Goal: Task Accomplishment & Management: Manage account settings

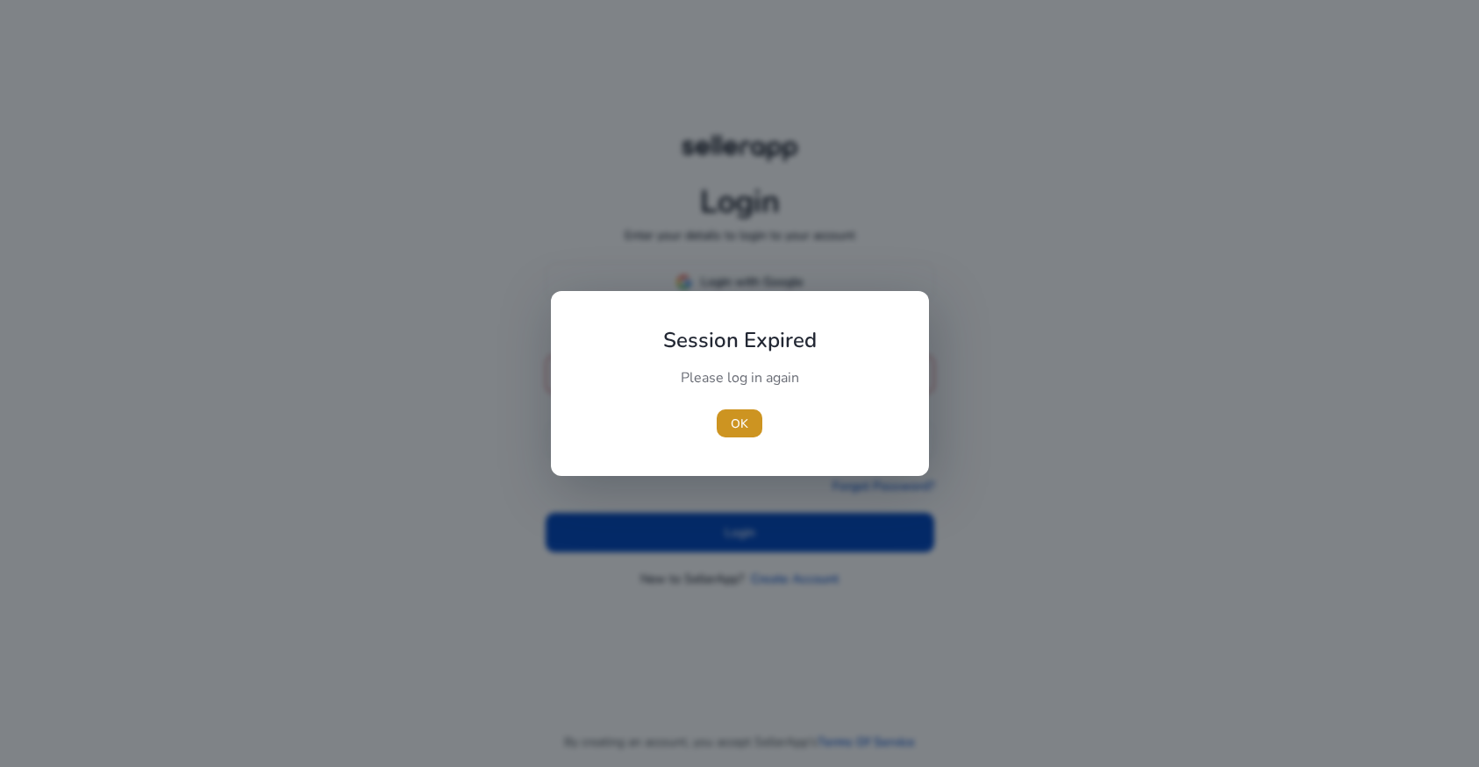
drag, startPoint x: 740, startPoint y: 421, endPoint x: 740, endPoint y: 398, distance: 22.8
click at [740, 417] on span "OK" at bounding box center [740, 424] width 18 height 18
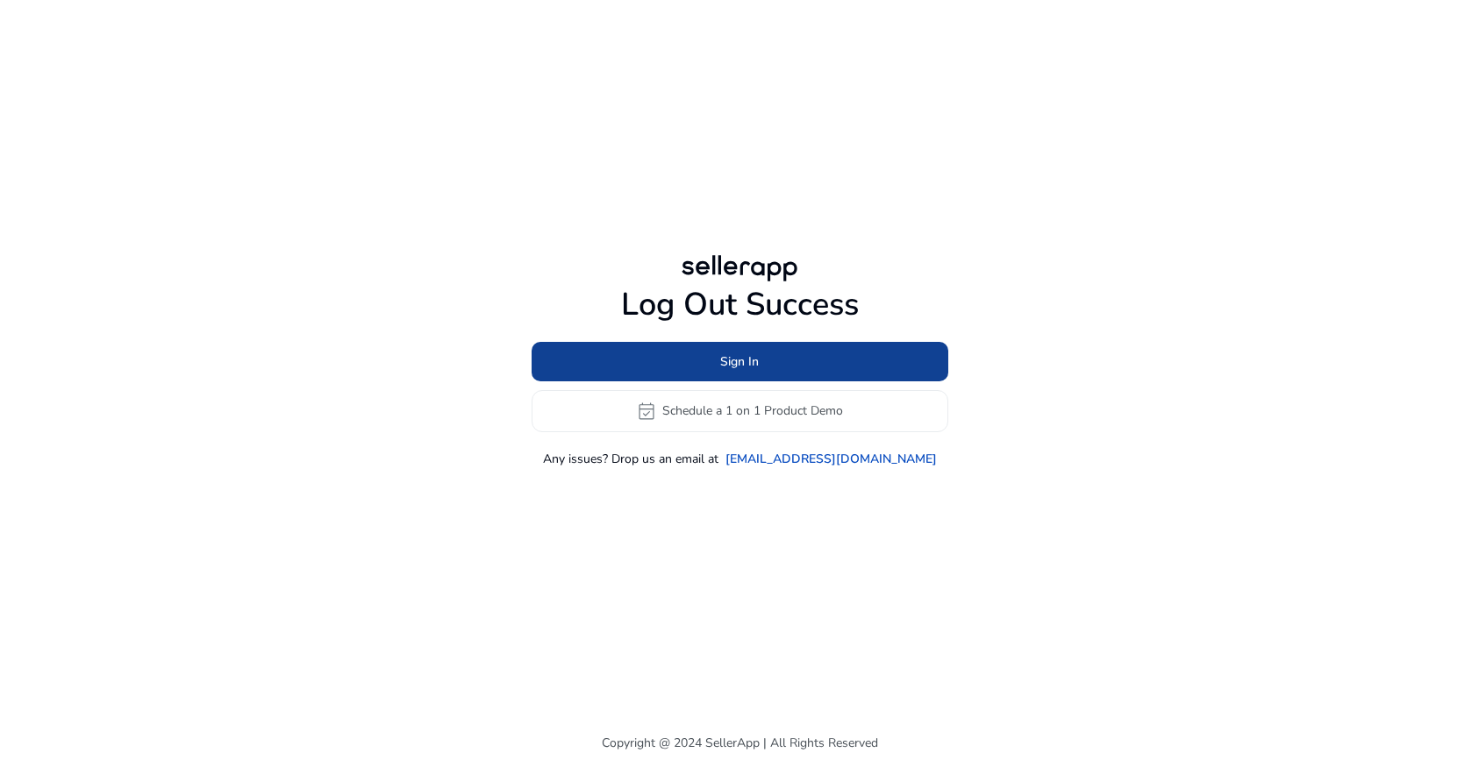
click at [729, 357] on span "Sign In" at bounding box center [739, 362] width 39 height 18
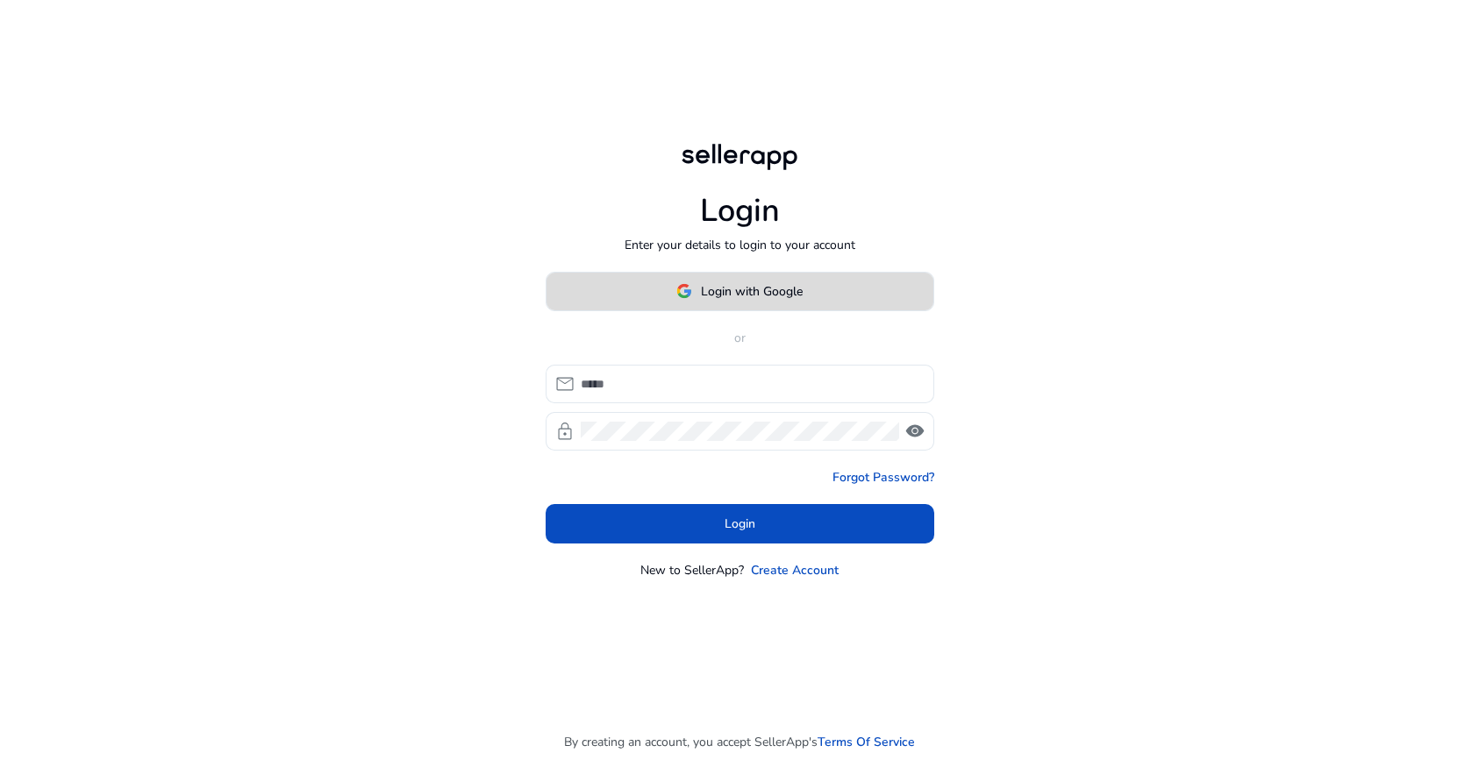
click at [727, 289] on span "Login with Google" at bounding box center [752, 291] width 102 height 18
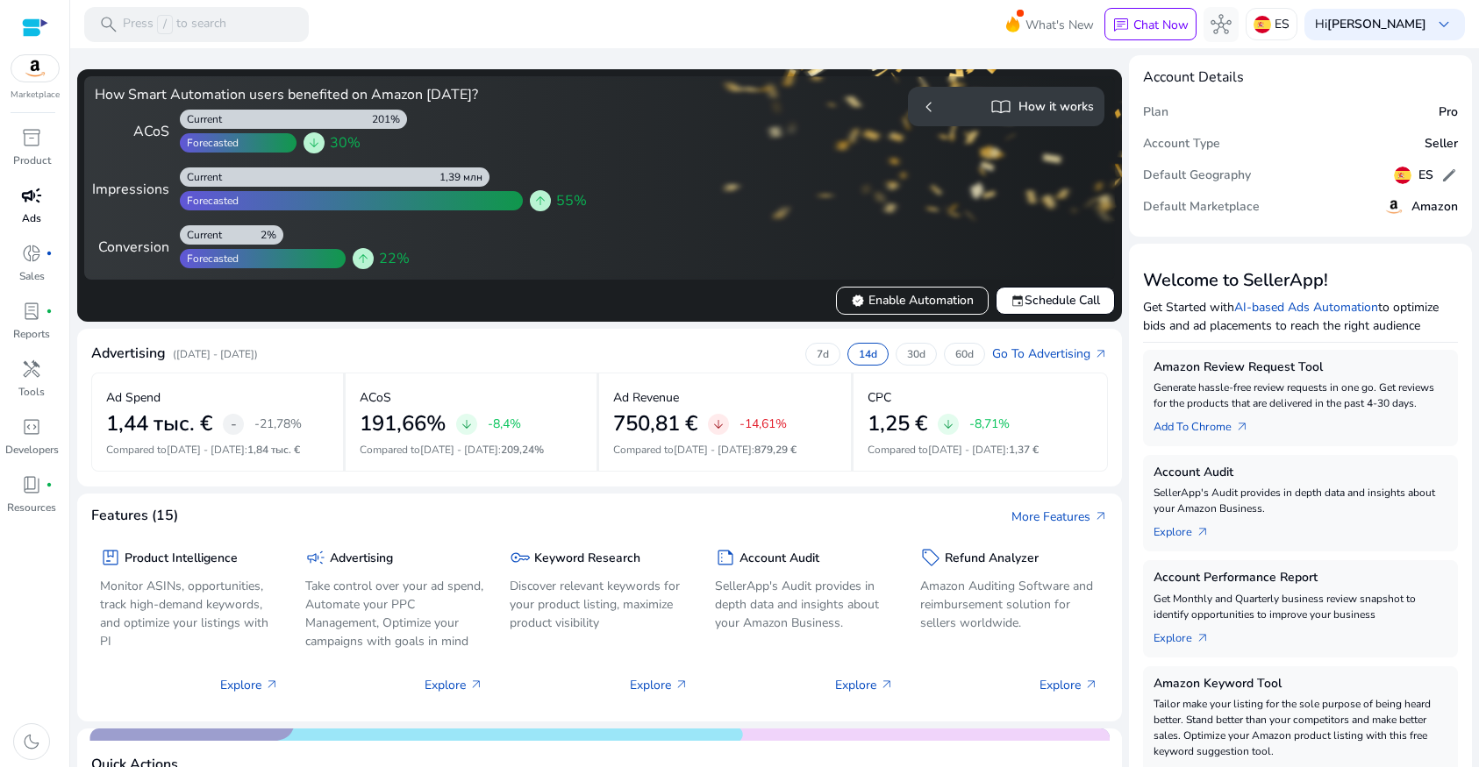
click at [38, 201] on span "campaign" at bounding box center [31, 195] width 21 height 21
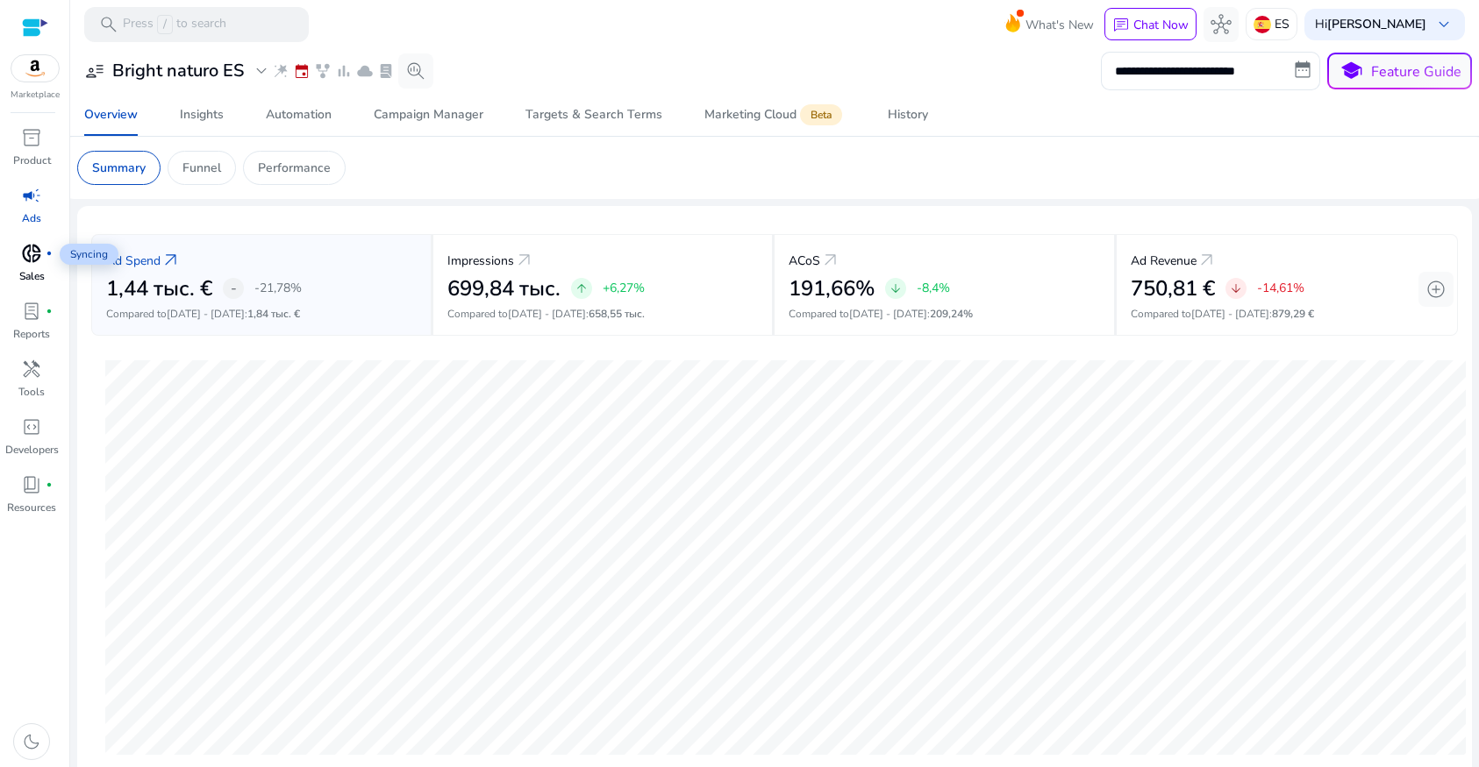
click at [35, 267] on div "donut_small fiber_manual_record" at bounding box center [31, 253] width 49 height 28
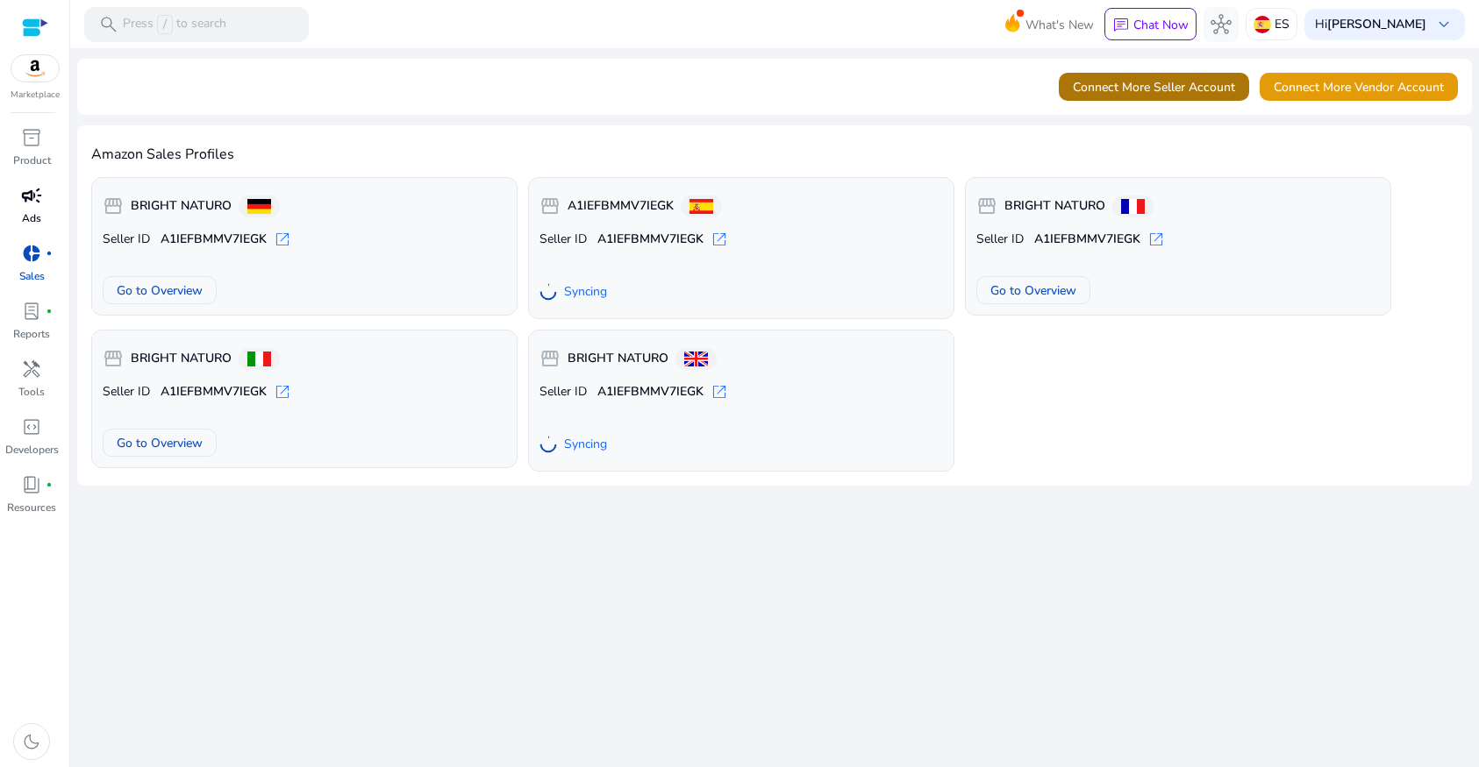
click at [1108, 94] on span "Connect More Seller Account" at bounding box center [1154, 87] width 162 height 18
click at [37, 39] on div at bounding box center [35, 27] width 26 height 26
click at [34, 29] on div at bounding box center [35, 28] width 26 height 20
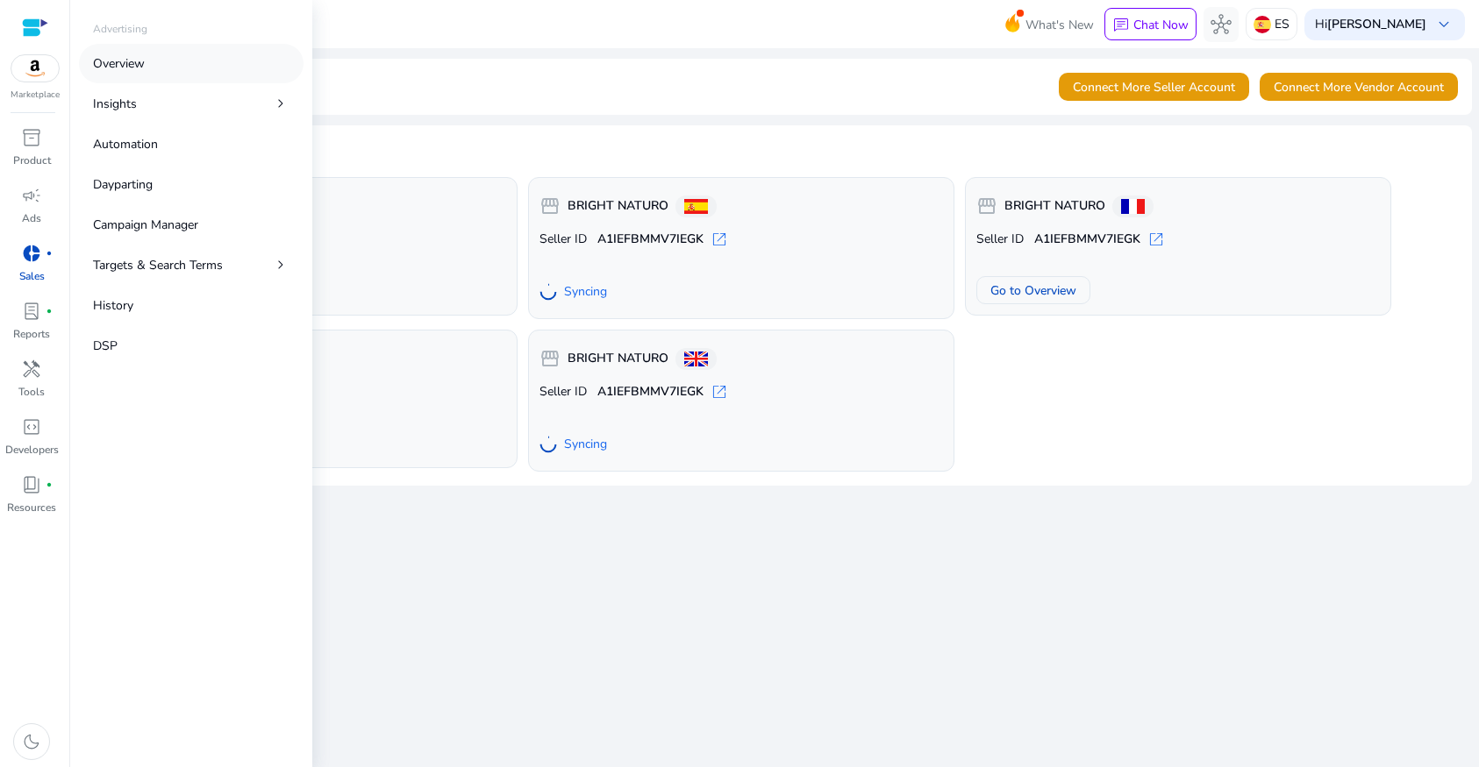
click at [125, 70] on p "Overview" at bounding box center [119, 63] width 52 height 18
click at [124, 64] on p "Overview" at bounding box center [119, 63] width 52 height 18
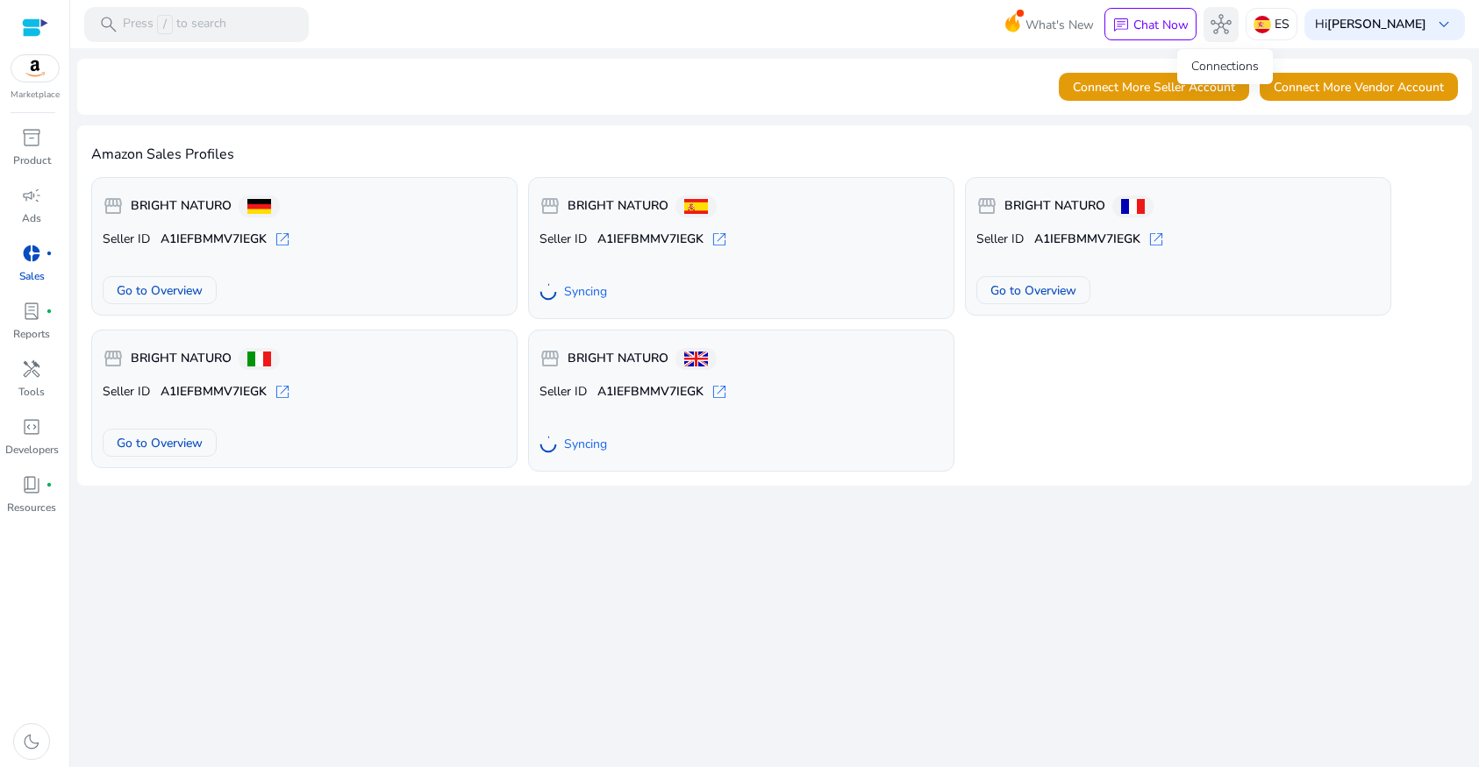
click at [1225, 21] on span "hub" at bounding box center [1220, 24] width 21 height 21
click at [1222, 27] on span "hub" at bounding box center [1220, 24] width 21 height 21
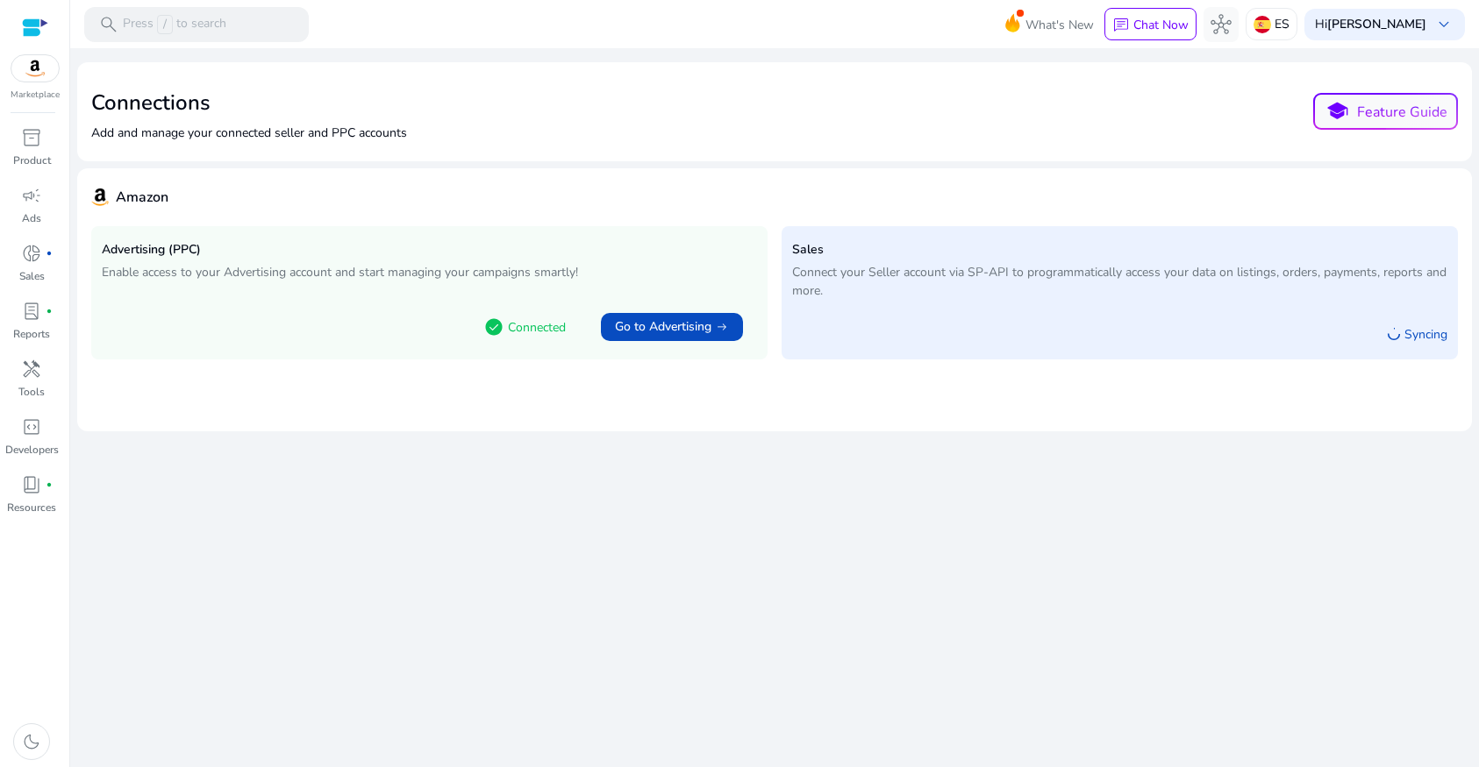
click at [830, 314] on div "Syncing" at bounding box center [1119, 330] width 655 height 37
click at [32, 264] on span "donut_small" at bounding box center [31, 253] width 21 height 21
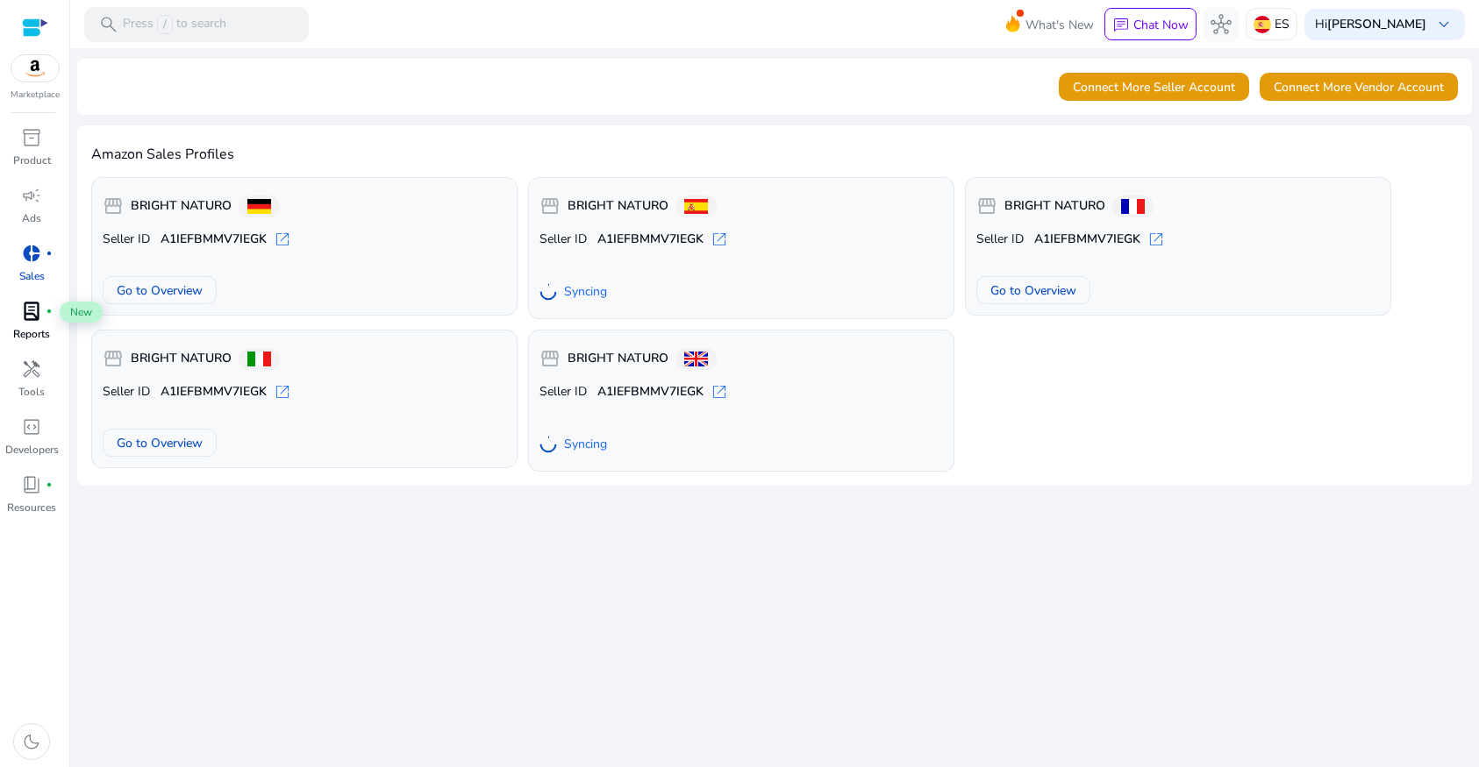
click at [36, 308] on span "lab_profile" at bounding box center [31, 311] width 21 height 21
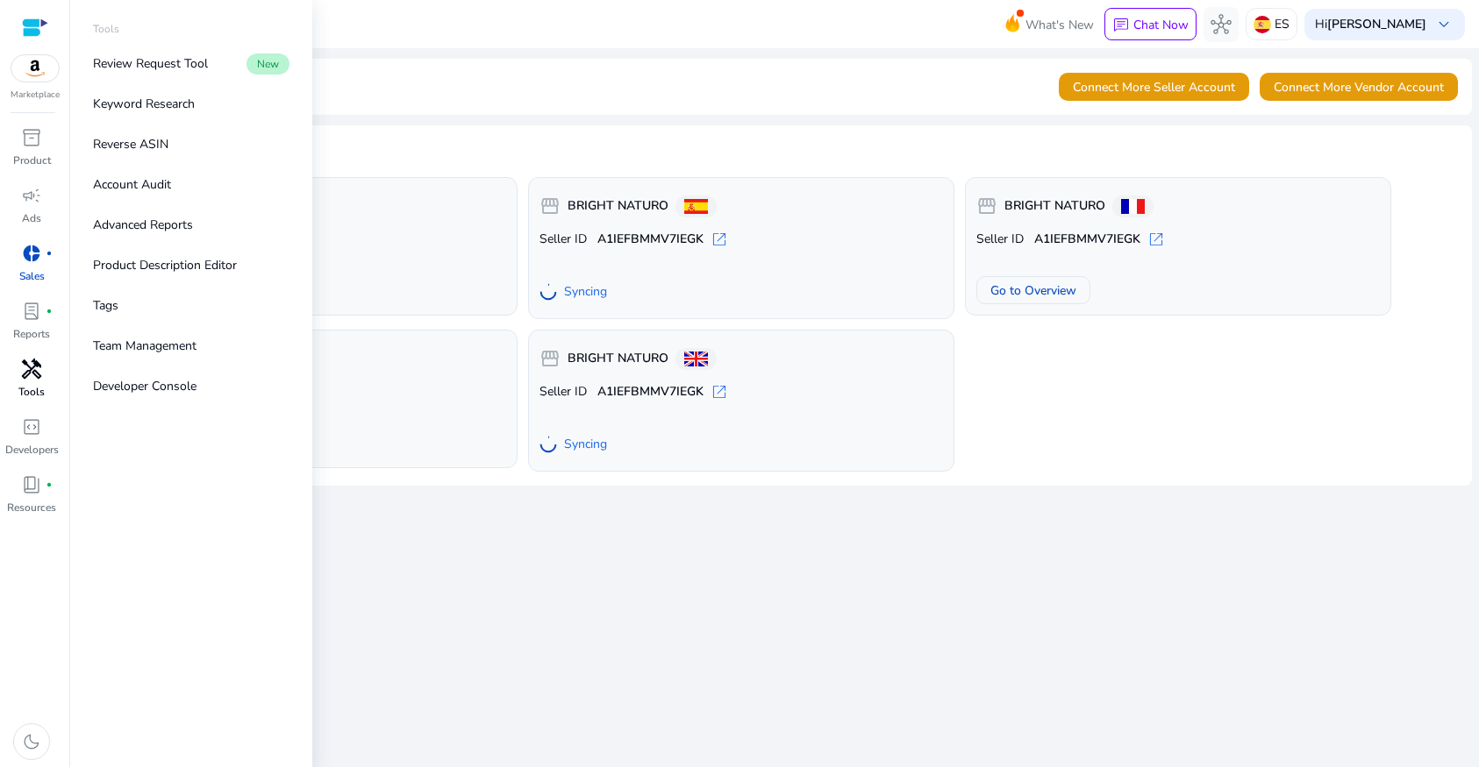
click at [36, 386] on p "Tools" at bounding box center [31, 392] width 26 height 16
click at [29, 32] on div at bounding box center [35, 28] width 26 height 20
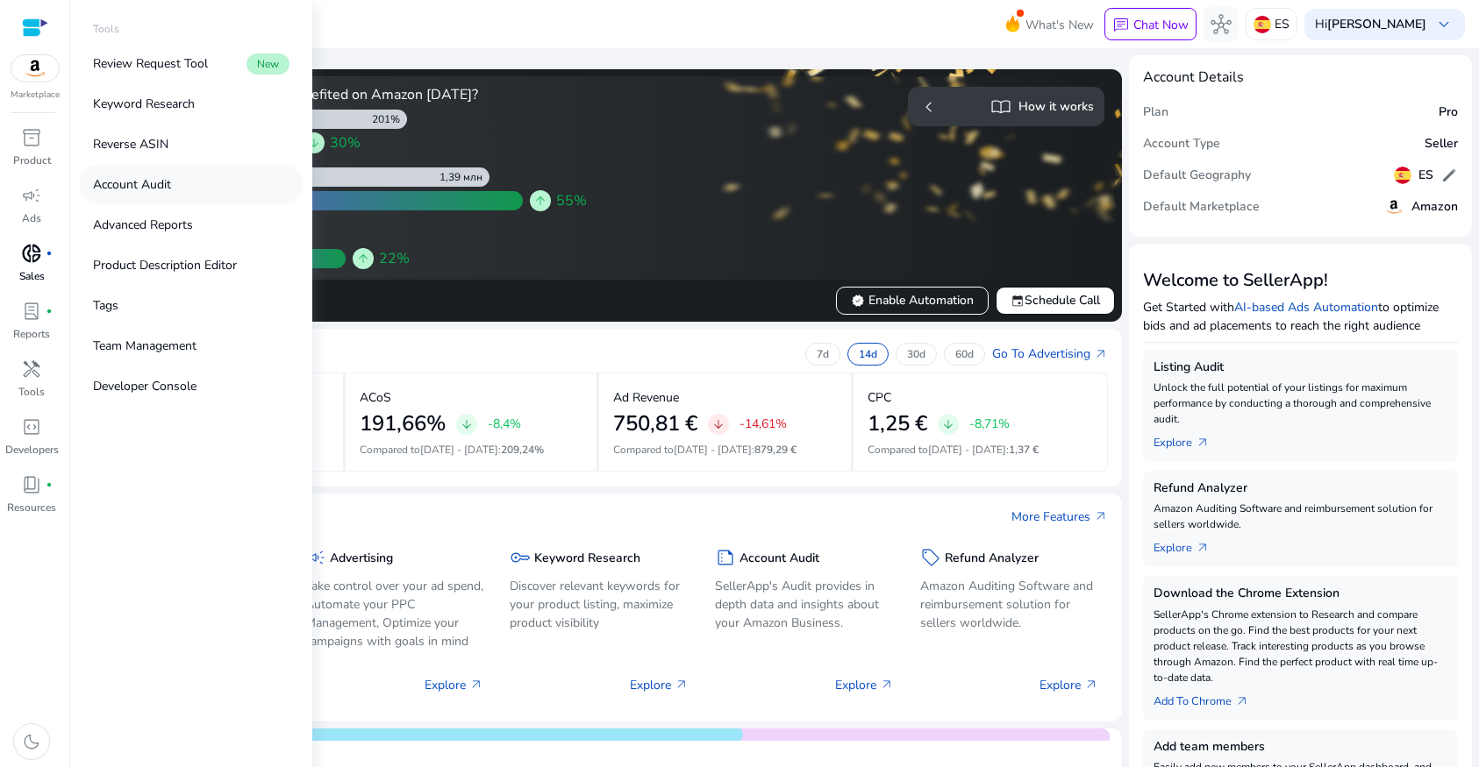
click at [174, 191] on link "Account Audit" at bounding box center [191, 184] width 225 height 39
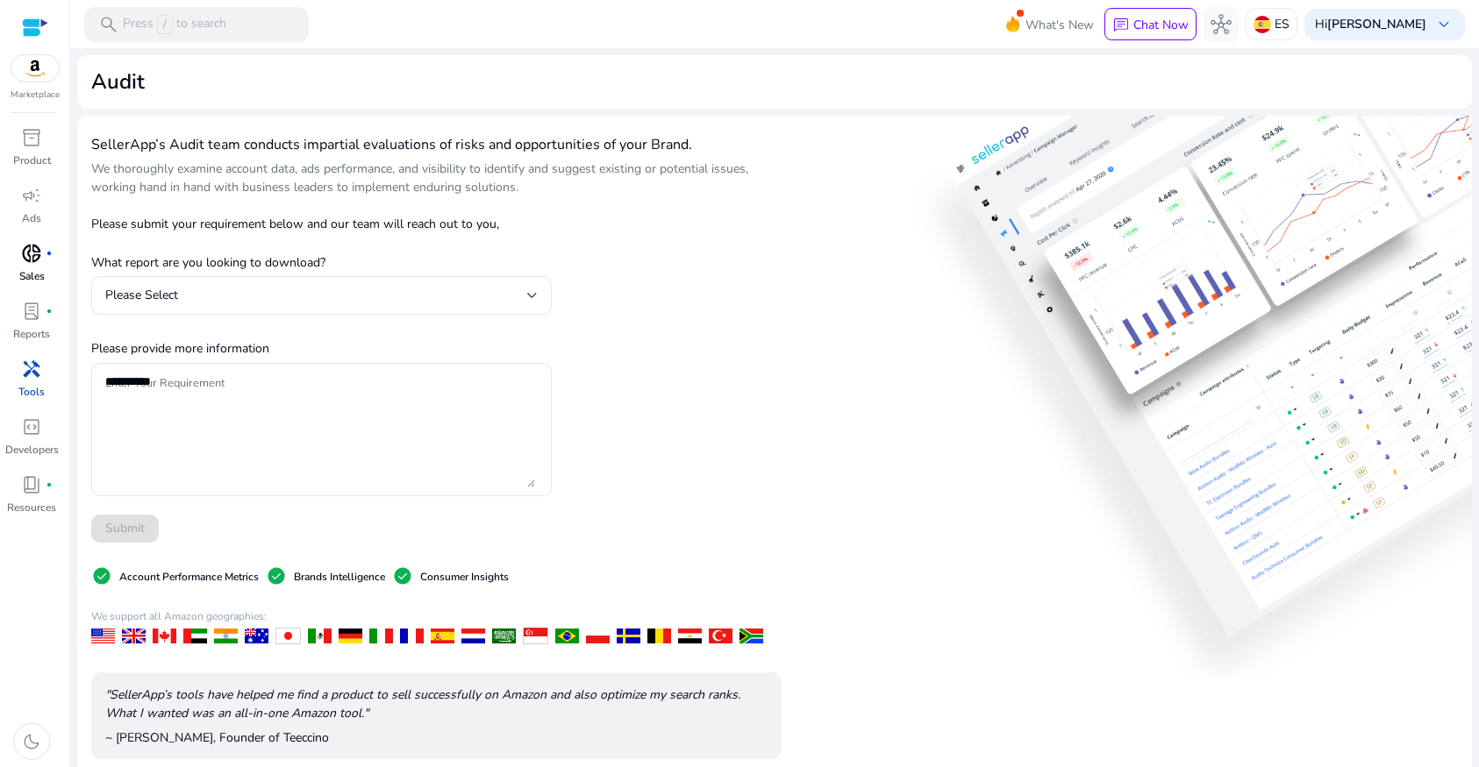
scroll to position [18, 0]
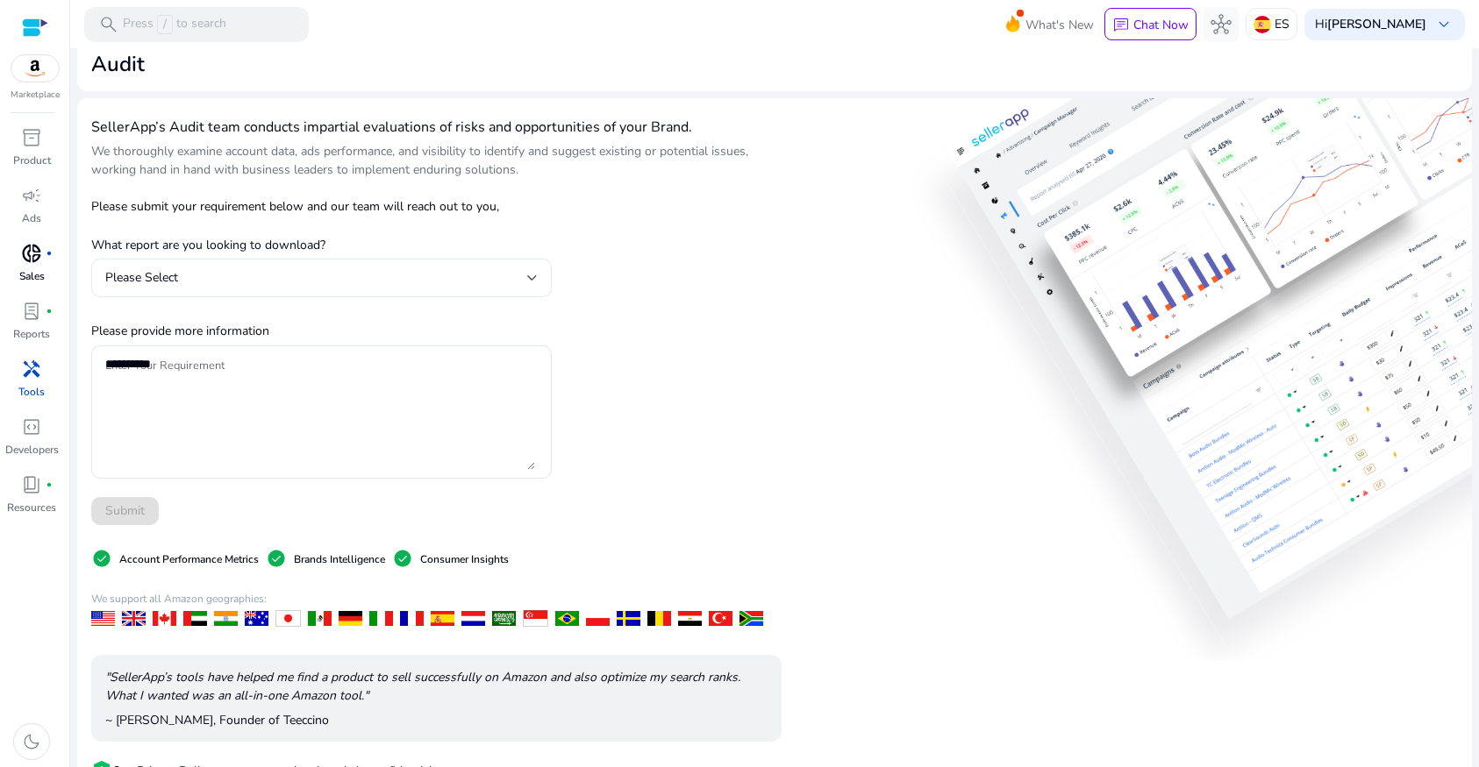
click at [524, 271] on div "Please Select" at bounding box center [316, 277] width 422 height 19
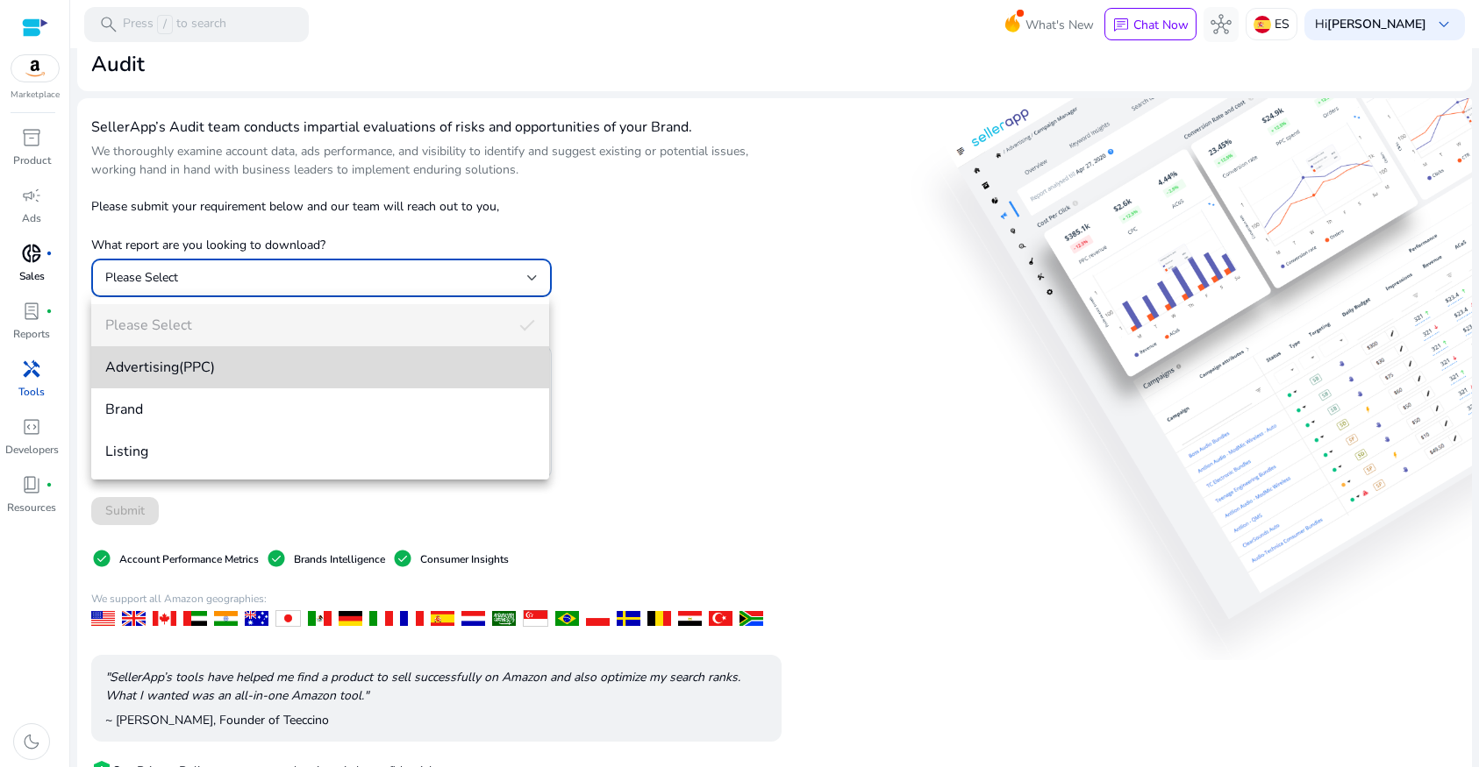
click at [350, 360] on span "Advertising(PPC)" at bounding box center [320, 367] width 430 height 19
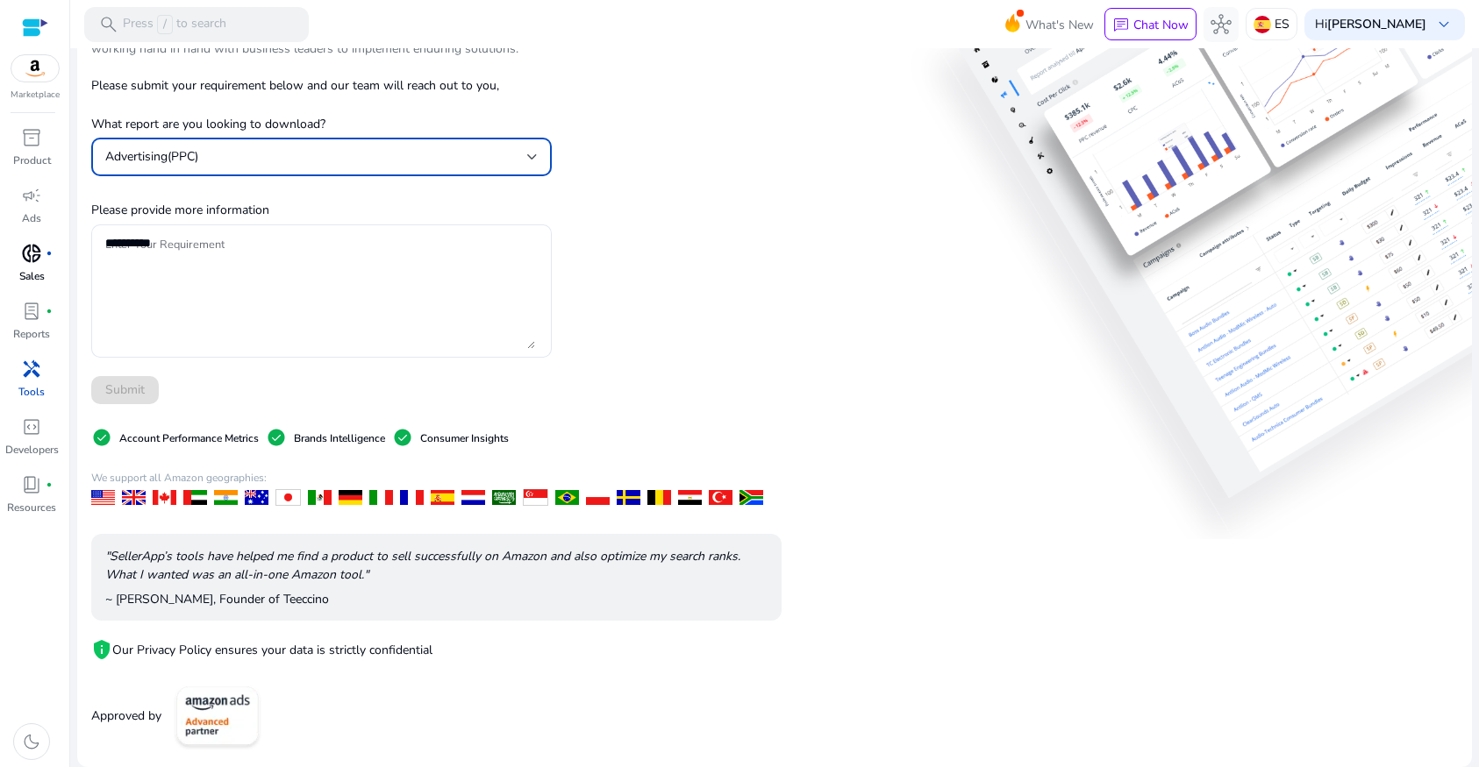
scroll to position [0, 0]
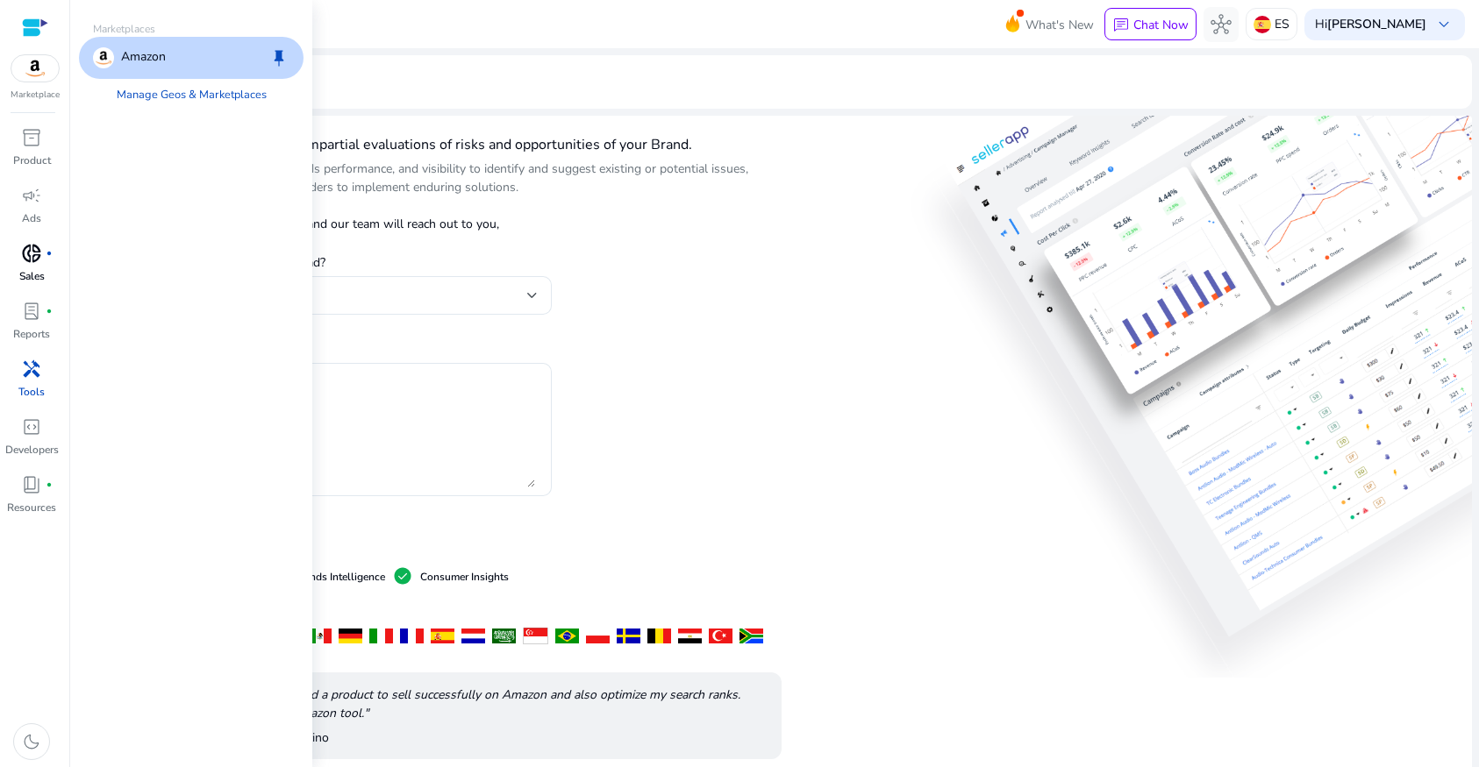
click at [33, 76] on img at bounding box center [34, 68] width 47 height 26
click at [143, 90] on link "Manage Geos & Marketplaces" at bounding box center [192, 95] width 178 height 32
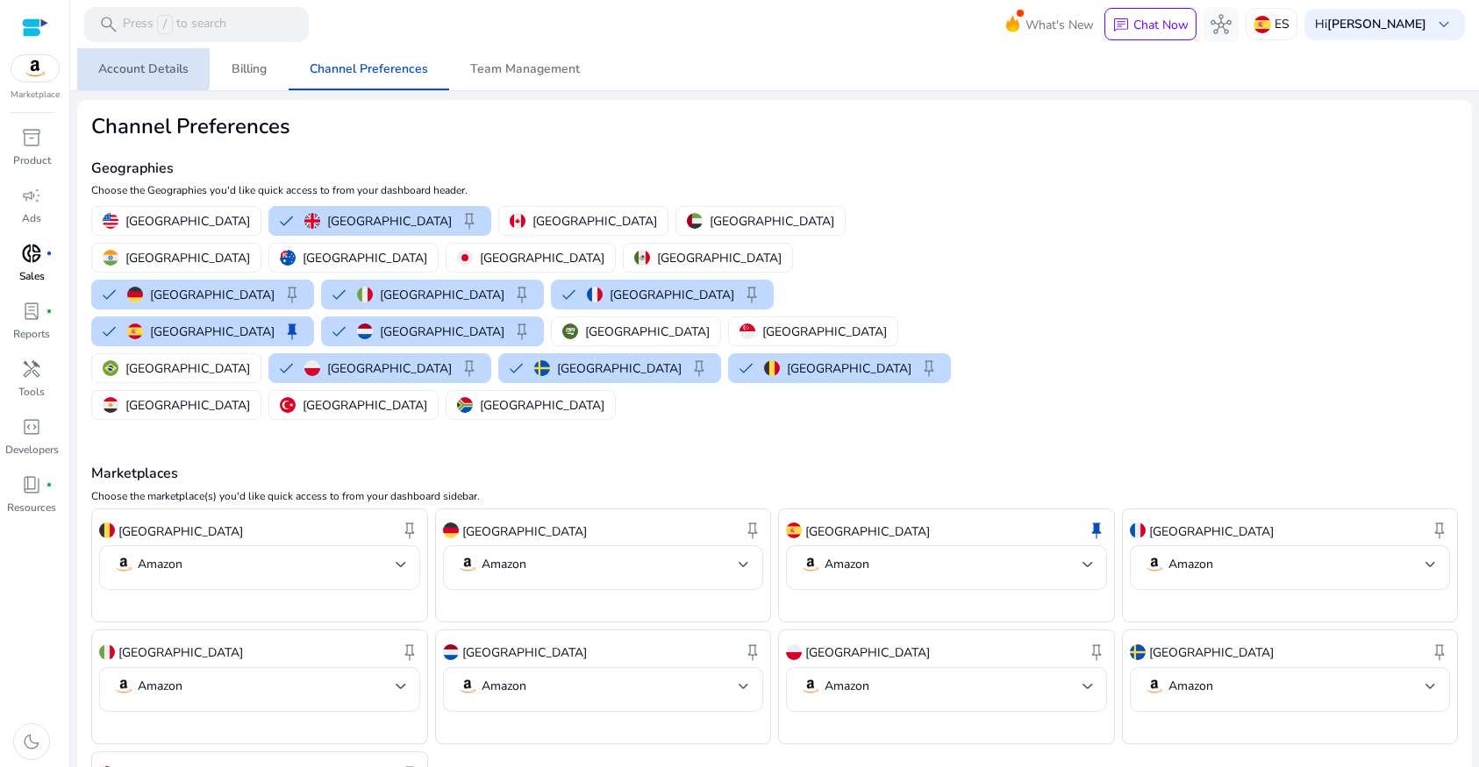
click at [133, 68] on span "Account Details" at bounding box center [143, 69] width 90 height 12
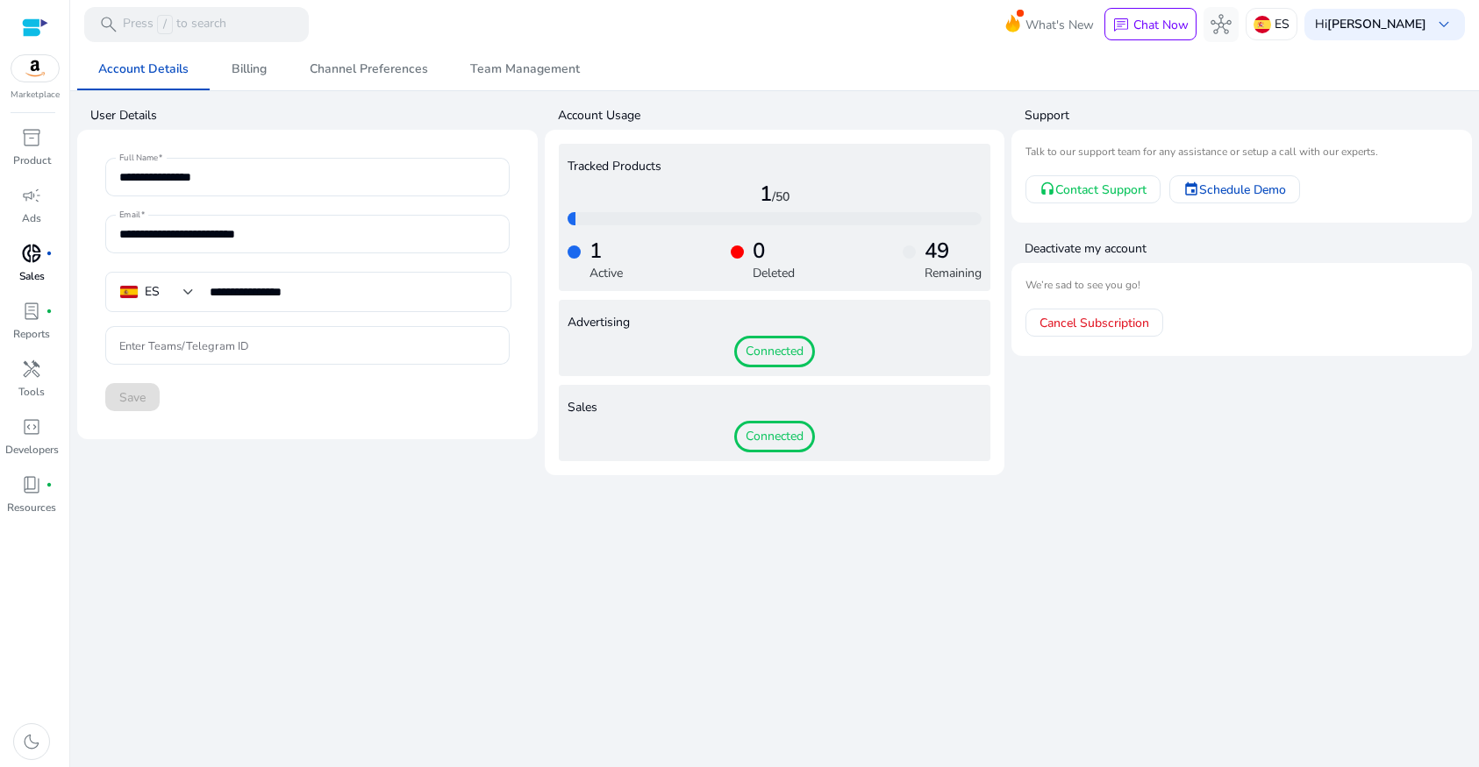
click at [762, 353] on span "Connected" at bounding box center [774, 352] width 81 height 32
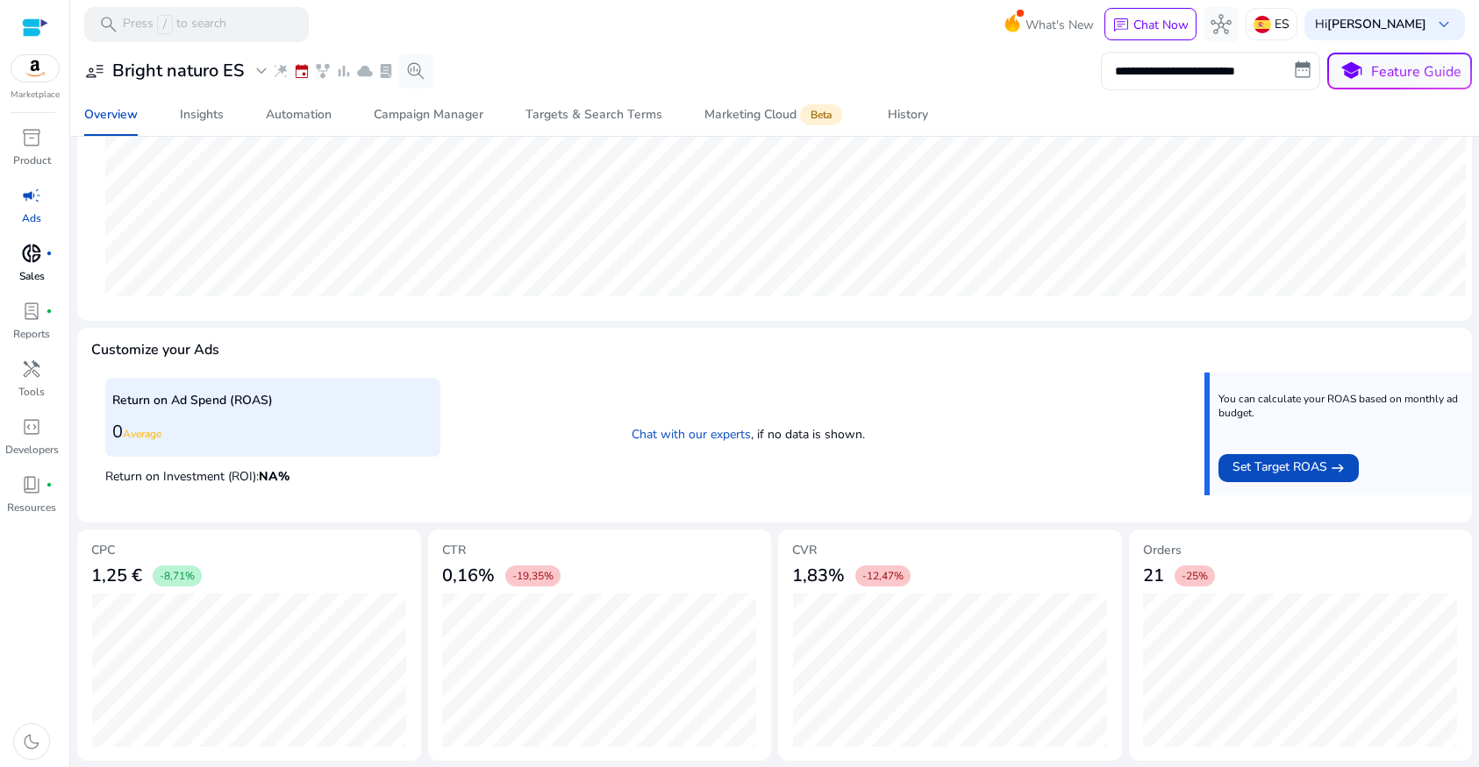
scroll to position [460, 0]
click at [674, 435] on link "Chat with our experts" at bounding box center [690, 433] width 119 height 17
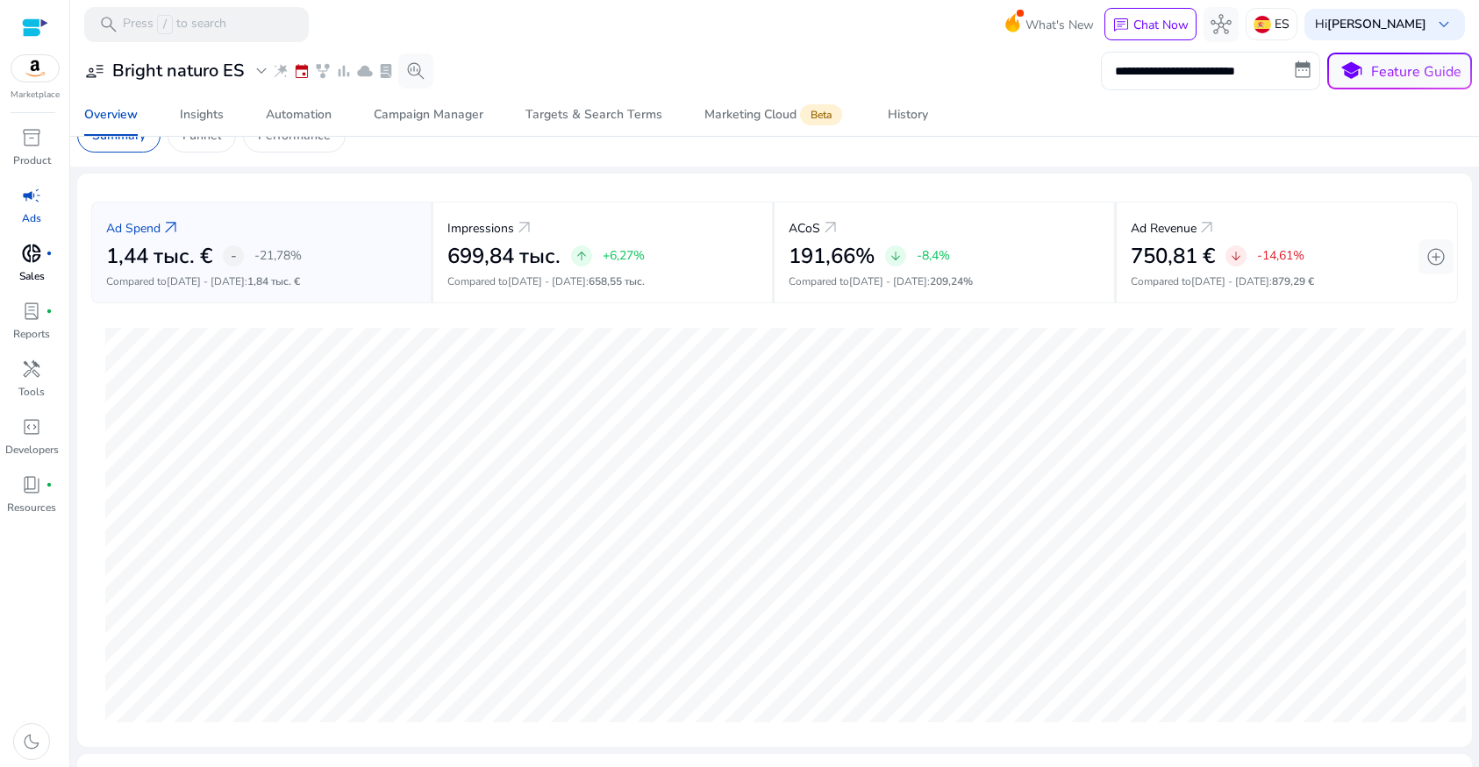
scroll to position [17, 0]
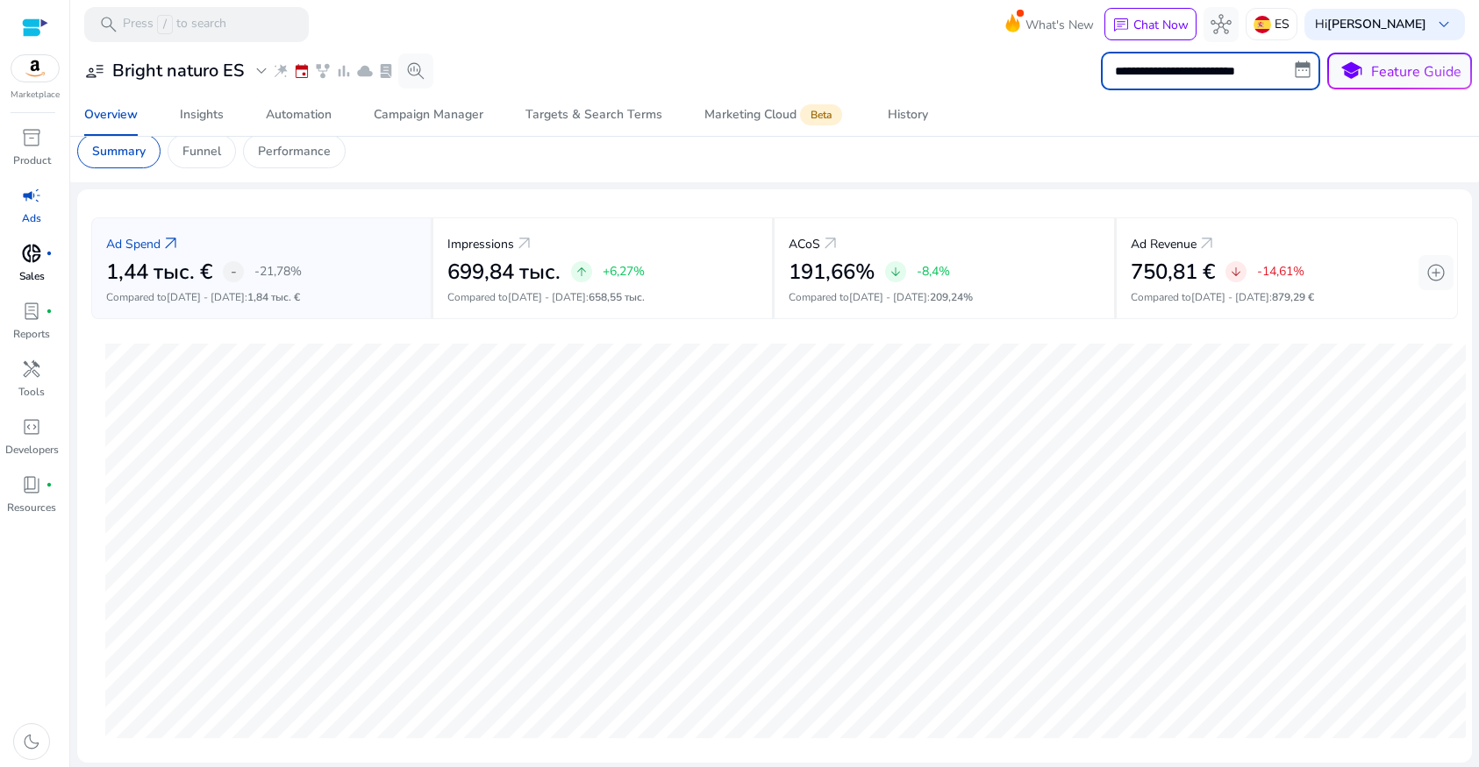
click at [1299, 75] on input "**********" at bounding box center [1210, 71] width 219 height 39
select select "*"
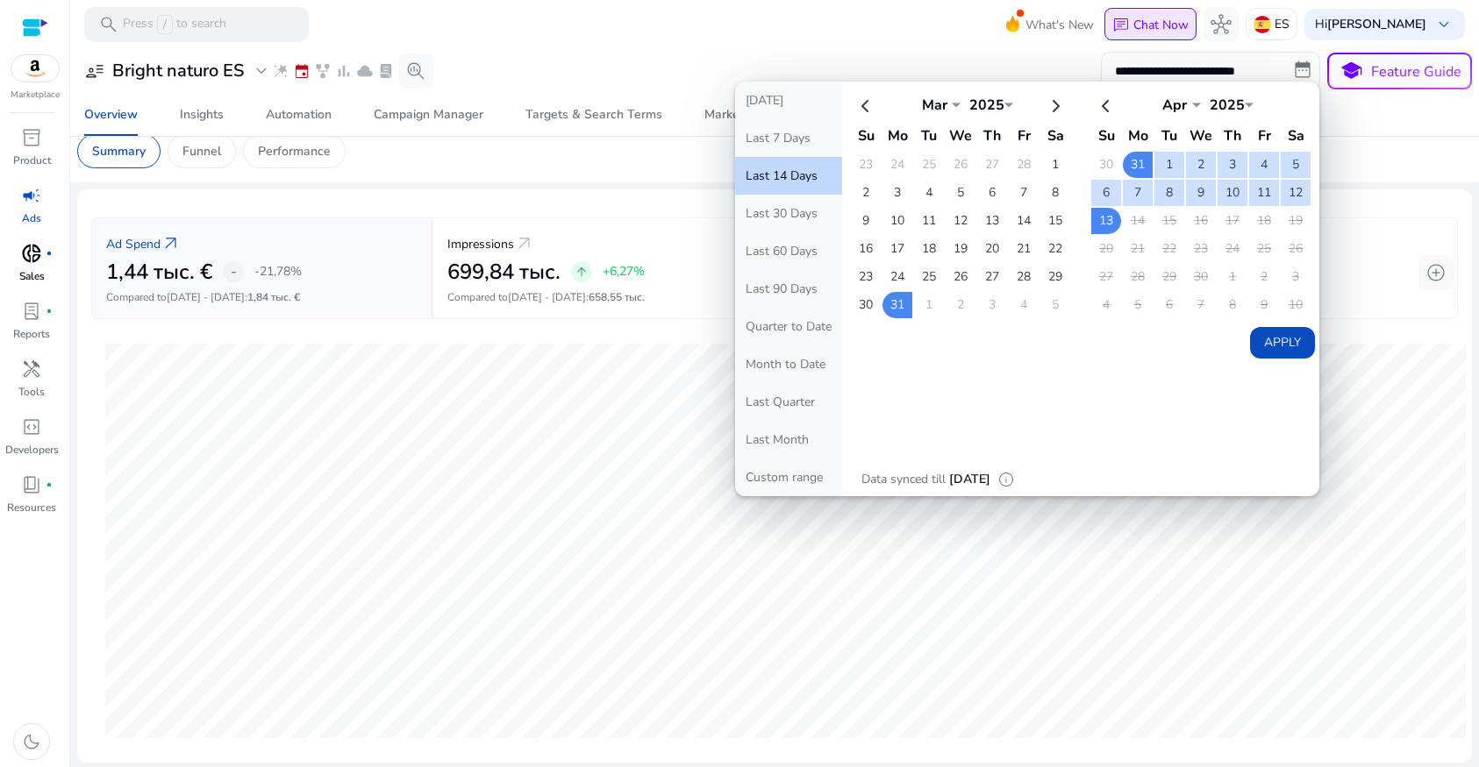
click at [1149, 26] on p "Chat Now" at bounding box center [1160, 25] width 55 height 17
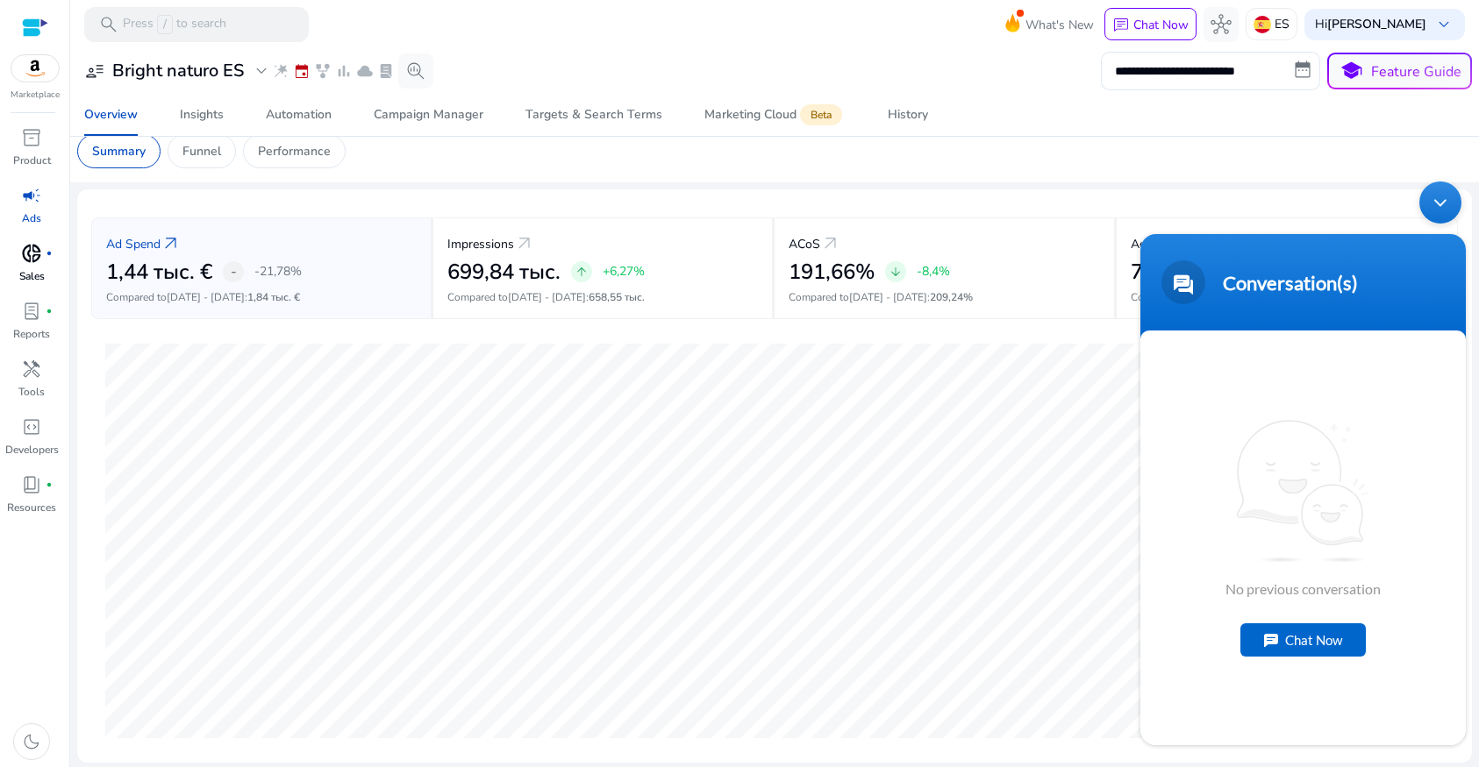
scroll to position [0, 0]
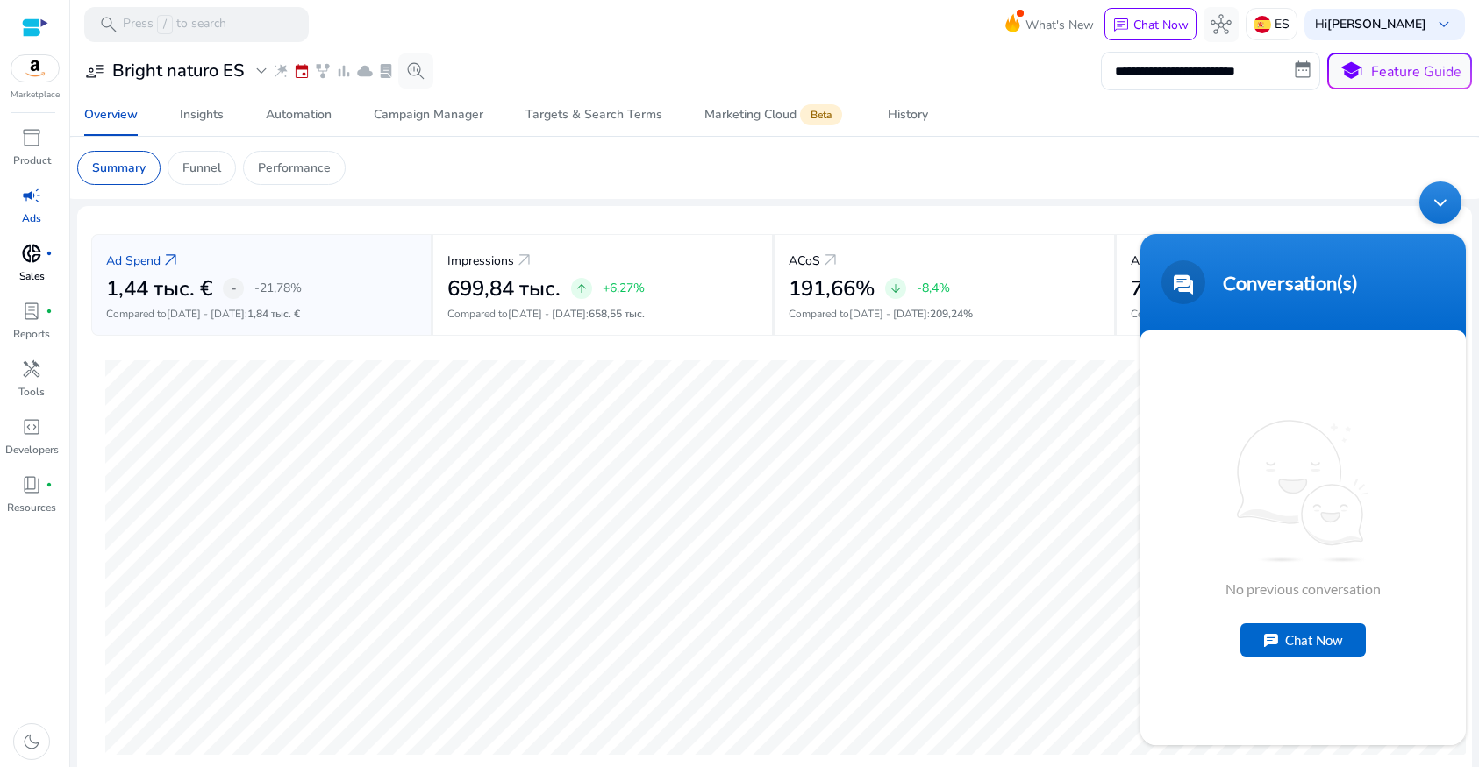
click at [844, 156] on app-sa-custom-tab "Summary Funnel Performance" at bounding box center [774, 168] width 1395 height 34
click at [405, 72] on span "search_insights" at bounding box center [415, 71] width 21 height 21
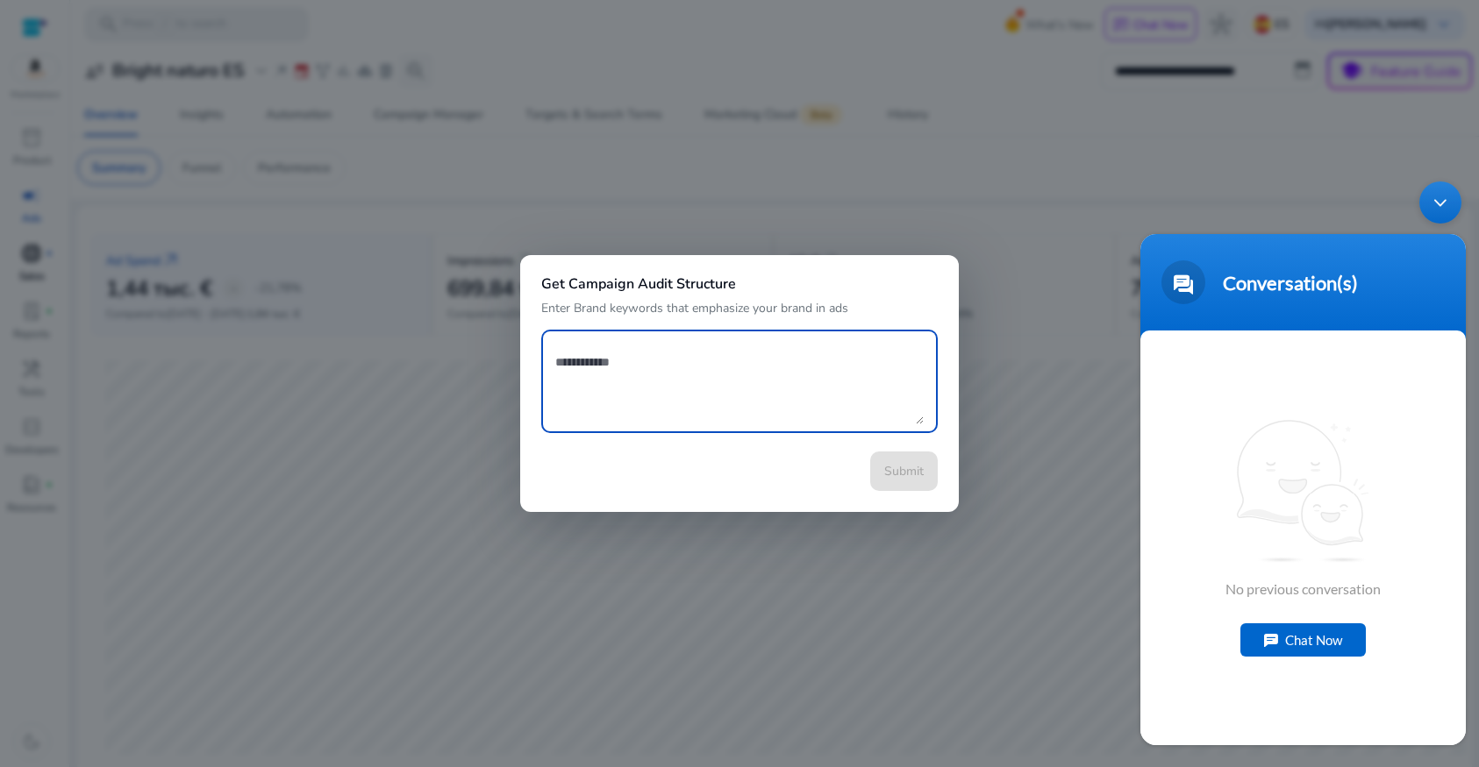
drag, startPoint x: 1431, startPoint y: 203, endPoint x: 1431, endPoint y: 190, distance: 13.2
click at [1431, 203] on div "Minimize live chat window" at bounding box center [1440, 203] width 42 height 42
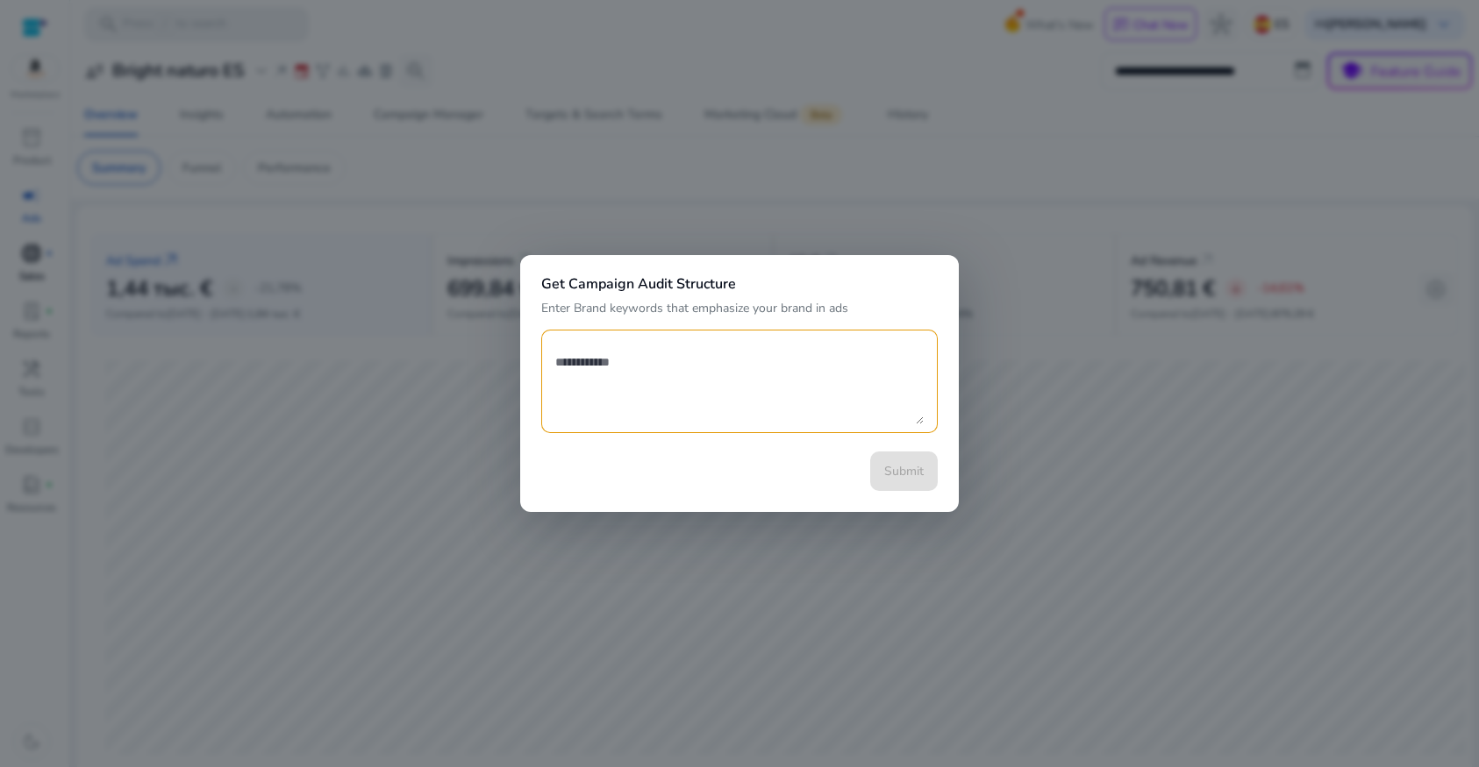
drag, startPoint x: 1131, startPoint y: 185, endPoint x: 1002, endPoint y: 230, distance: 137.3
click at [1131, 186] on div at bounding box center [739, 383] width 1479 height 767
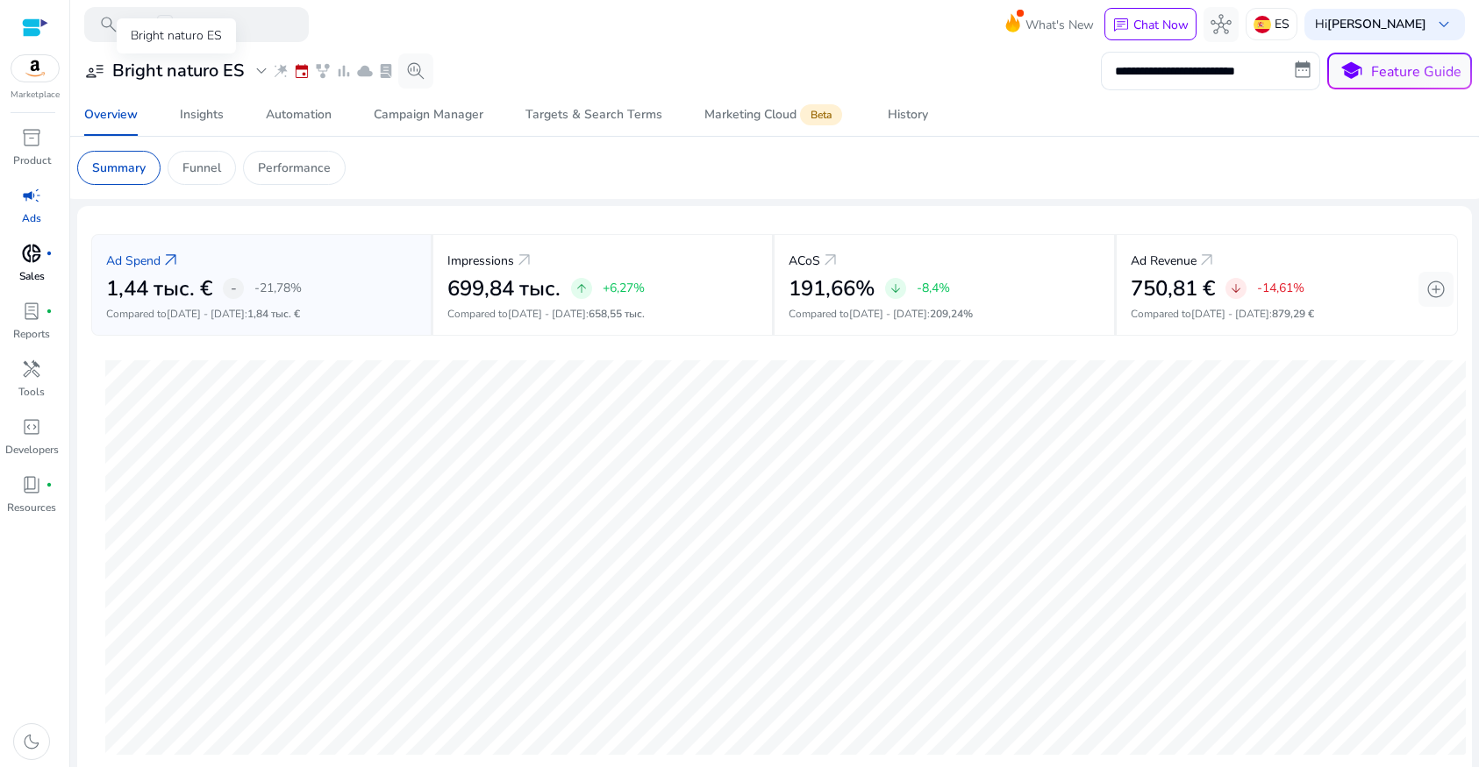
click at [260, 68] on span "expand_more" at bounding box center [261, 71] width 21 height 21
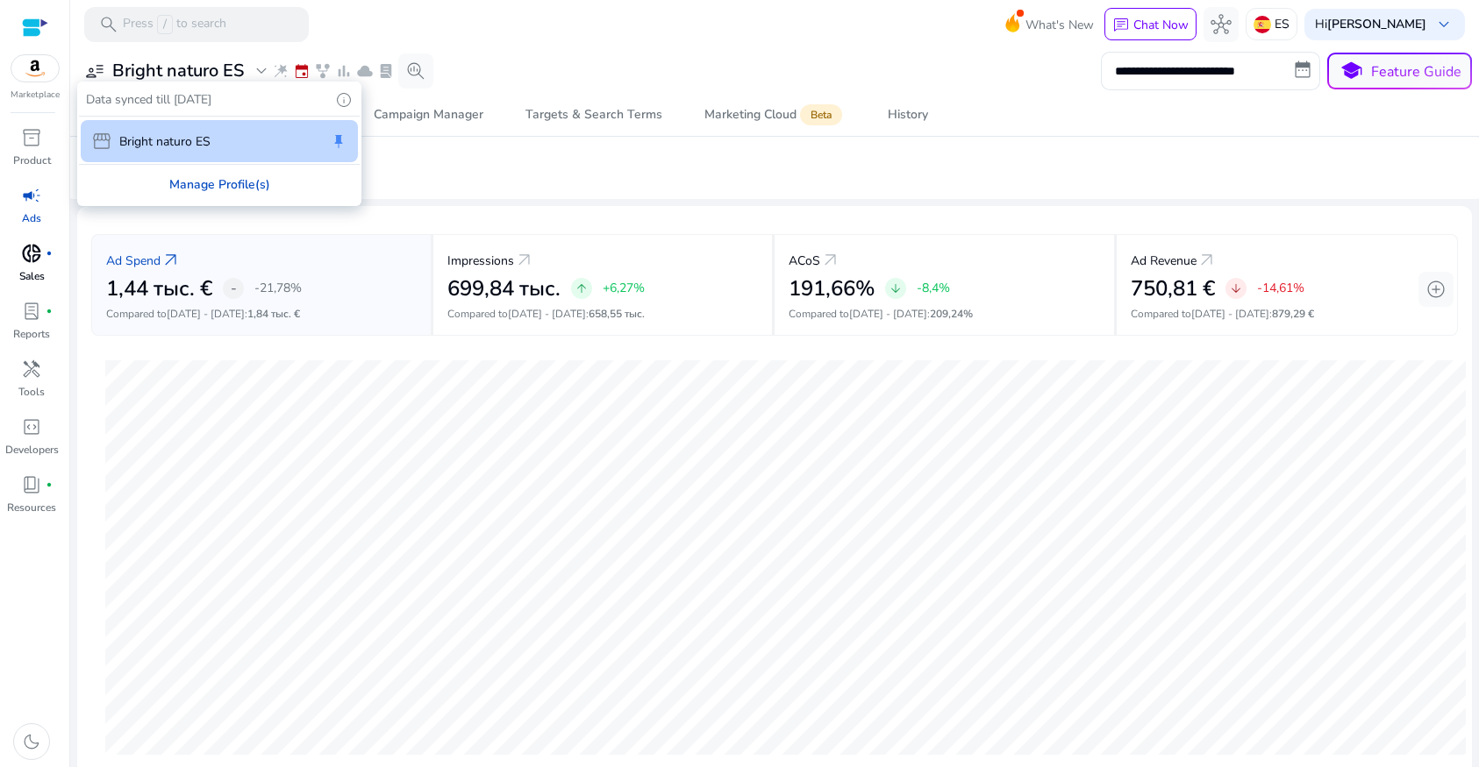
click at [200, 184] on div "Manage Profile(s)" at bounding box center [219, 184] width 281 height 39
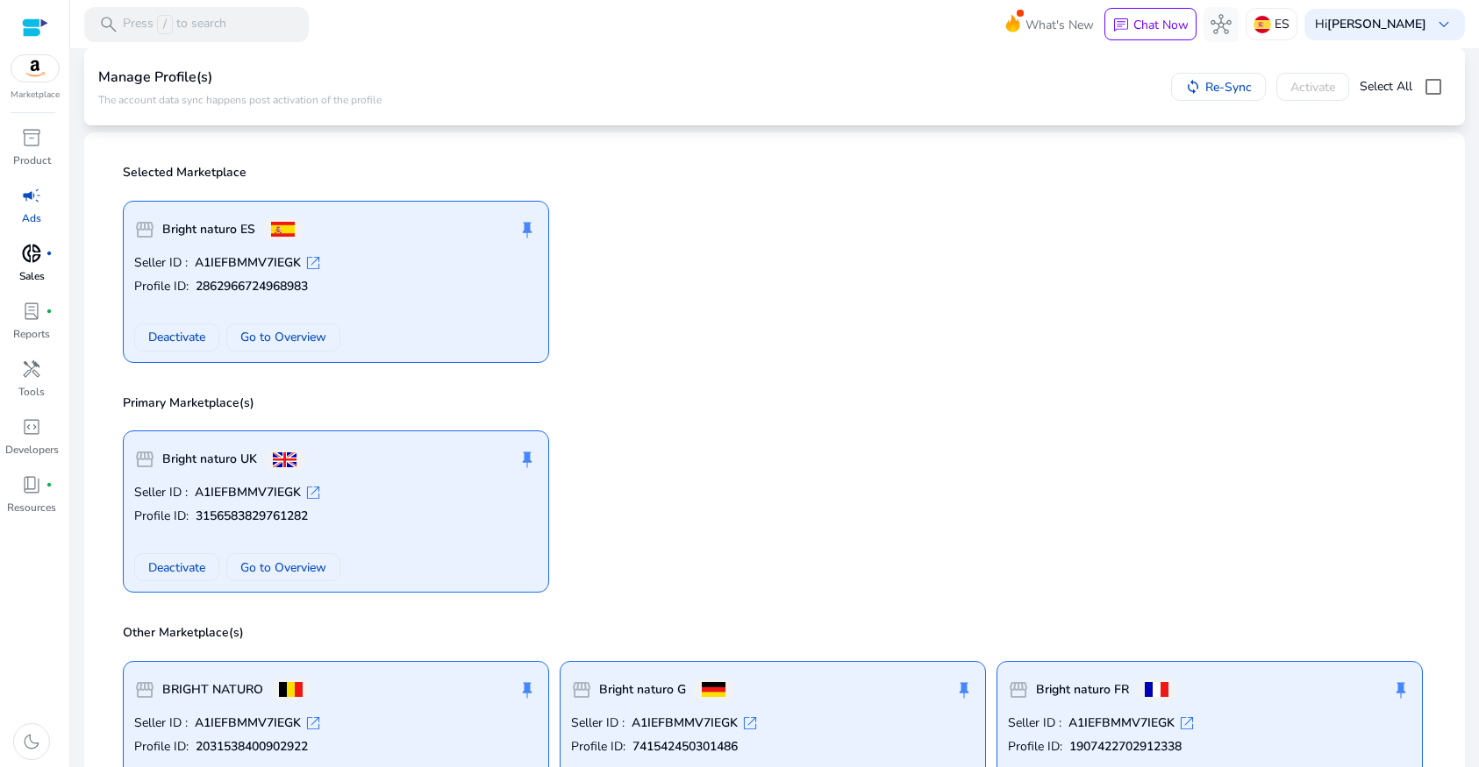
scroll to position [109, 0]
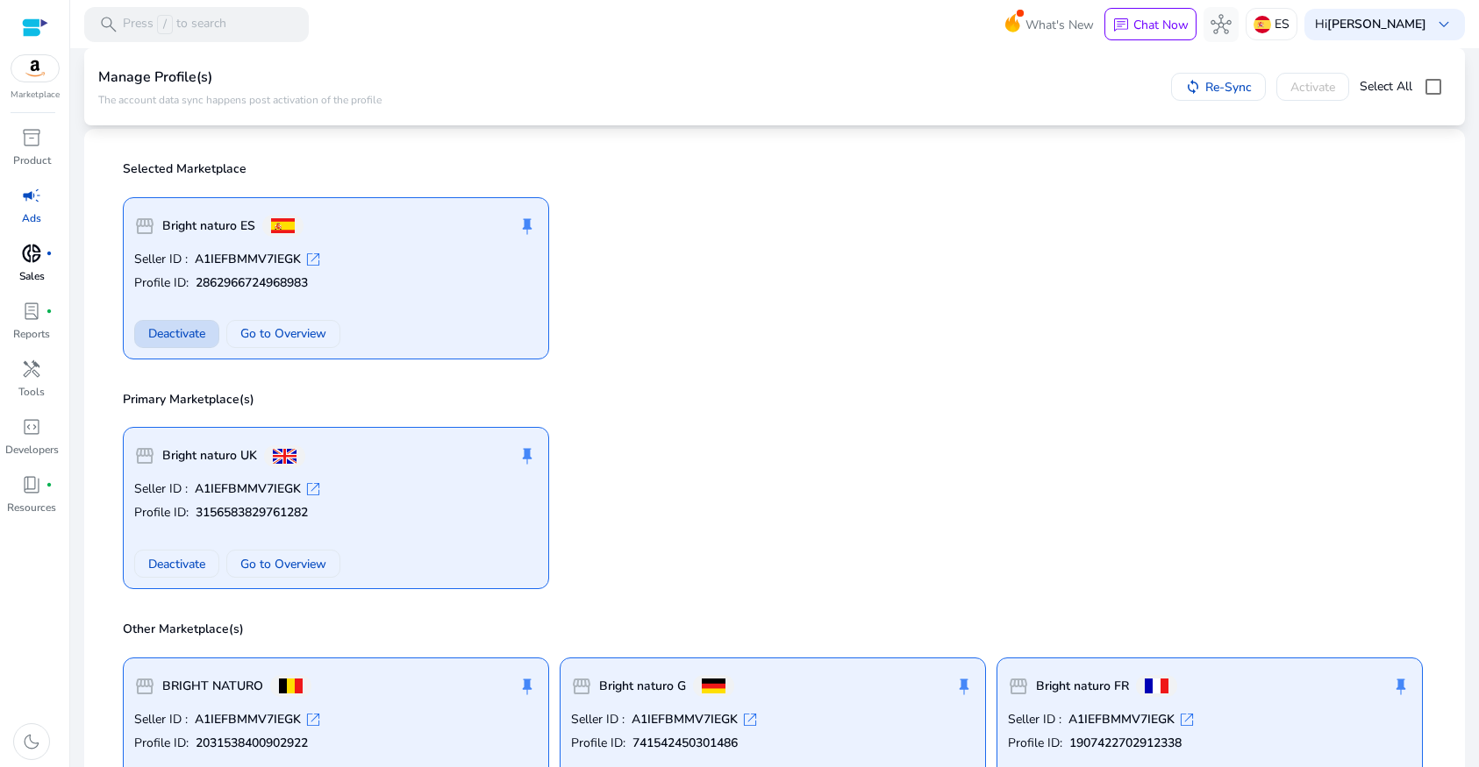
click at [175, 339] on span "Deactivate" at bounding box center [176, 334] width 57 height 18
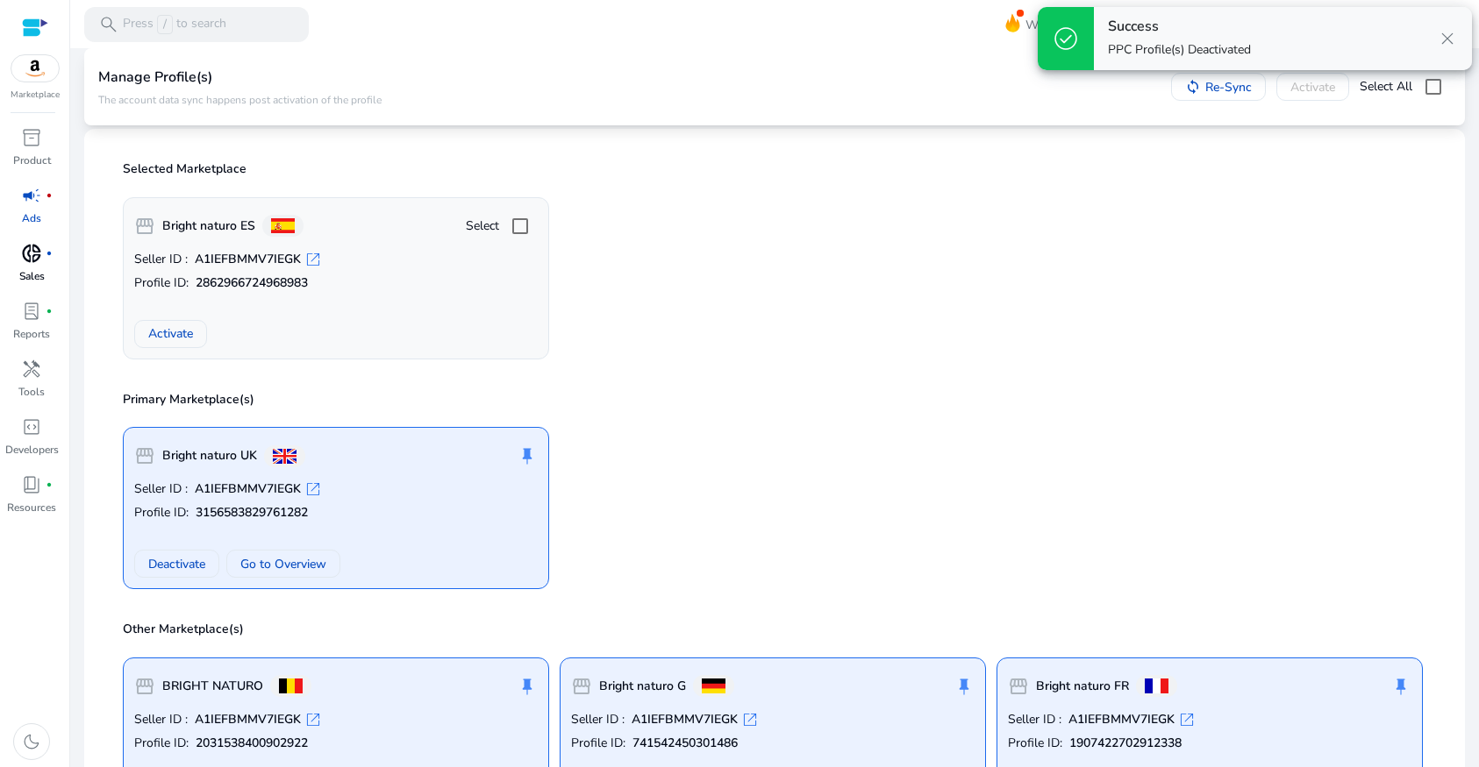
click at [903, 303] on div "storefront Bright naturo ES Select Seller ID : A1IEFBMMV7IEGK open_in_new Profi…" at bounding box center [774, 271] width 1324 height 176
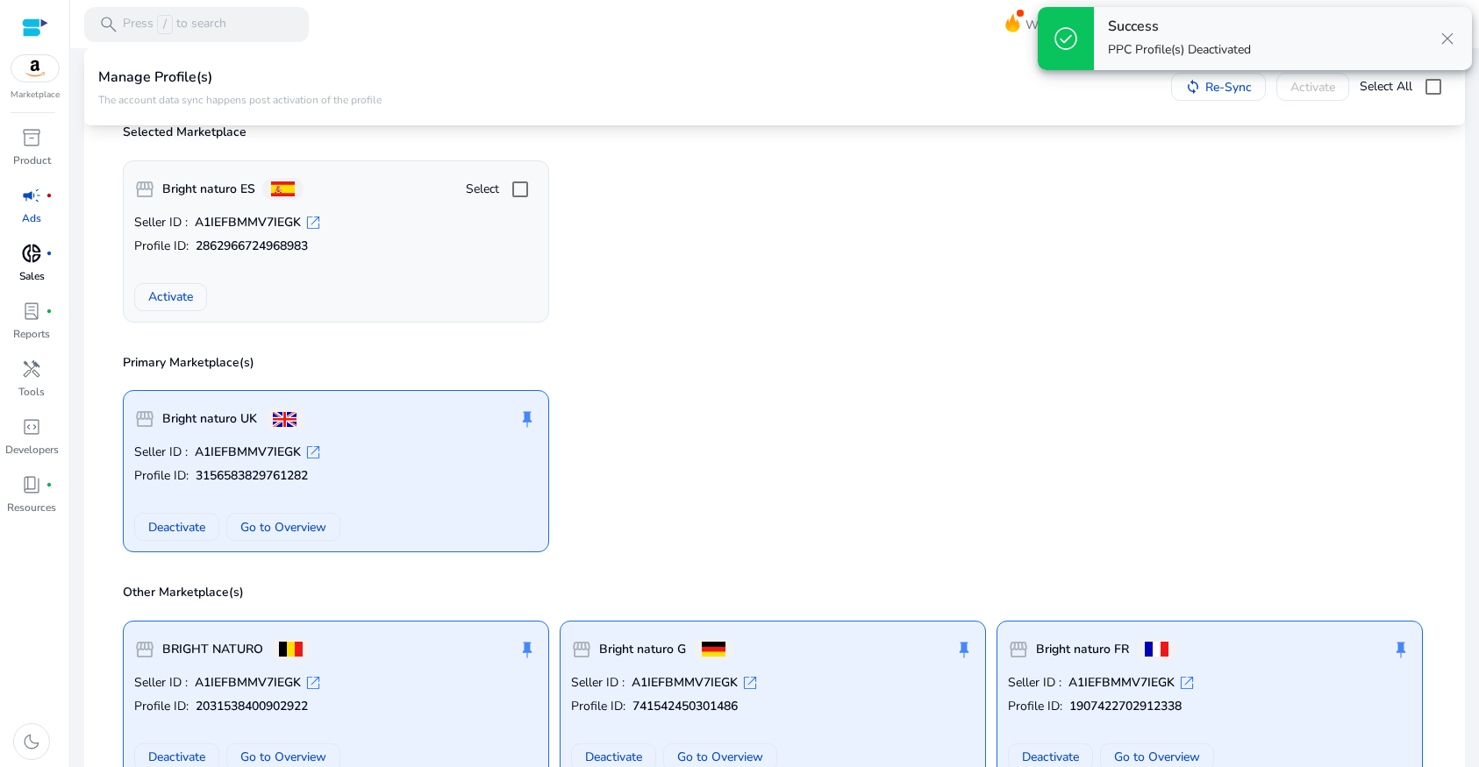
scroll to position [146, 0]
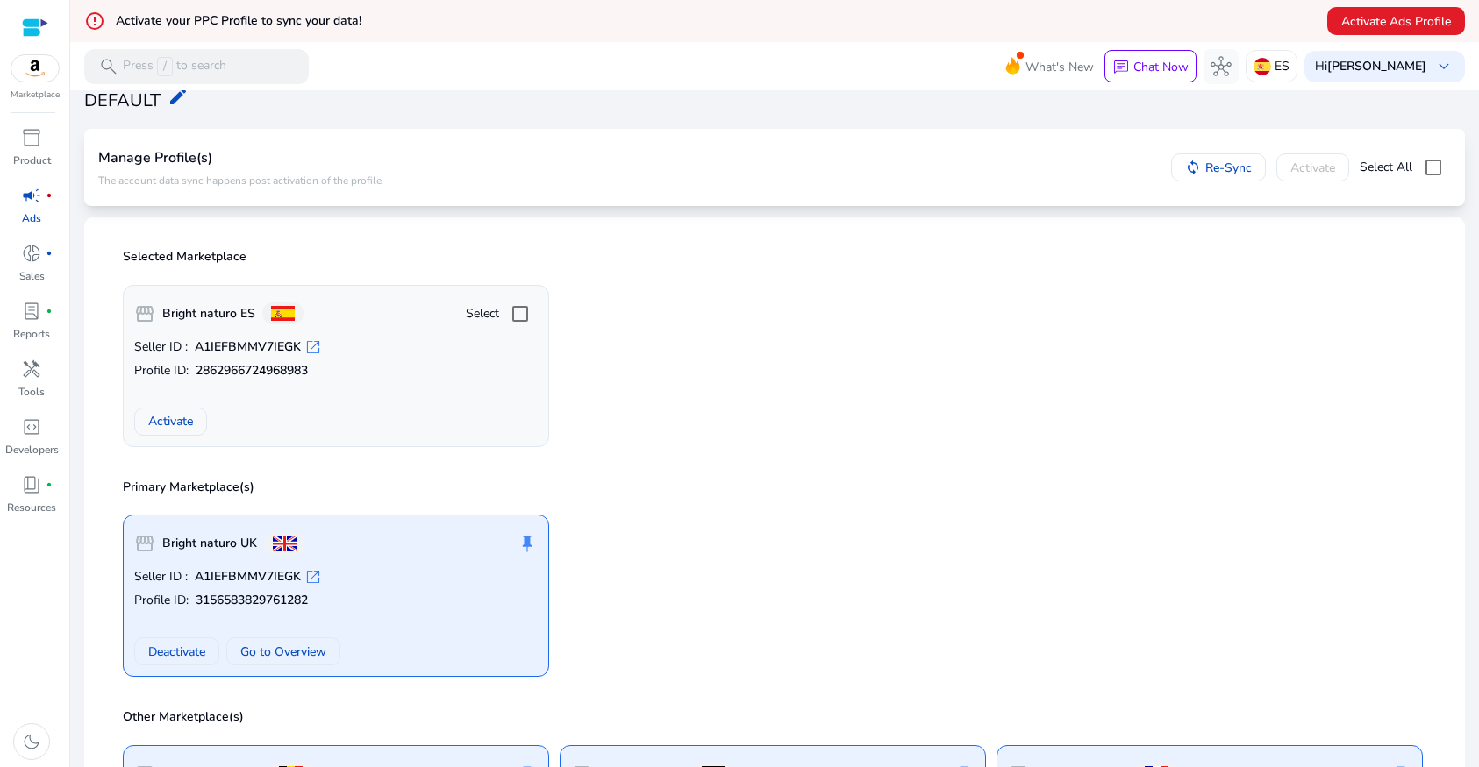
scroll to position [62, 0]
click at [31, 206] on span "campaign" at bounding box center [31, 195] width 21 height 21
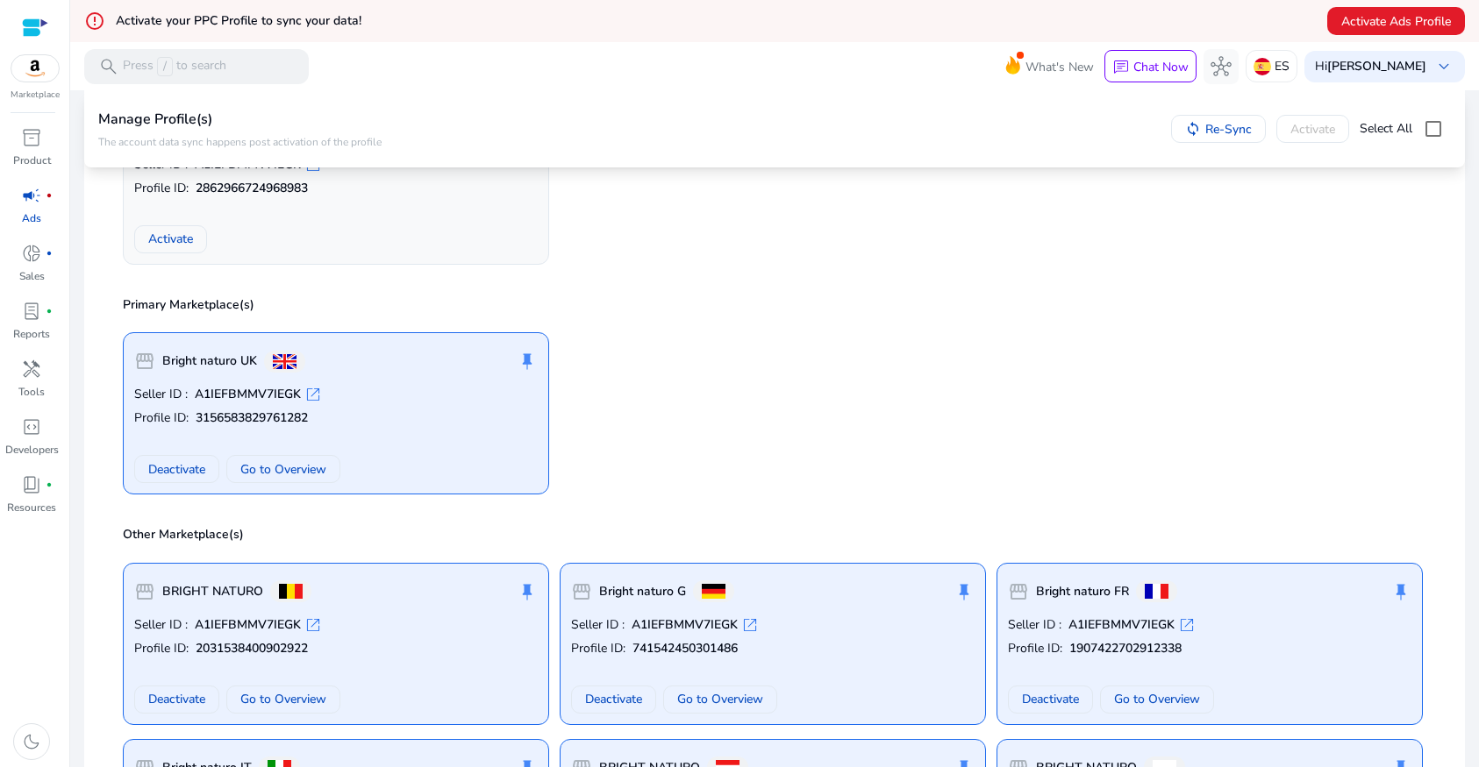
scroll to position [251, 0]
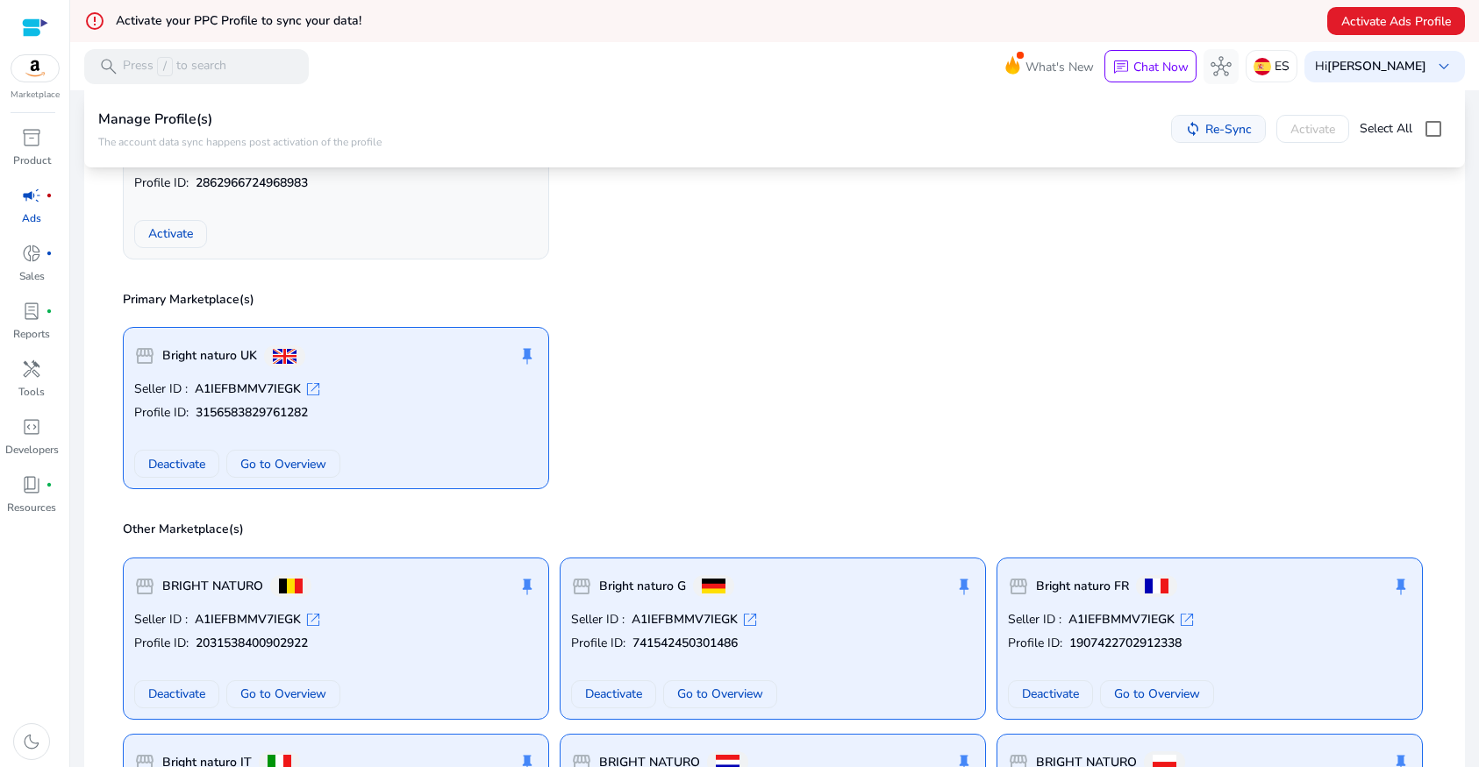
click at [1205, 128] on span "Re-Sync" at bounding box center [1228, 128] width 46 height 18
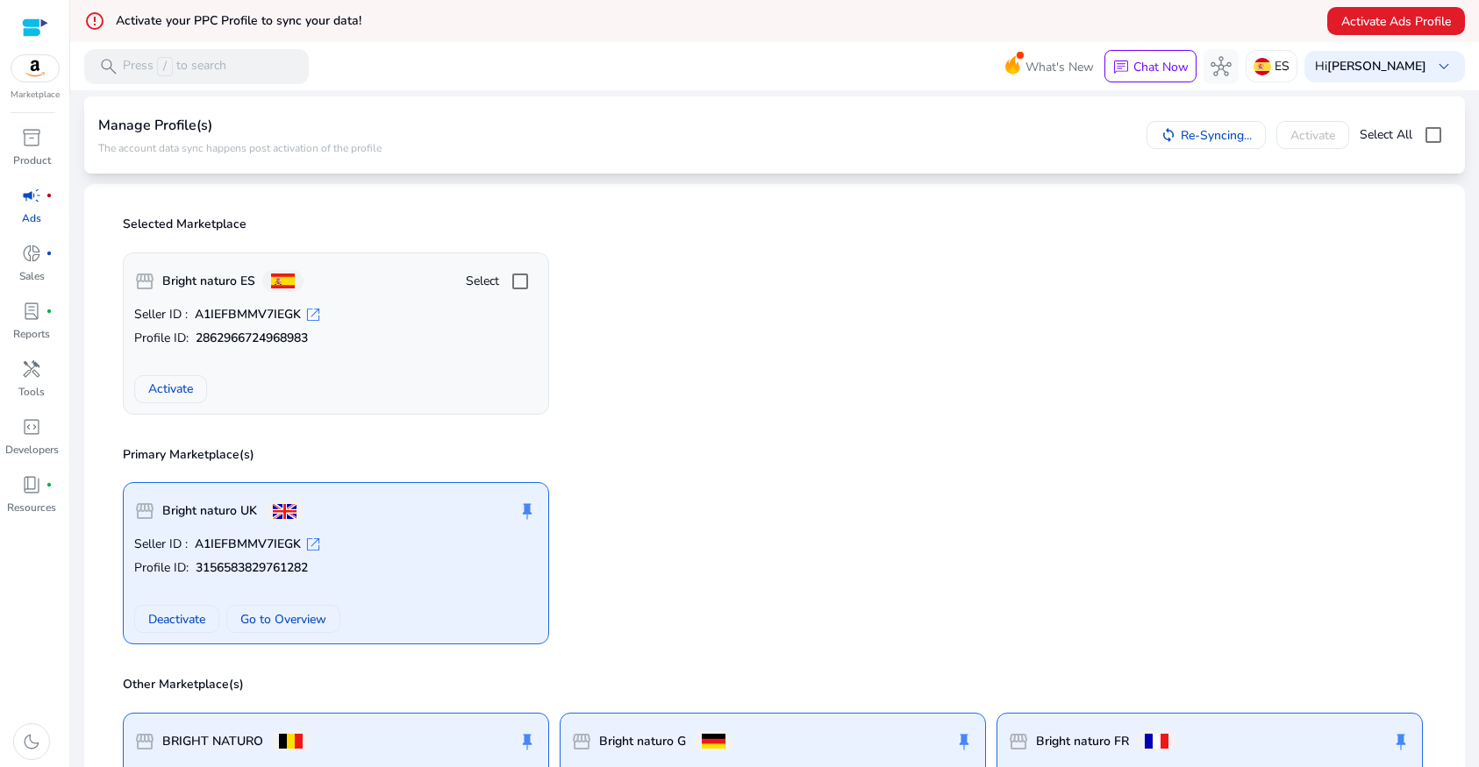
scroll to position [0, 0]
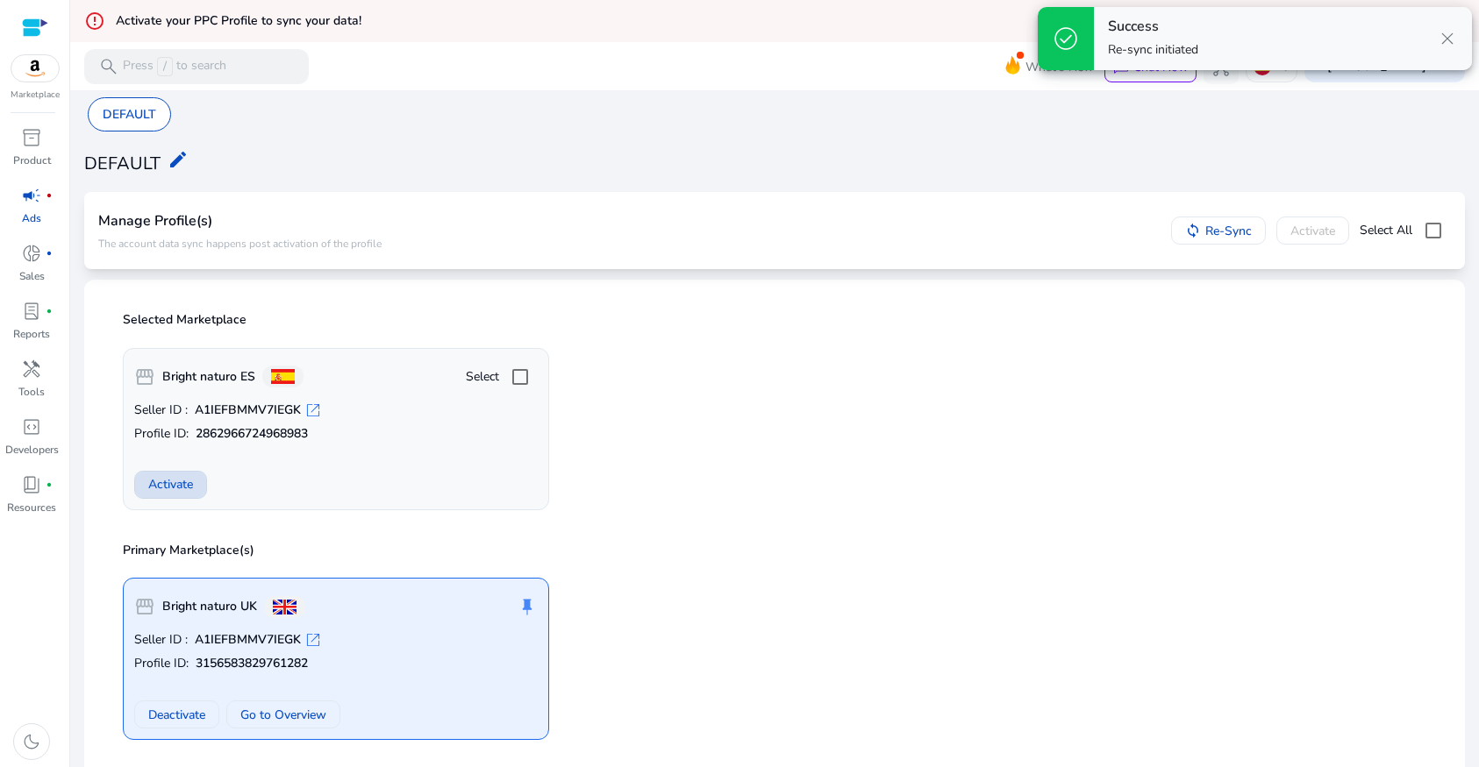
click at [185, 478] on span "Activate" at bounding box center [170, 484] width 45 height 18
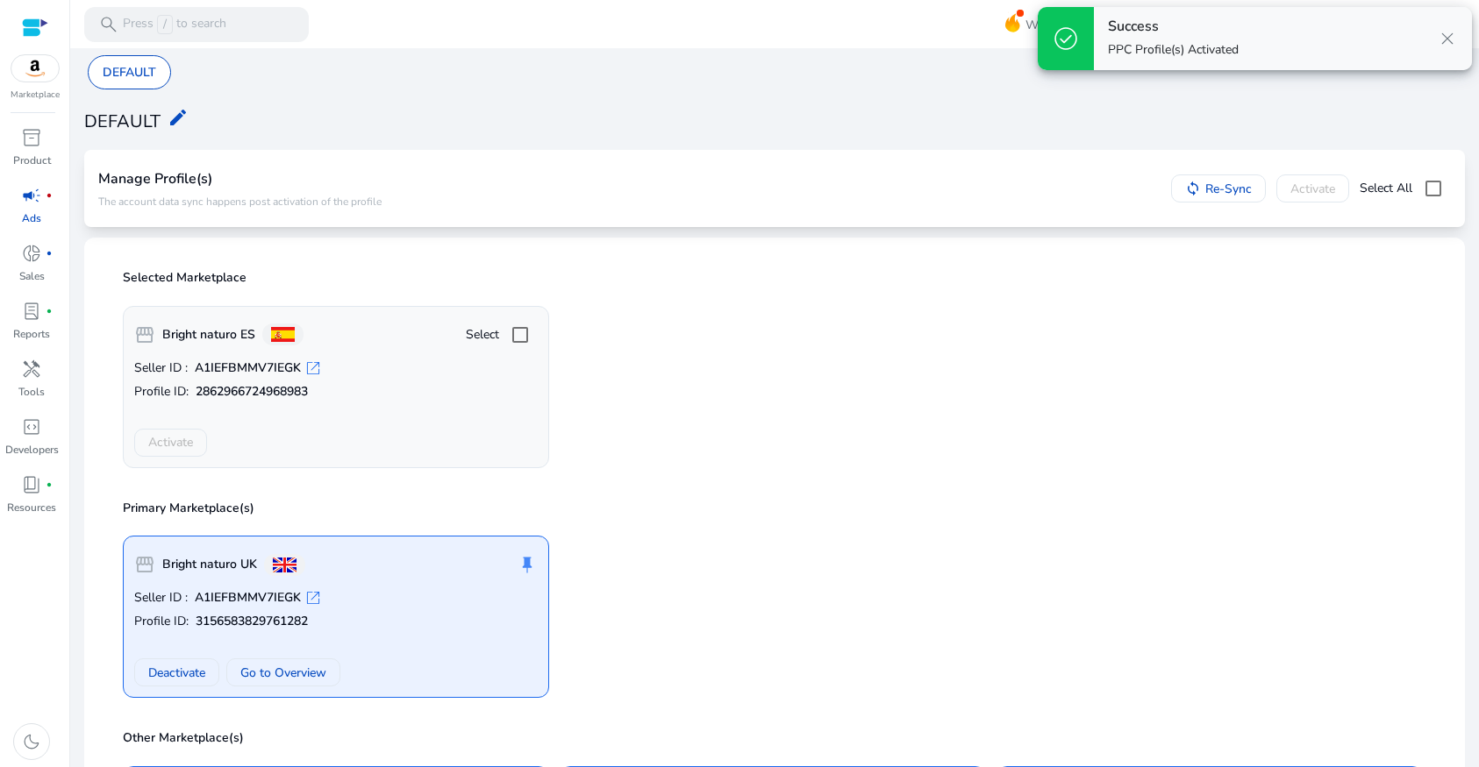
click at [522, 381] on div "Seller ID : A1IEFBMMV7IEGK open_in_new Profile ID: 2862966724968983 Activate" at bounding box center [335, 408] width 403 height 97
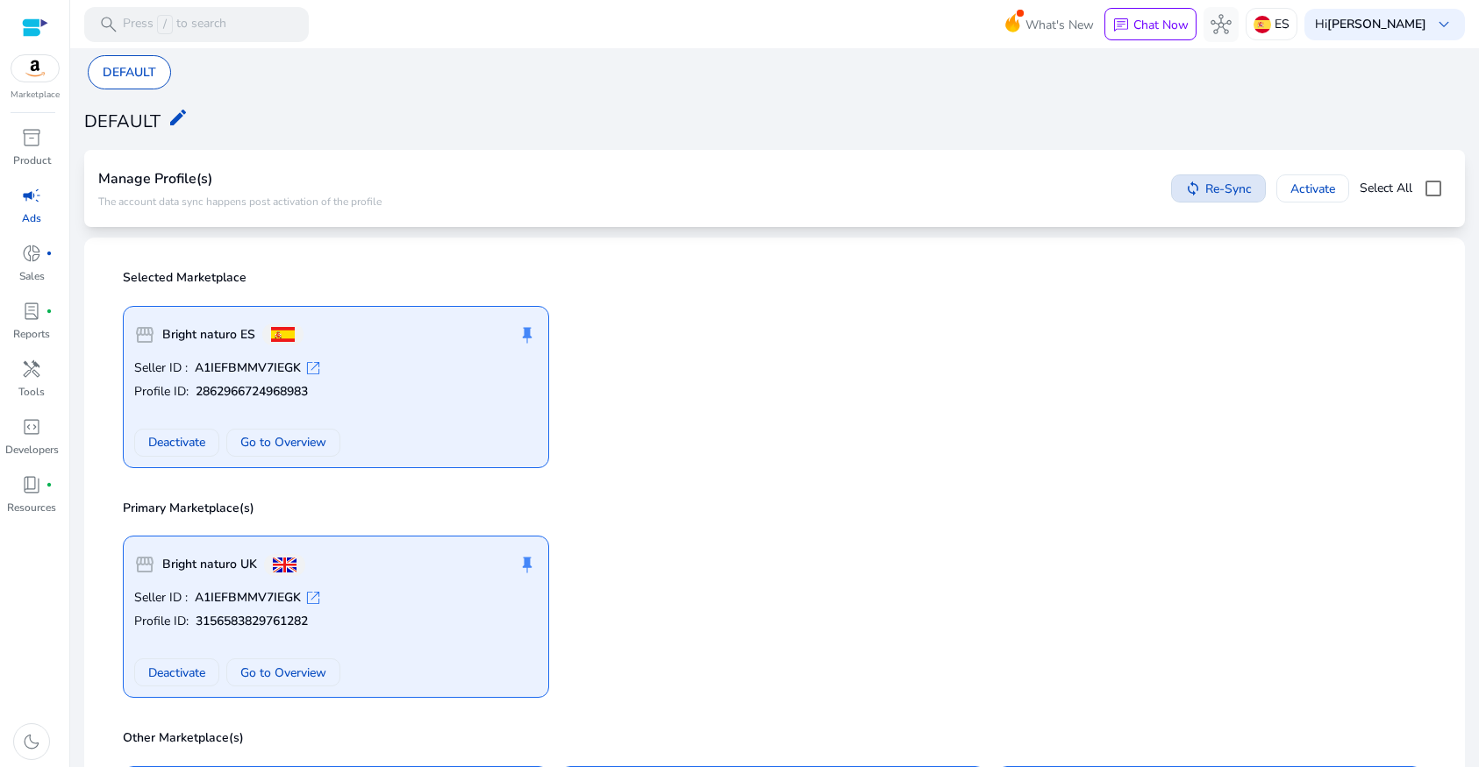
click at [1208, 181] on span "Re-Sync" at bounding box center [1228, 189] width 46 height 18
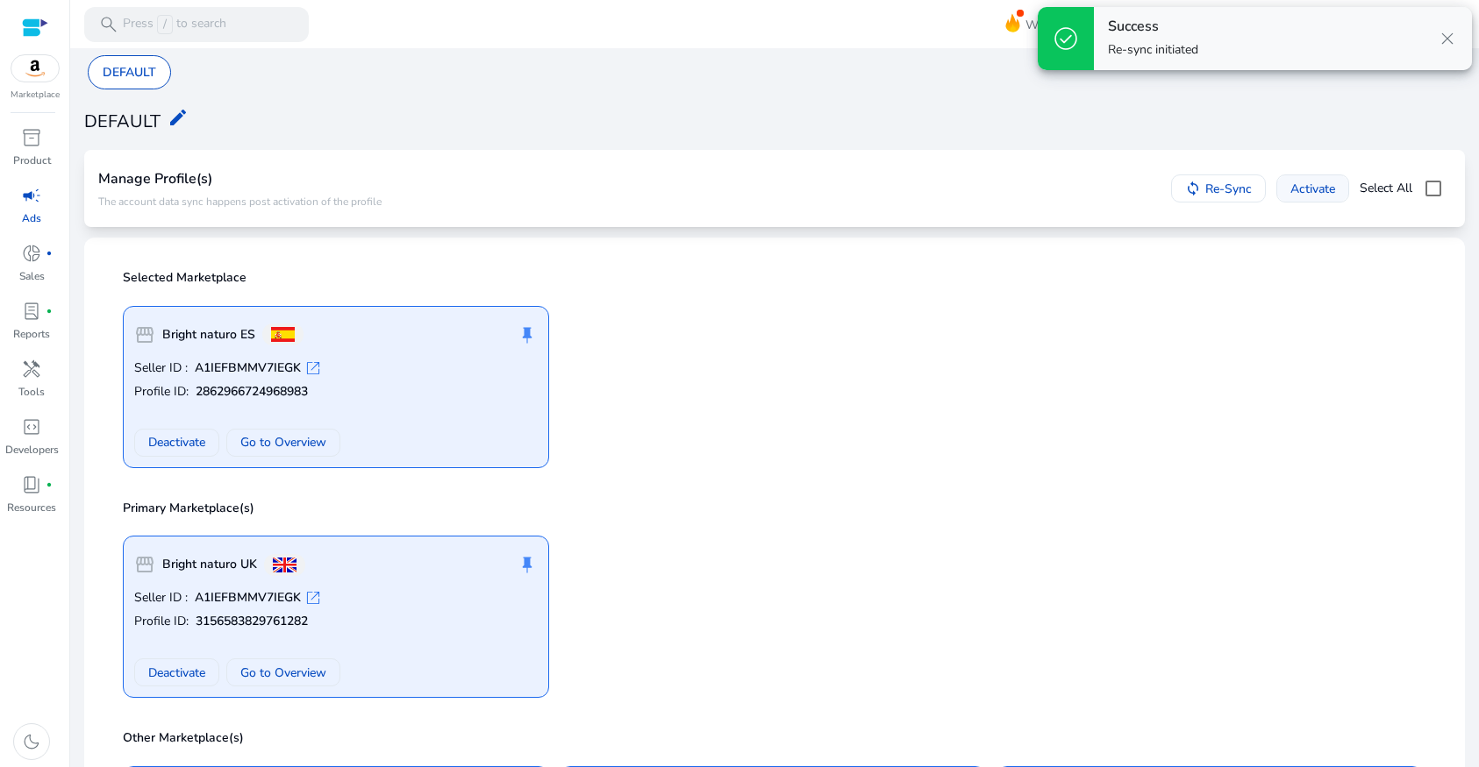
click at [1305, 194] on span "Activate" at bounding box center [1312, 189] width 45 height 18
click at [279, 441] on span "Go to Overview" at bounding box center [283, 442] width 86 height 18
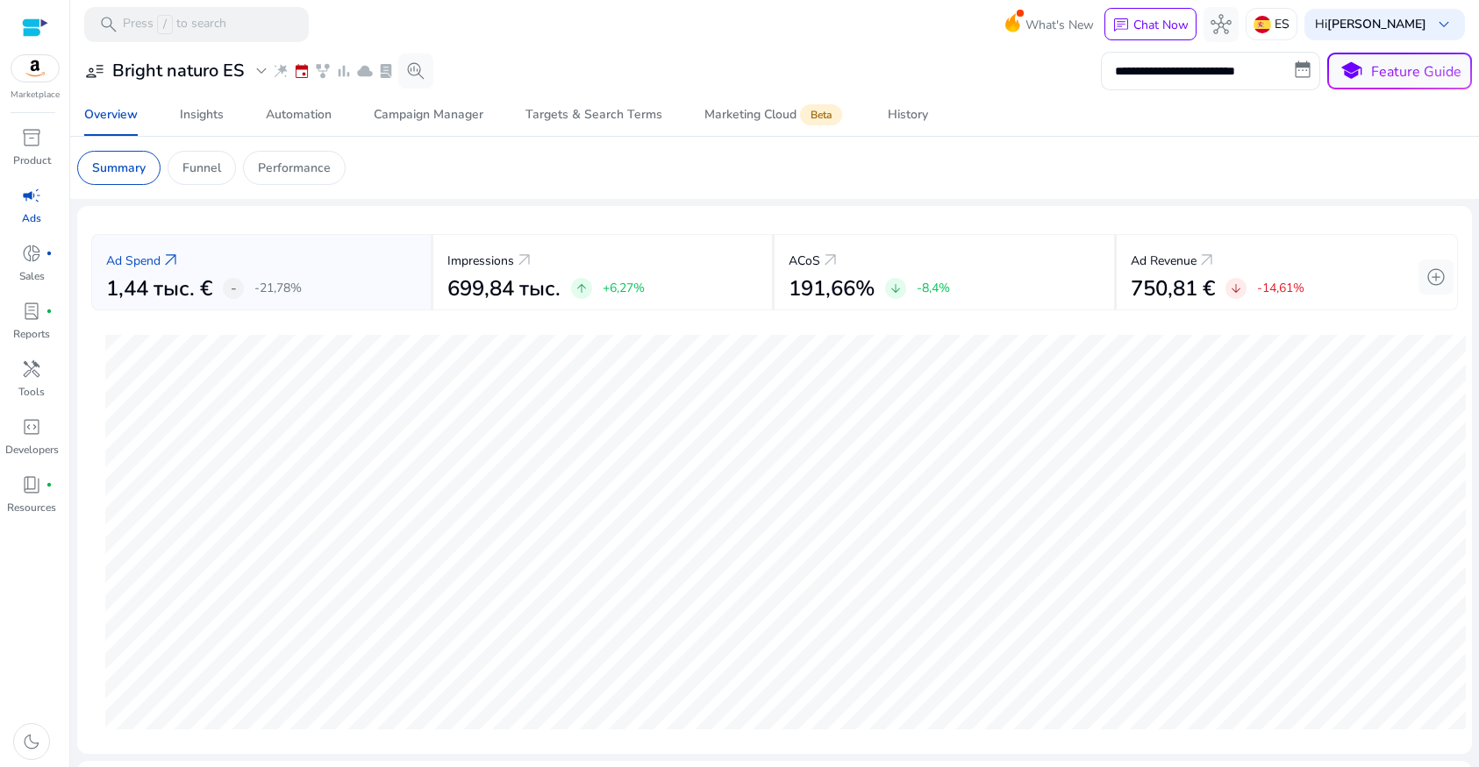
scroll to position [11, 0]
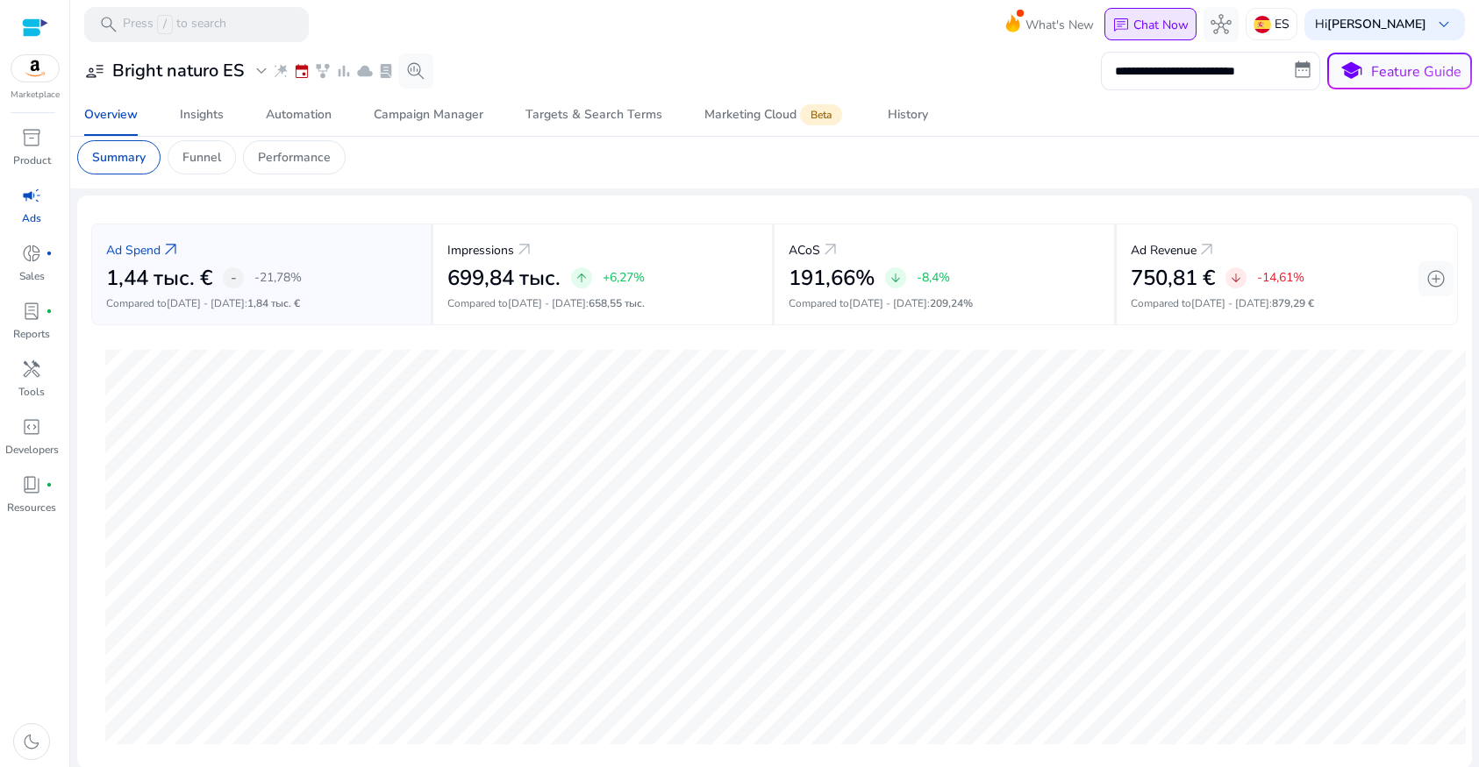
click at [1134, 22] on p "Chat Now" at bounding box center [1160, 25] width 55 height 17
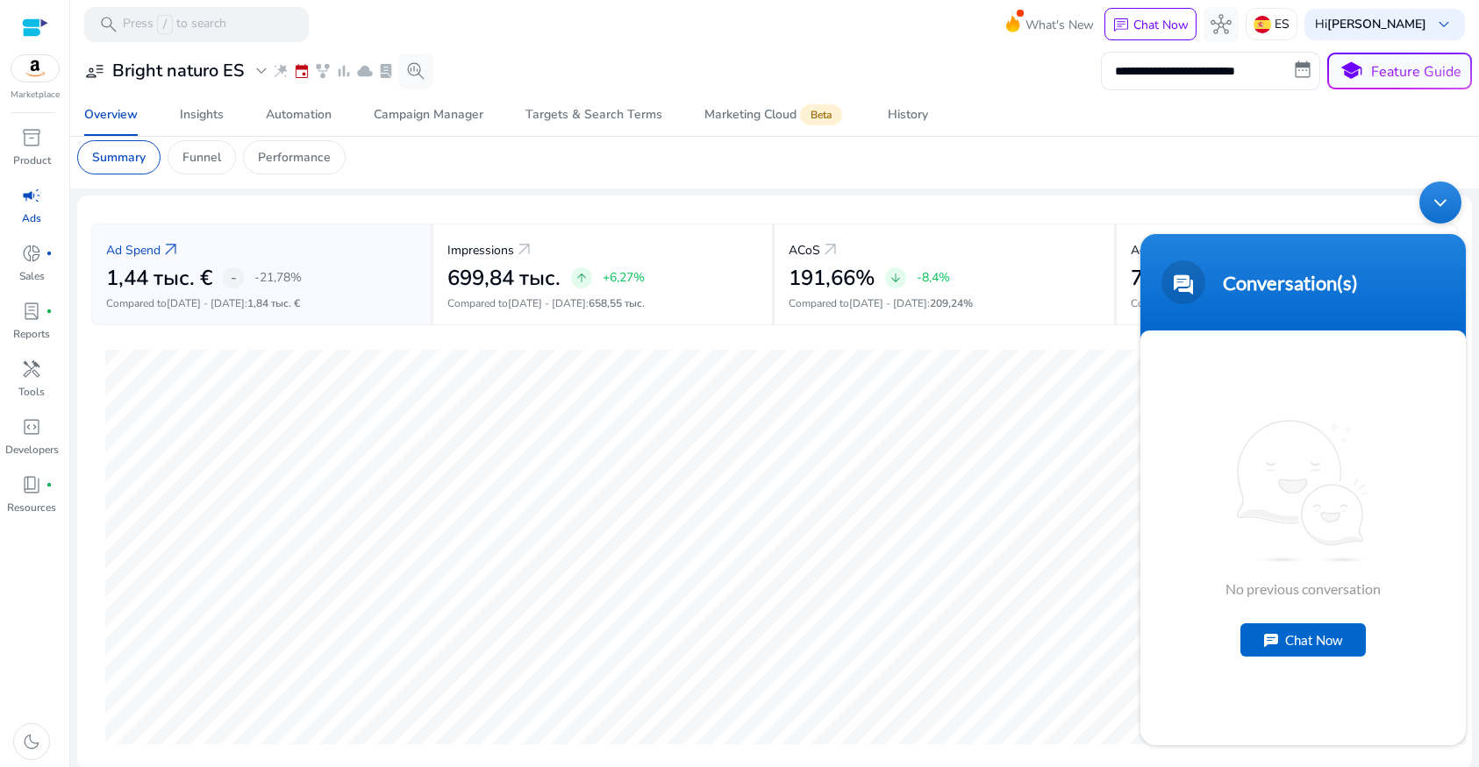
click at [1291, 635] on div "Chat Now" at bounding box center [1302, 640] width 125 height 33
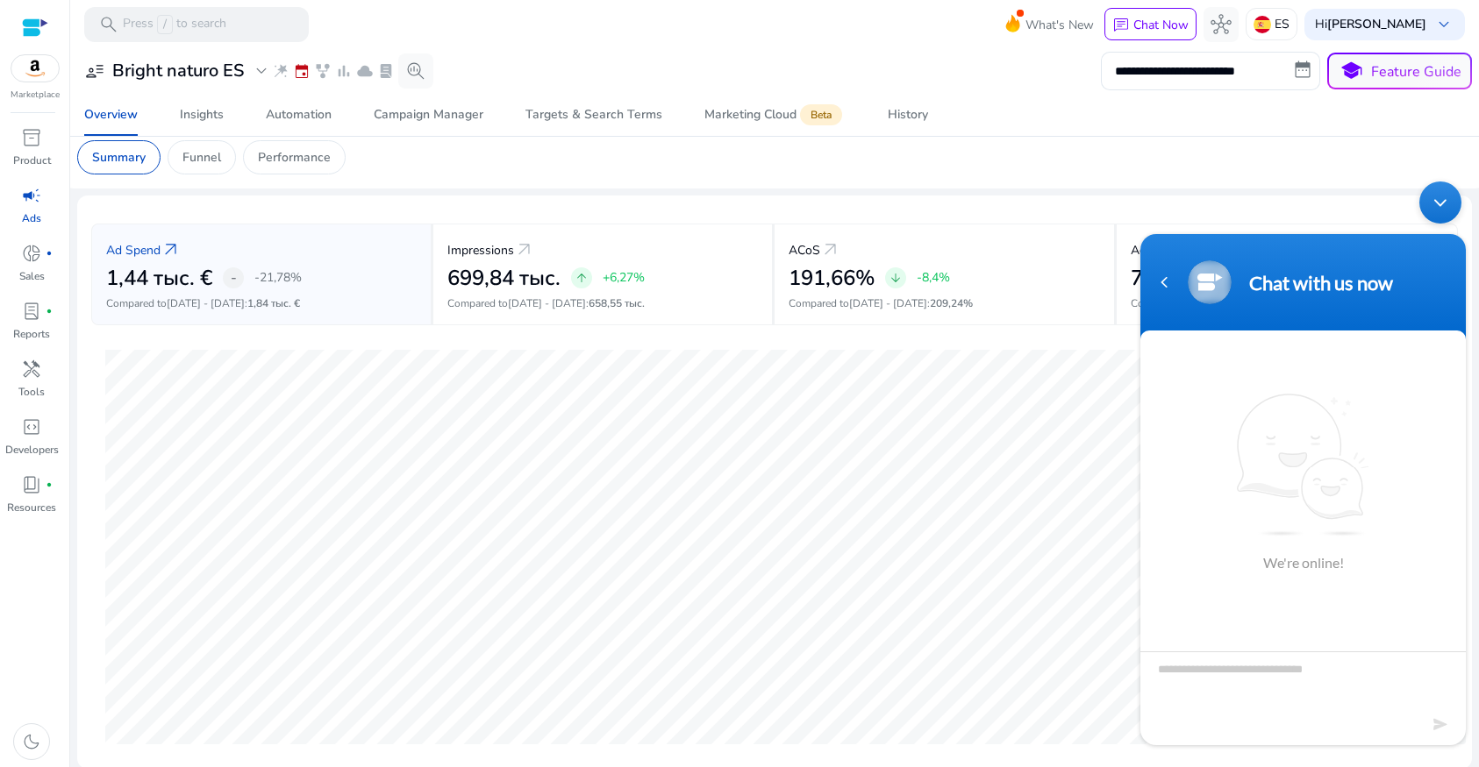
click at [1198, 670] on textarea "Type your message and hit 'Enter'" at bounding box center [1302, 682] width 325 height 61
type textarea "*"
drag, startPoint x: 1214, startPoint y: 671, endPoint x: 1213, endPoint y: 681, distance: 10.6
click at [1213, 673] on textarea "**********" at bounding box center [1302, 682] width 325 height 61
drag, startPoint x: 1282, startPoint y: 672, endPoint x: 1155, endPoint y: 675, distance: 127.2
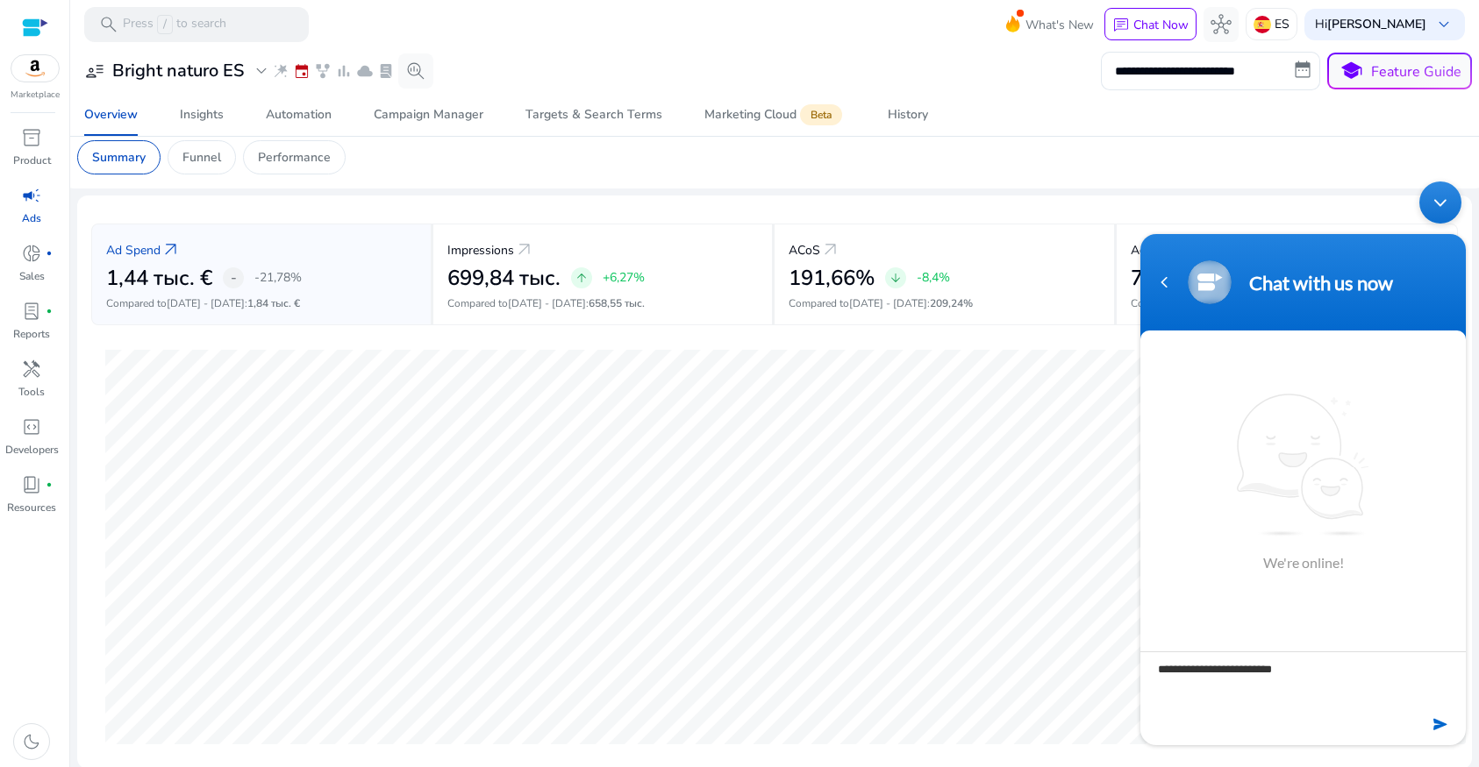
click at [1150, 676] on textarea "**********" at bounding box center [1302, 682] width 325 height 61
type textarea "**********"
click at [1187, 672] on textarea "**********" at bounding box center [1302, 682] width 325 height 61
drag, startPoint x: 1291, startPoint y: 667, endPoint x: 1161, endPoint y: 669, distance: 129.8
click at [1149, 668] on textarea "**********" at bounding box center [1302, 682] width 325 height 61
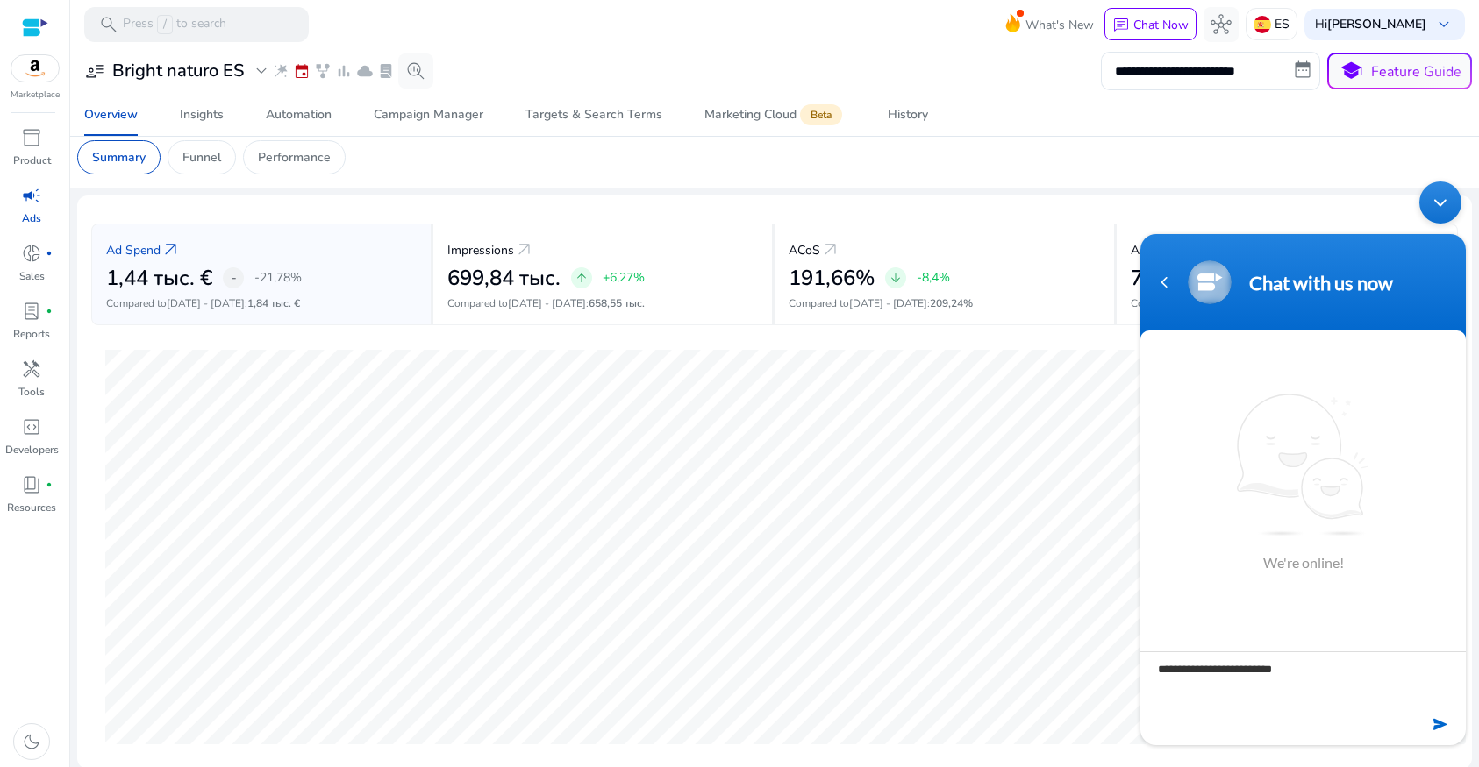
drag, startPoint x: 1435, startPoint y: 196, endPoint x: 1423, endPoint y: 186, distance: 15.6
click at [1435, 196] on div "Minimize live chat window" at bounding box center [1440, 203] width 42 height 42
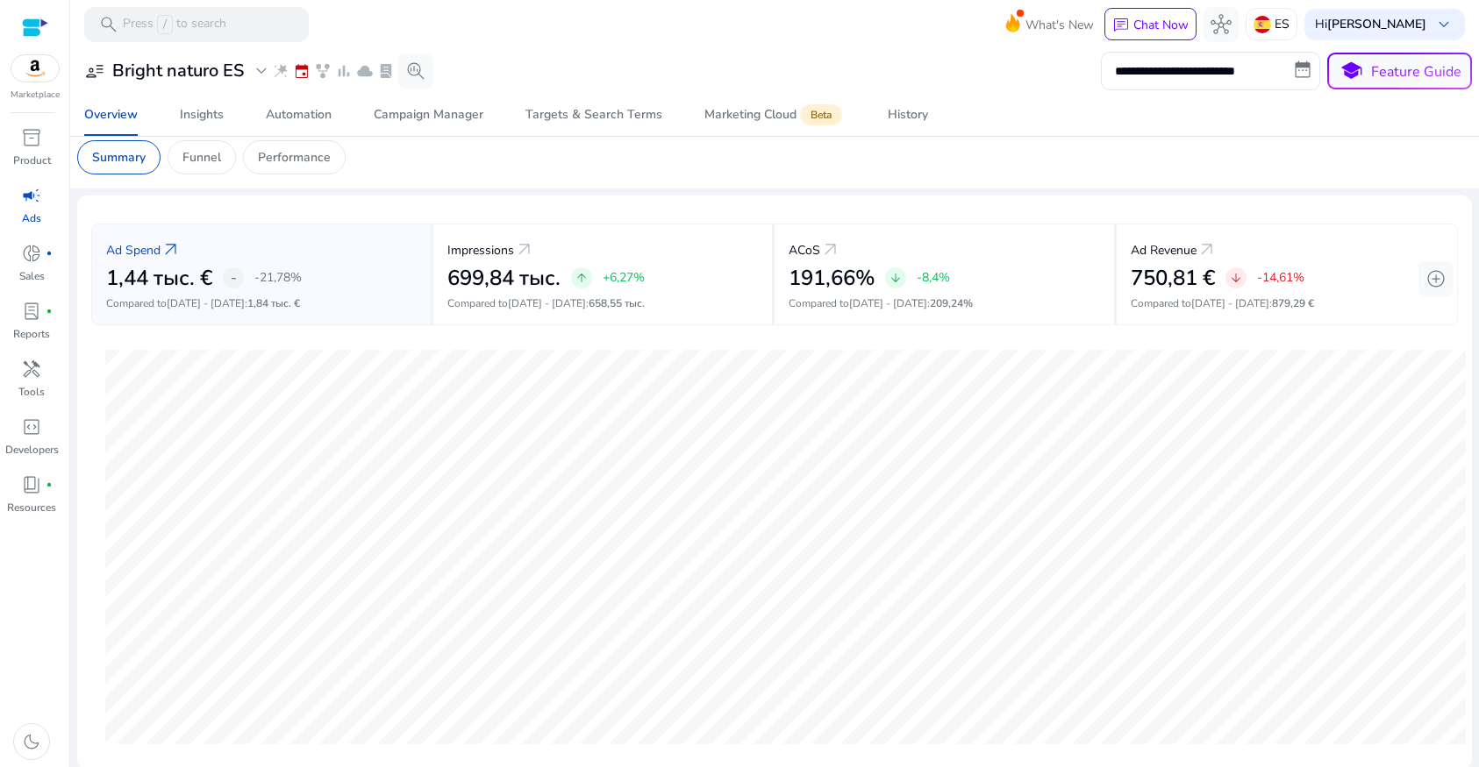
scroll to position [0, 0]
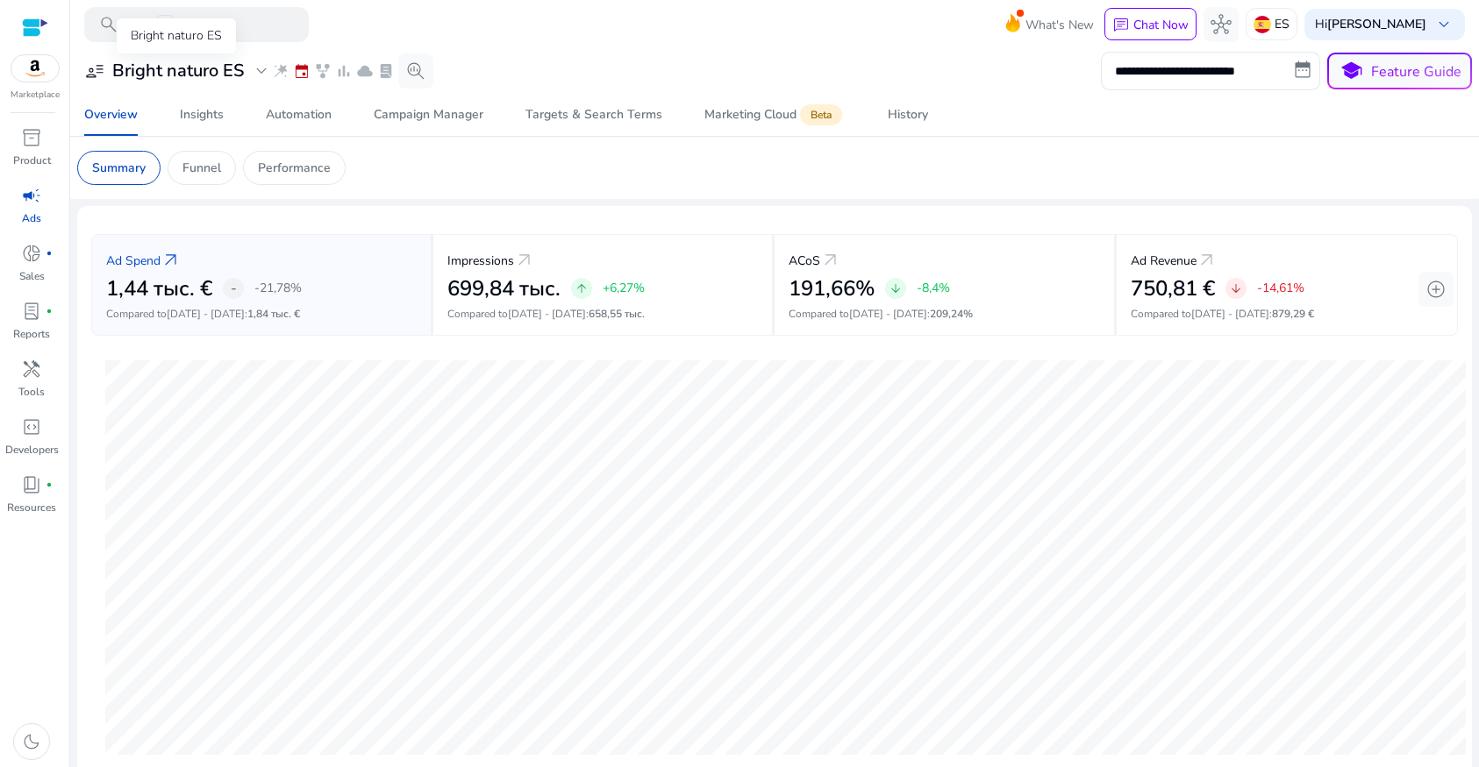
click at [246, 75] on div "user_attributes Bright naturo ES expand_more" at bounding box center [178, 71] width 188 height 21
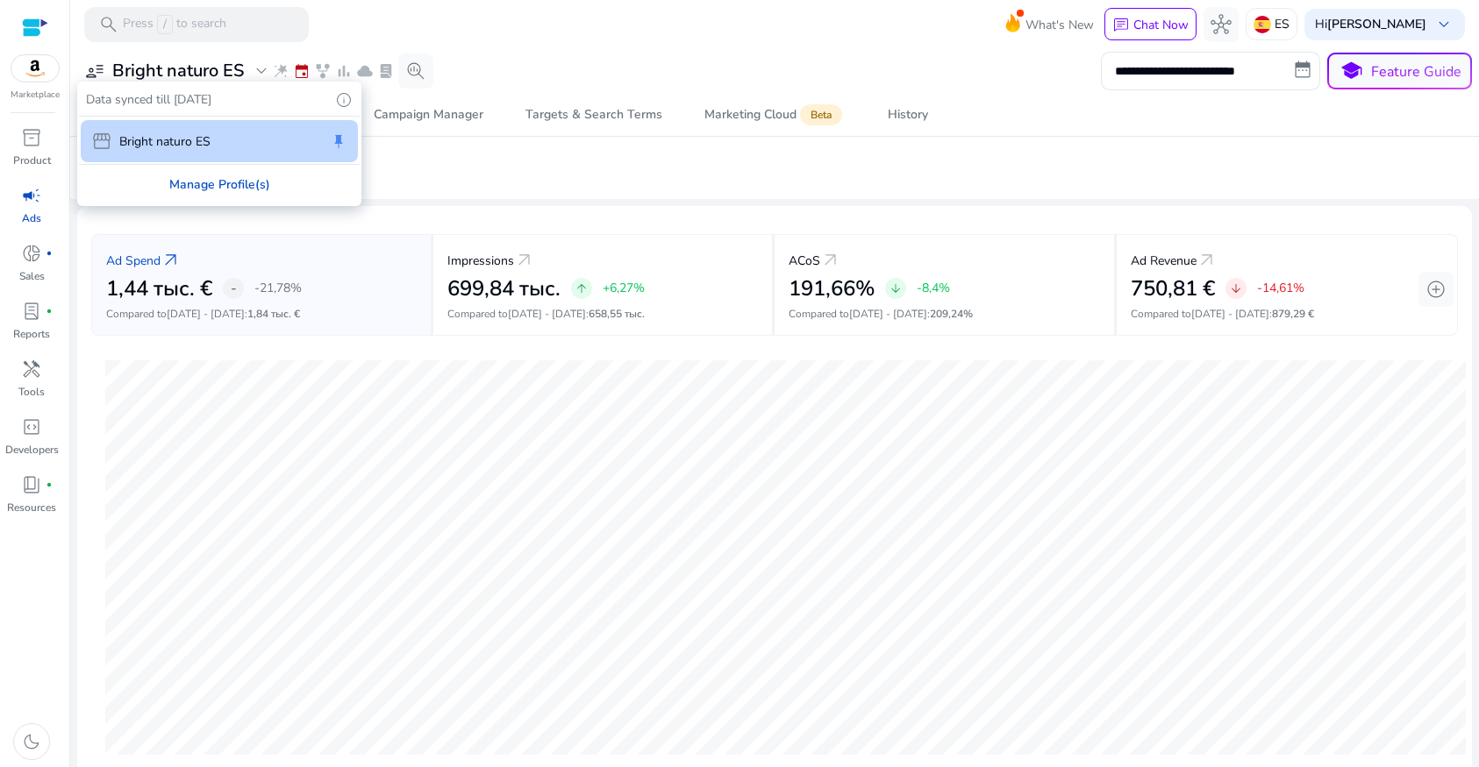
click at [225, 176] on div "Manage Profile(s)" at bounding box center [219, 184] width 281 height 39
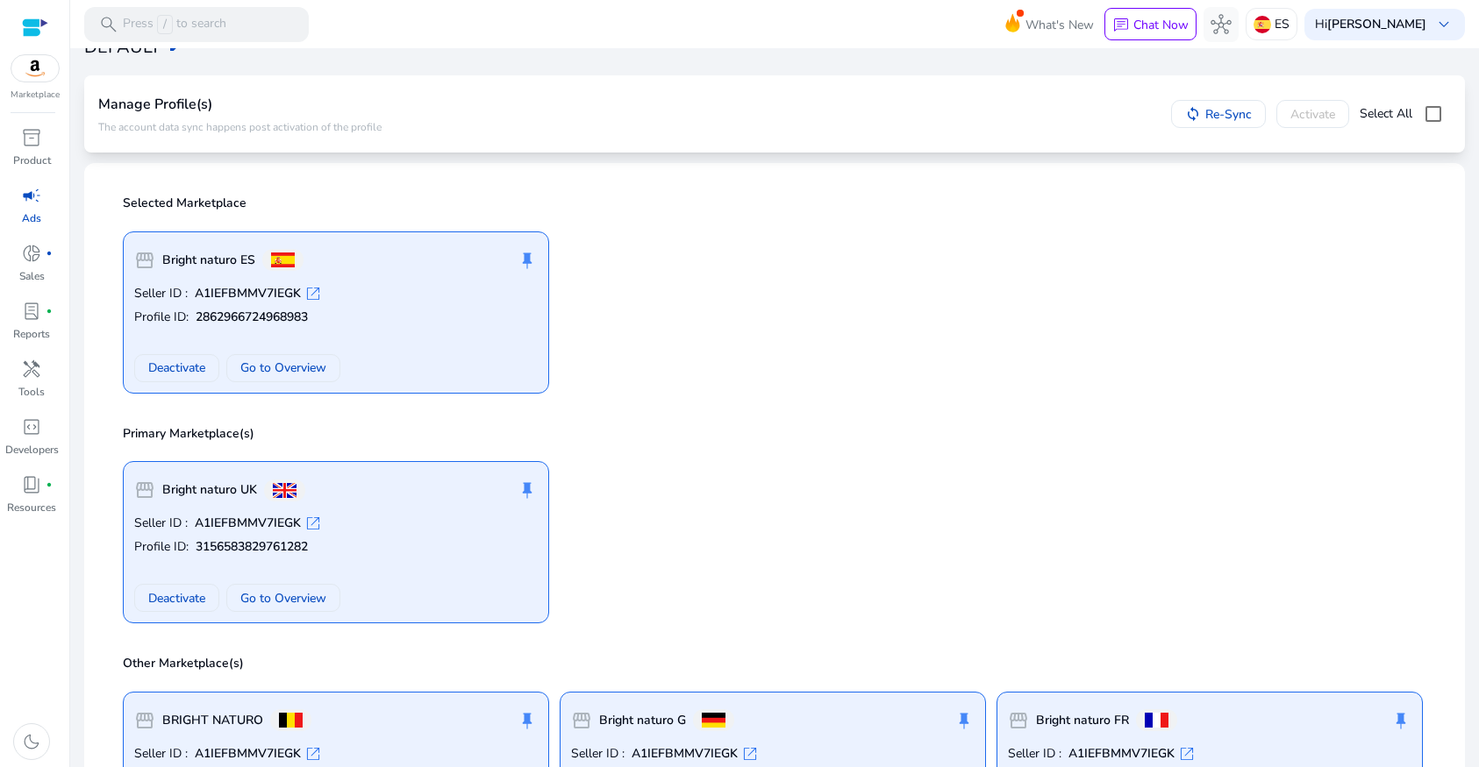
scroll to position [80, 0]
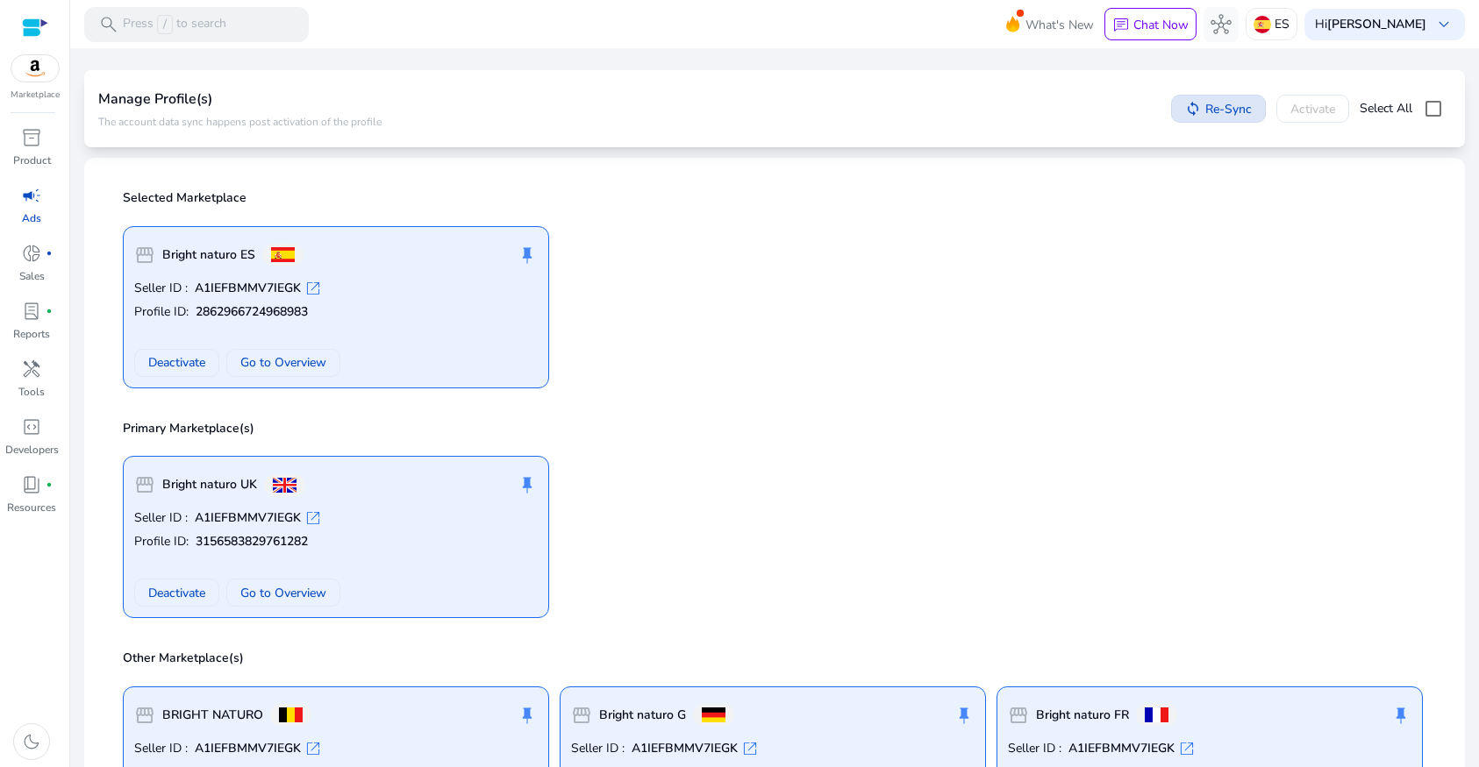
click at [1205, 115] on span "Re-Sync" at bounding box center [1228, 109] width 46 height 18
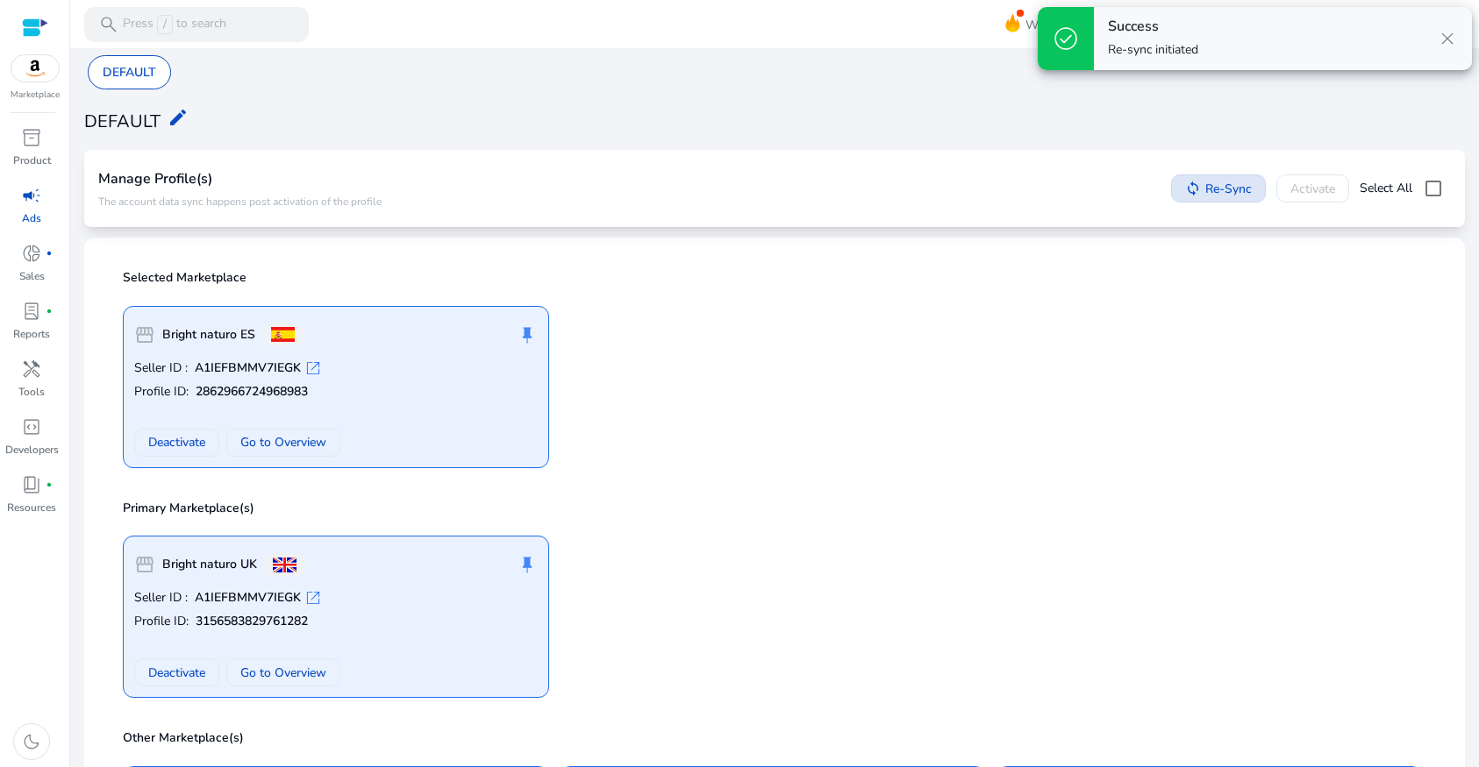
click at [1233, 190] on span "Re-Sync" at bounding box center [1228, 189] width 46 height 18
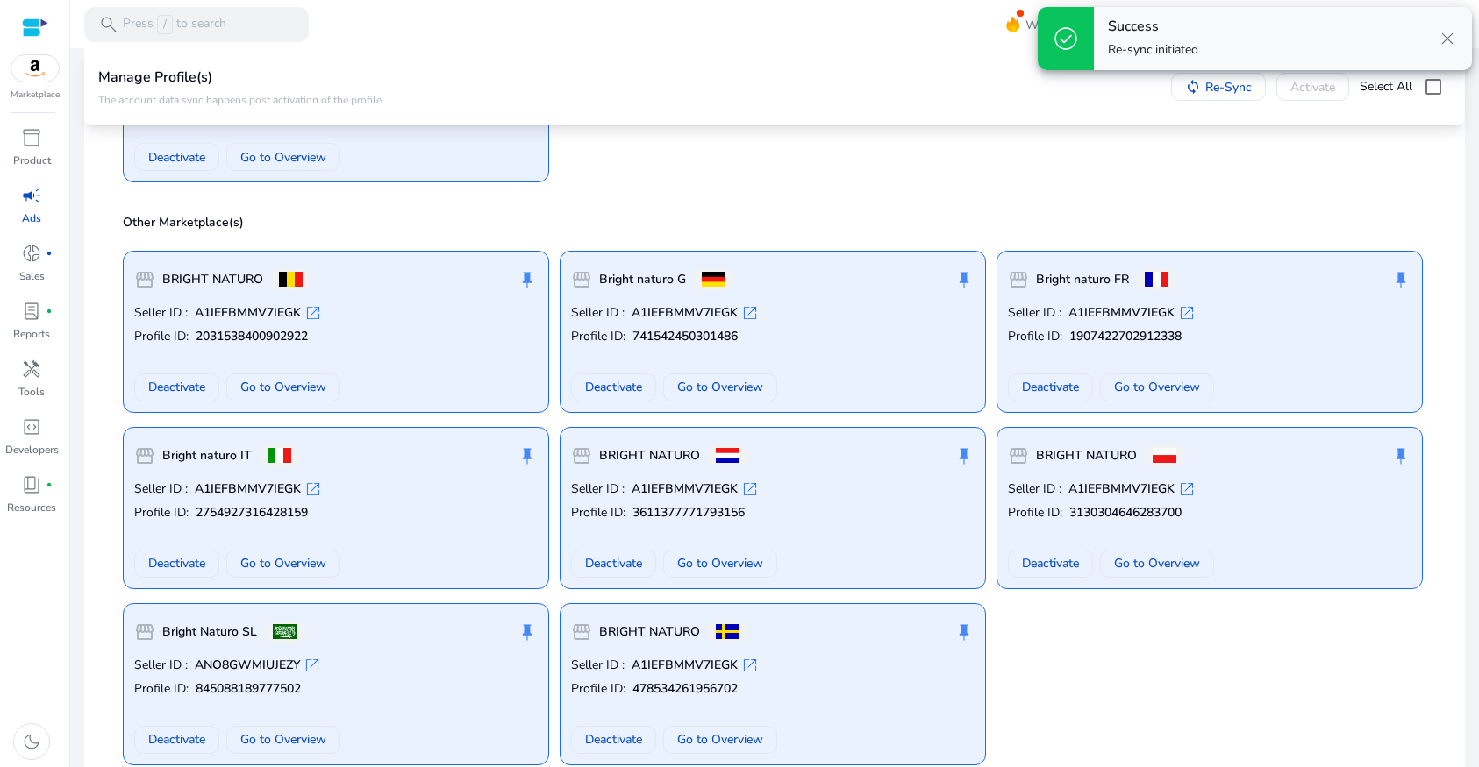
scroll to position [549, 0]
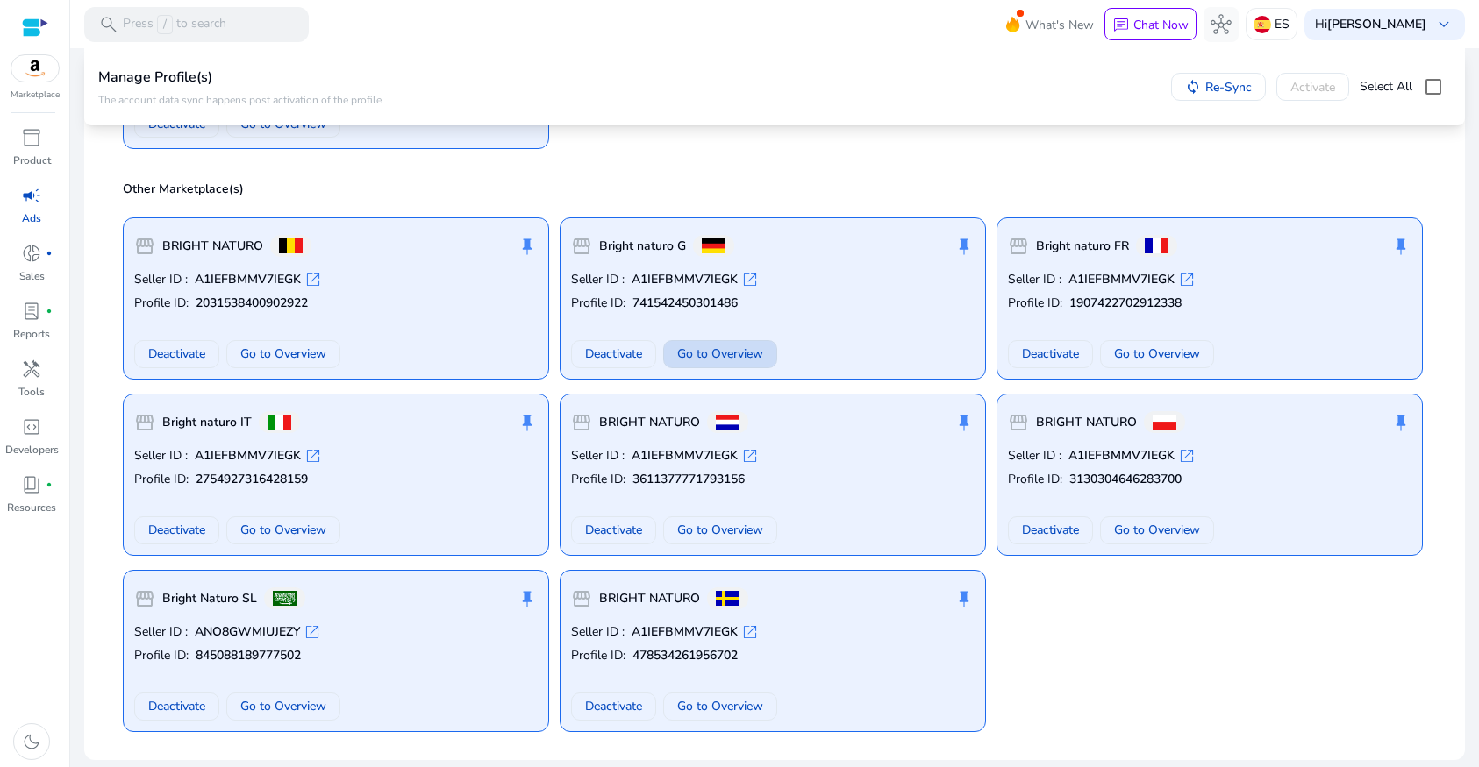
click at [724, 353] on span "Go to Overview" at bounding box center [720, 354] width 86 height 18
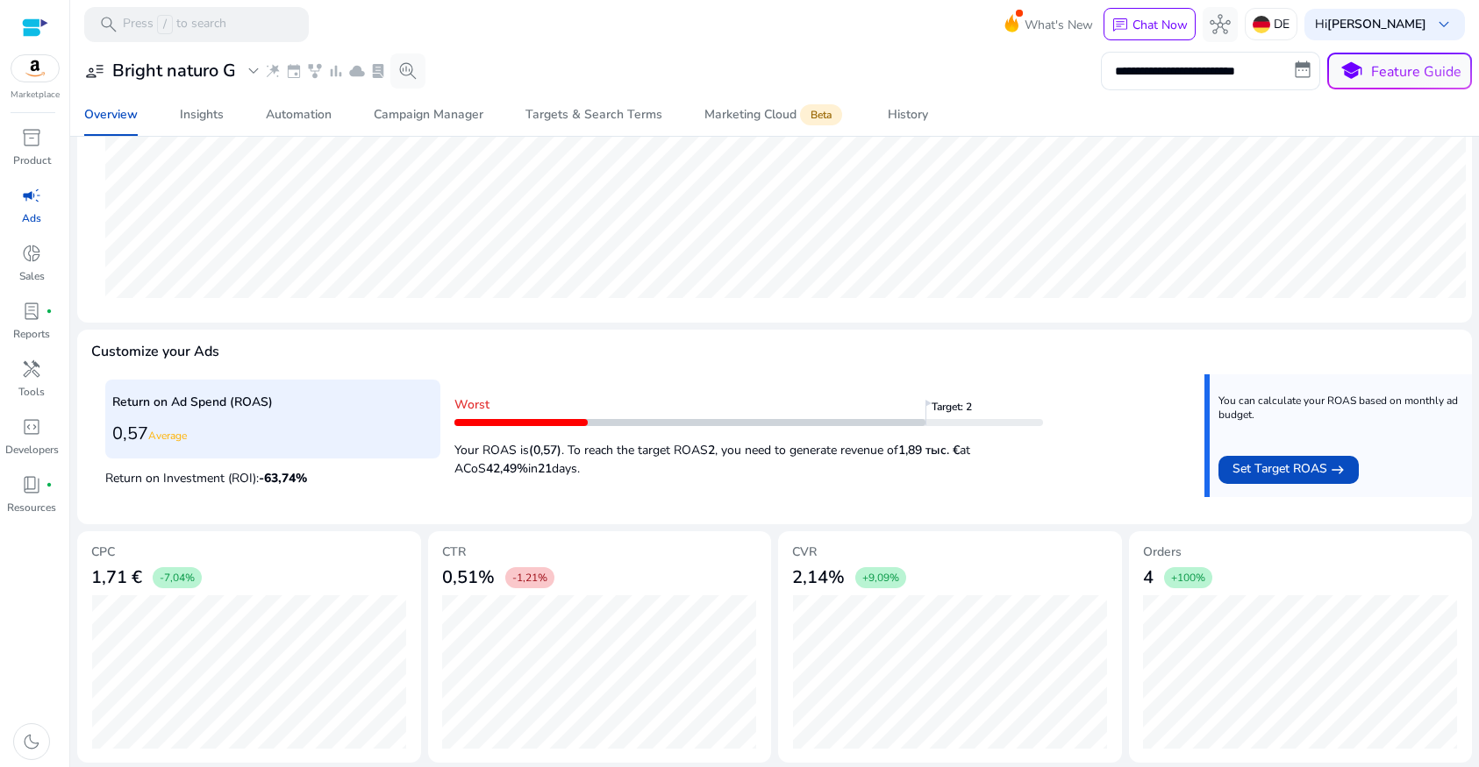
scroll to position [460, 0]
click at [37, 205] on span "campaign" at bounding box center [31, 195] width 21 height 21
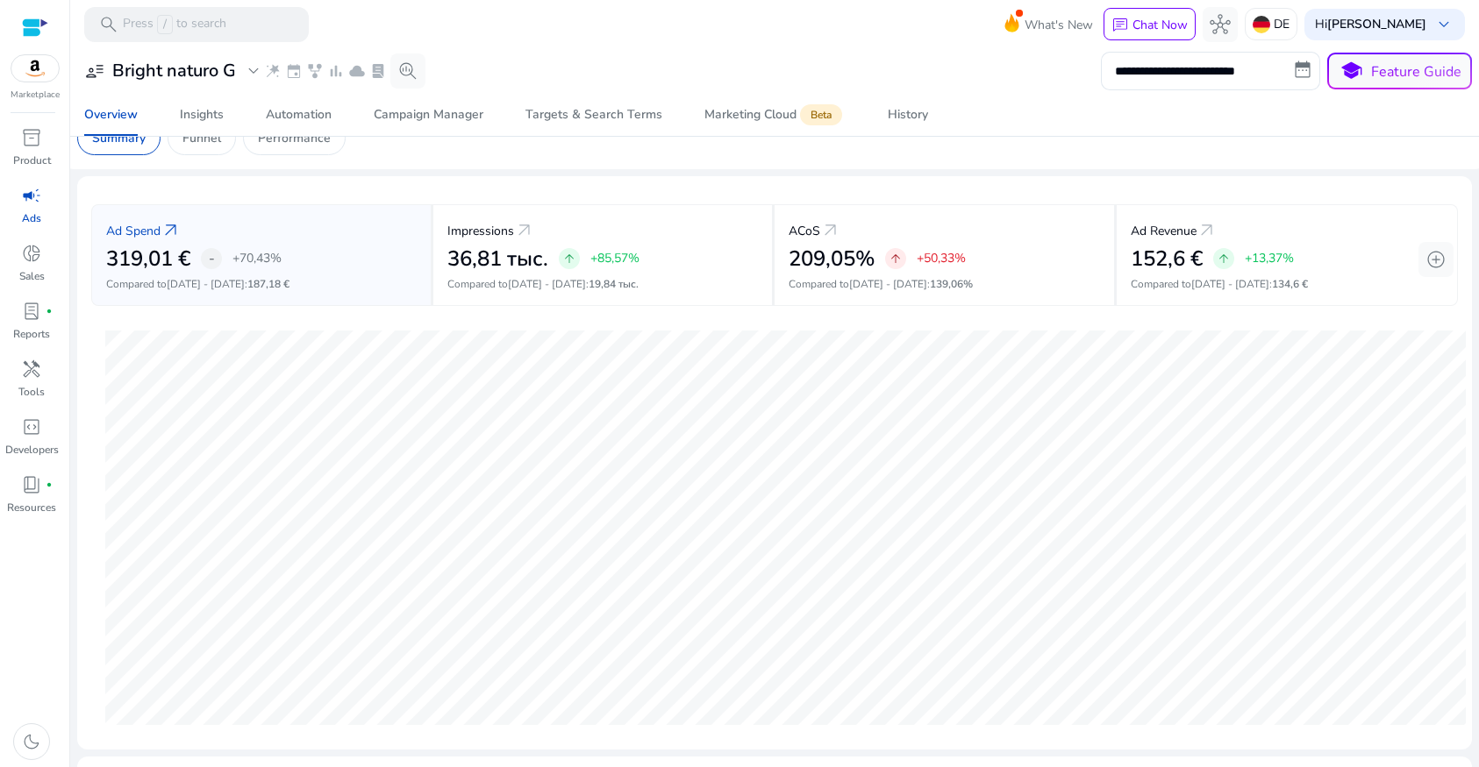
scroll to position [0, 0]
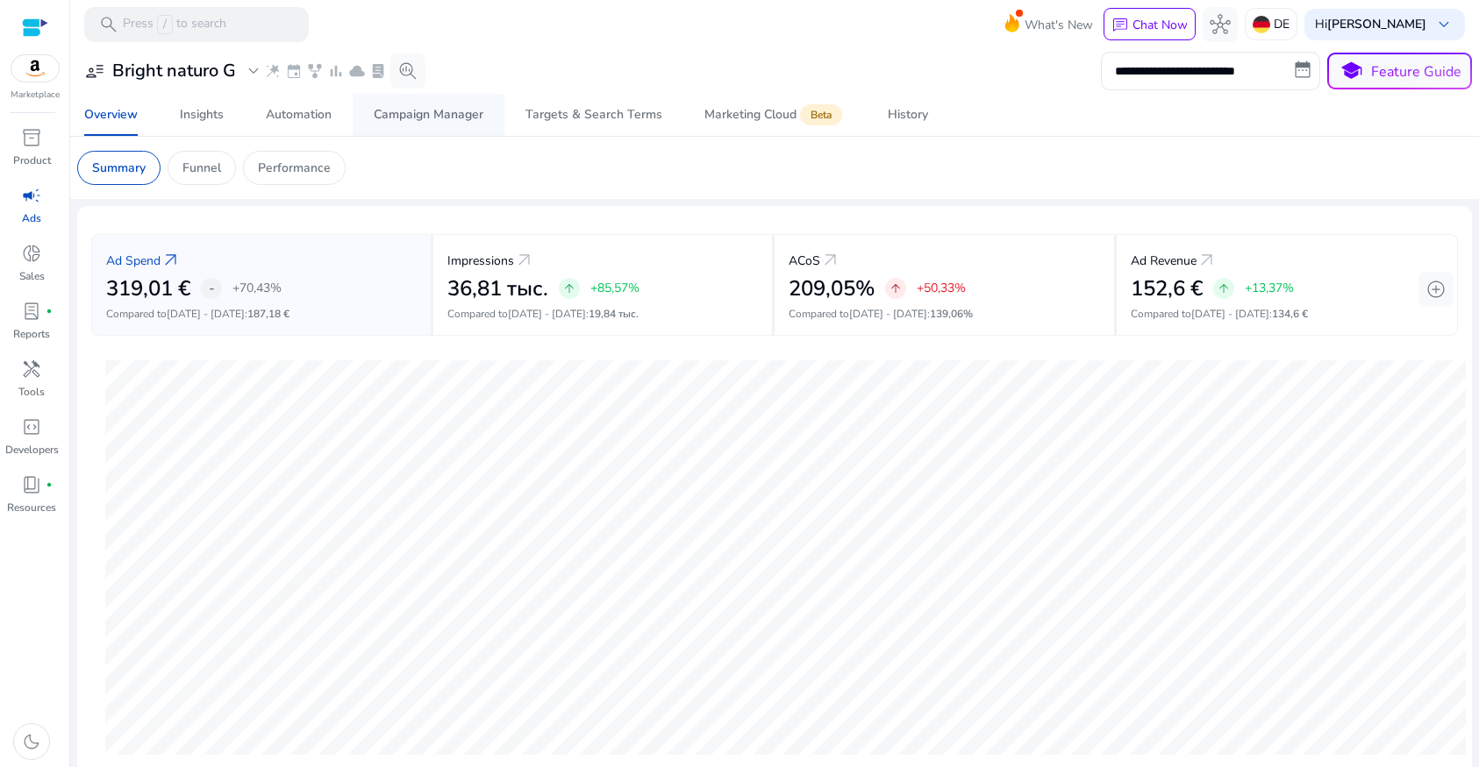
click at [427, 117] on div "Campaign Manager" at bounding box center [429, 115] width 110 height 12
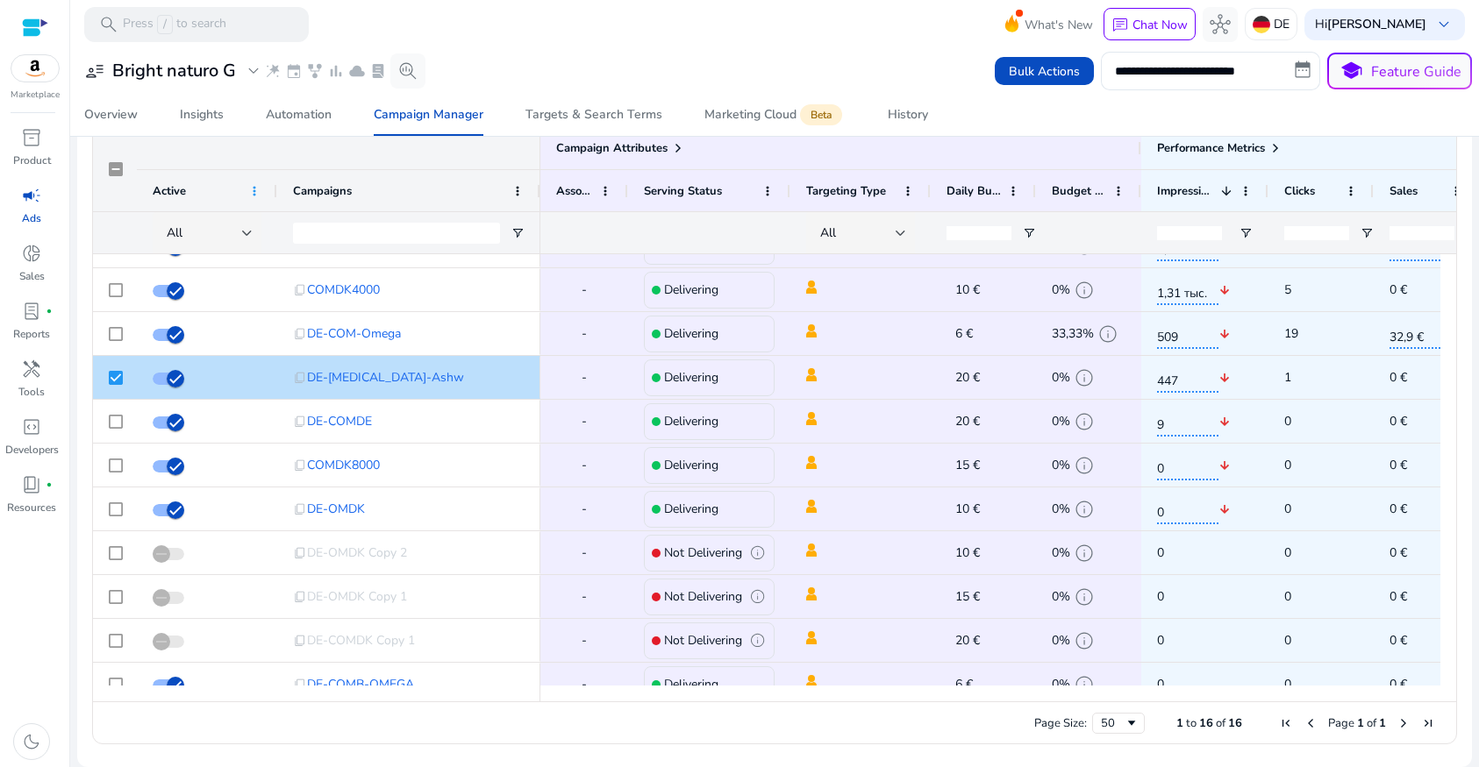
click at [251, 191] on span at bounding box center [254, 191] width 14 height 14
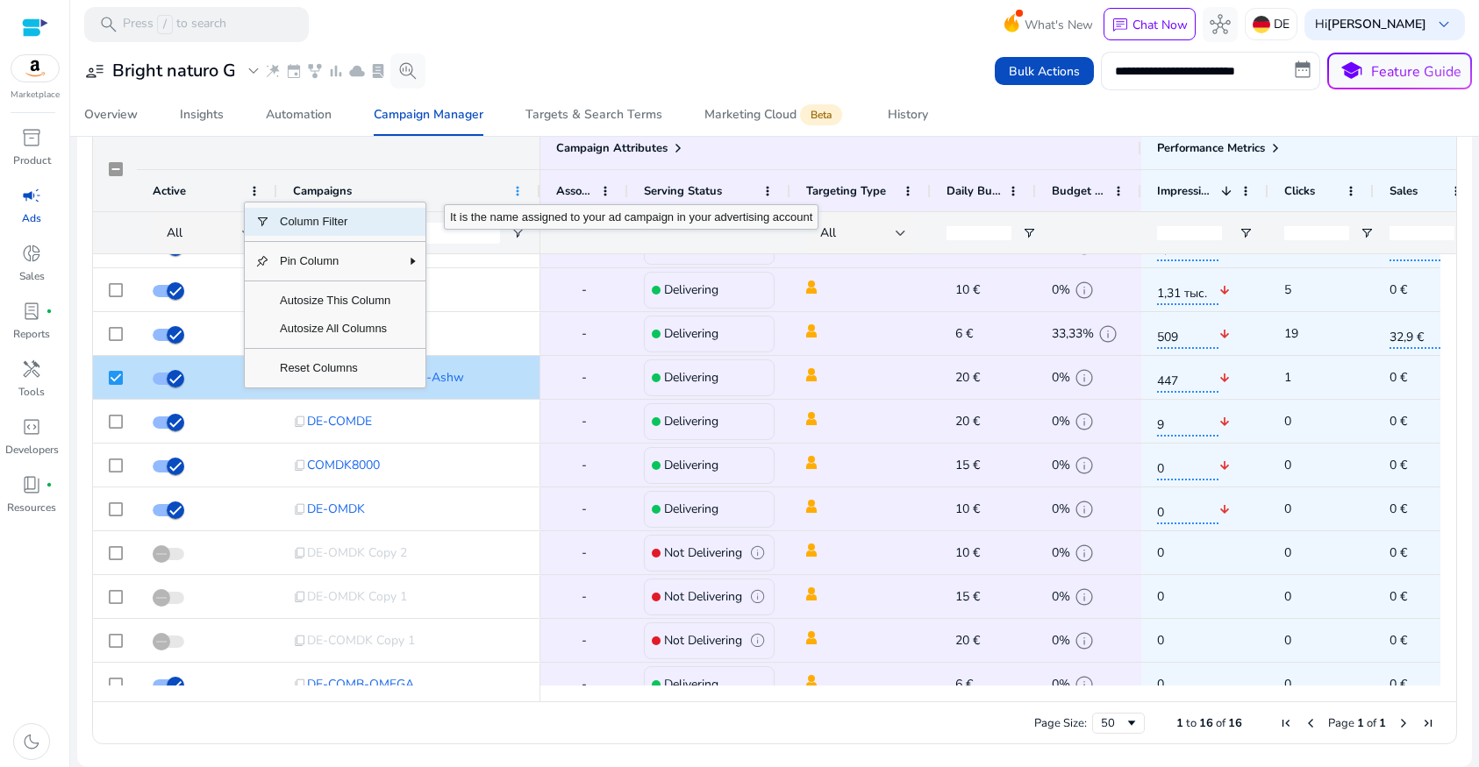
click at [519, 189] on span at bounding box center [517, 191] width 14 height 14
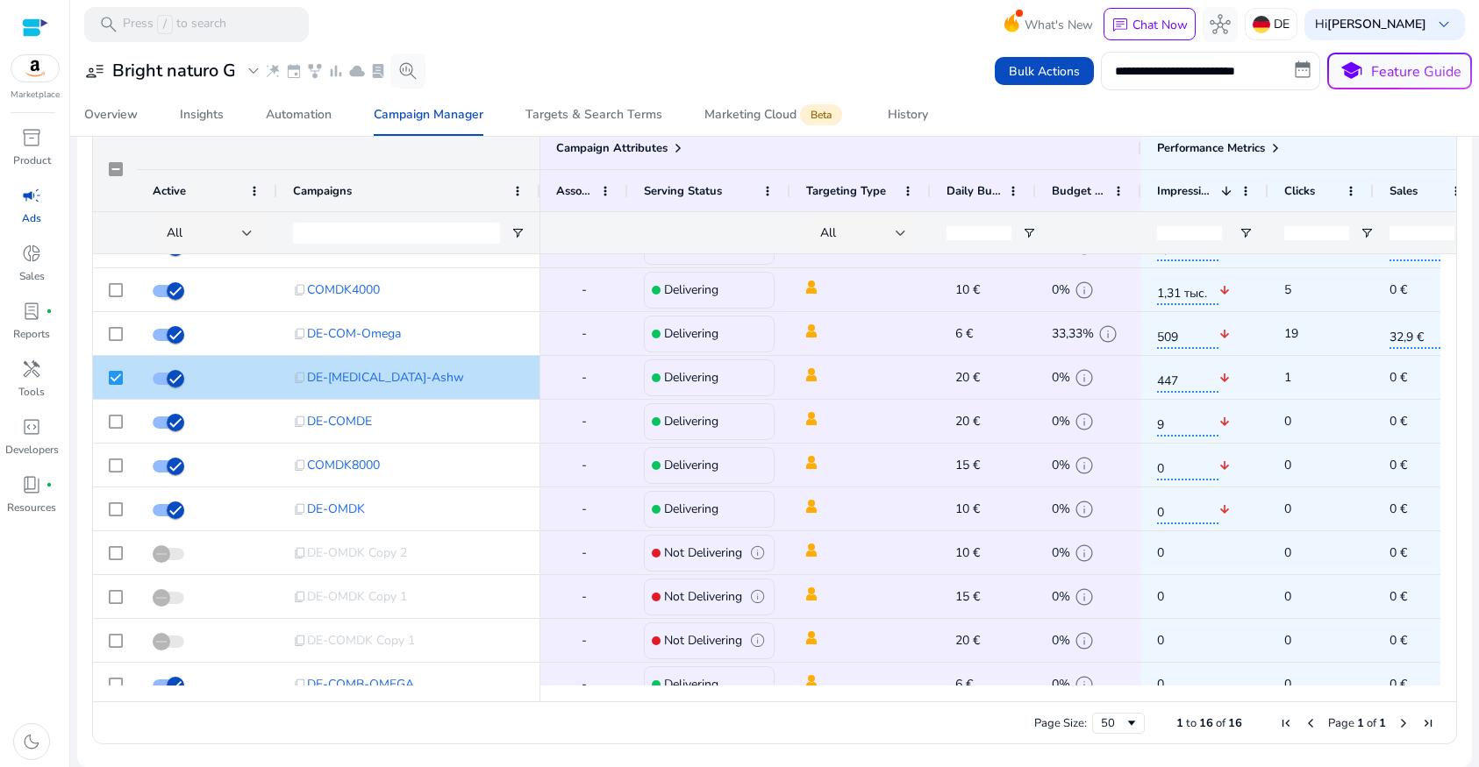
click at [463, 185] on div "Campaigns" at bounding box center [399, 191] width 212 height 32
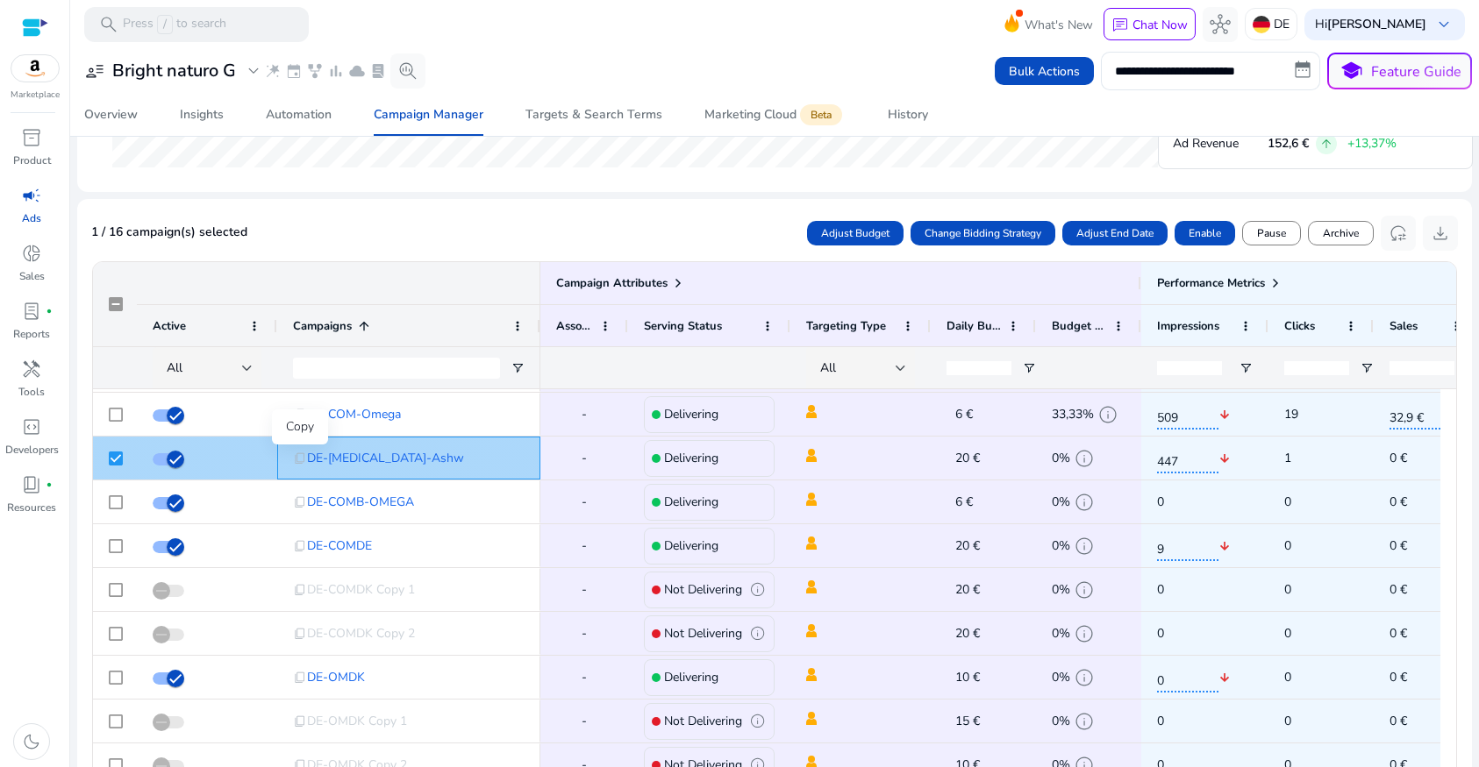
click at [299, 460] on span "content_copy" at bounding box center [300, 459] width 14 height 14
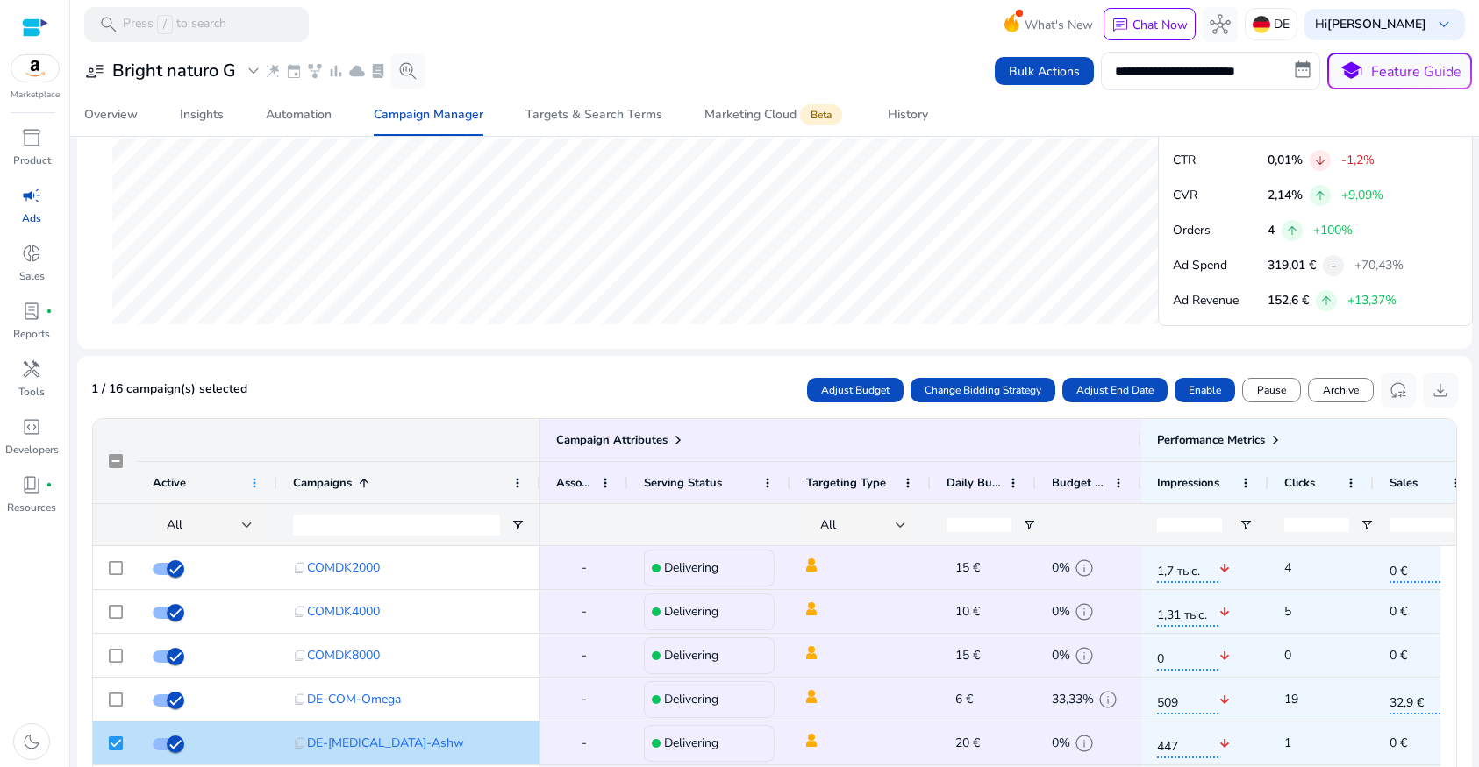
click at [257, 479] on span at bounding box center [254, 483] width 14 height 14
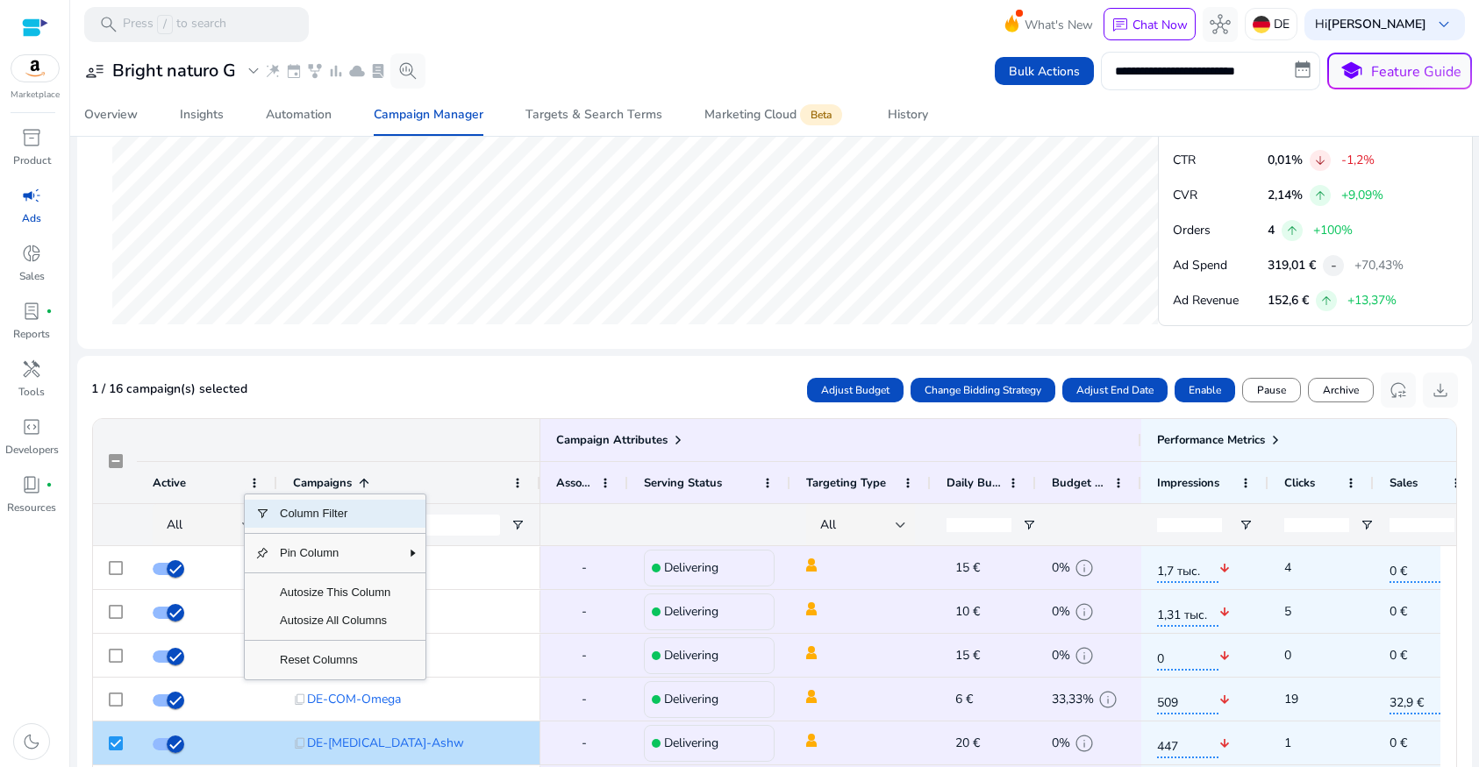
click at [201, 471] on div "Active" at bounding box center [197, 483] width 89 height 32
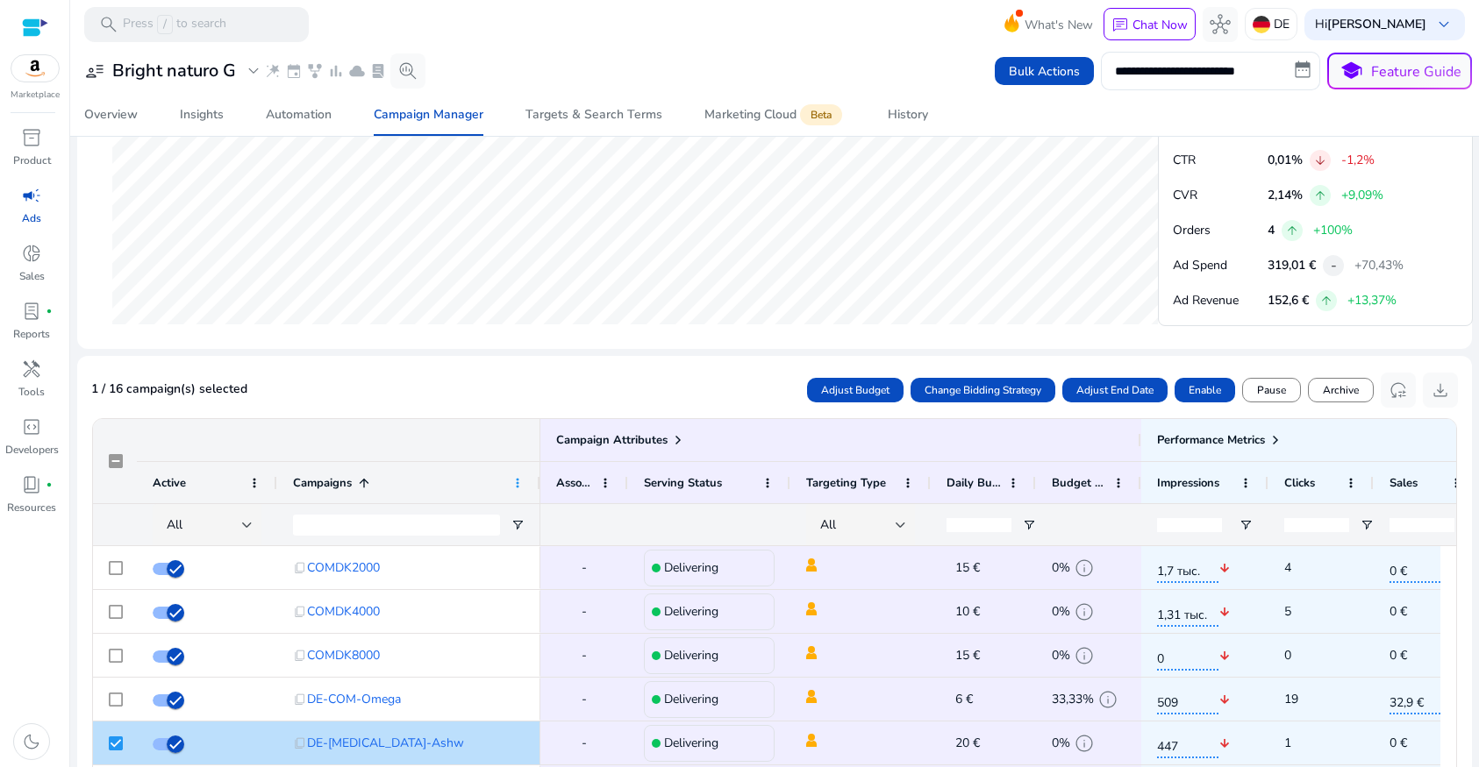
click at [520, 483] on span at bounding box center [517, 483] width 14 height 14
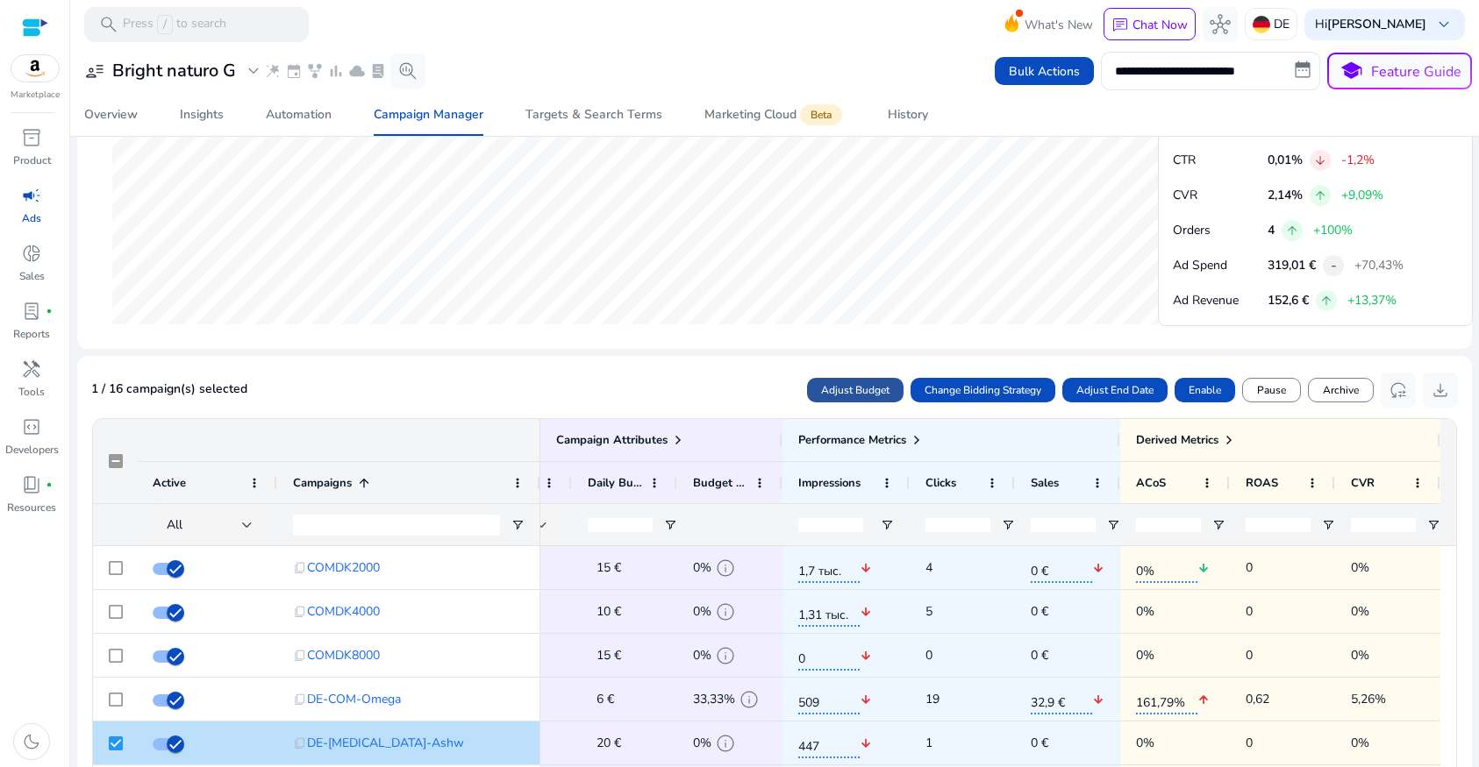
click at [860, 391] on span "Adjust Budget" at bounding box center [855, 390] width 68 height 16
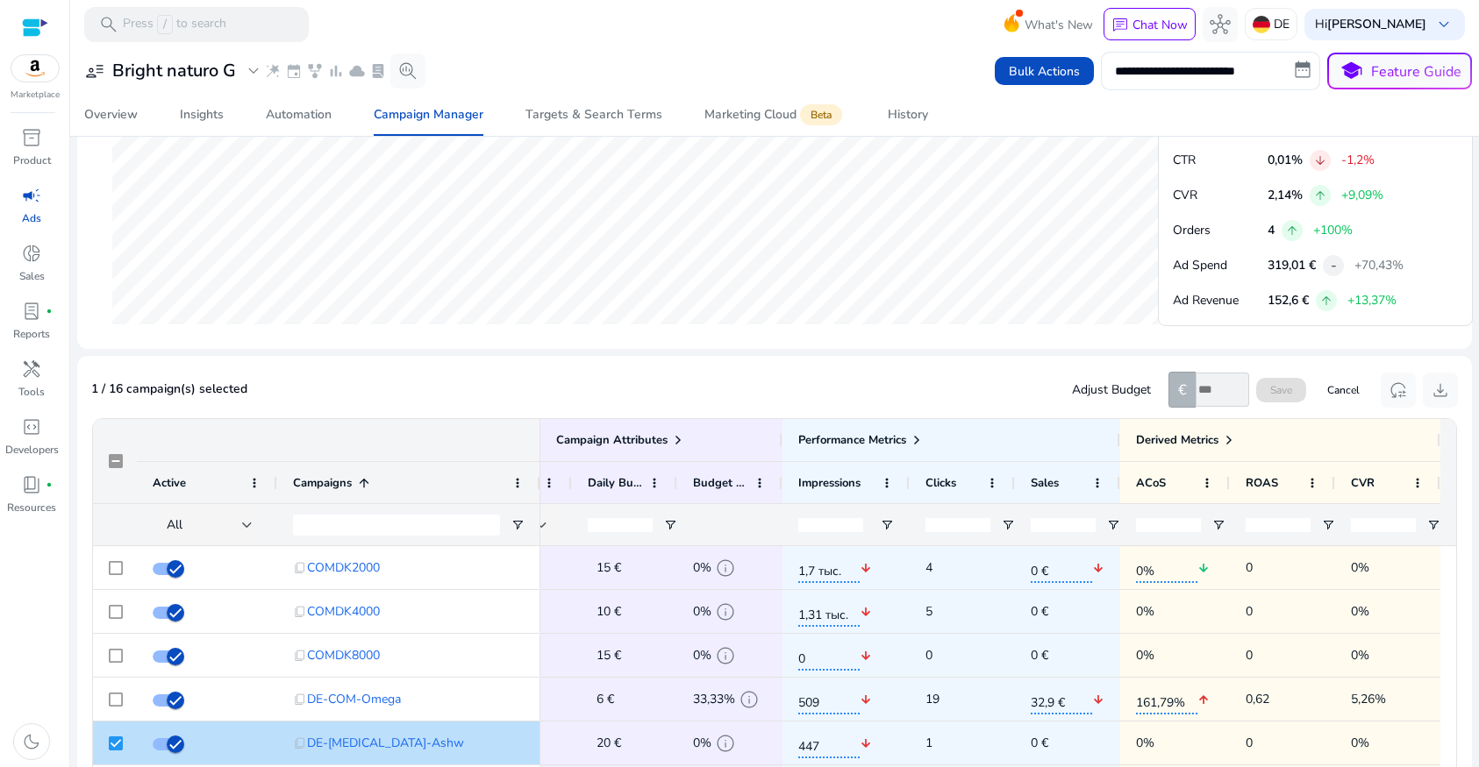
click at [860, 391] on div "1 / 16 campaign(s) selected Adjust Budget € Save Cancel reset_settings download" at bounding box center [774, 389] width 1366 height 39
click at [1286, 387] on div "Adjust Budget € Save Cancel" at bounding box center [1223, 390] width 302 height 36
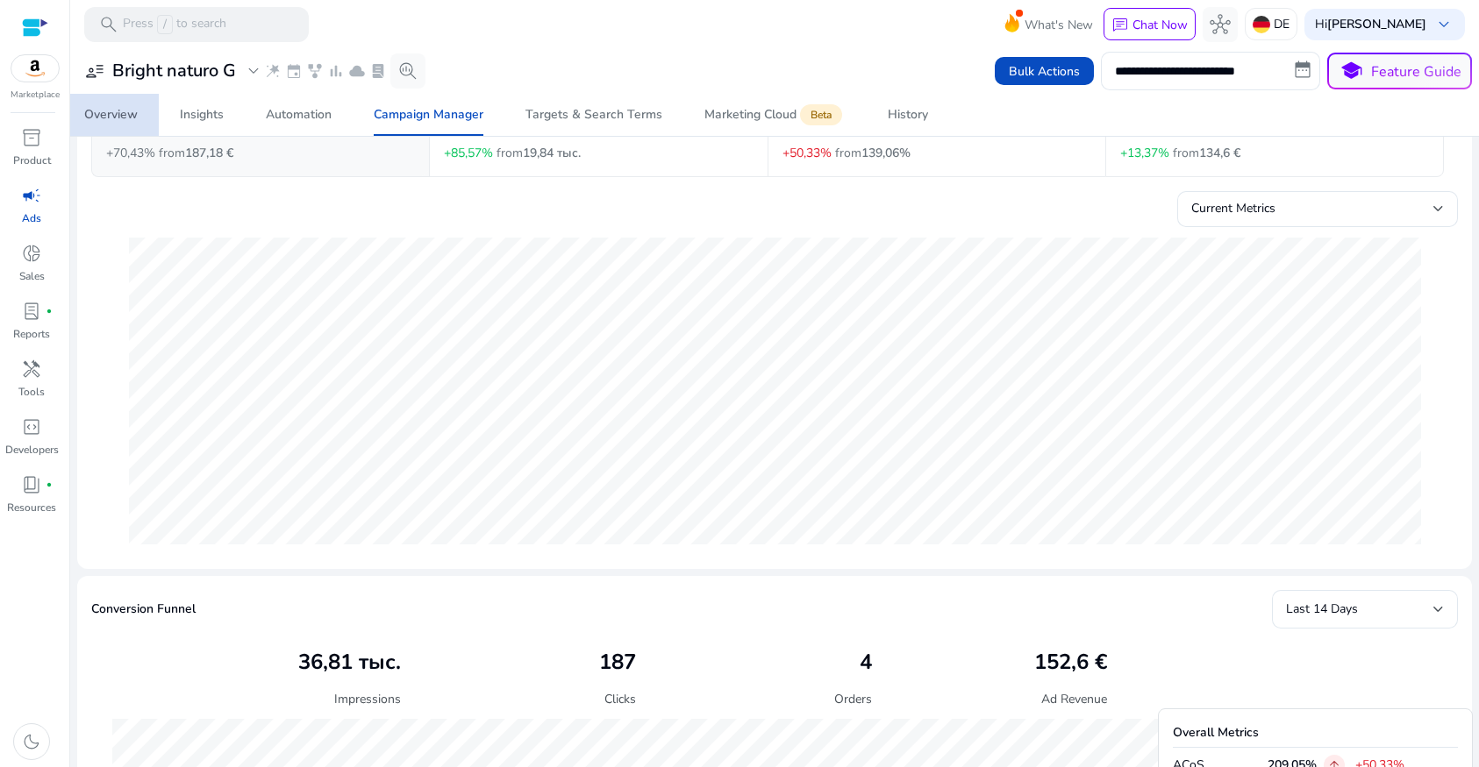
click at [112, 116] on div "Overview" at bounding box center [111, 115] width 54 height 12
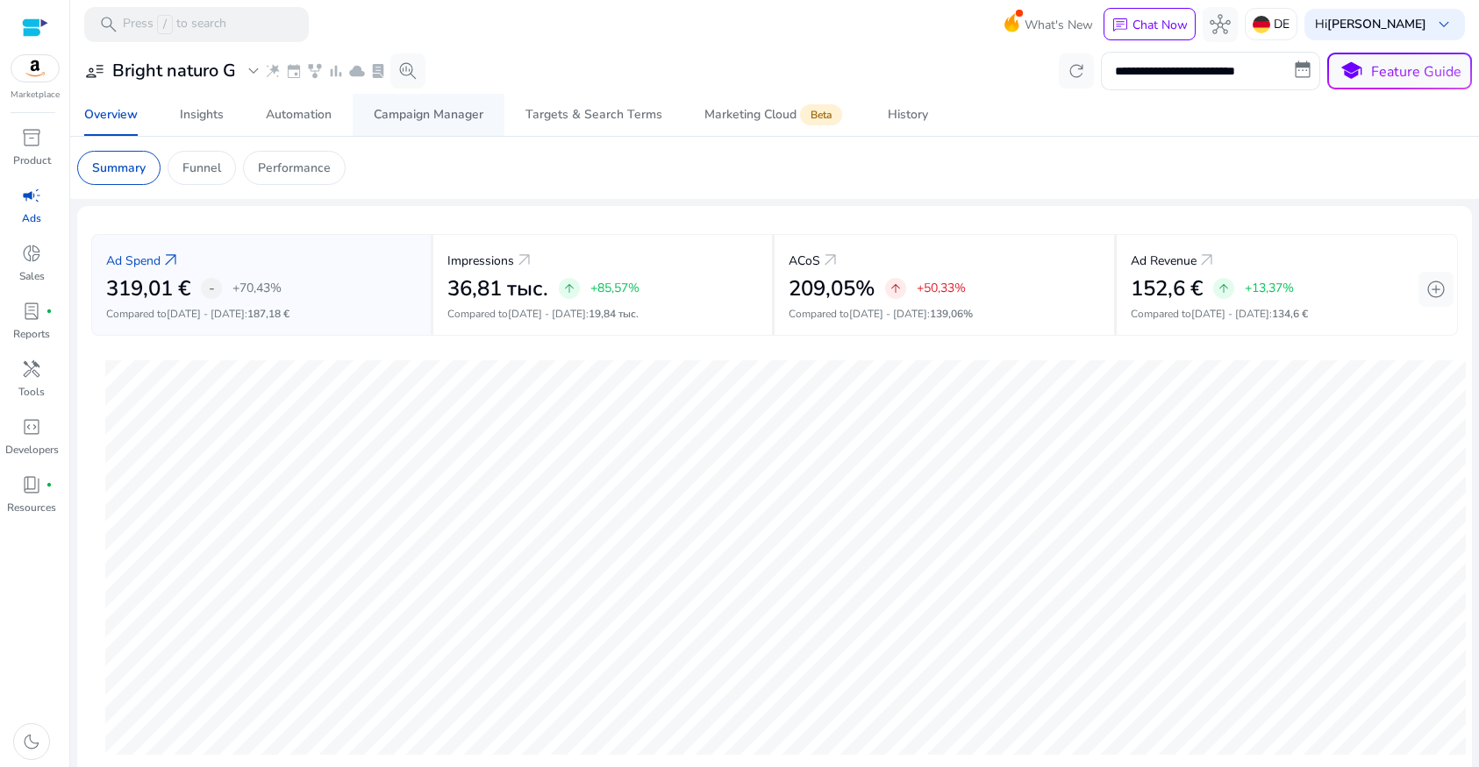
click at [438, 116] on div "Campaign Manager" at bounding box center [429, 115] width 110 height 12
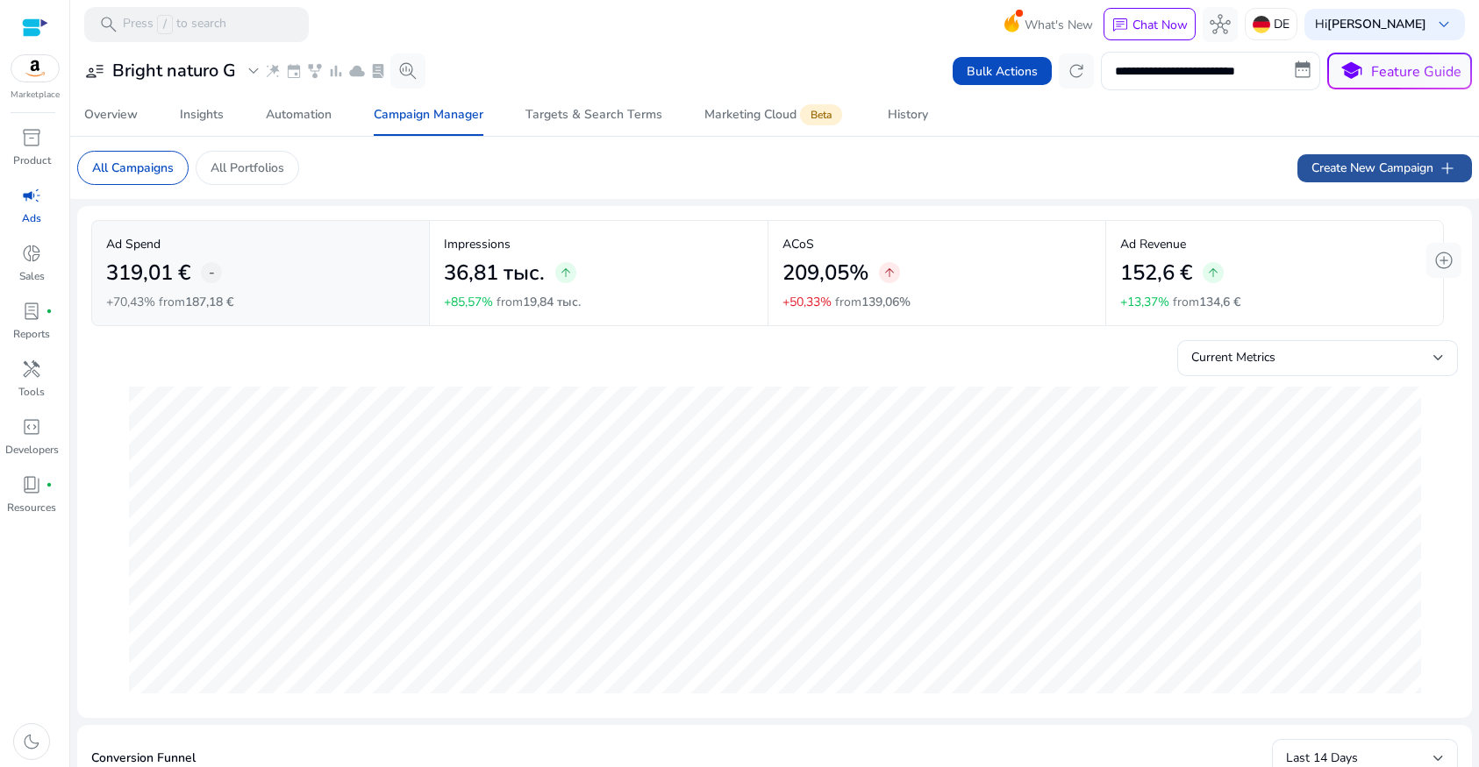
click at [1317, 167] on span "Create New Campaign add" at bounding box center [1384, 168] width 146 height 21
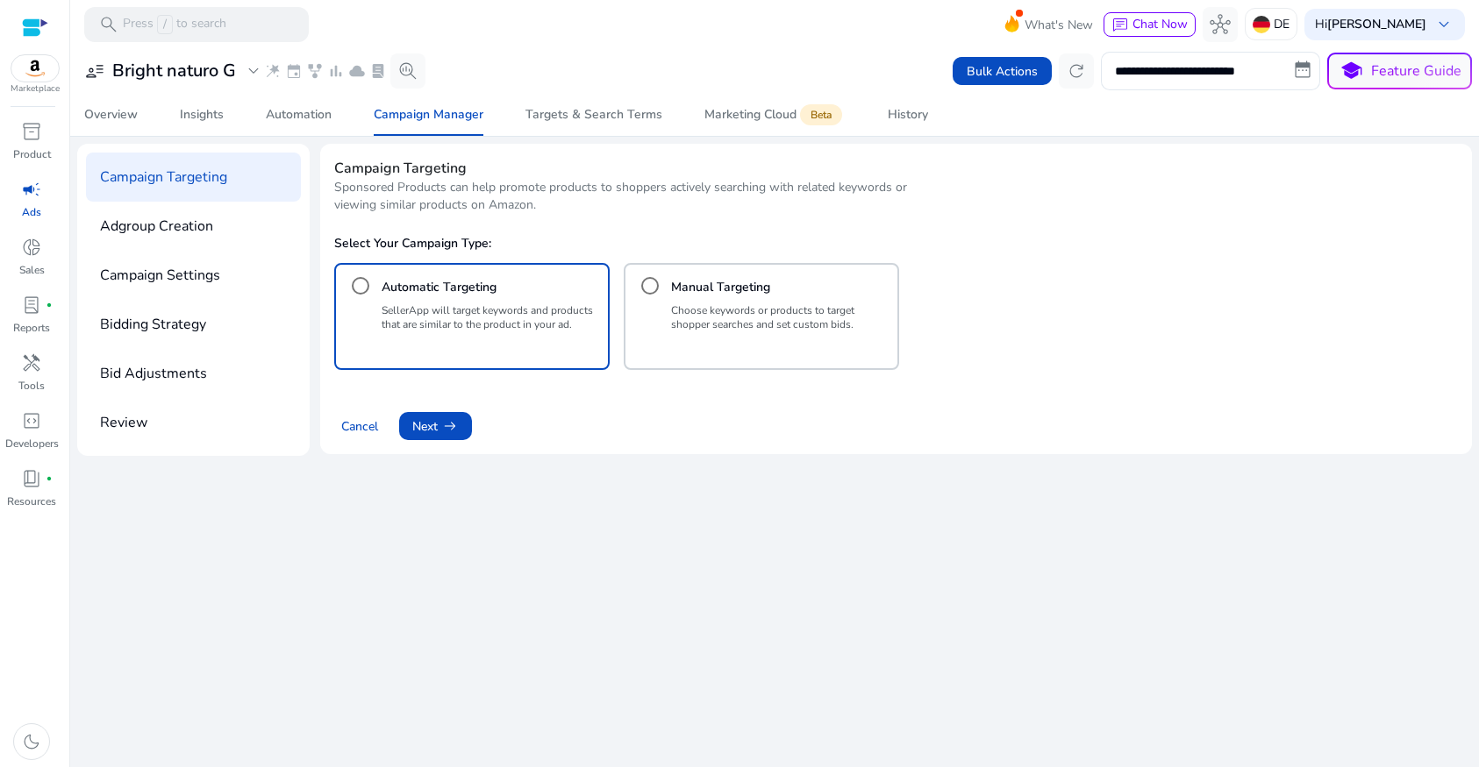
click at [747, 325] on p "Choose keywords or products to target shopper searches and set custom bids." at bounding box center [780, 317] width 219 height 28
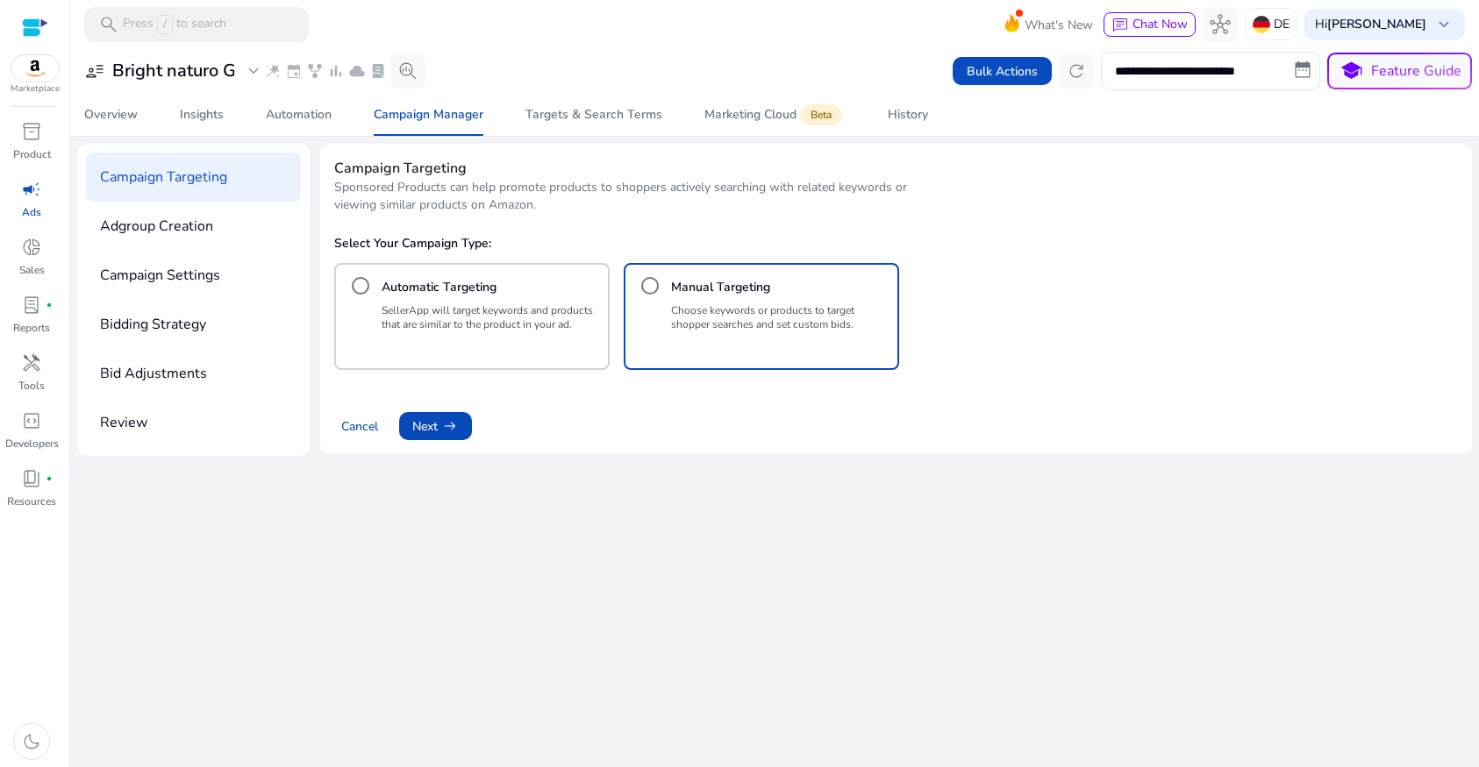
click at [451, 430] on span "arrow_right_alt" at bounding box center [450, 426] width 18 height 18
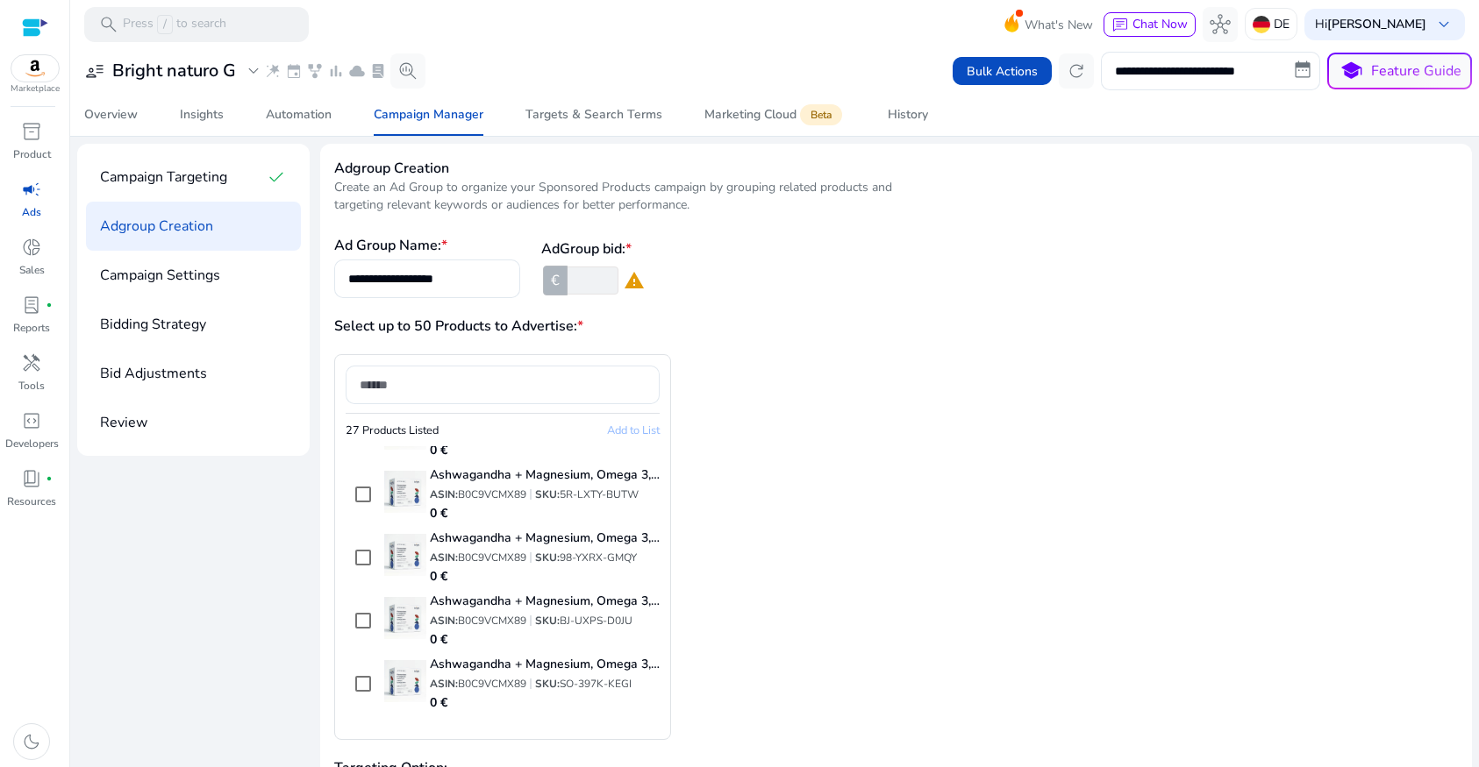
scroll to position [171, 0]
drag, startPoint x: 527, startPoint y: 554, endPoint x: 458, endPoint y: 554, distance: 69.3
click at [458, 554] on p "ASIN: B0C9VCMX89" at bounding box center [478, 556] width 96 height 14
copy p "B0C9VCMX89"
click at [411, 386] on input at bounding box center [503, 384] width 286 height 19
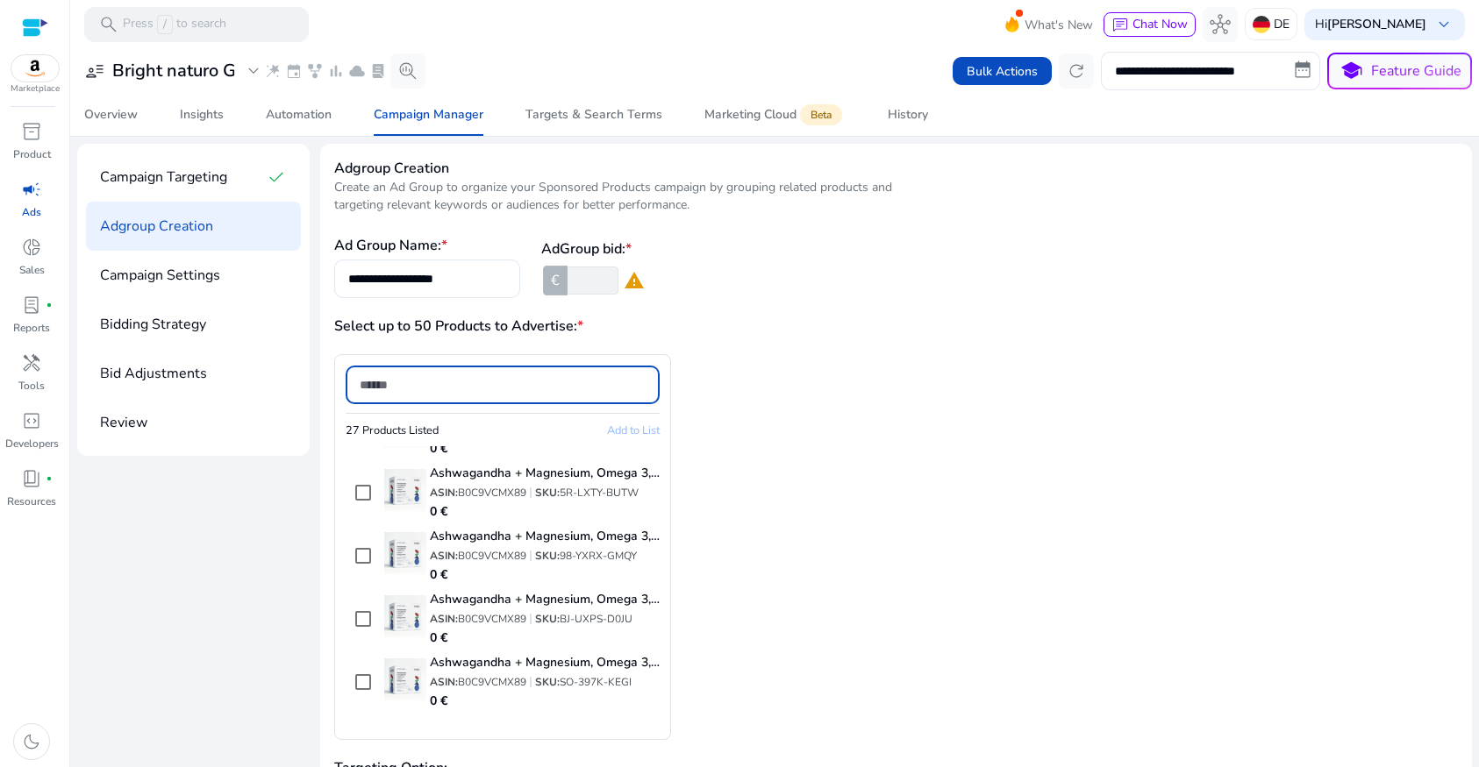
paste input "**********"
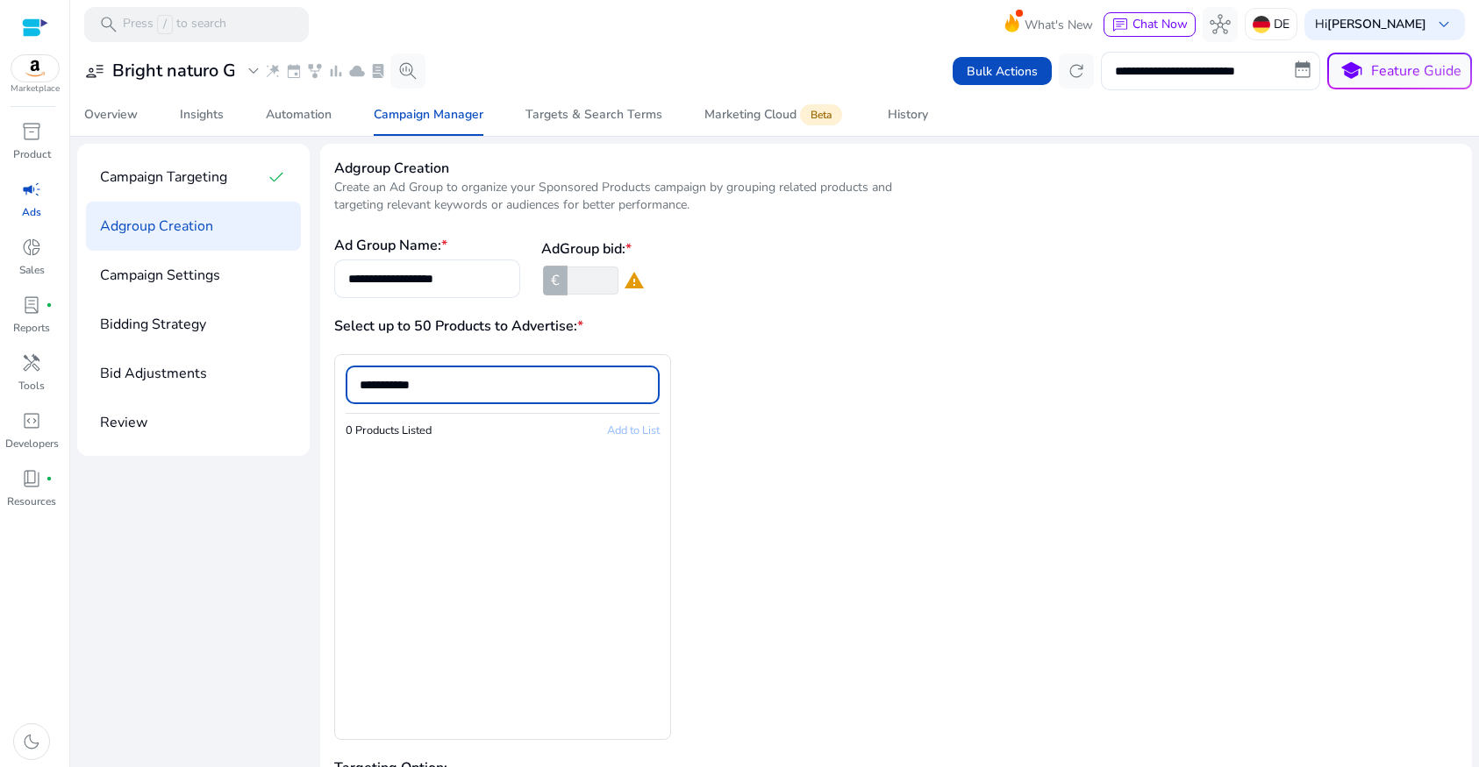
click at [362, 385] on input "**********" at bounding box center [503, 384] width 286 height 19
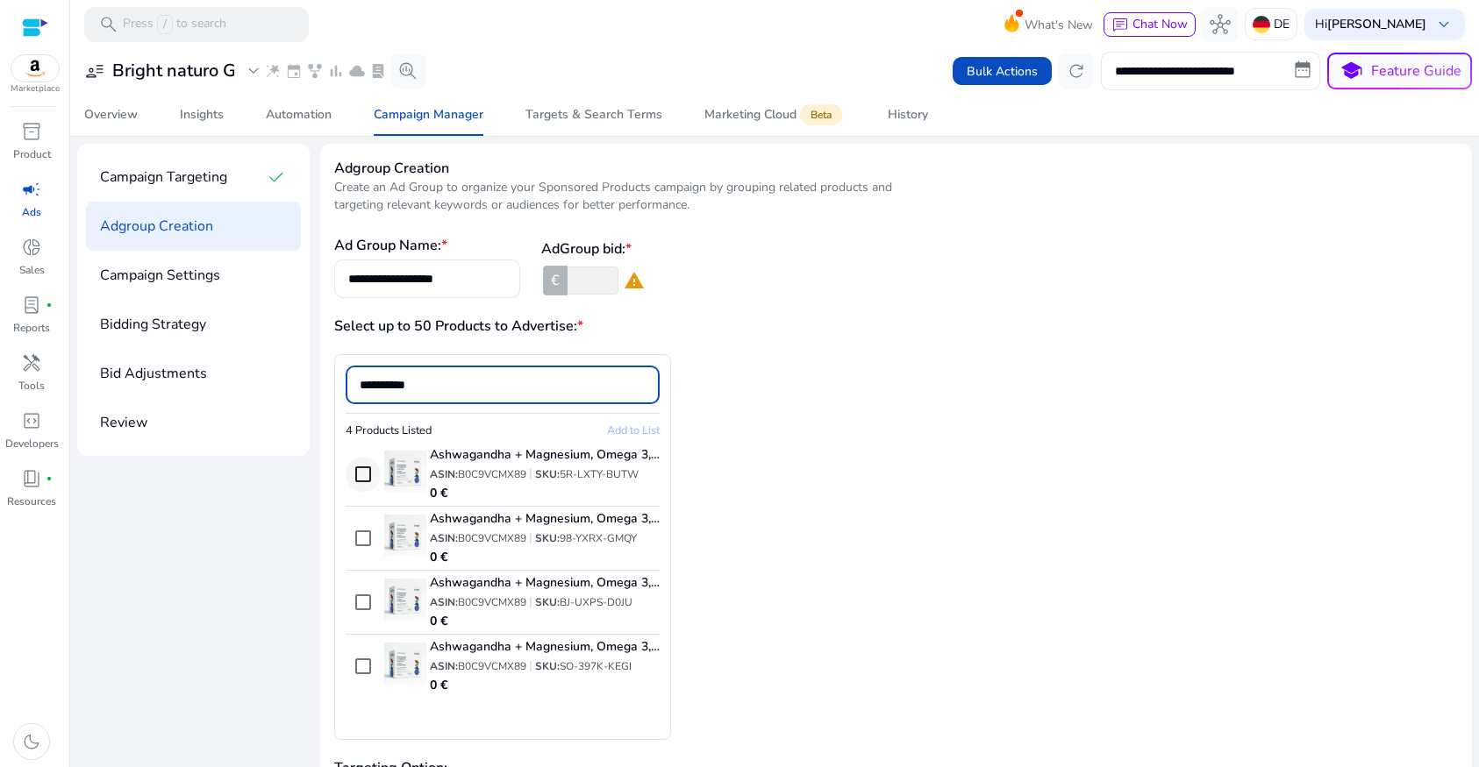
type input "**********"
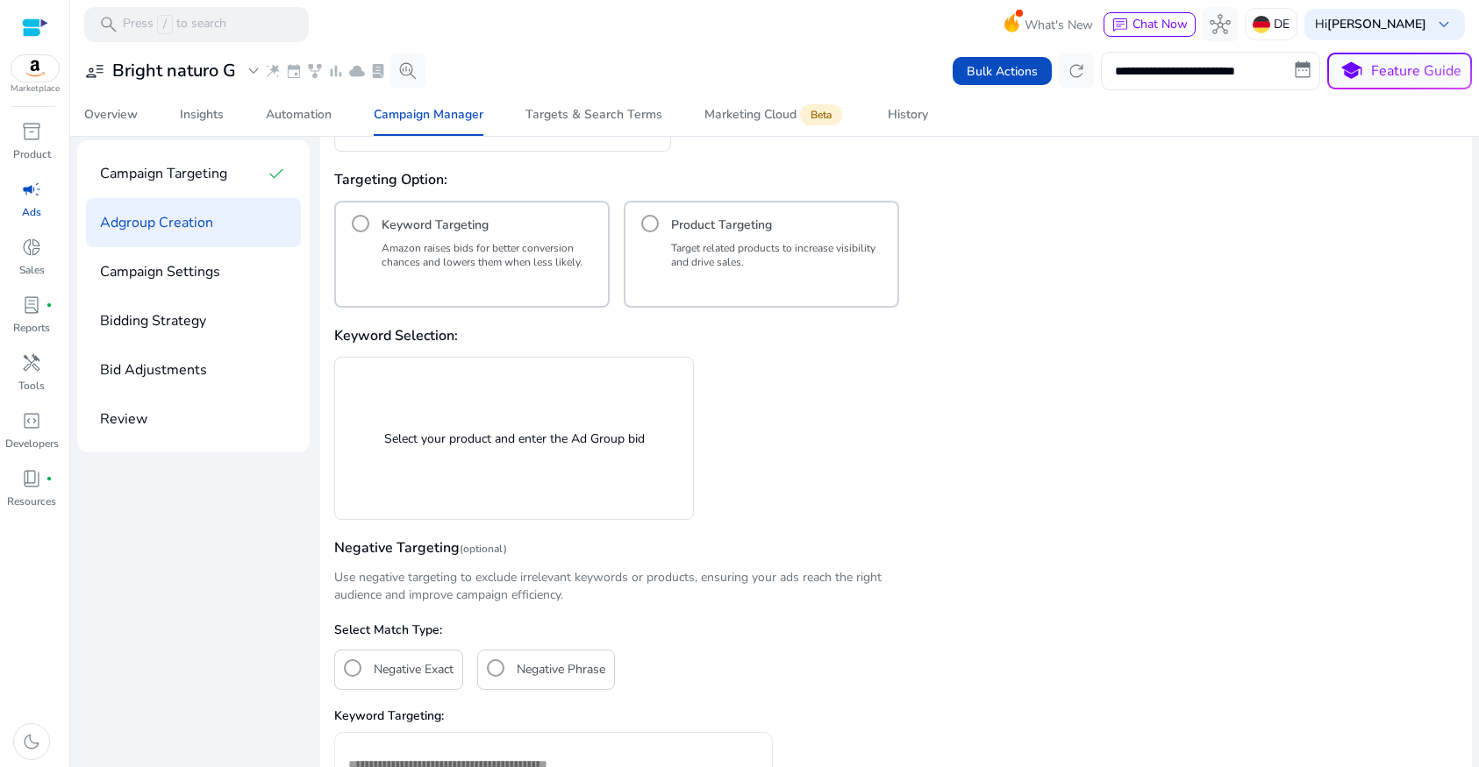
scroll to position [543, 0]
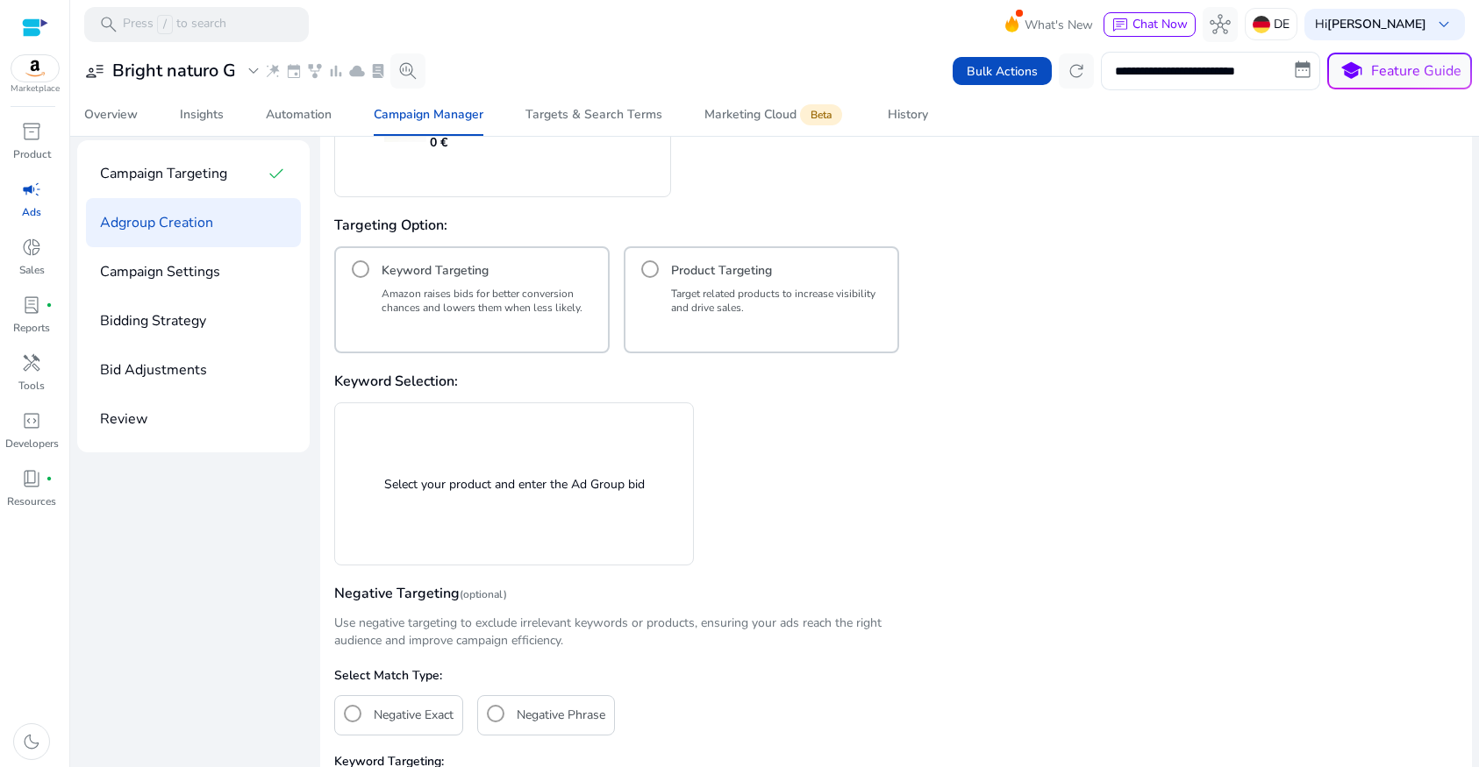
click at [409, 481] on p "Select your product and enter the Ad Group bid" at bounding box center [514, 484] width 260 height 18
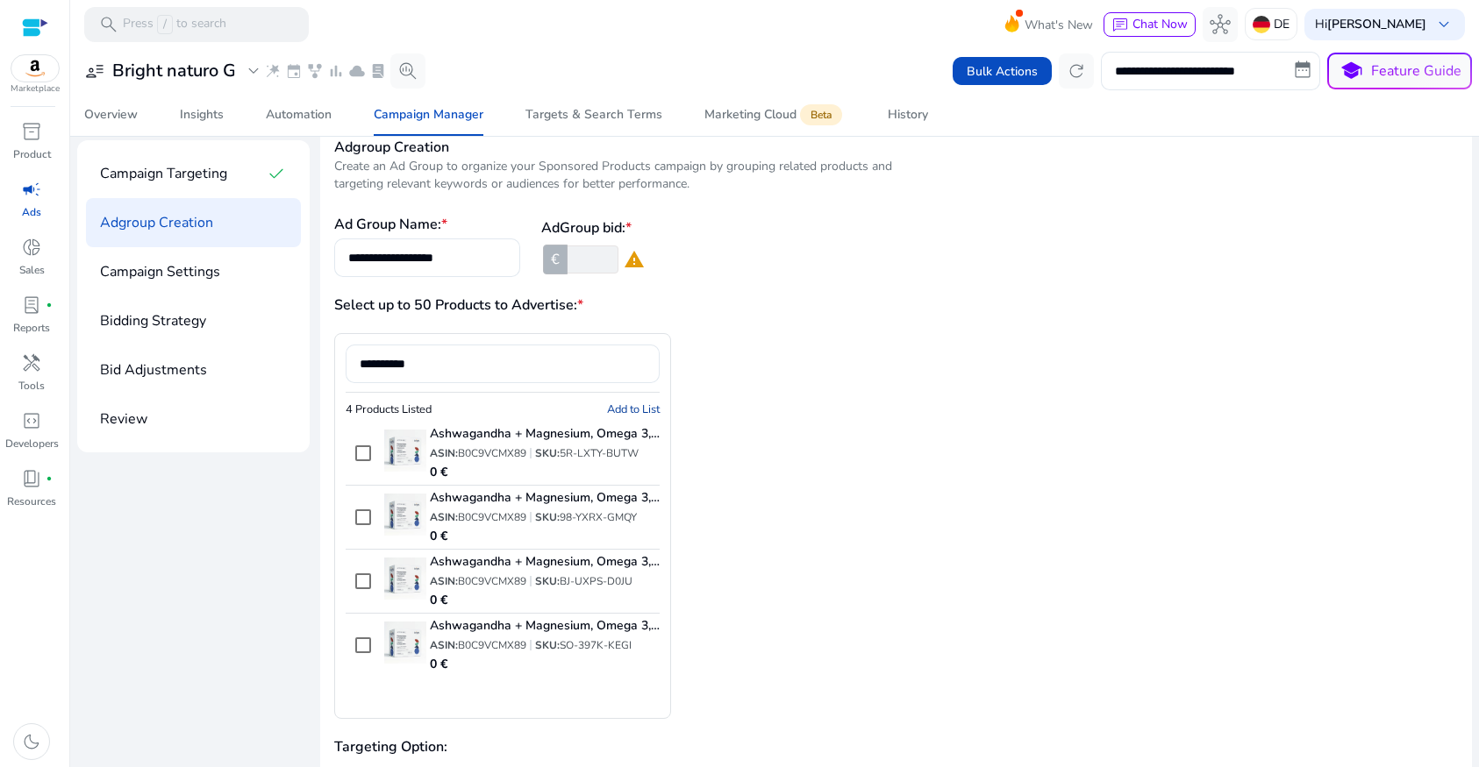
scroll to position [0, 0]
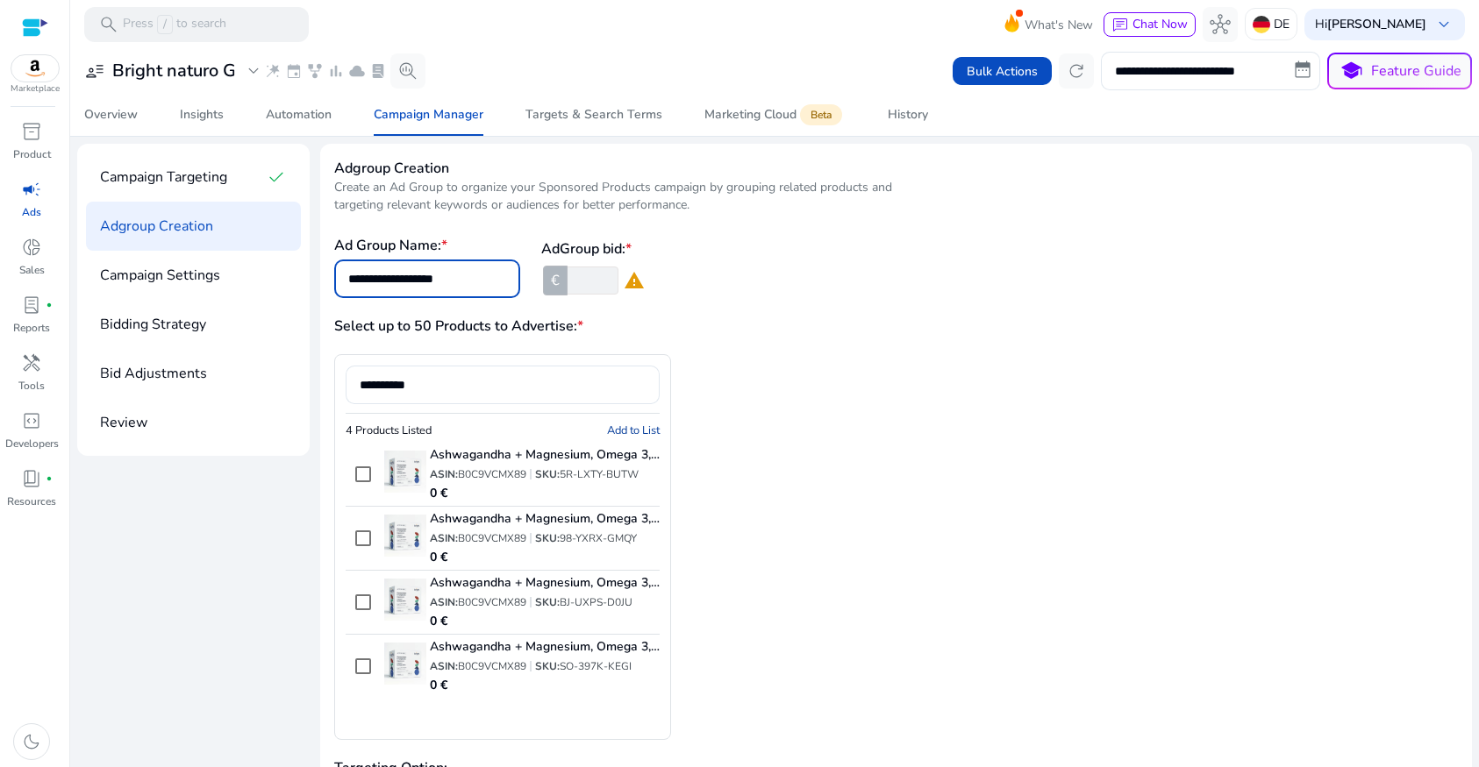
drag, startPoint x: 463, startPoint y: 279, endPoint x: 476, endPoint y: 277, distance: 13.3
click at [463, 279] on input "**********" at bounding box center [427, 278] width 158 height 19
drag, startPoint x: 436, startPoint y: 276, endPoint x: 304, endPoint y: 275, distance: 131.6
type input "*"
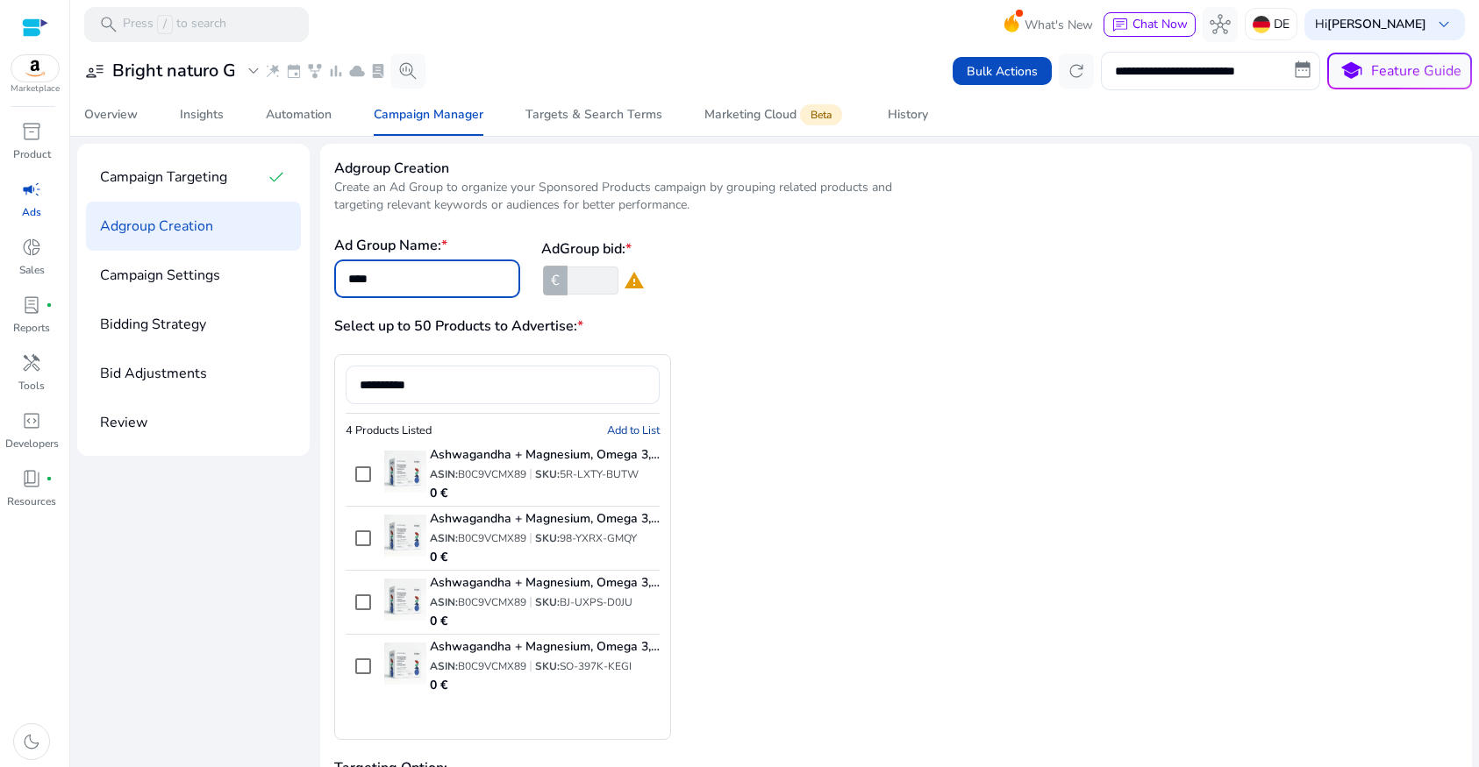
type input "****"
click at [952, 460] on div "**********" at bounding box center [671, 547] width 674 height 386
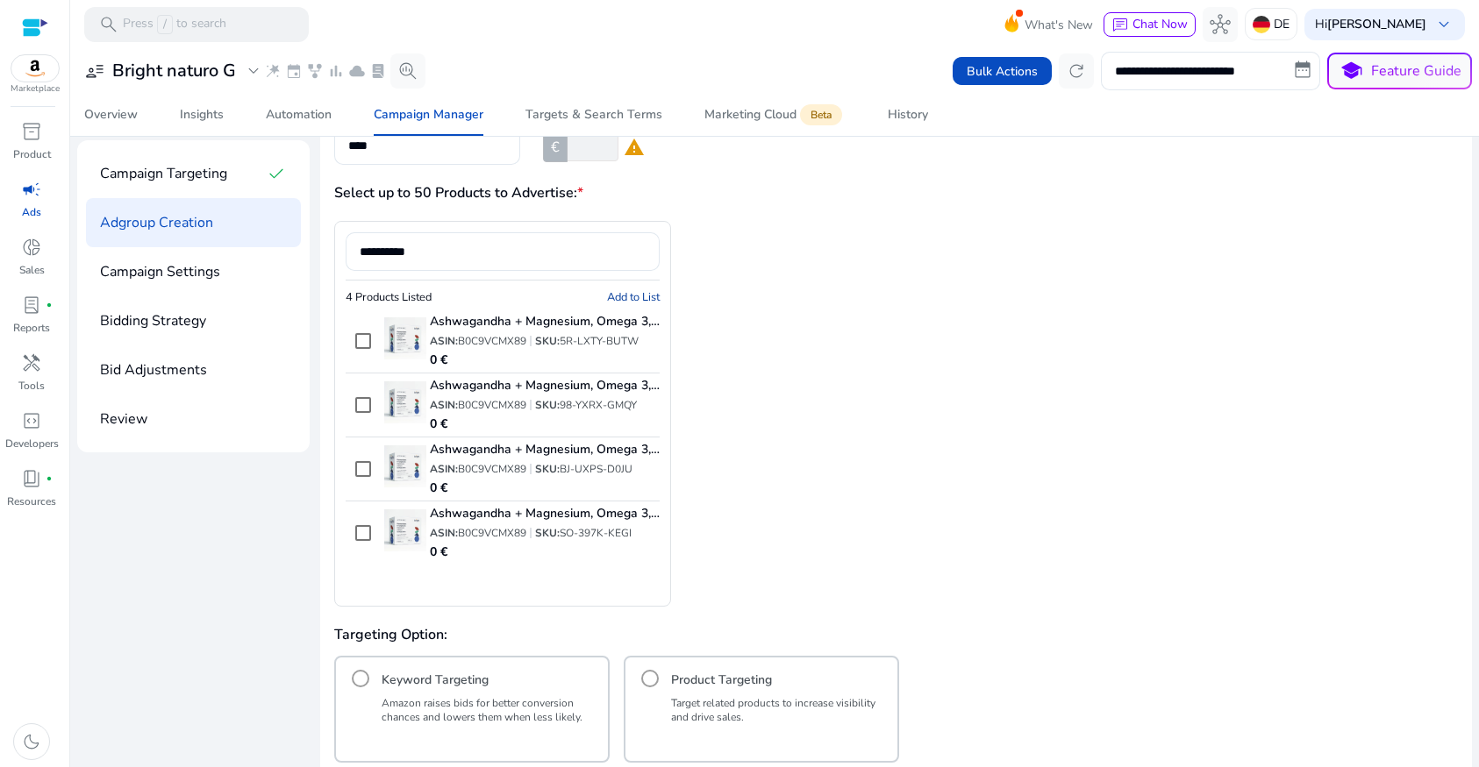
scroll to position [134, 0]
click at [634, 298] on span "Add to List" at bounding box center [633, 297] width 53 height 16
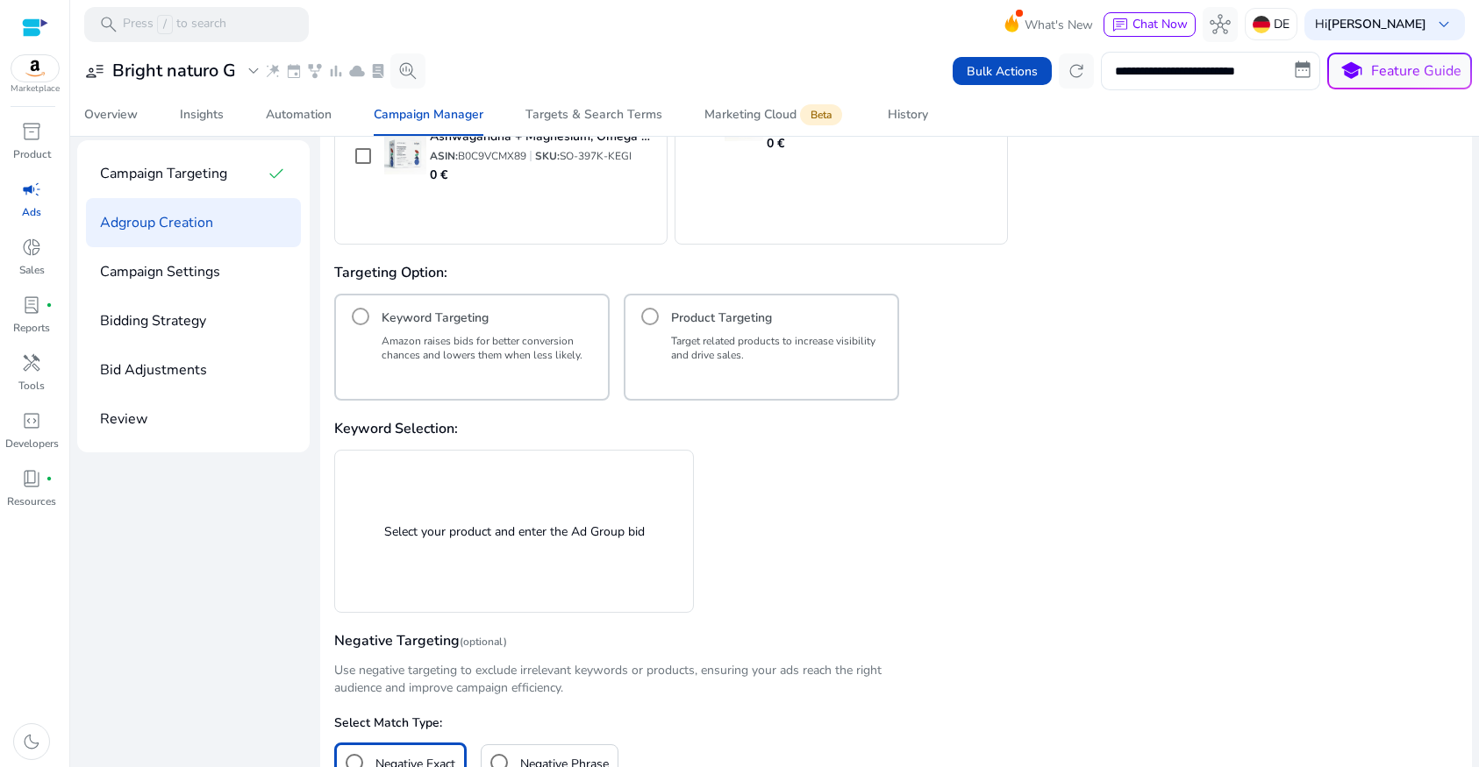
click at [530, 536] on p "Select your product and enter the Ad Group bid" at bounding box center [514, 532] width 260 height 18
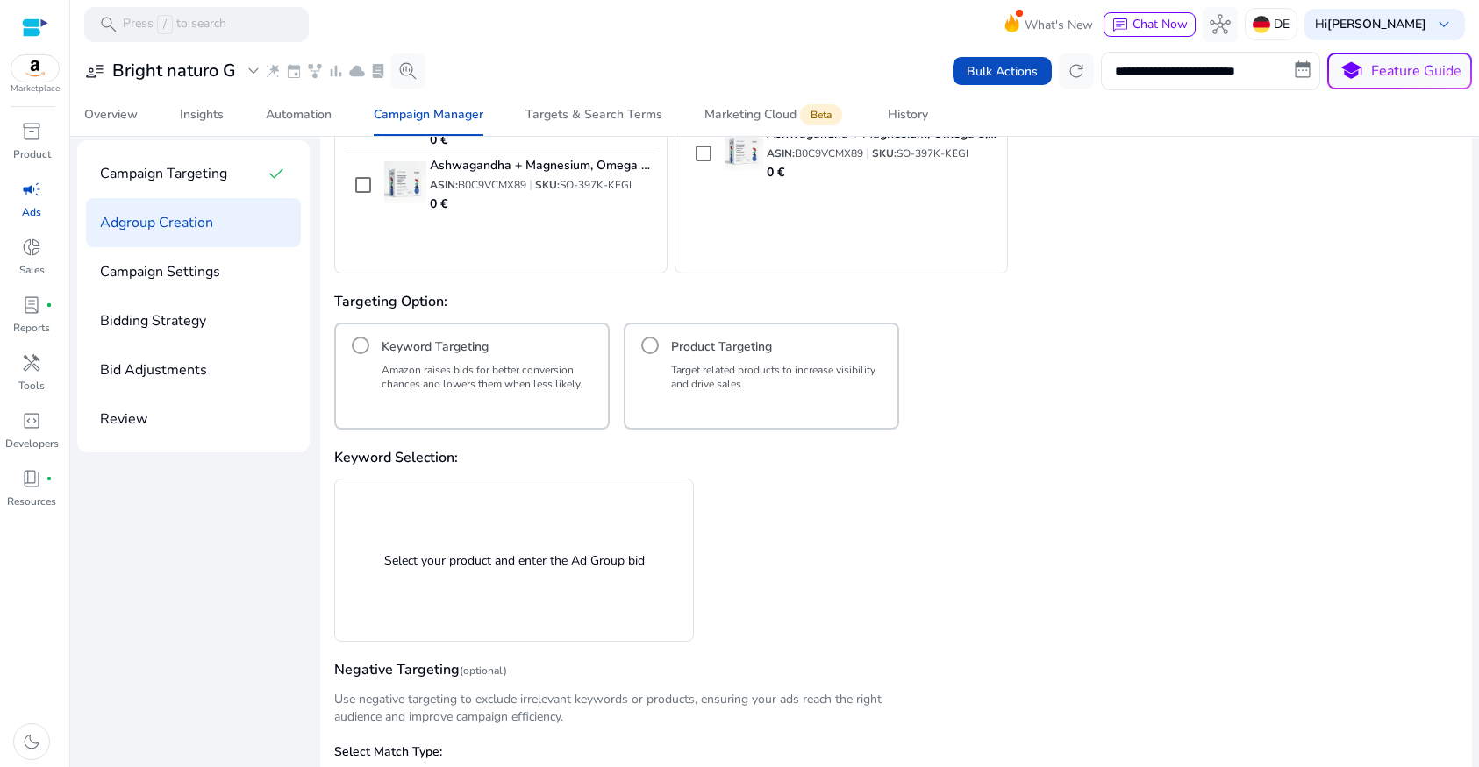
scroll to position [461, 0]
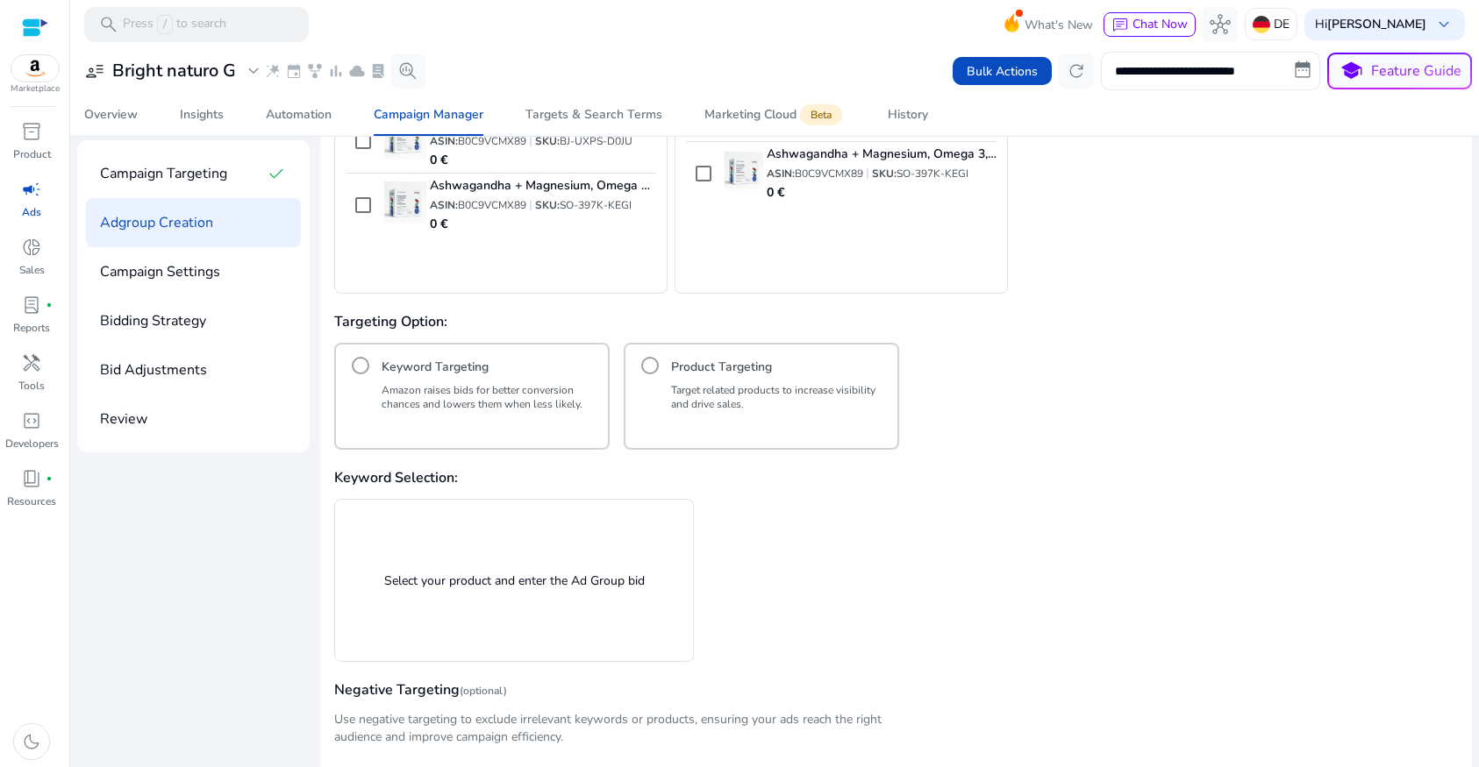
drag, startPoint x: 474, startPoint y: 522, endPoint x: 461, endPoint y: 558, distance: 38.0
click at [474, 524] on div "Select your product and enter the Ad Group bid" at bounding box center [514, 580] width 337 height 140
click at [459, 566] on div "Select your product and enter the Ad Group bid" at bounding box center [514, 580] width 337 height 140
click at [459, 568] on div "Select your product and enter the Ad Group bid" at bounding box center [514, 580] width 337 height 140
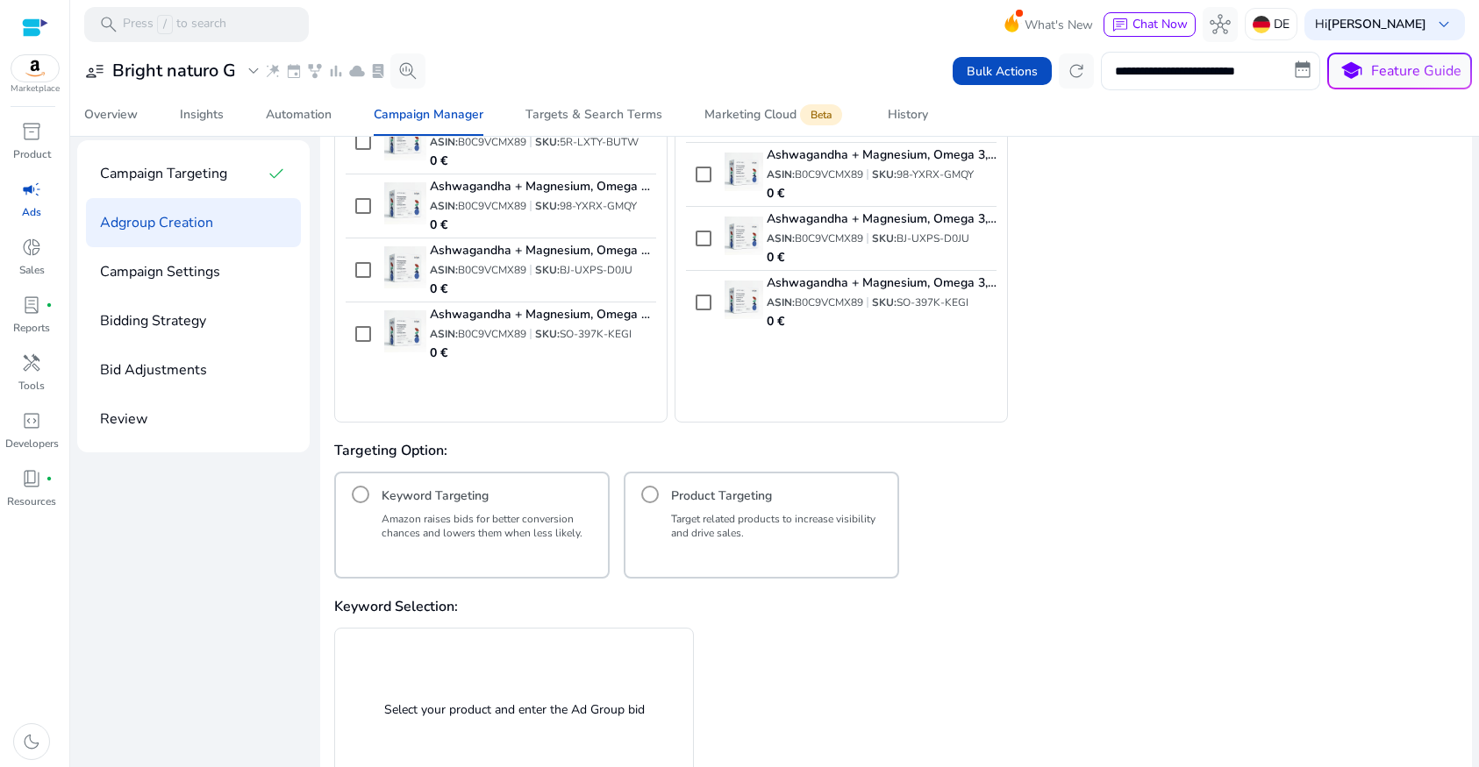
scroll to position [253, 0]
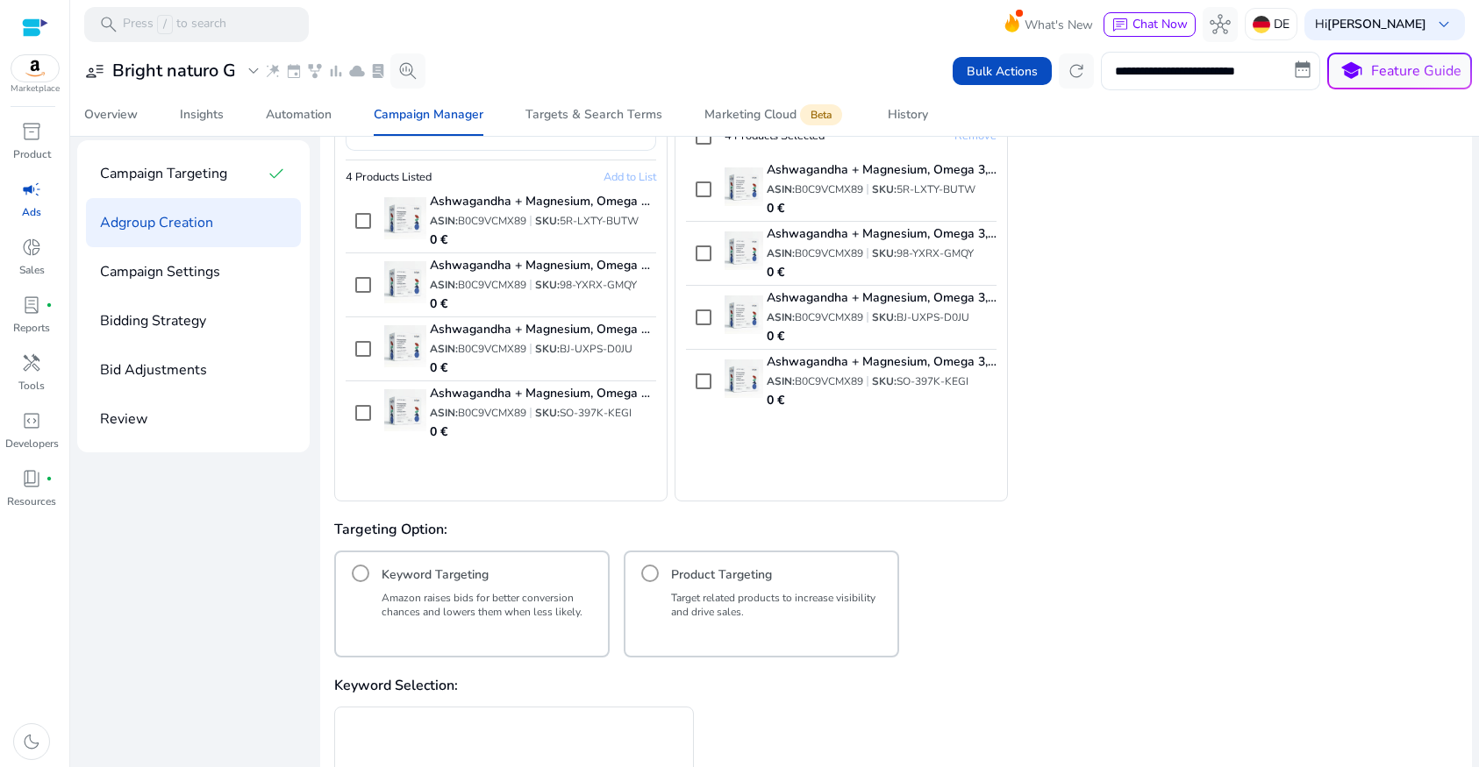
click at [432, 589] on div "Keyword Targeting" at bounding box center [472, 573] width 258 height 35
drag, startPoint x: 360, startPoint y: 571, endPoint x: 371, endPoint y: 574, distance: 11.7
click at [360, 571] on div "Keyword Targeting" at bounding box center [472, 573] width 258 height 35
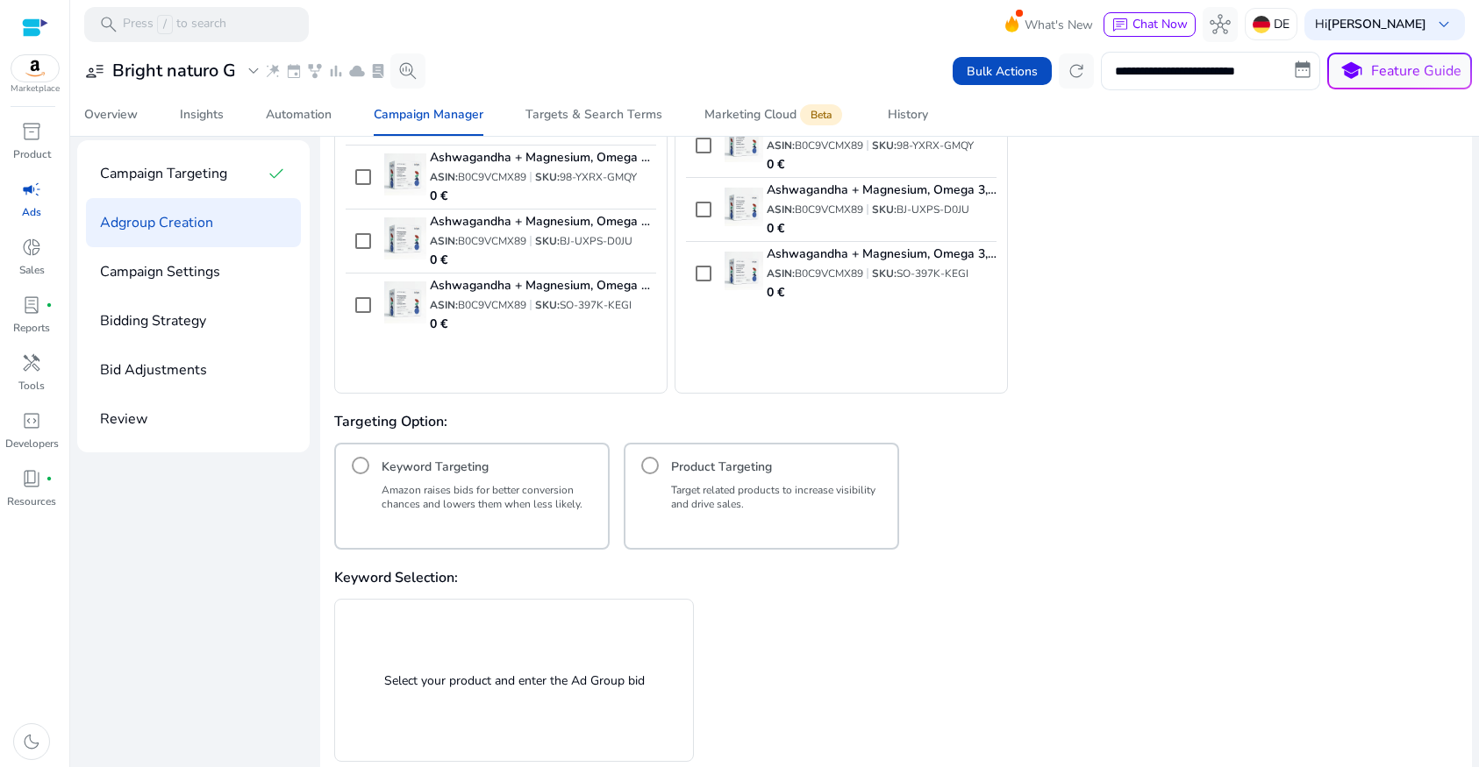
scroll to position [362, 0]
click at [646, 464] on div "Product Targeting" at bounding box center [761, 464] width 258 height 35
drag, startPoint x: 648, startPoint y: 463, endPoint x: 626, endPoint y: 465, distance: 22.0
click at [648, 463] on div "Product Targeting" at bounding box center [761, 464] width 258 height 35
click at [379, 469] on div "Keyword Targeting" at bounding box center [472, 464] width 258 height 35
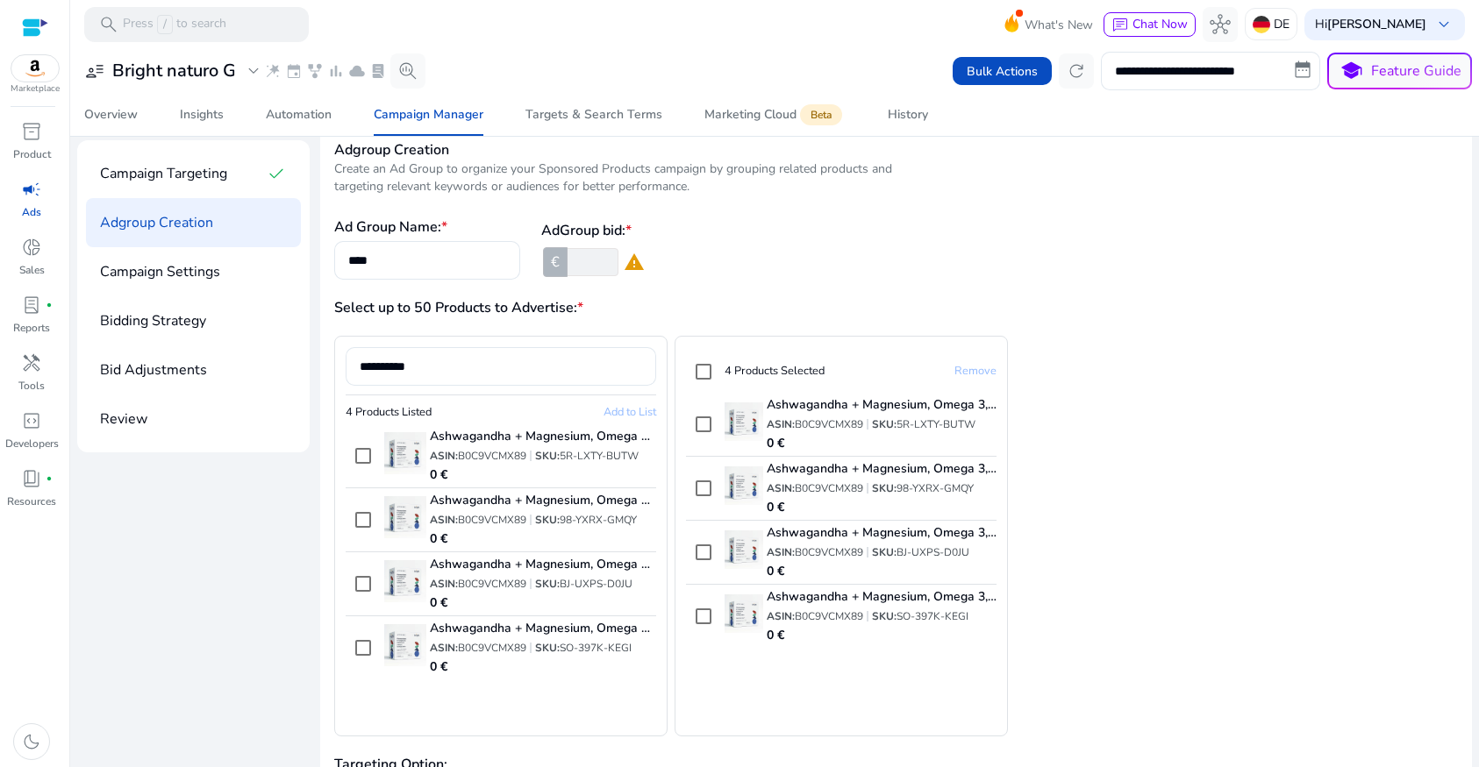
scroll to position [0, 0]
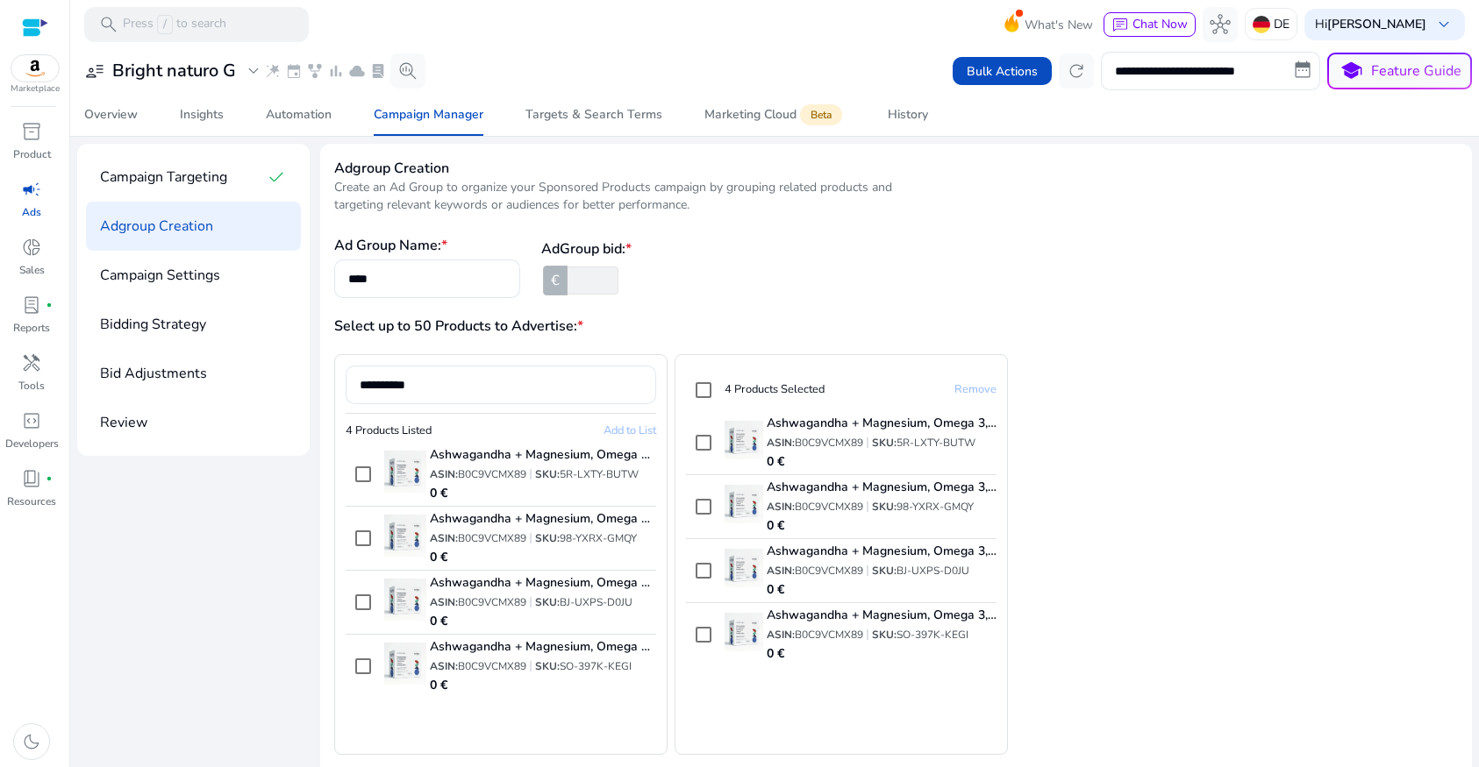
type input "*"
click at [608, 278] on input "*" at bounding box center [591, 281] width 54 height 28
click at [668, 328] on h3 "Select up to 50 Products to Advertise: *" at bounding box center [615, 326] width 562 height 21
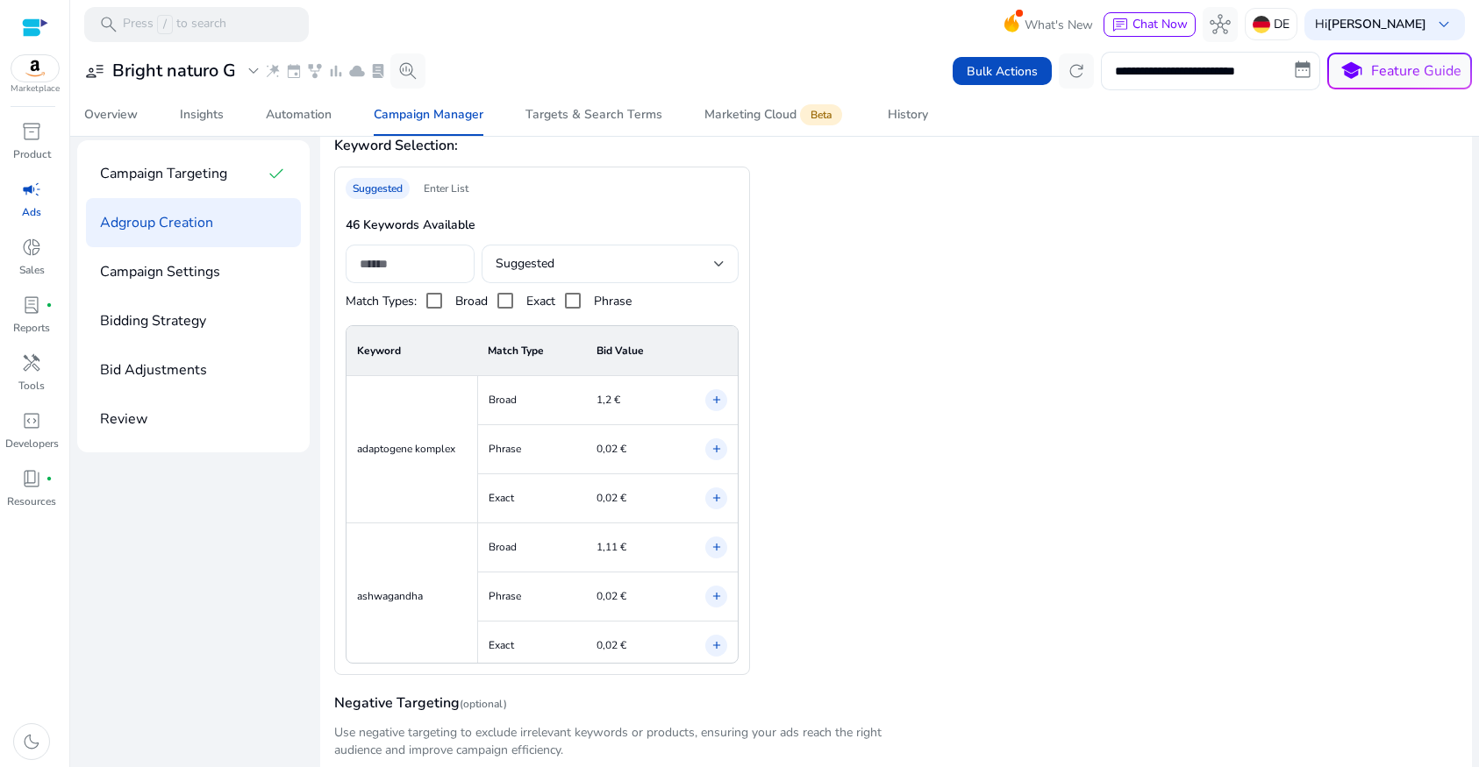
scroll to position [796, 0]
click at [391, 268] on input at bounding box center [410, 261] width 101 height 19
click at [682, 267] on div "Suggested" at bounding box center [605, 261] width 219 height 19
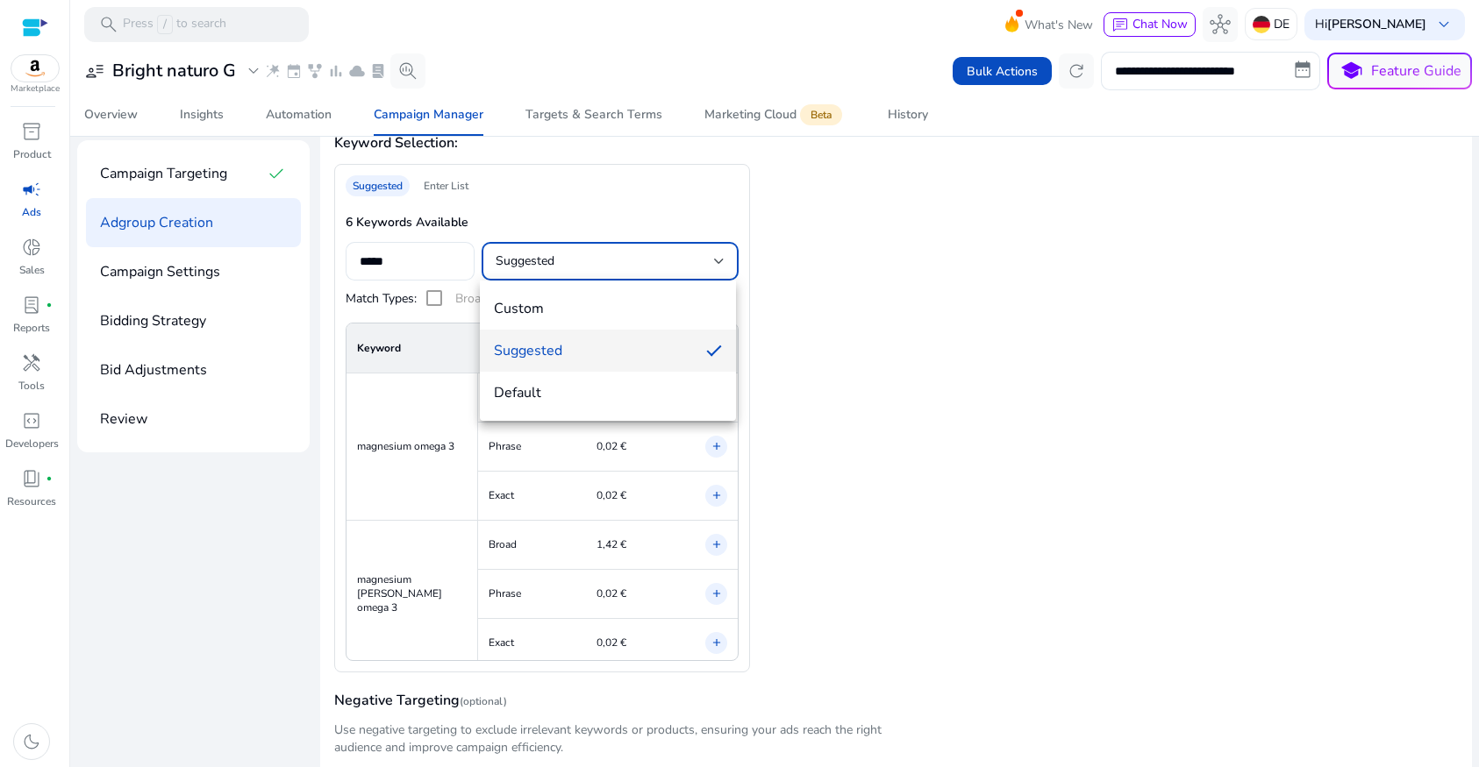
click at [910, 310] on div at bounding box center [739, 383] width 1479 height 767
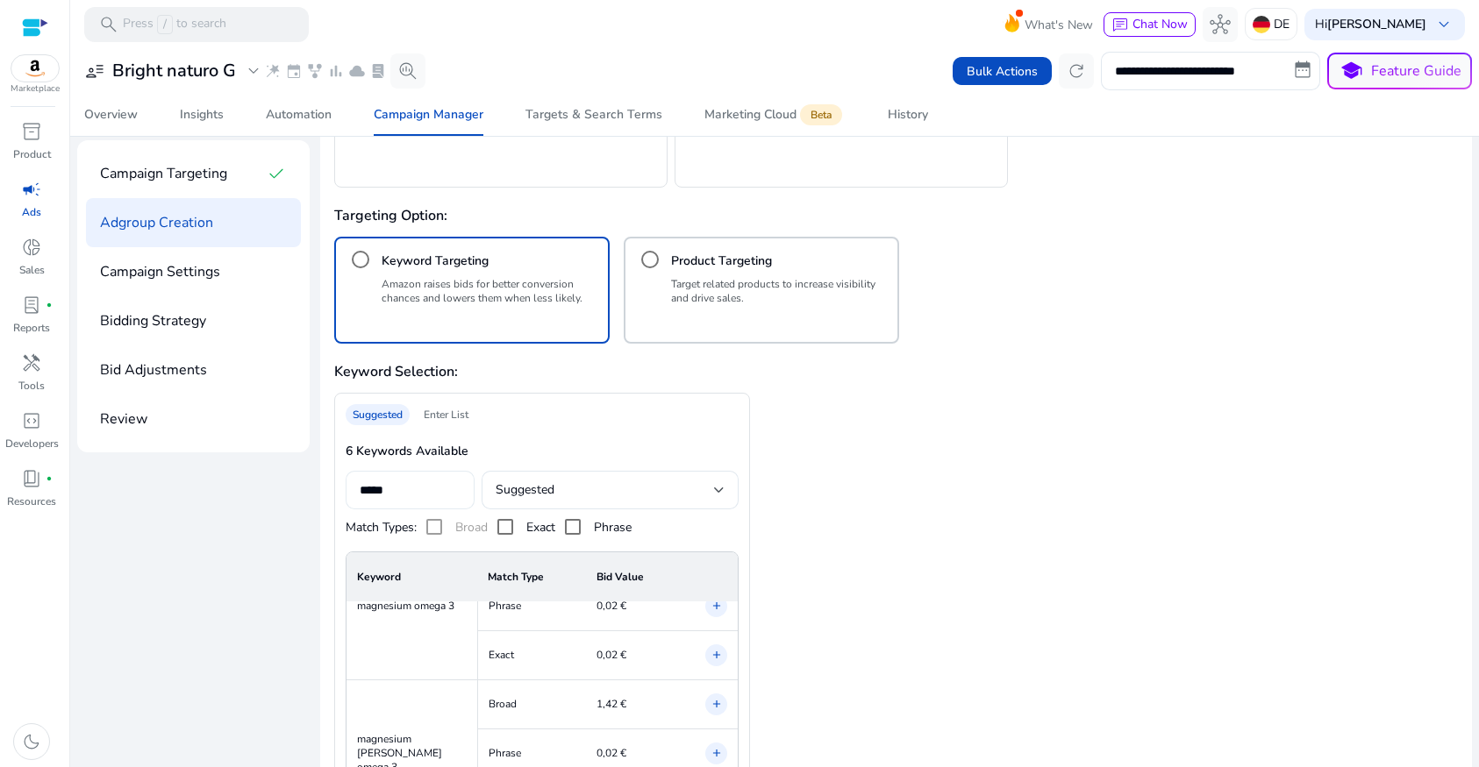
scroll to position [74, 0]
click at [415, 492] on input "*****" at bounding box center [410, 490] width 101 height 19
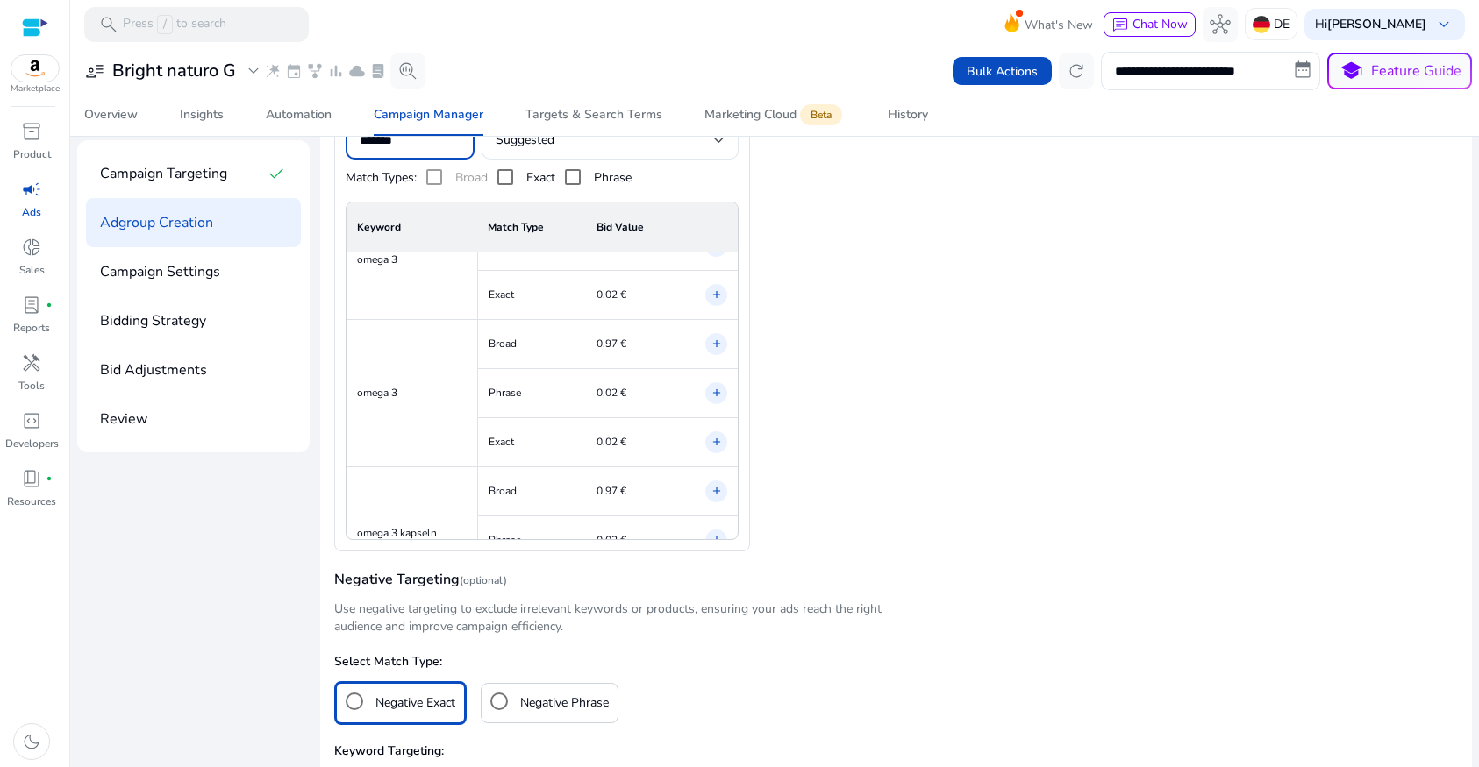
scroll to position [239, 0]
type input "*******"
click at [712, 331] on mat-icon "add" at bounding box center [716, 332] width 12 height 18
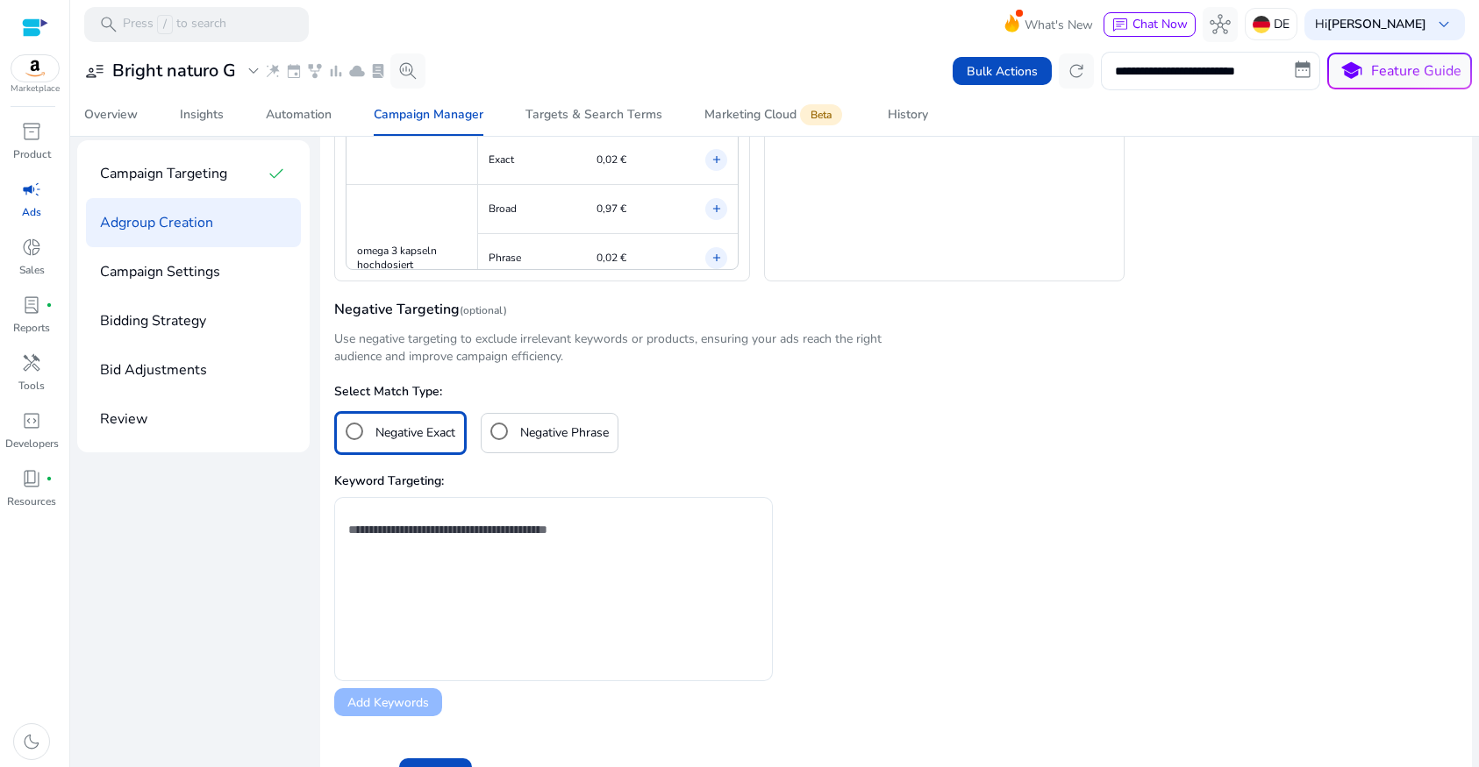
scroll to position [1221, 0]
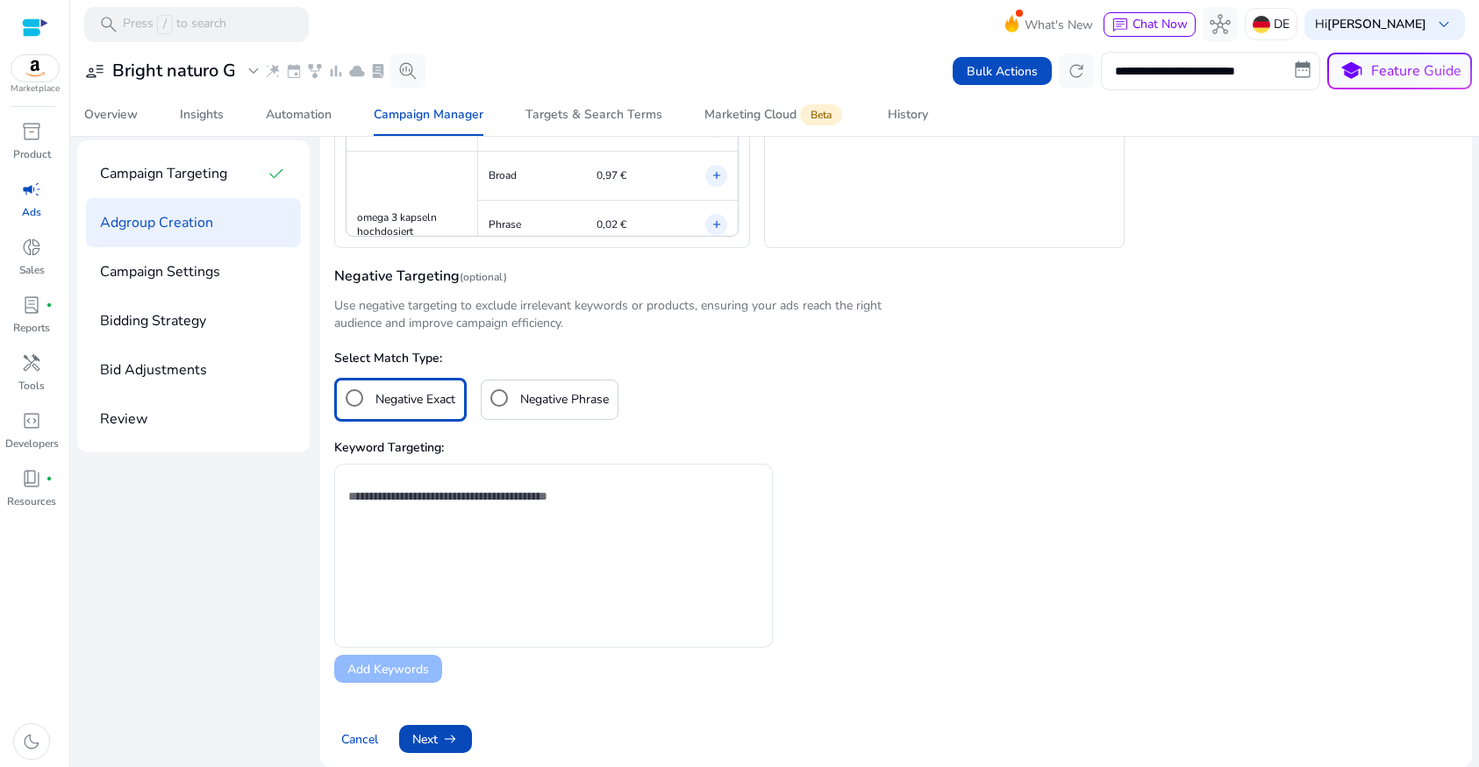
click at [451, 733] on span "arrow_right_alt" at bounding box center [450, 740] width 18 height 18
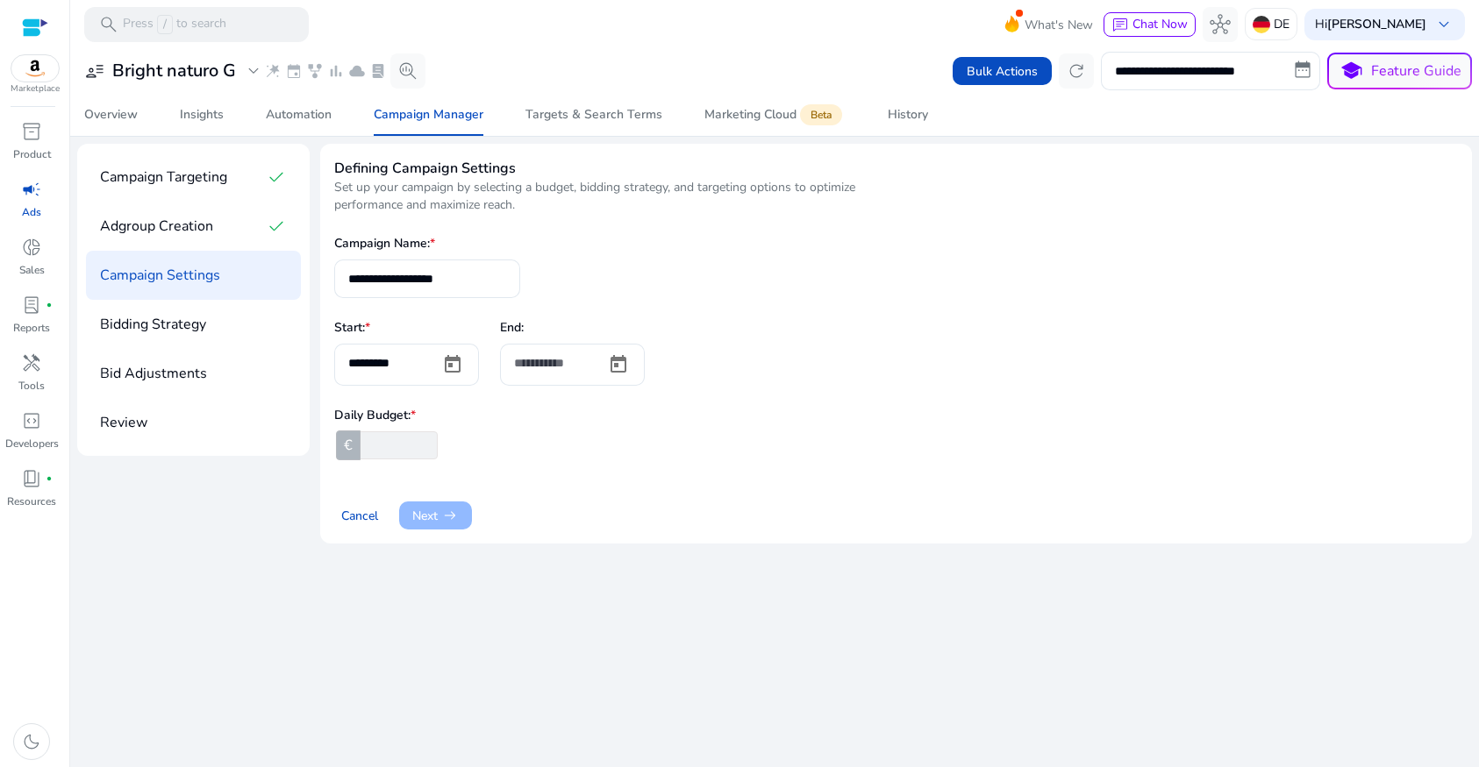
scroll to position [0, 0]
click at [397, 453] on input "number" at bounding box center [397, 446] width 81 height 28
type input "*"
drag, startPoint x: 348, startPoint y: 282, endPoint x: 558, endPoint y: 282, distance: 209.6
click at [558, 282] on div "**********" at bounding box center [896, 266] width 1124 height 63
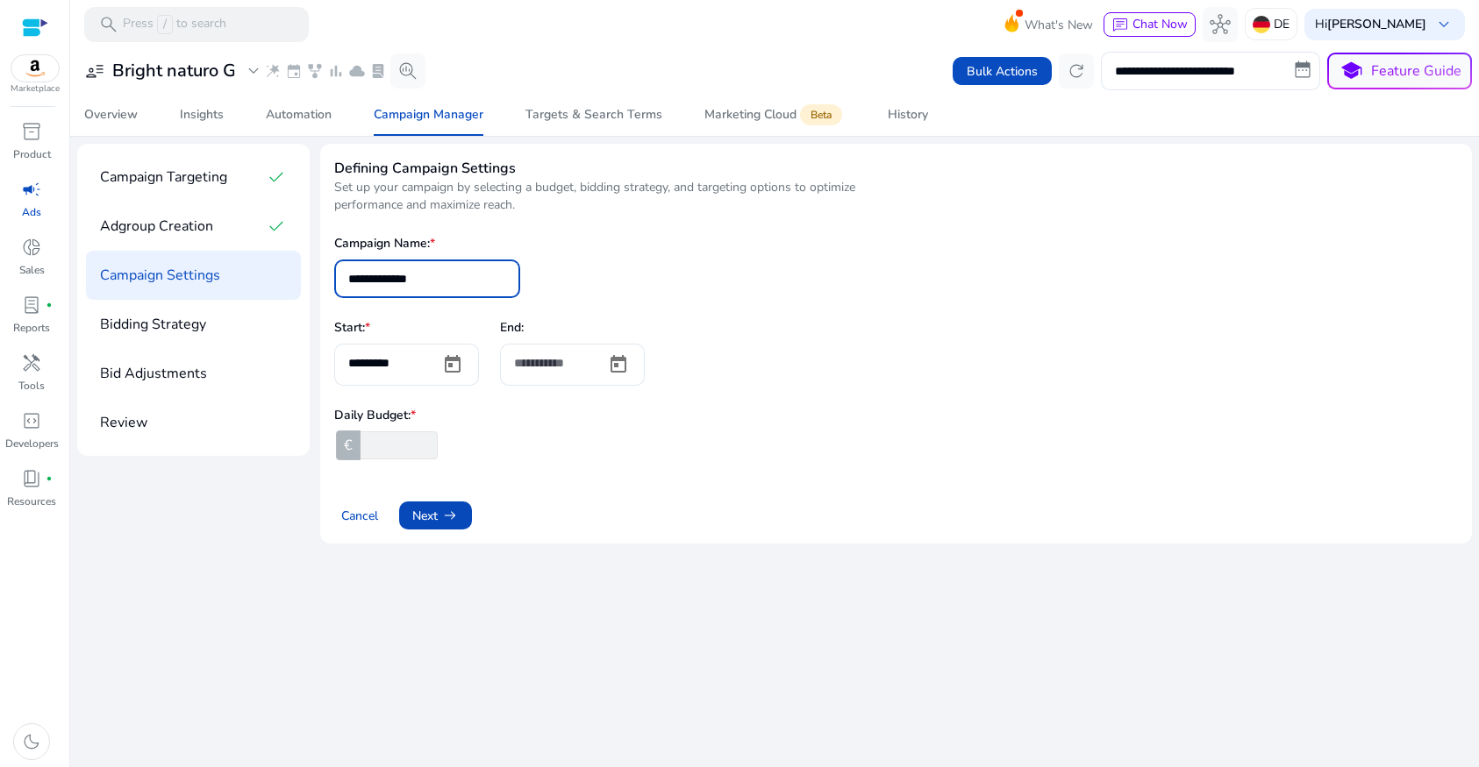
type input "**********"
click at [451, 520] on span "arrow_right_alt" at bounding box center [450, 516] width 18 height 18
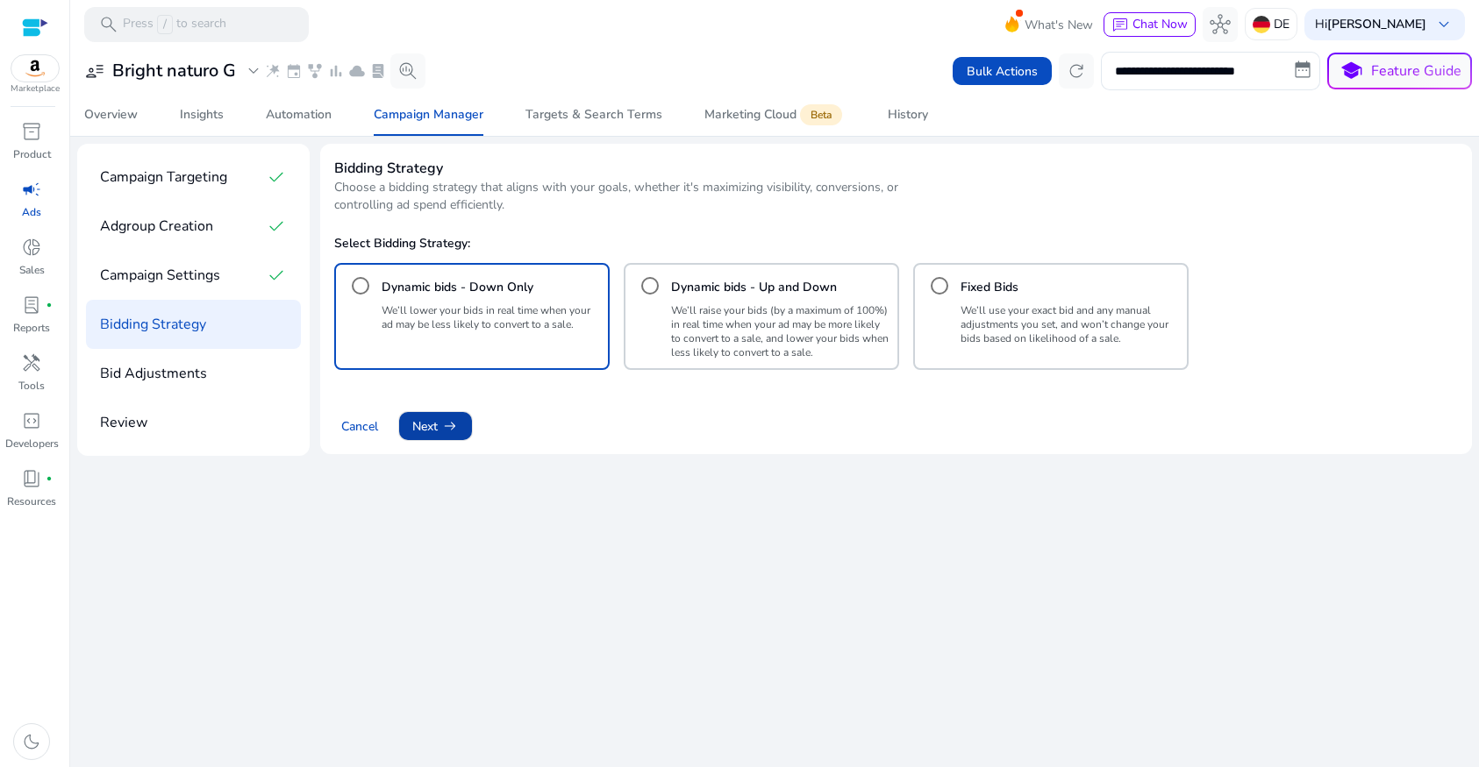
click at [451, 430] on span "arrow_right_alt" at bounding box center [450, 426] width 18 height 18
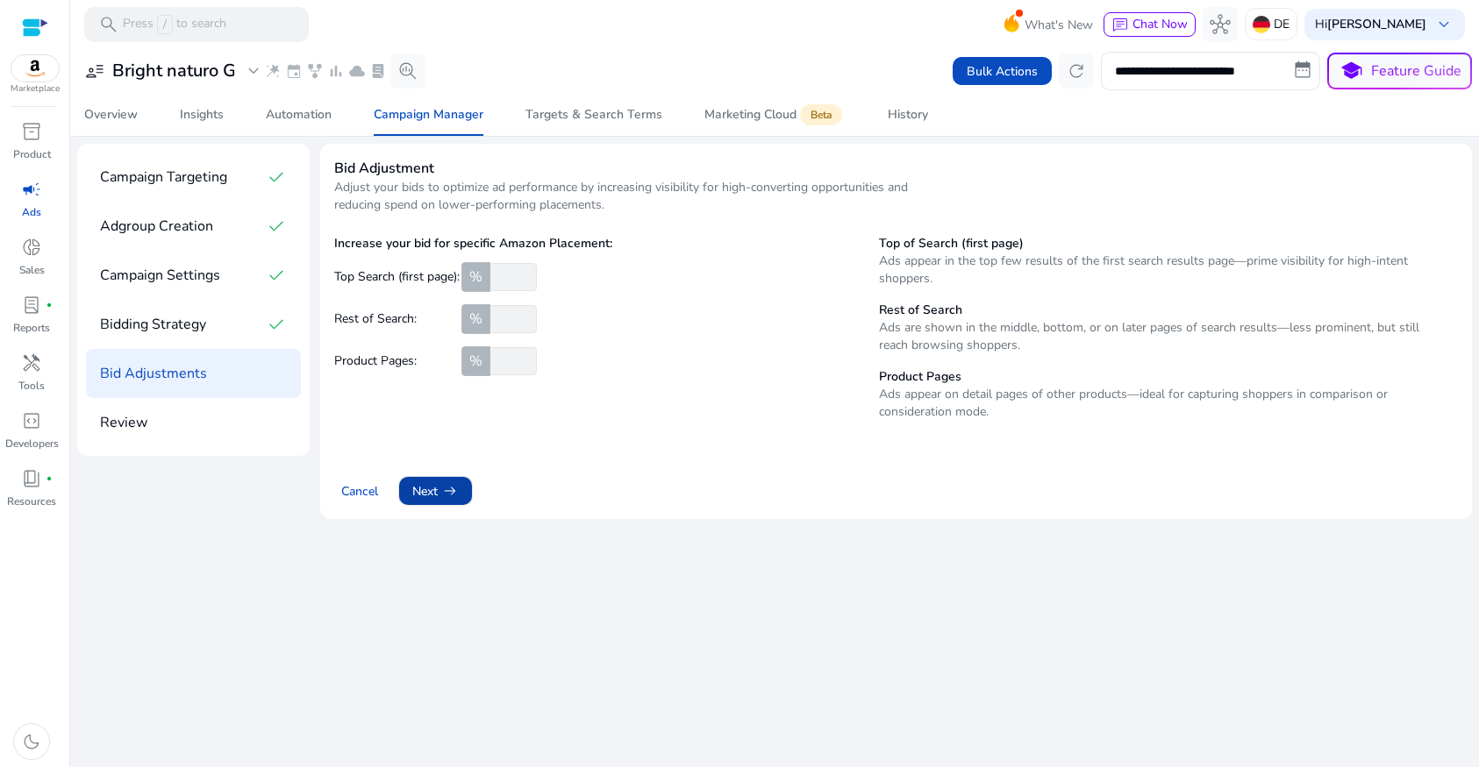
click at [450, 486] on span "arrow_right_alt" at bounding box center [450, 491] width 18 height 18
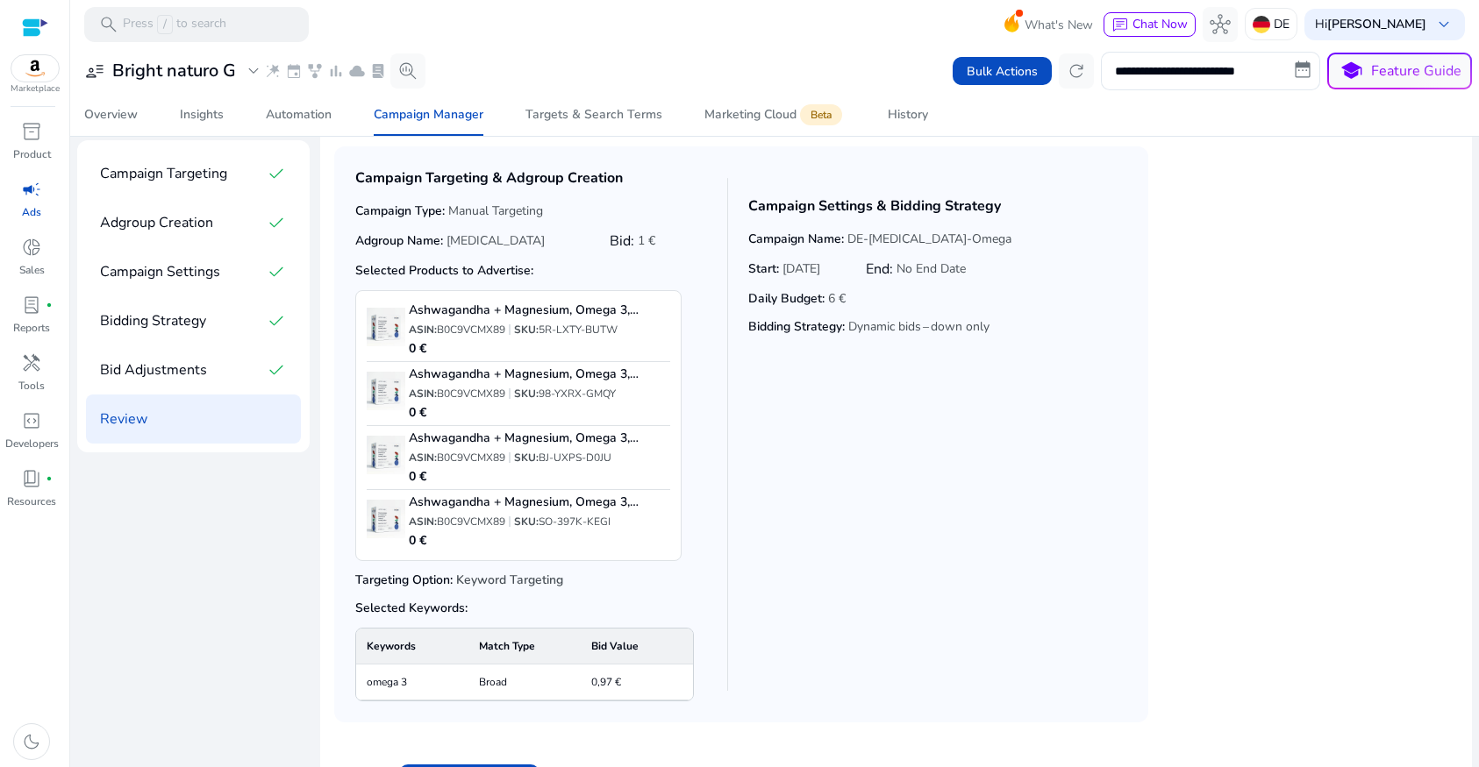
scroll to position [82, 0]
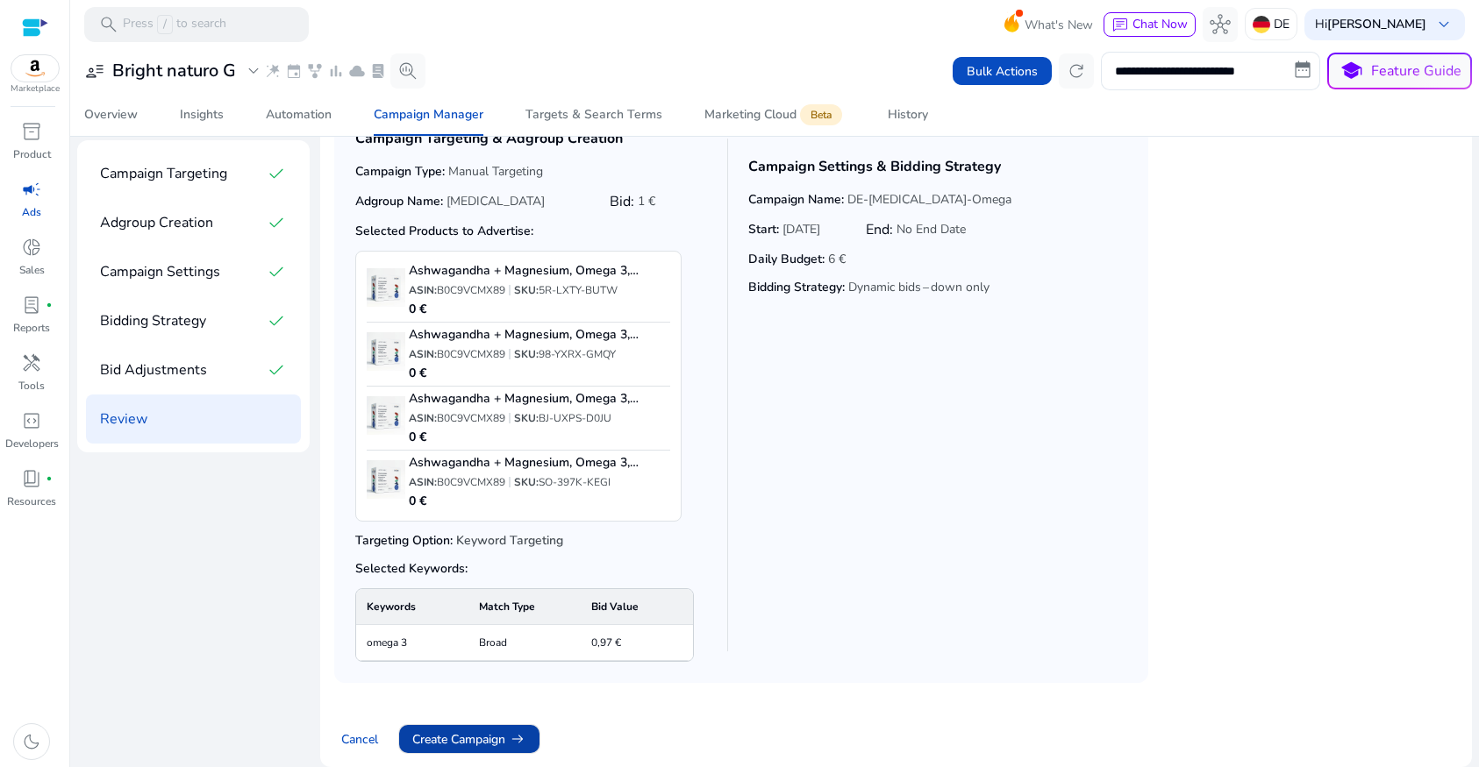
click at [466, 734] on span "Create Campaign arrow_right_alt" at bounding box center [469, 740] width 114 height 18
click at [478, 734] on span "Create Campaign arrow_right_alt" at bounding box center [469, 740] width 114 height 18
click at [198, 360] on span "Bid Adjustments" at bounding box center [153, 370] width 107 height 21
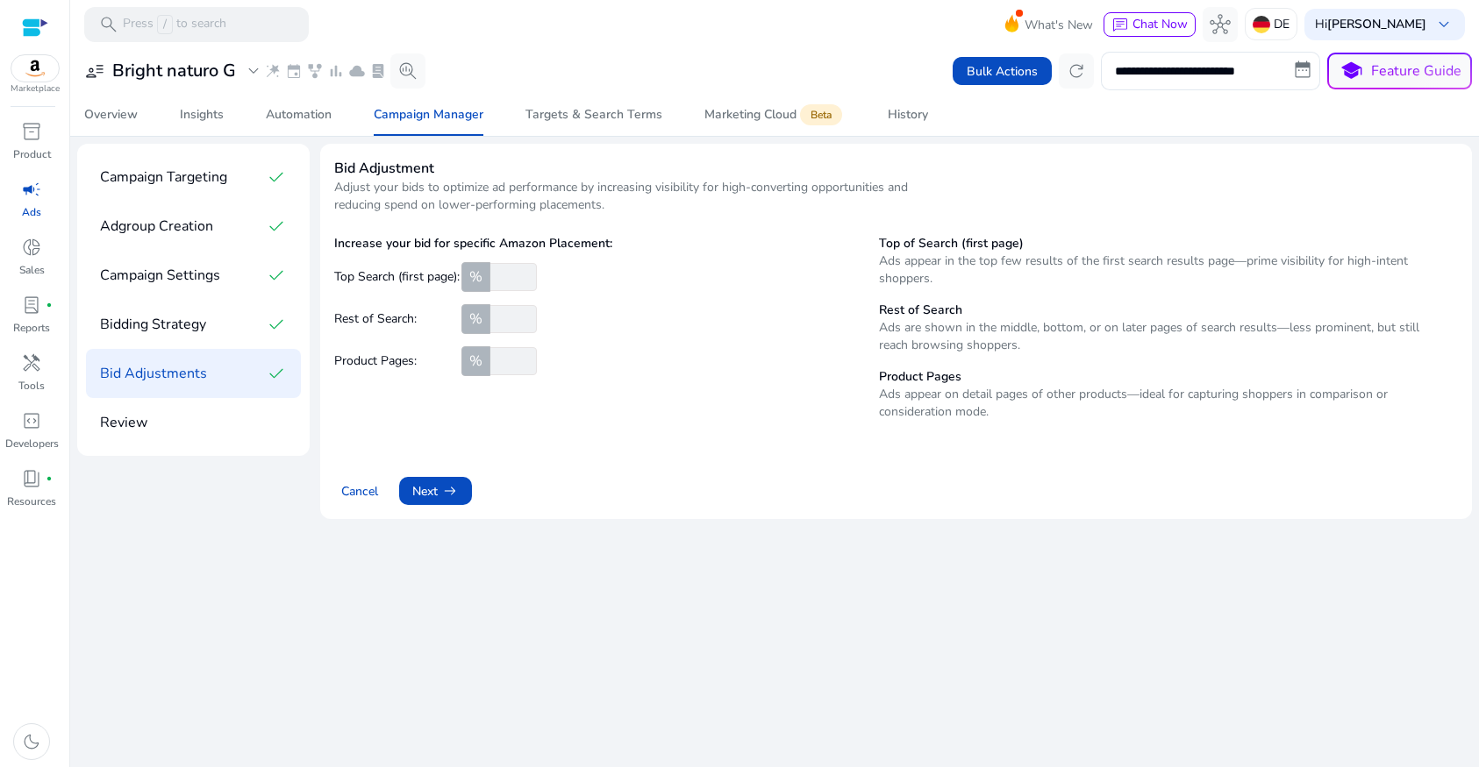
scroll to position [0, 0]
click at [176, 416] on div "Review" at bounding box center [193, 422] width 187 height 21
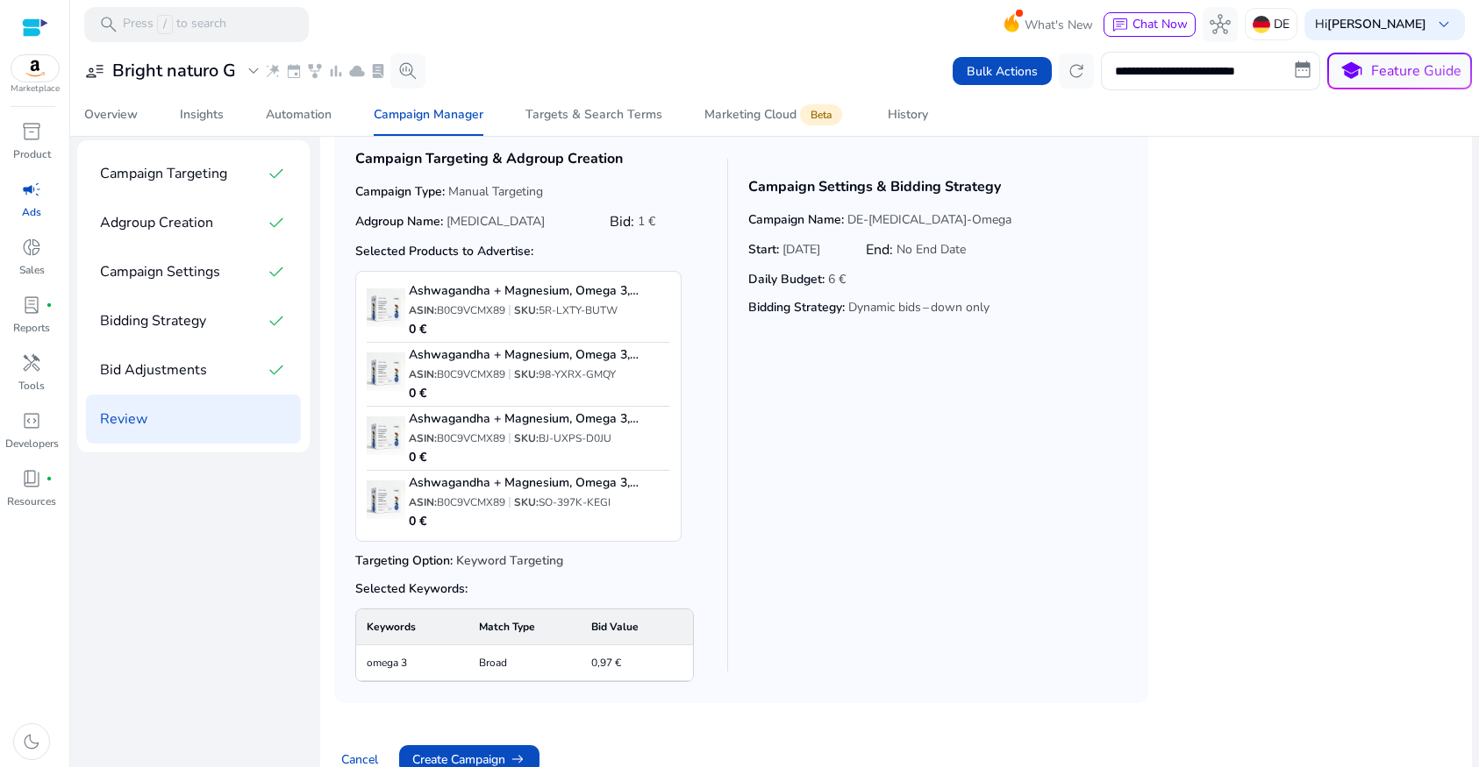
scroll to position [82, 0]
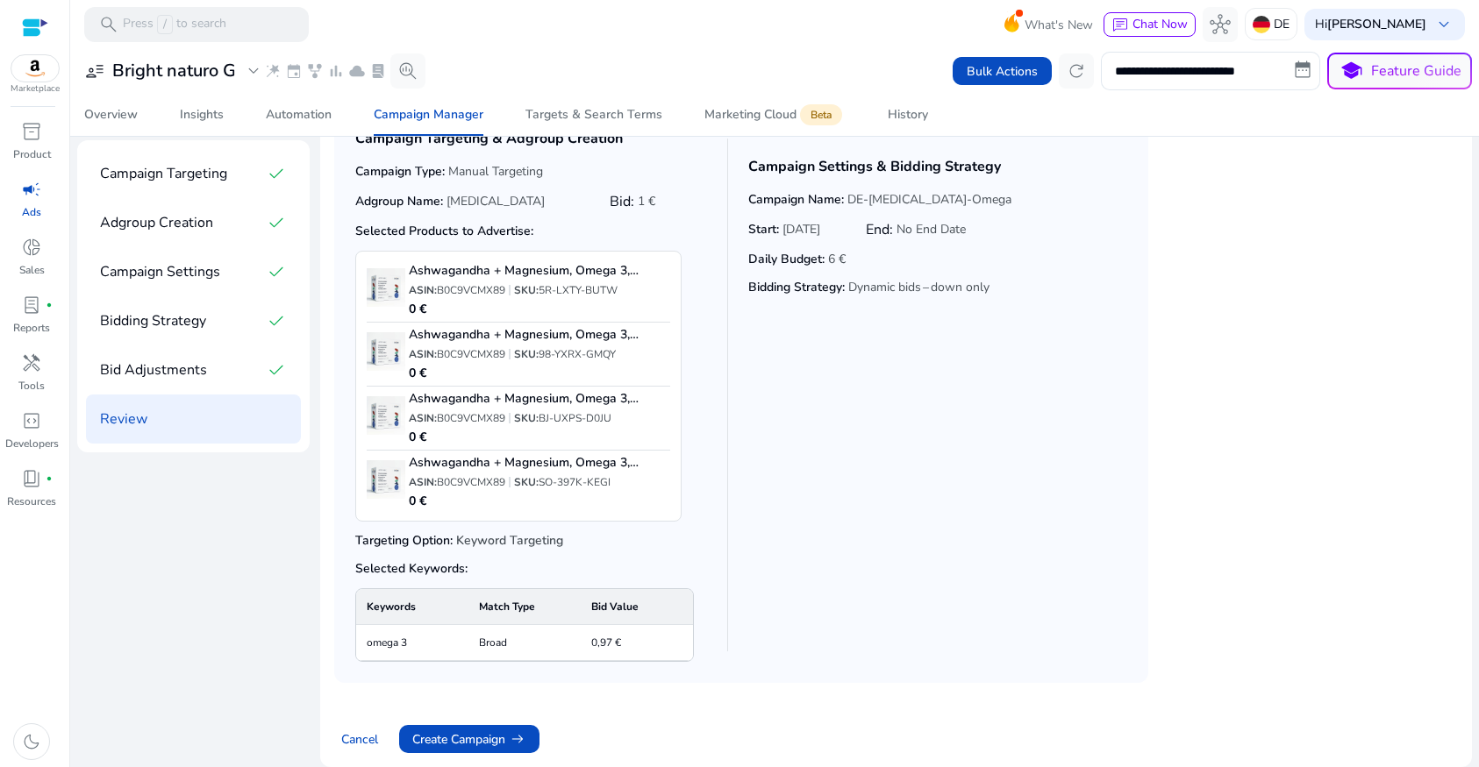
click at [174, 372] on span "Bid Adjustments" at bounding box center [153, 370] width 107 height 21
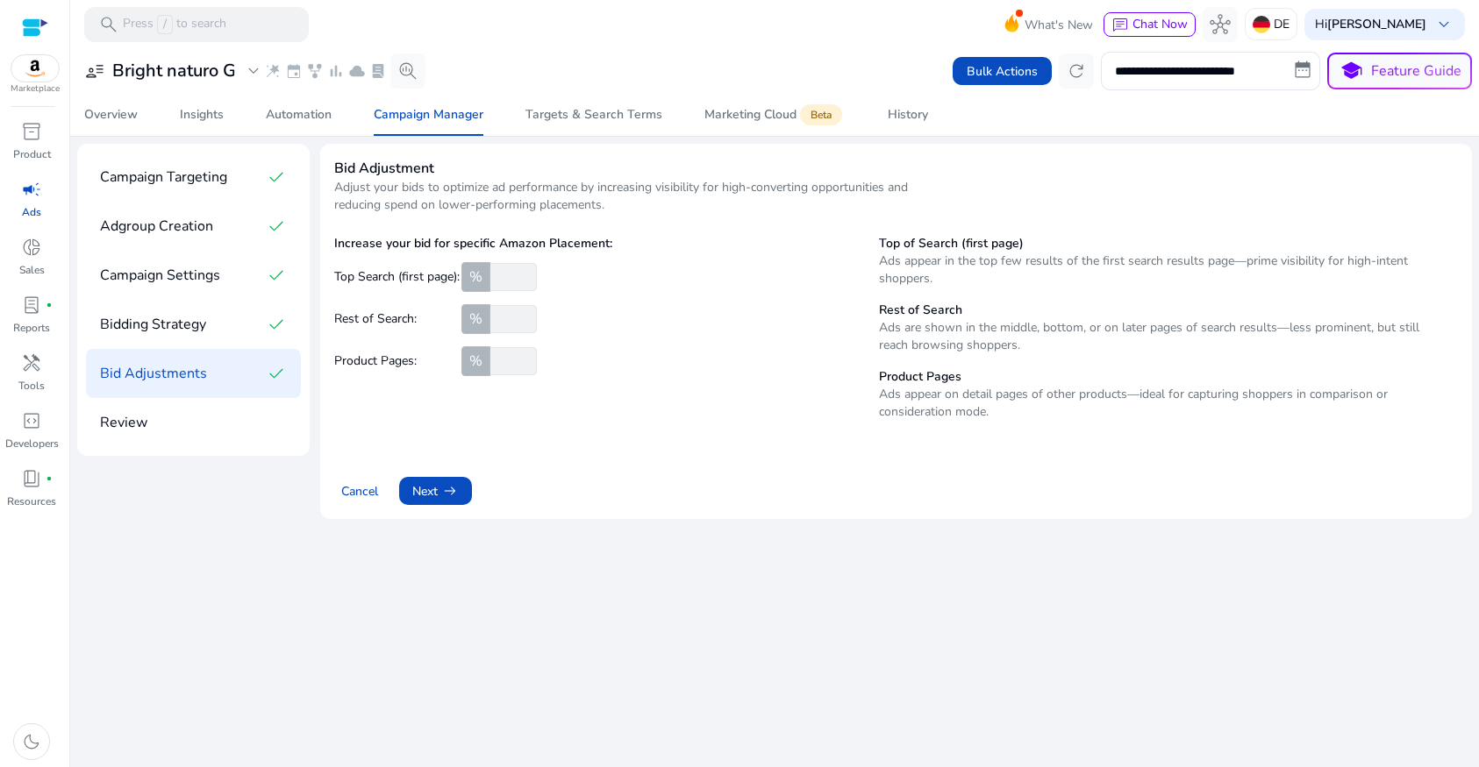
scroll to position [0, 0]
click at [506, 364] on input "number" at bounding box center [512, 361] width 50 height 28
type input "*"
click at [510, 330] on input "number" at bounding box center [512, 319] width 50 height 28
click at [529, 325] on input "*" at bounding box center [512, 319] width 50 height 28
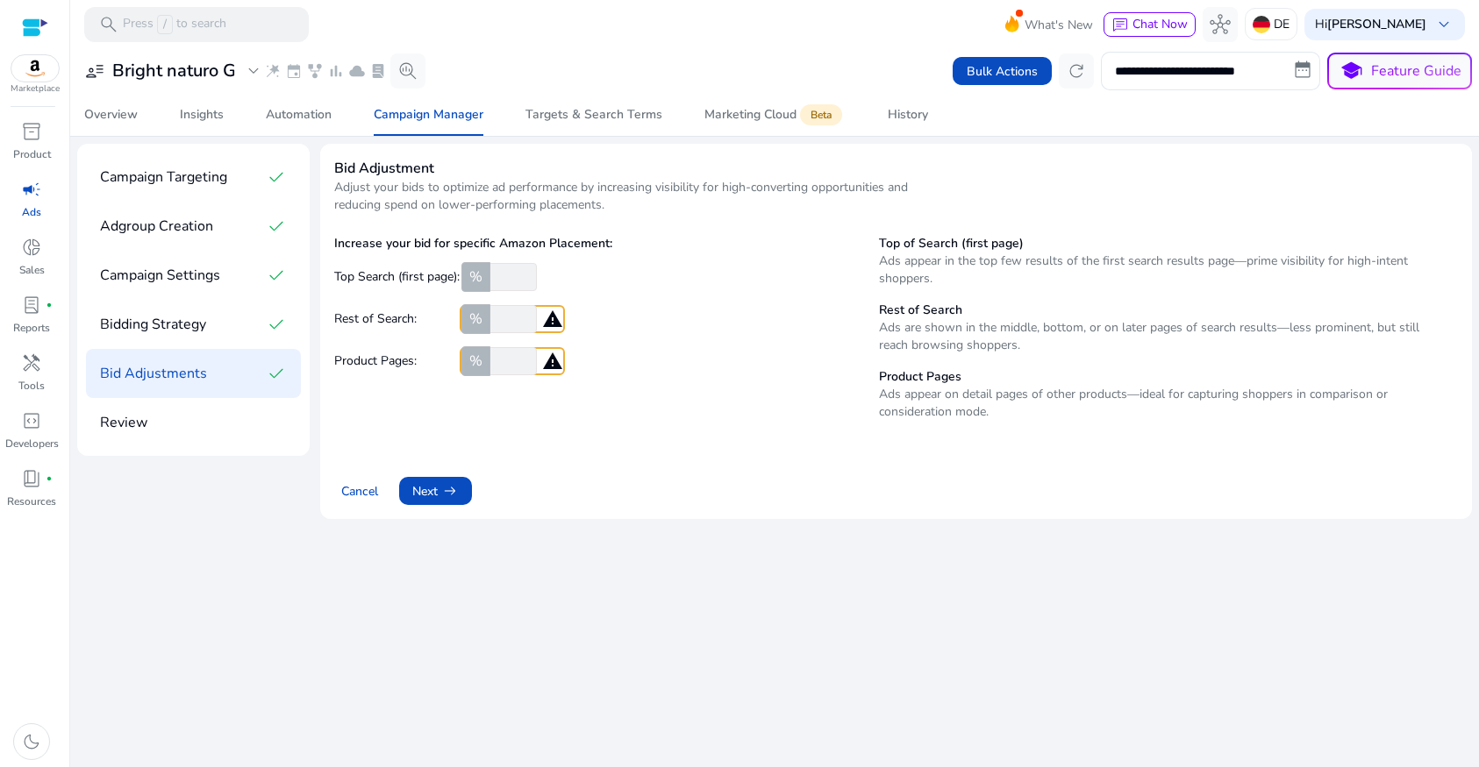
click at [530, 323] on input "**" at bounding box center [512, 319] width 50 height 28
drag, startPoint x: 510, startPoint y: 320, endPoint x: 484, endPoint y: 321, distance: 26.3
click at [485, 320] on div "% **" at bounding box center [512, 319] width 105 height 28
type input "*"
drag, startPoint x: 512, startPoint y: 375, endPoint x: 506, endPoint y: 390, distance: 16.9
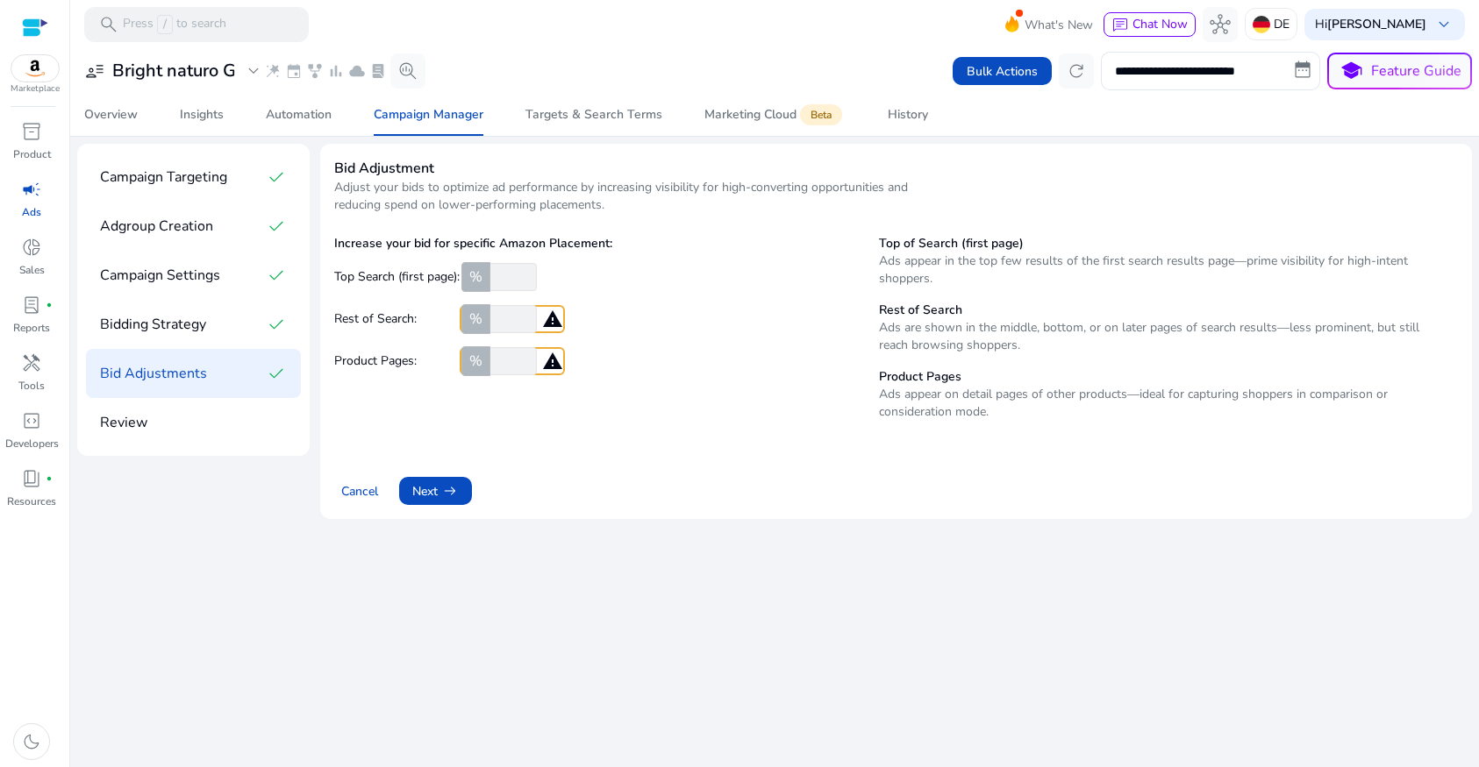
click at [512, 375] on div "Increase your bid for specific Amazon Placement: Top Search (first page): % Res…" at bounding box center [568, 335] width 468 height 200
click at [446, 495] on span "arrow_right_alt" at bounding box center [450, 491] width 18 height 18
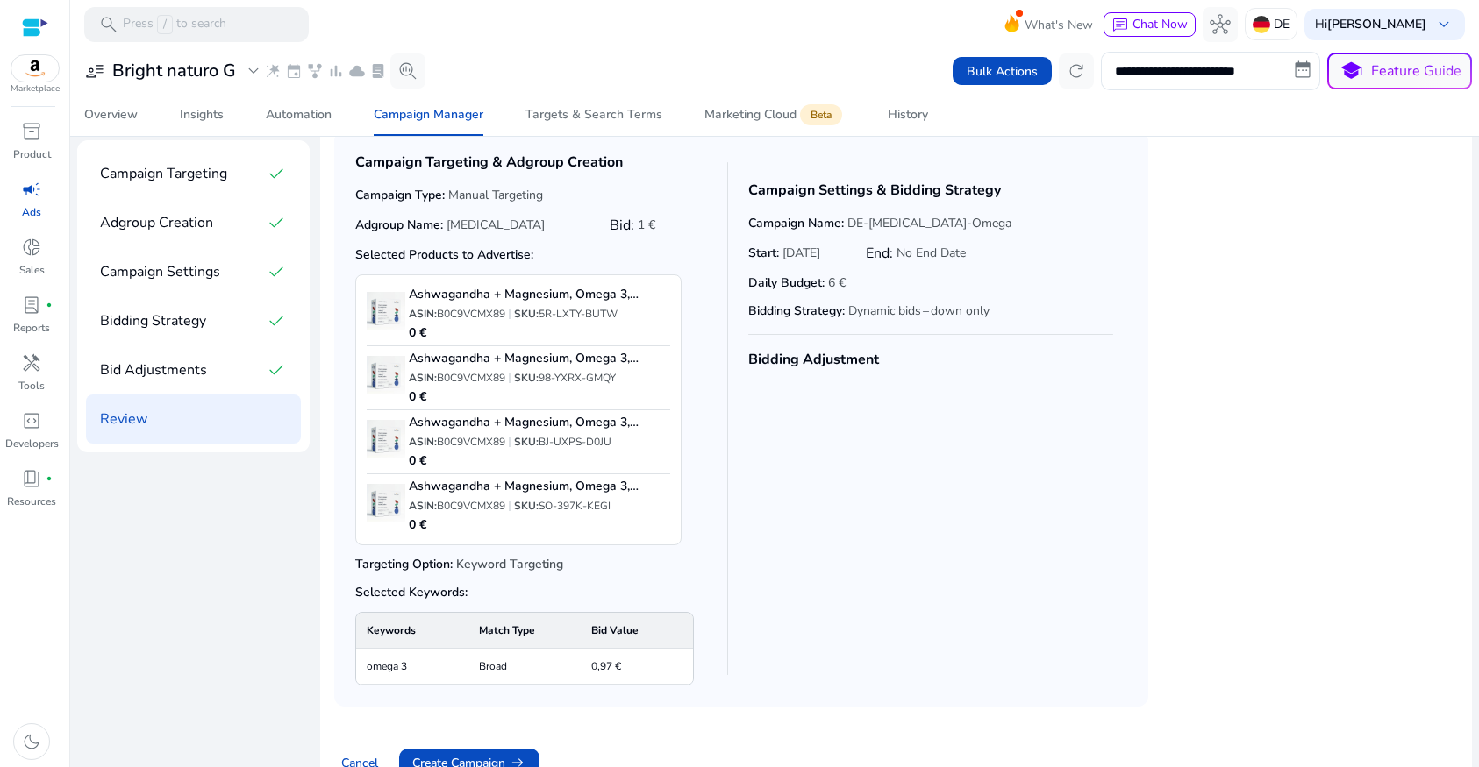
scroll to position [82, 0]
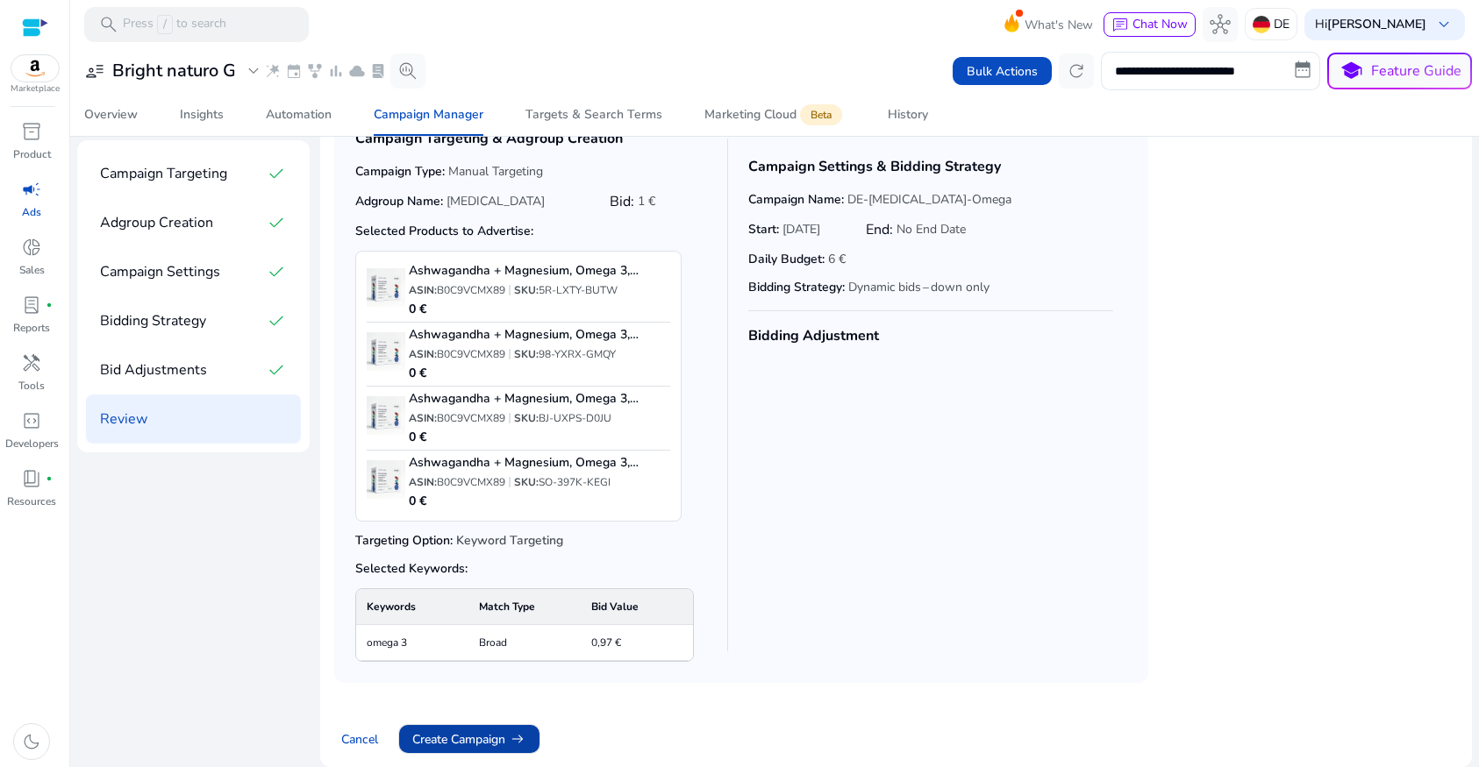
click at [484, 740] on span "Create Campaign arrow_right_alt" at bounding box center [469, 740] width 114 height 18
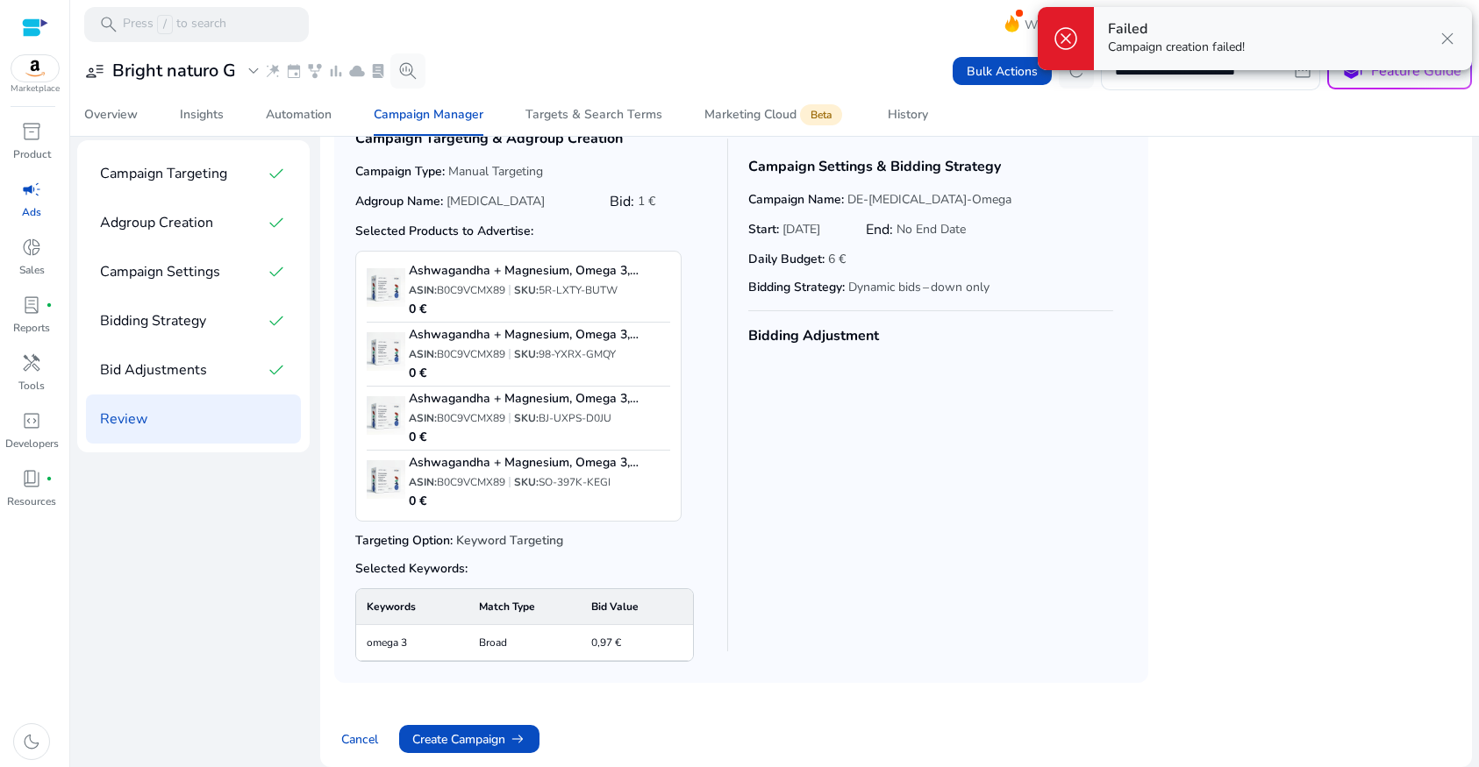
drag, startPoint x: 1231, startPoint y: 46, endPoint x: 1242, endPoint y: 44, distance: 11.5
click at [1231, 45] on p "Campaign creation failed!" at bounding box center [1176, 48] width 137 height 18
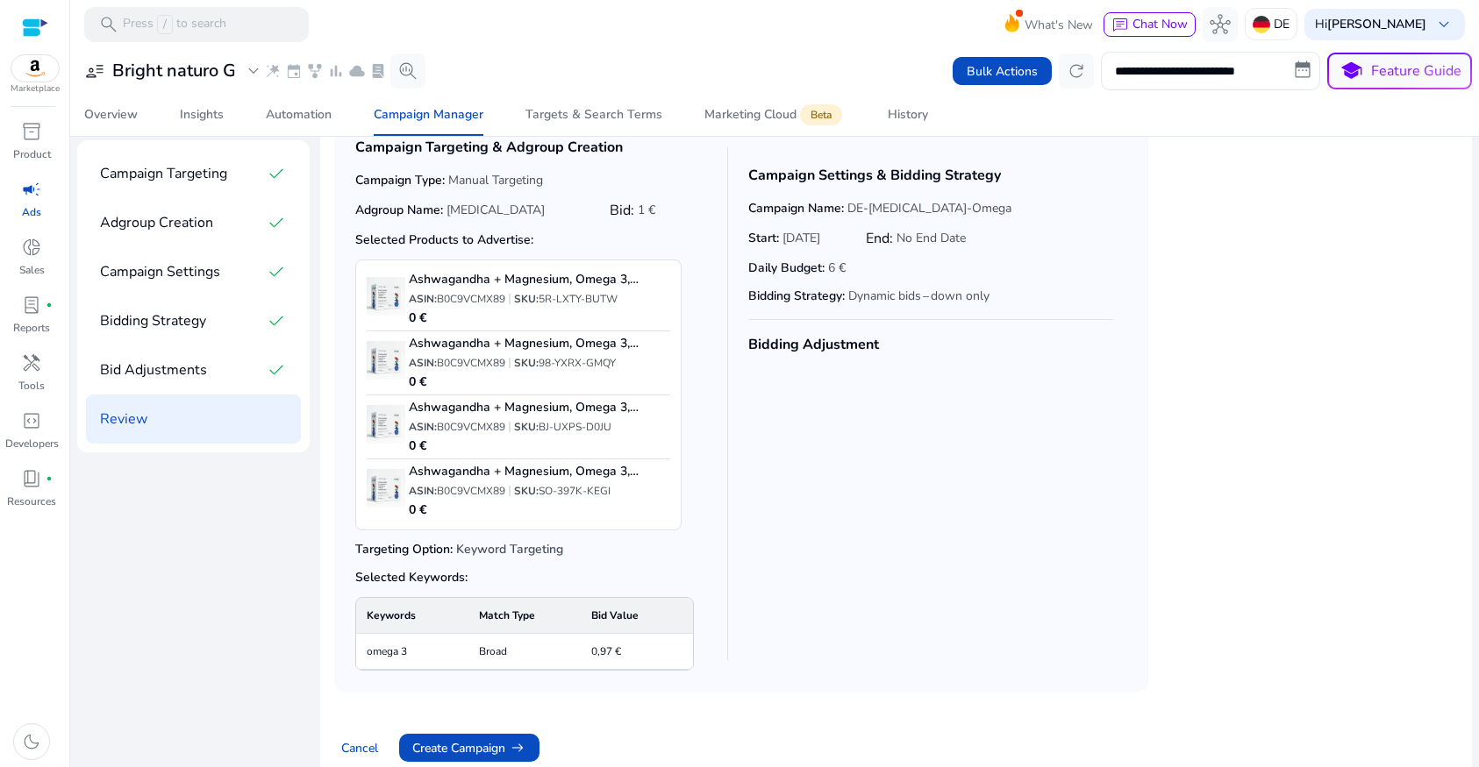
scroll to position [0, 0]
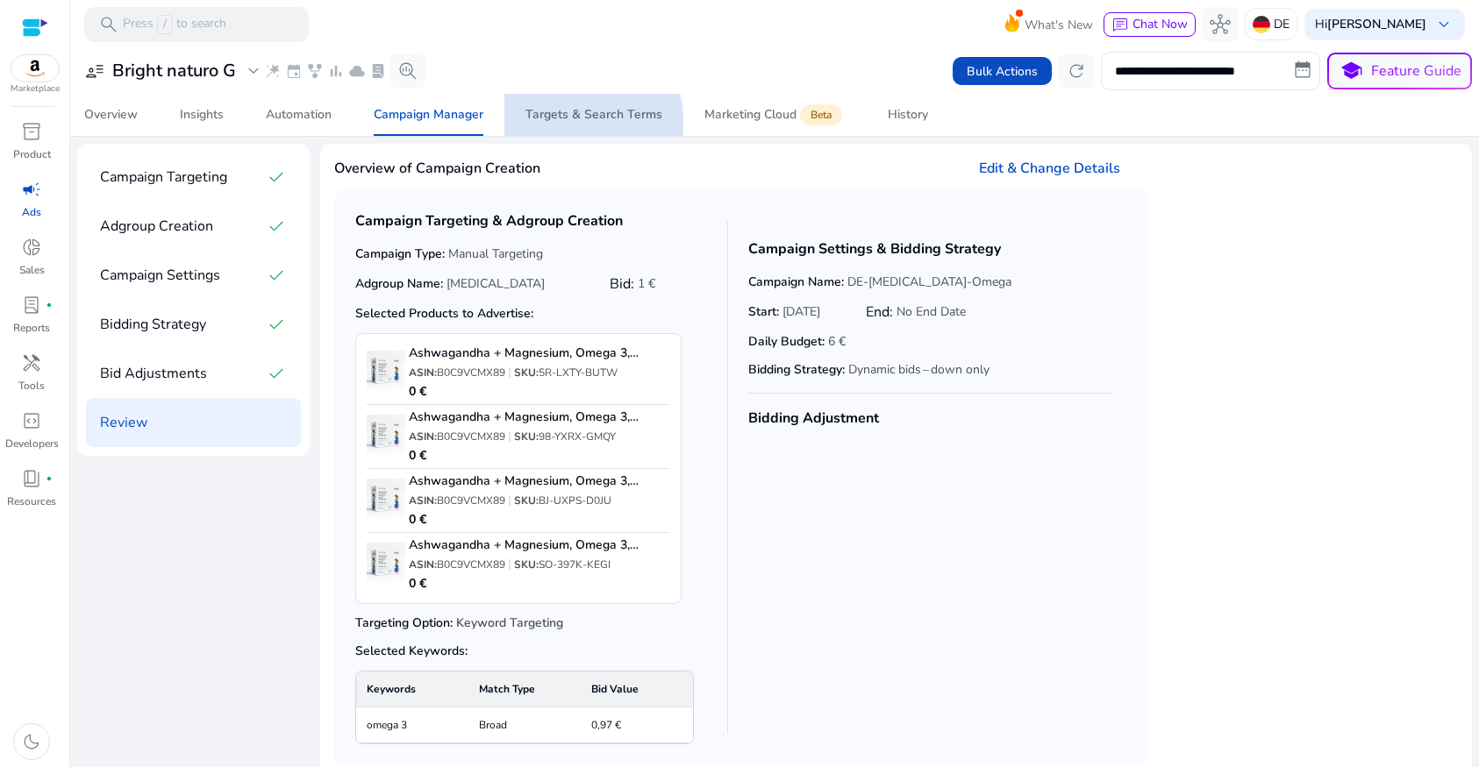
click at [573, 123] on span "Targets & Search Terms" at bounding box center [593, 115] width 137 height 42
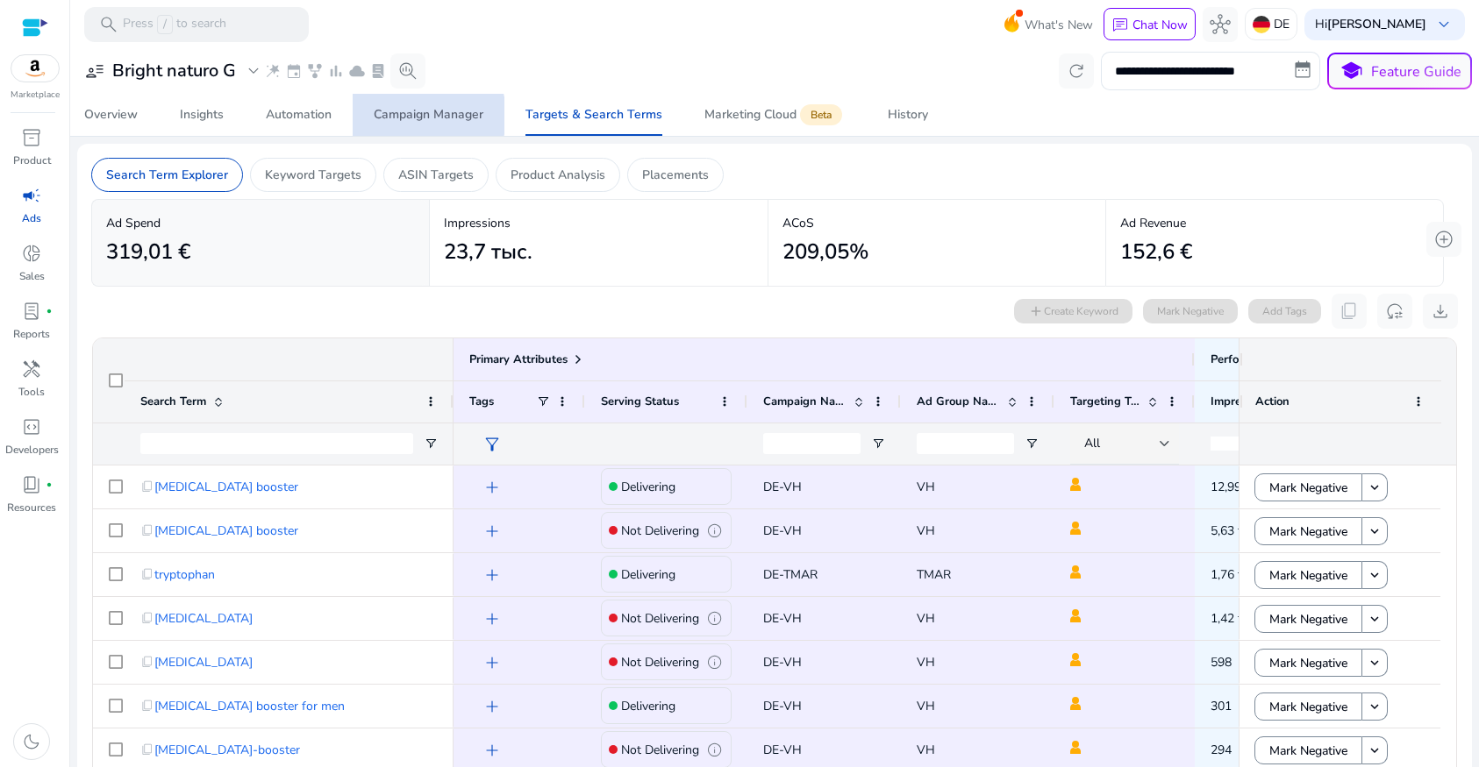
click at [412, 116] on div "Campaign Manager" at bounding box center [429, 115] width 110 height 12
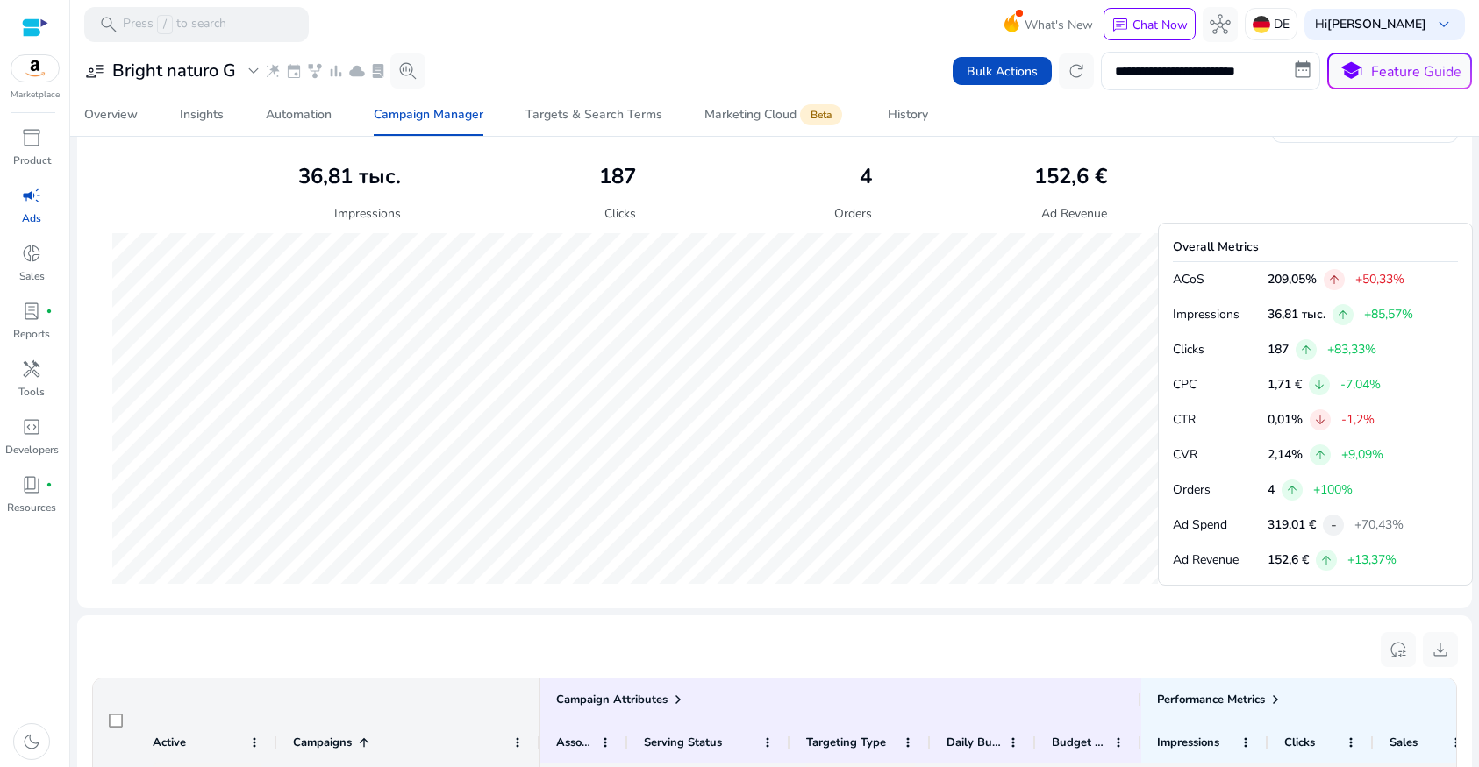
scroll to position [1187, 0]
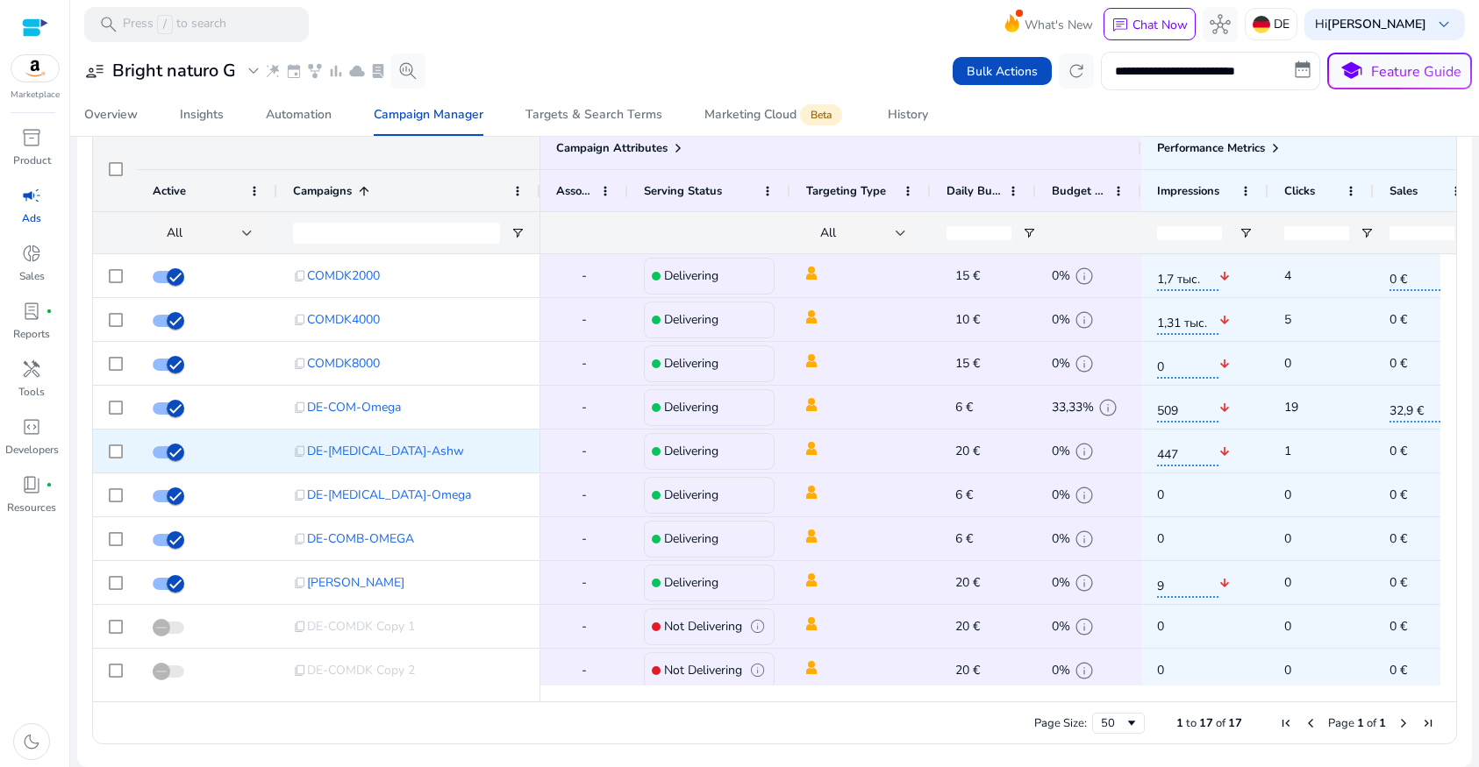
click at [964, 451] on span "20 €" at bounding box center [967, 451] width 25 height 17
click at [968, 453] on span "20 €" at bounding box center [967, 451] width 25 height 17
drag, startPoint x: 967, startPoint y: 452, endPoint x: 950, endPoint y: 453, distance: 17.6
click at [950, 452] on div "20 € edit" at bounding box center [992, 452] width 92 height 26
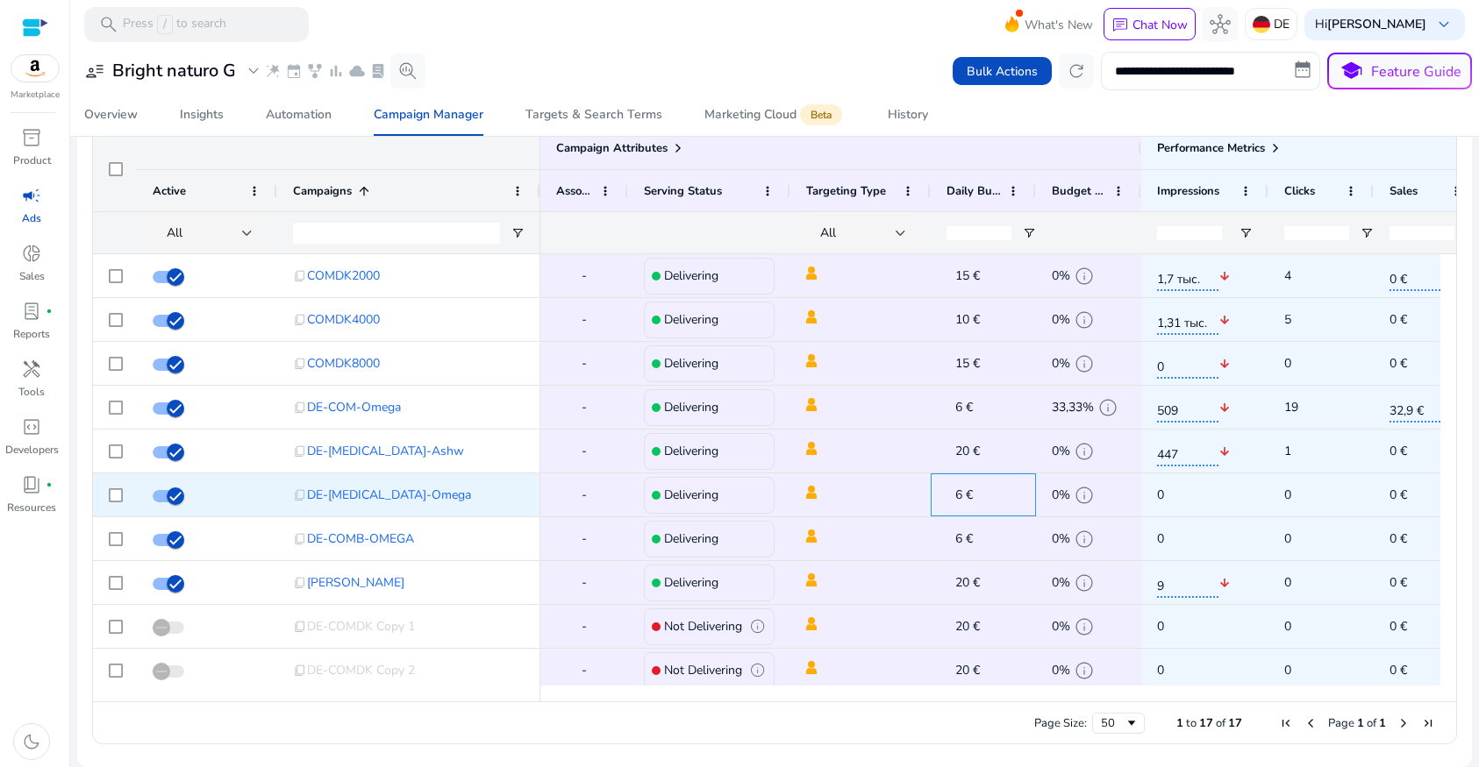
click at [943, 476] on div "6 € edit" at bounding box center [983, 495] width 105 height 43
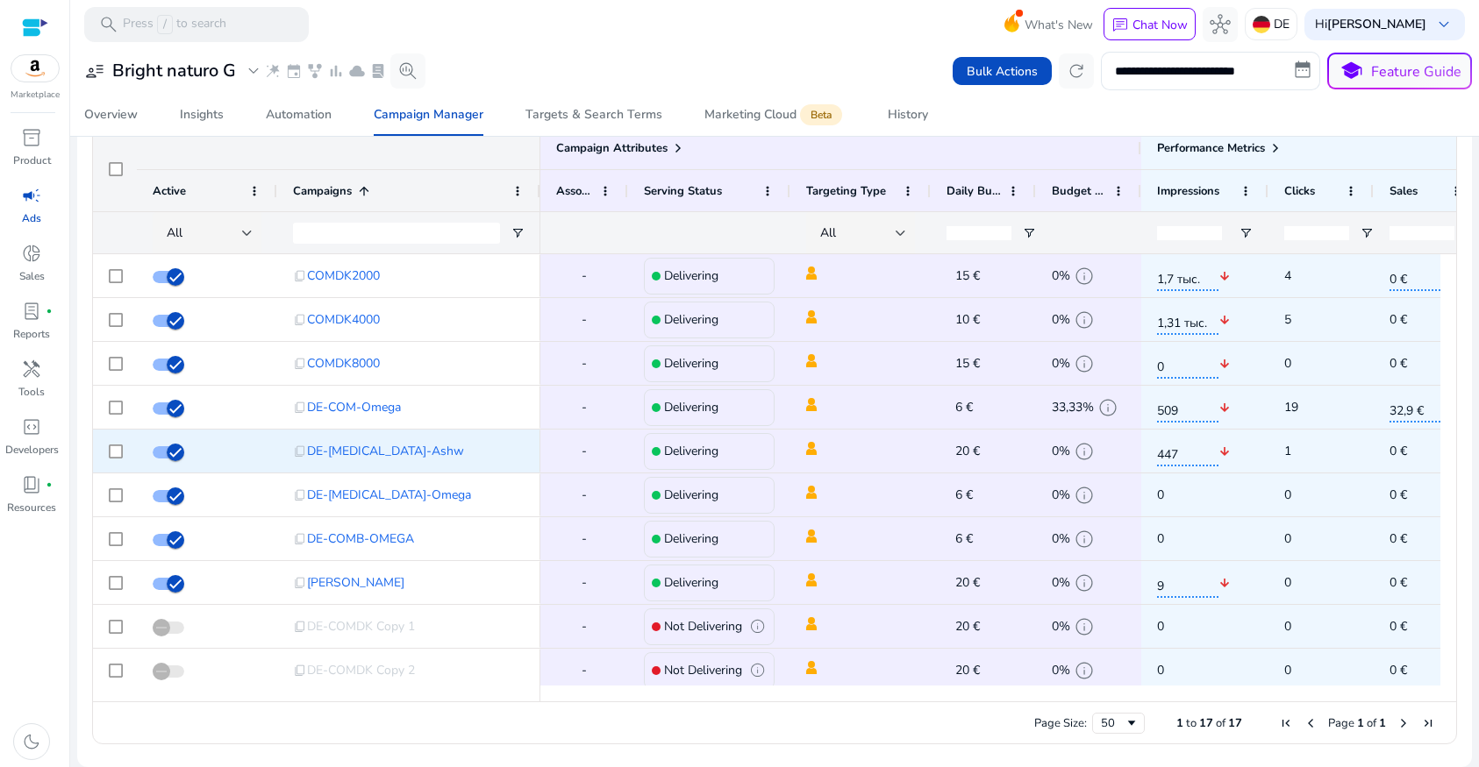
click at [953, 452] on div "20 € edit" at bounding box center [992, 452] width 92 height 26
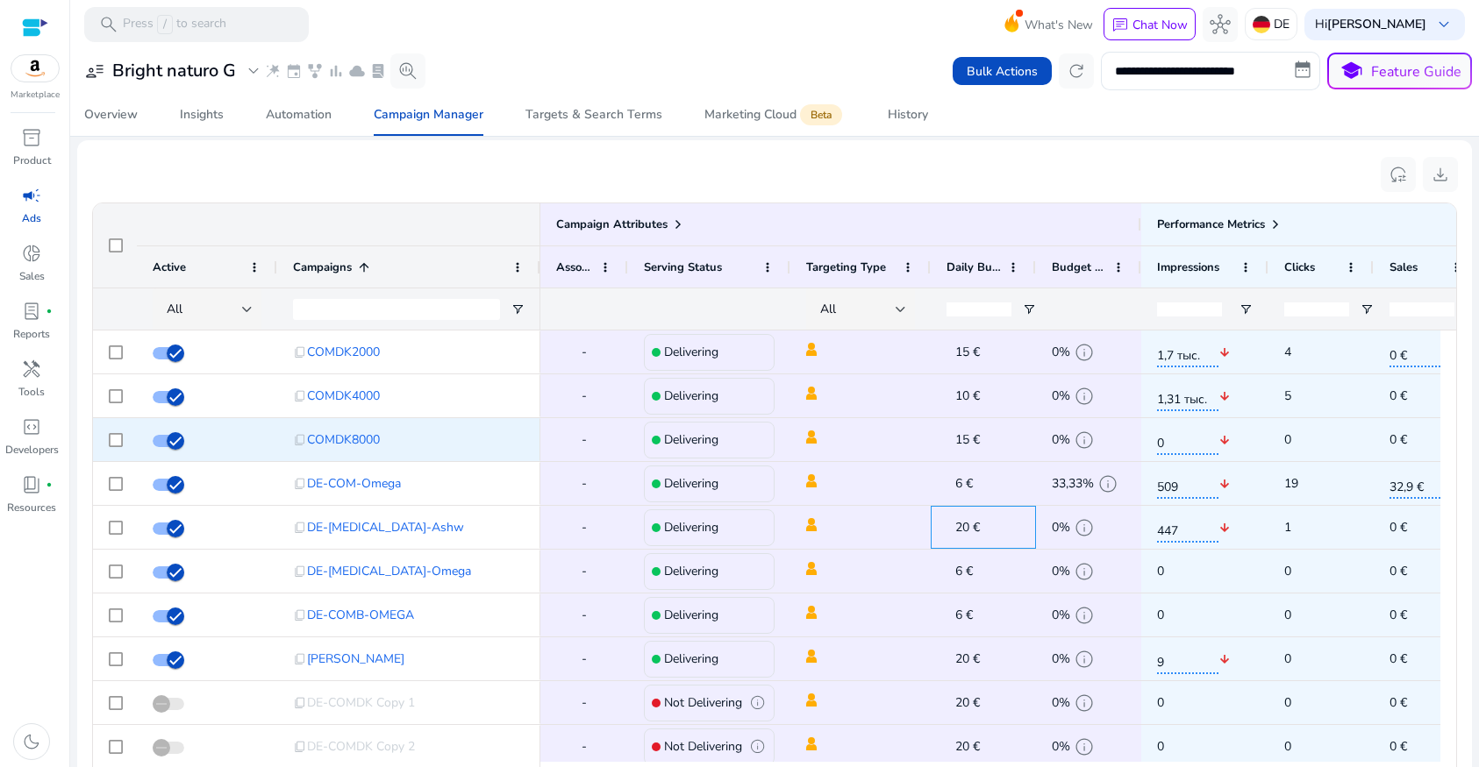
scroll to position [1106, 0]
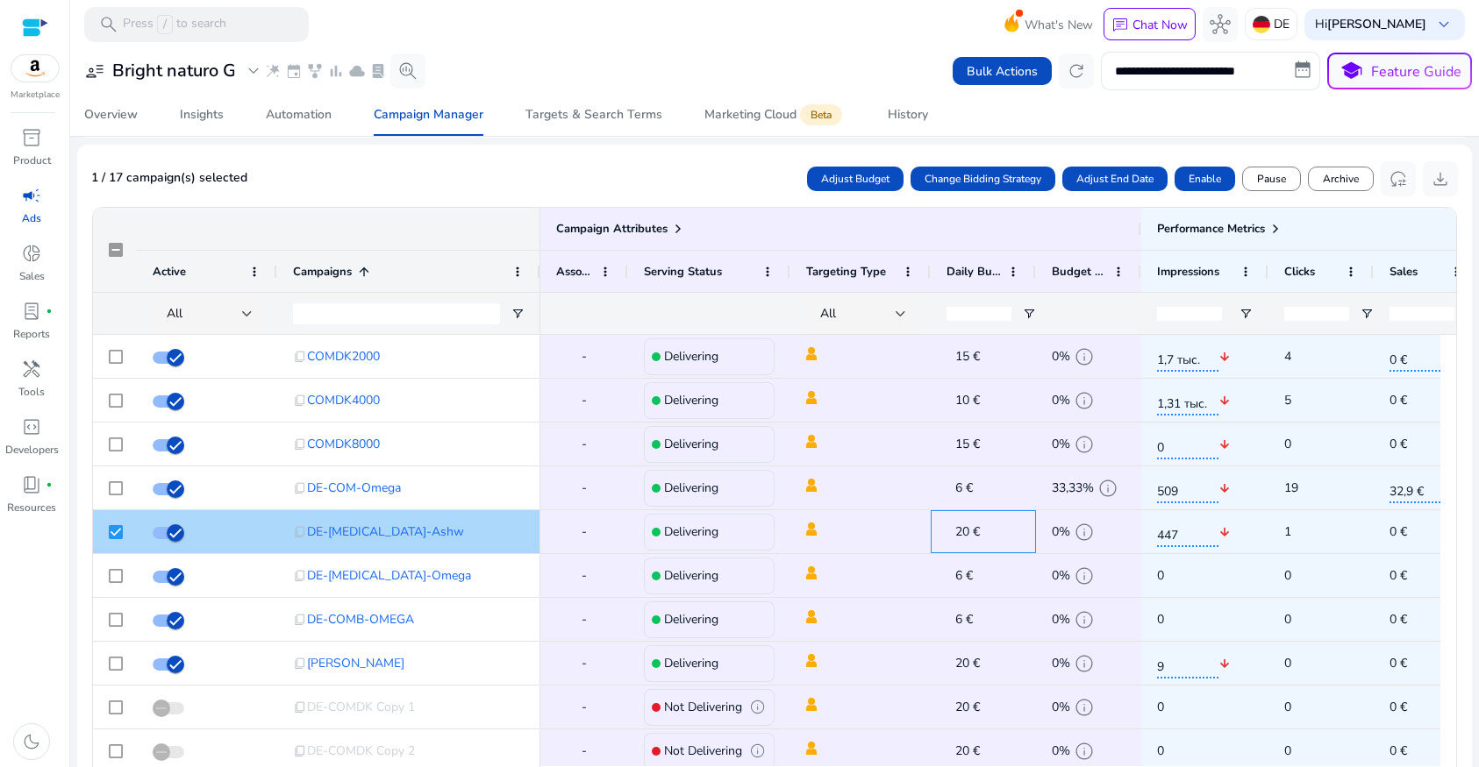
click at [959, 530] on span "20 €" at bounding box center [967, 532] width 25 height 17
click at [962, 533] on span "20 €" at bounding box center [967, 532] width 25 height 17
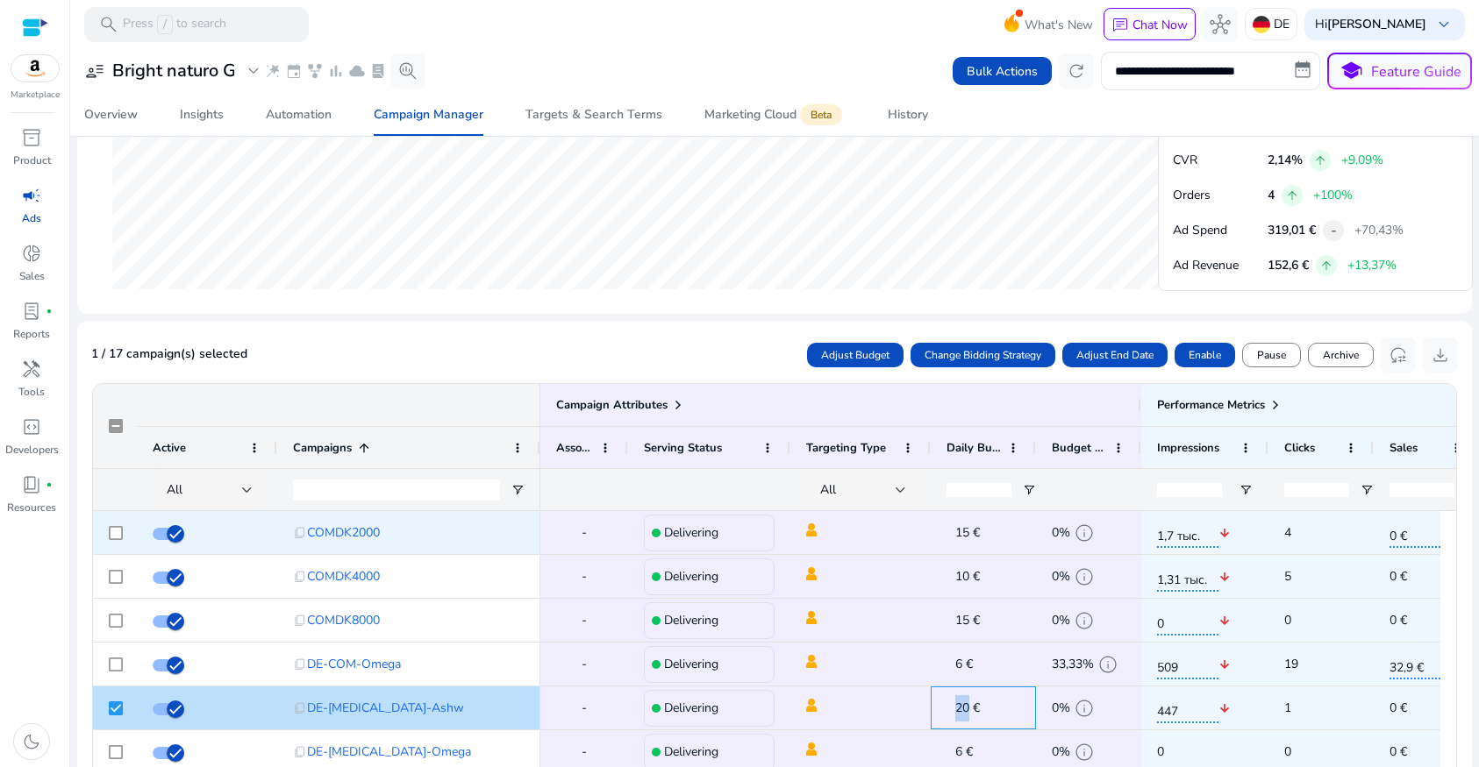
scroll to position [931, 0]
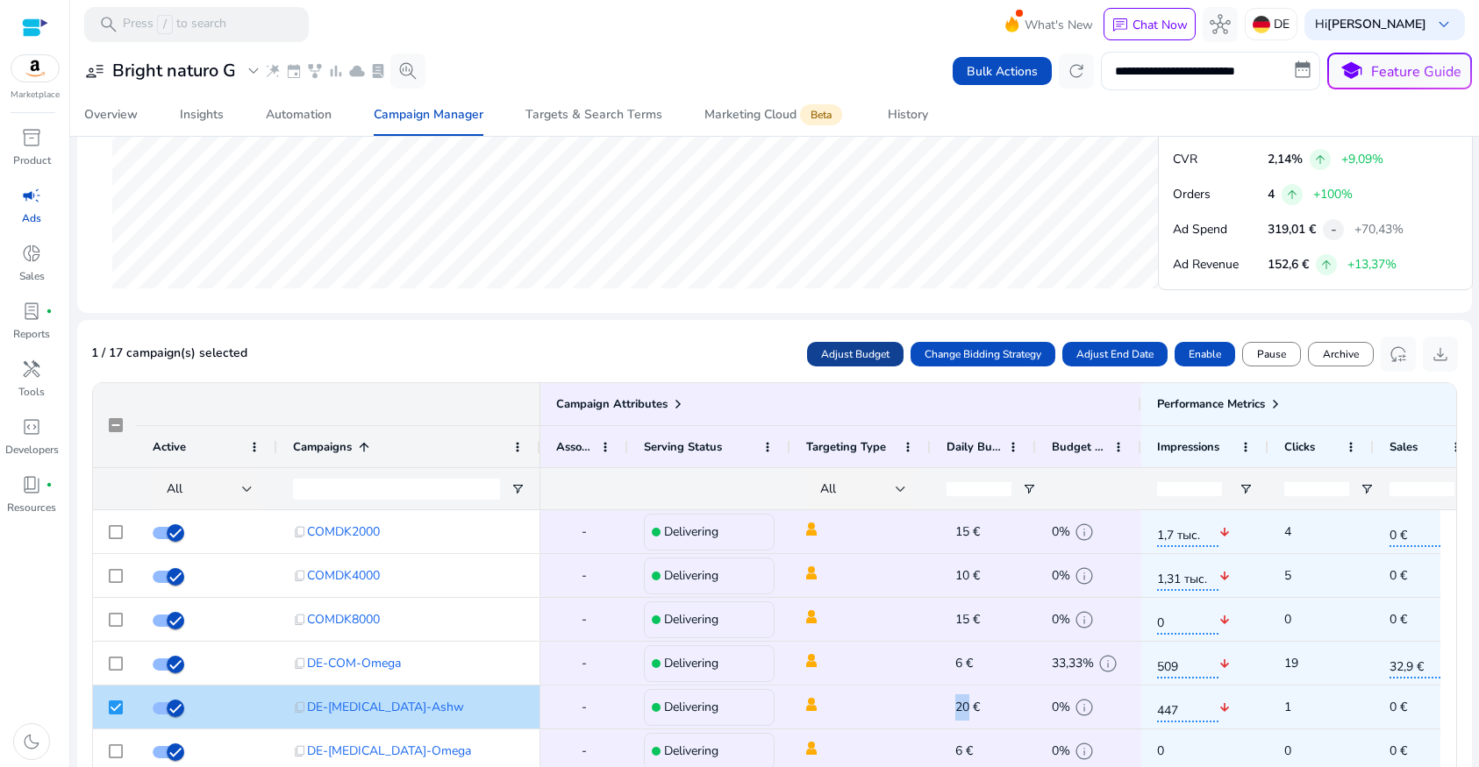
click at [845, 356] on span "Adjust Budget" at bounding box center [855, 354] width 68 height 16
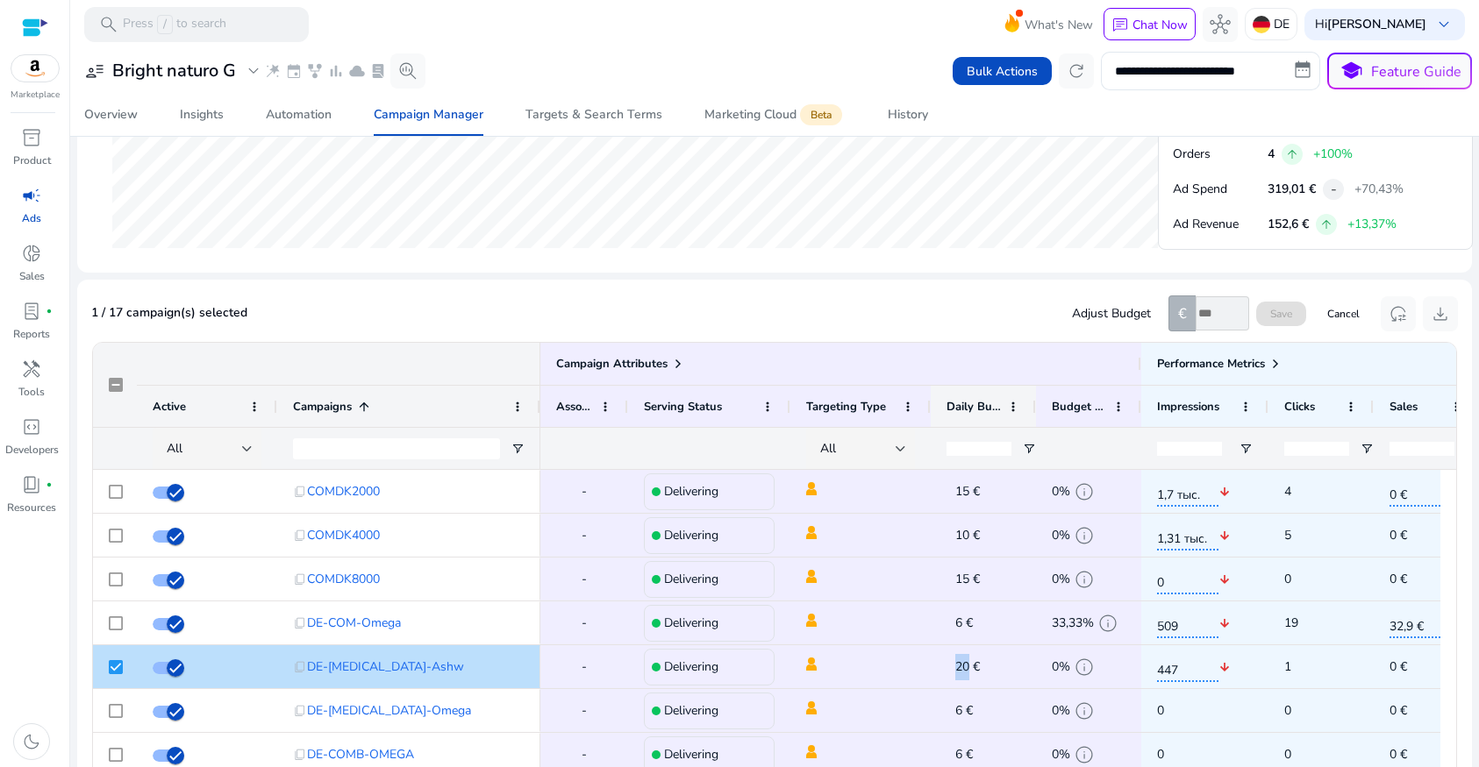
scroll to position [975, 0]
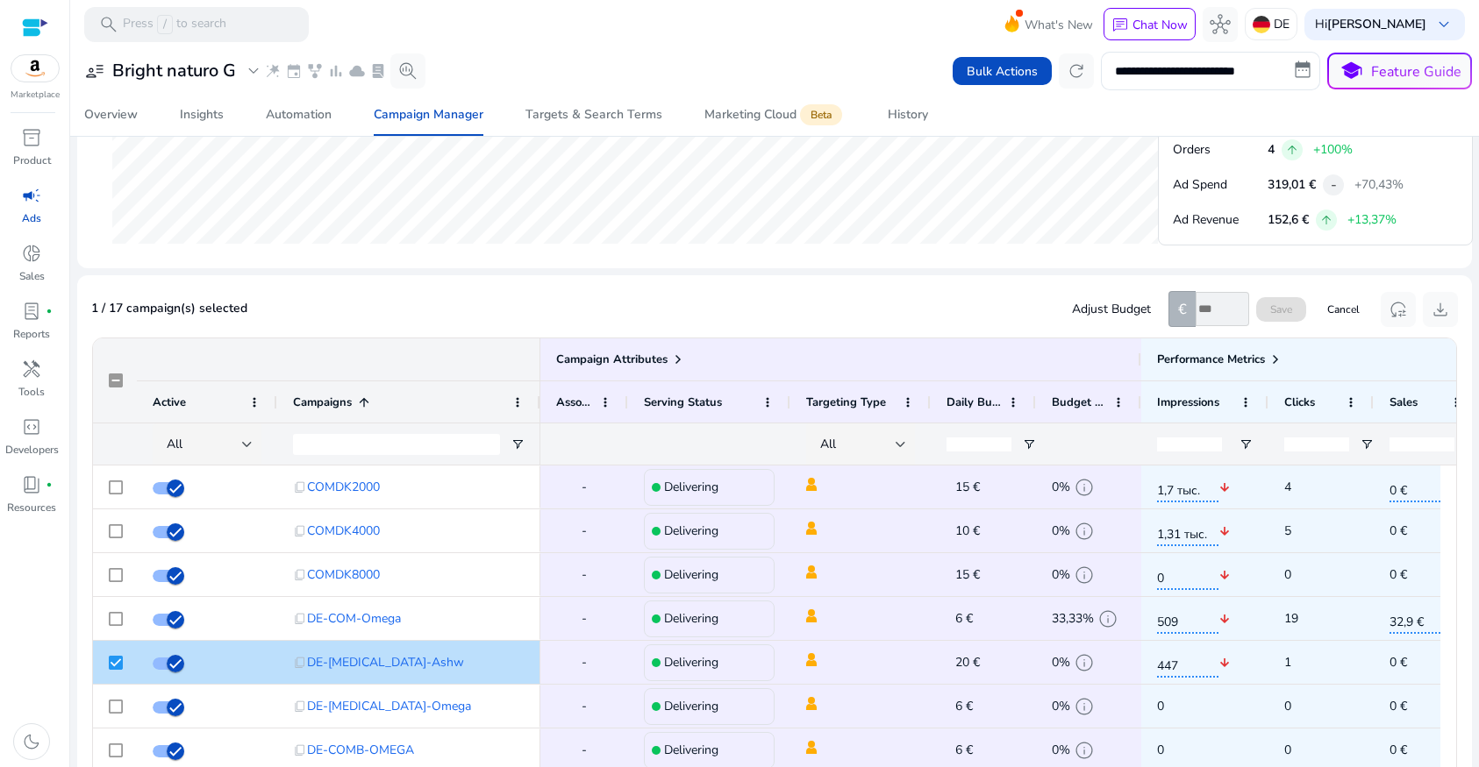
click at [1207, 313] on input "number" at bounding box center [1222, 309] width 54 height 34
type input "*"
click at [1273, 315] on span "Save" at bounding box center [1281, 310] width 22 height 16
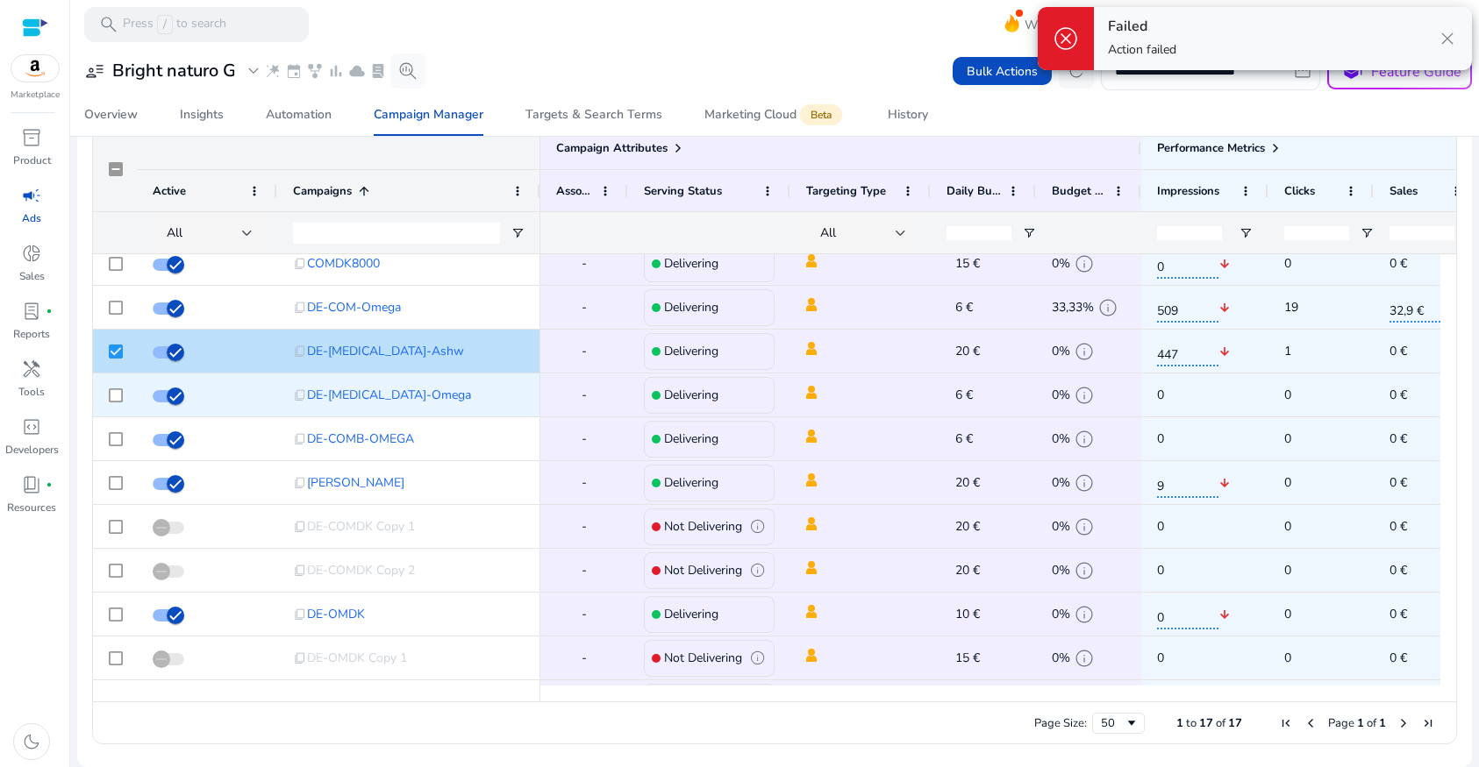
scroll to position [0, 0]
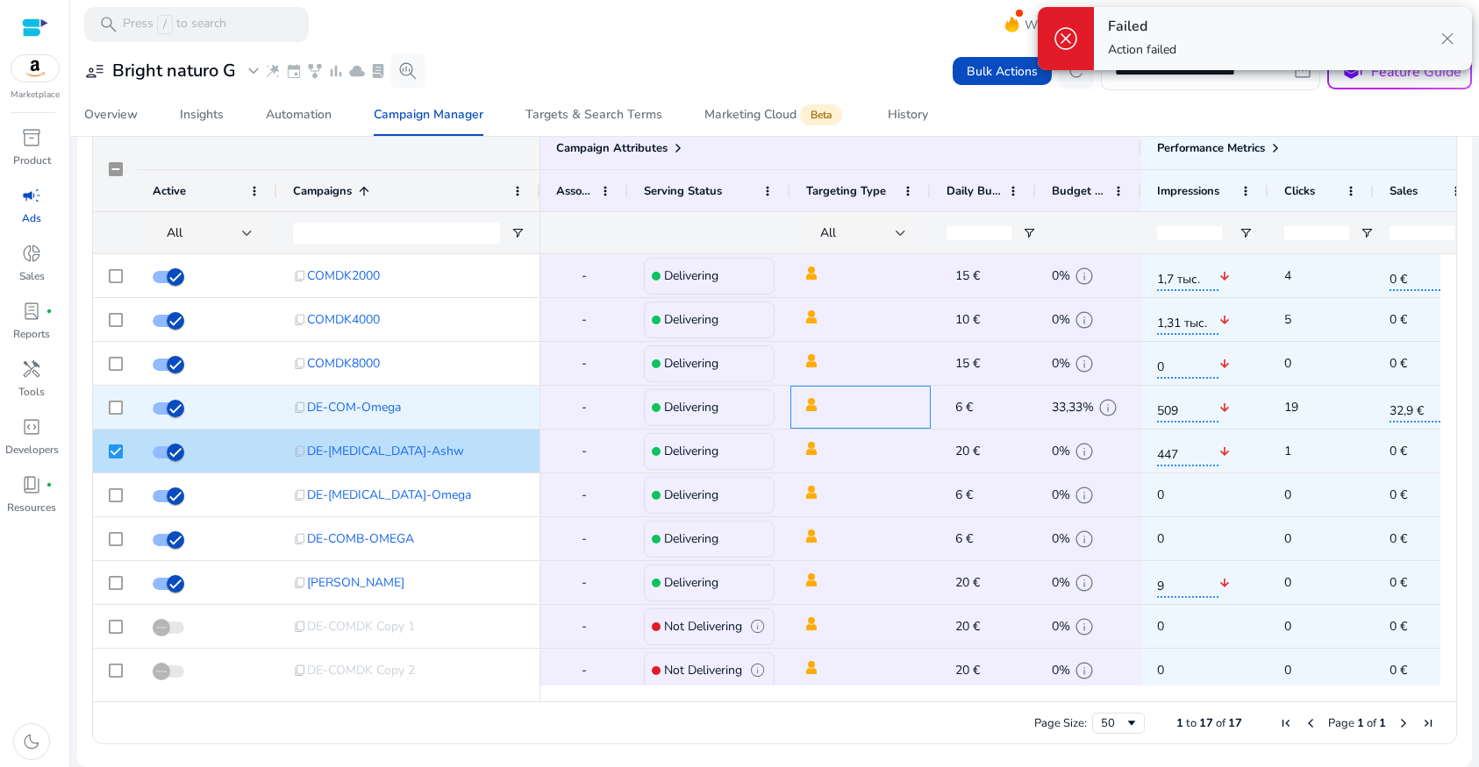
click at [854, 404] on span at bounding box center [860, 407] width 109 height 36
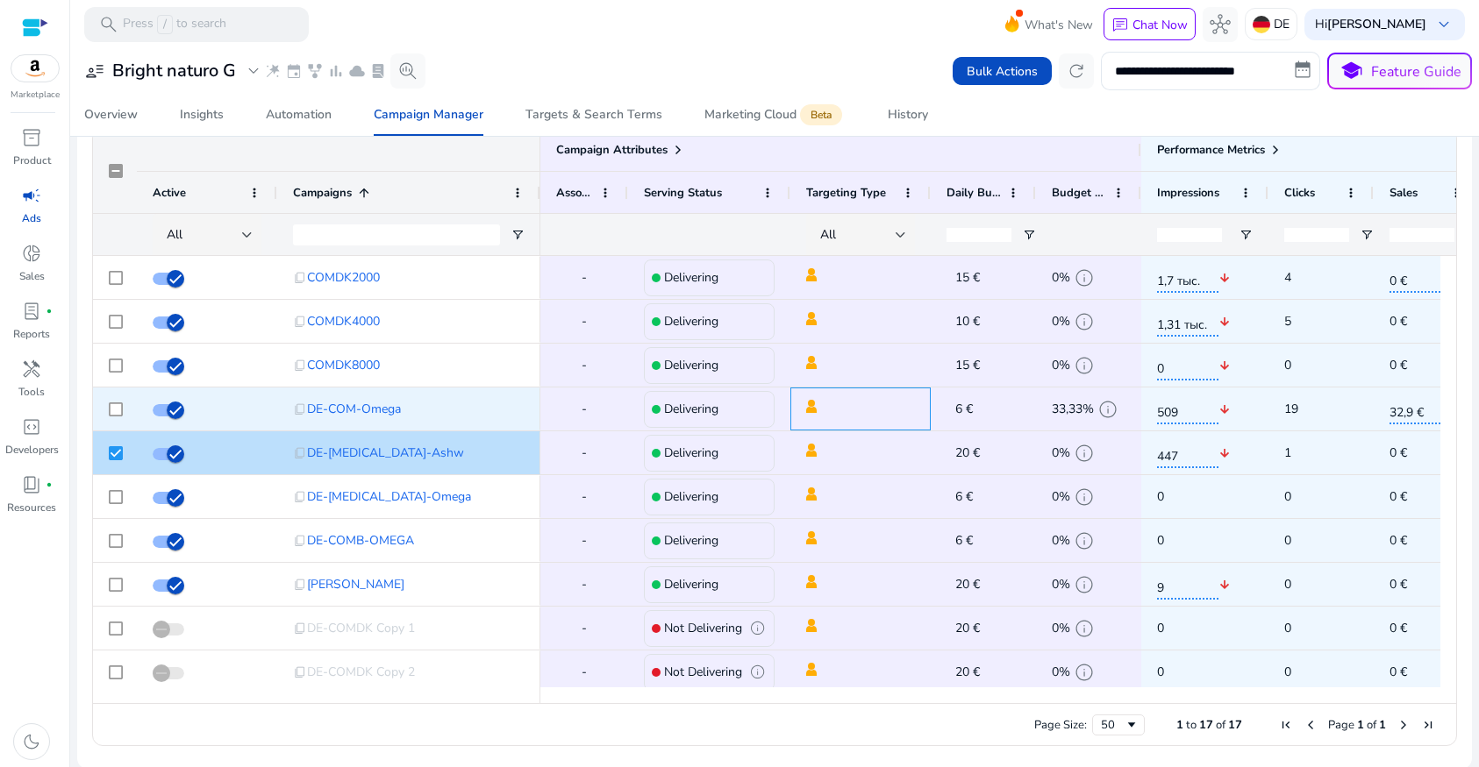
scroll to position [1187, 0]
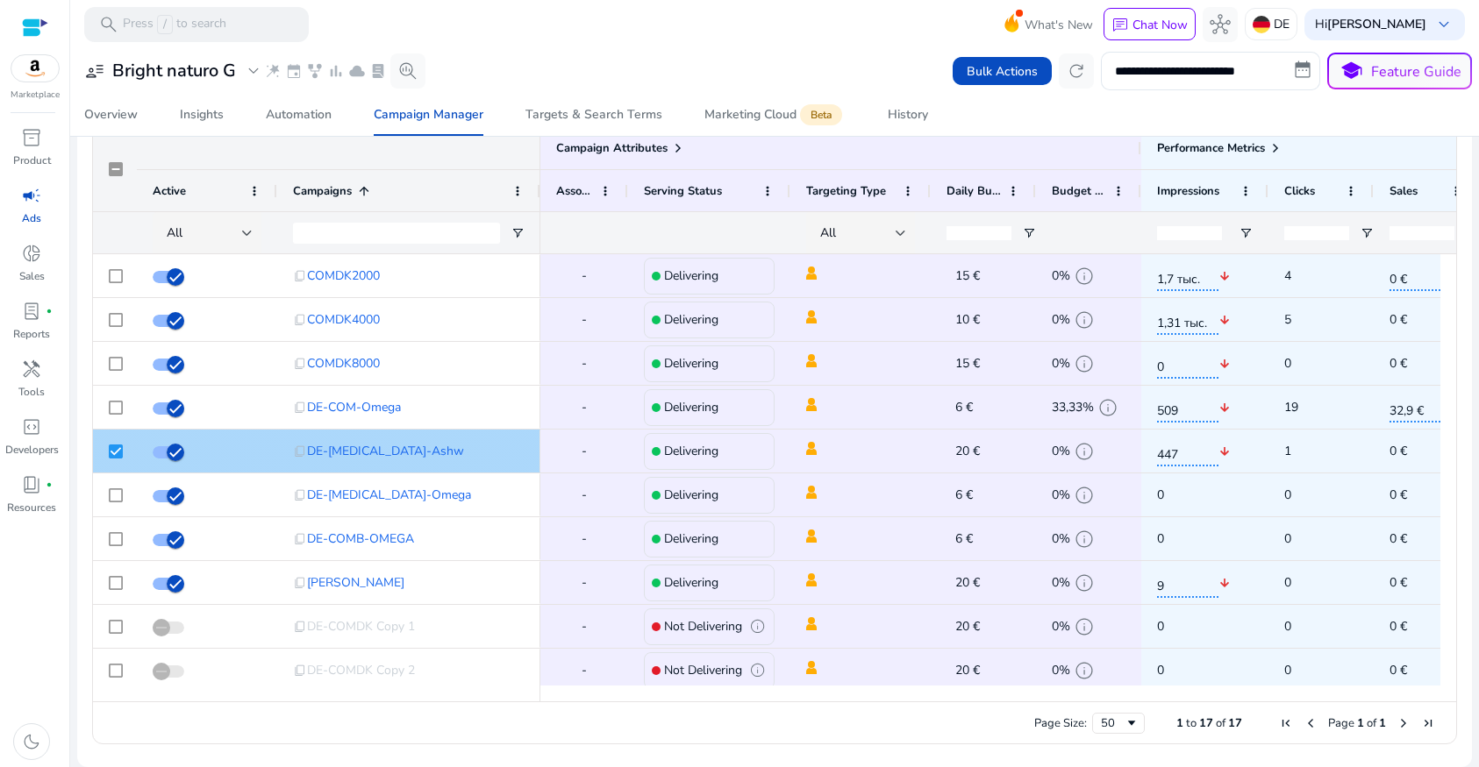
click at [956, 450] on span "20 €" at bounding box center [967, 451] width 25 height 17
drag, startPoint x: 974, startPoint y: 451, endPoint x: 995, endPoint y: 450, distance: 20.2
click at [976, 451] on span "20 €" at bounding box center [967, 451] width 25 height 17
click at [1164, 449] on span "447" at bounding box center [1187, 452] width 61 height 30
click at [974, 450] on span "20 €" at bounding box center [967, 451] width 25 height 17
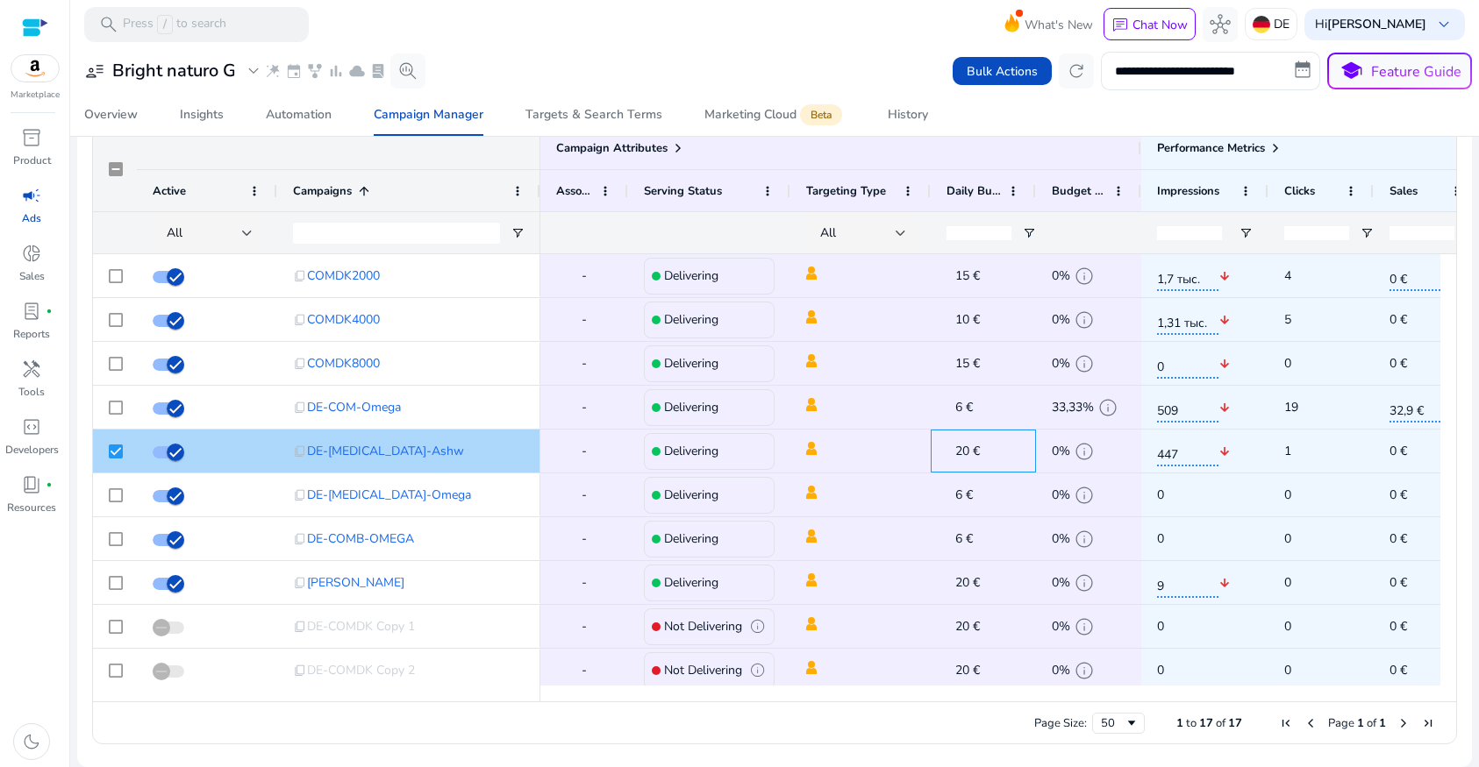
click at [972, 450] on span "20 €" at bounding box center [967, 451] width 25 height 17
click at [962, 451] on span "20 €" at bounding box center [967, 451] width 25 height 17
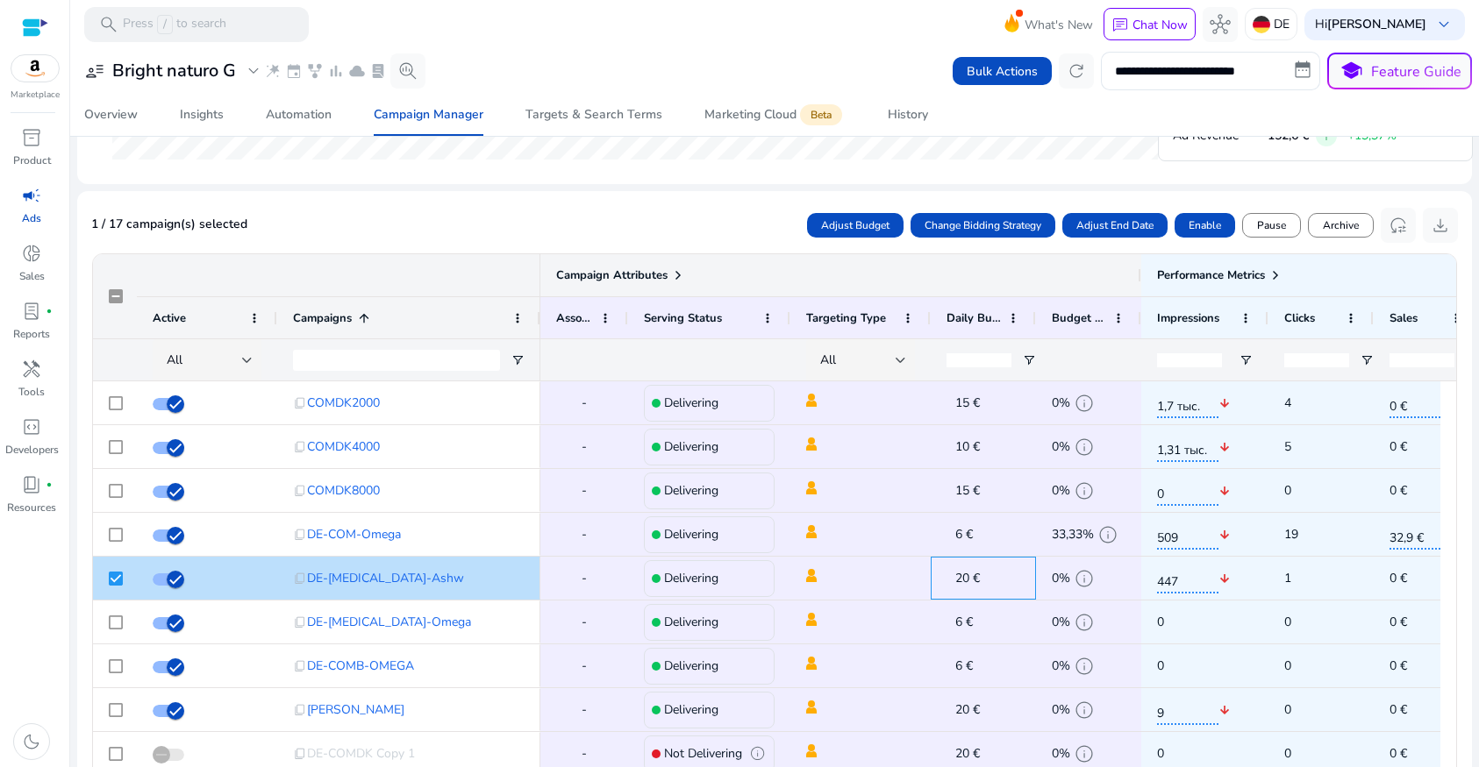
scroll to position [1061, 0]
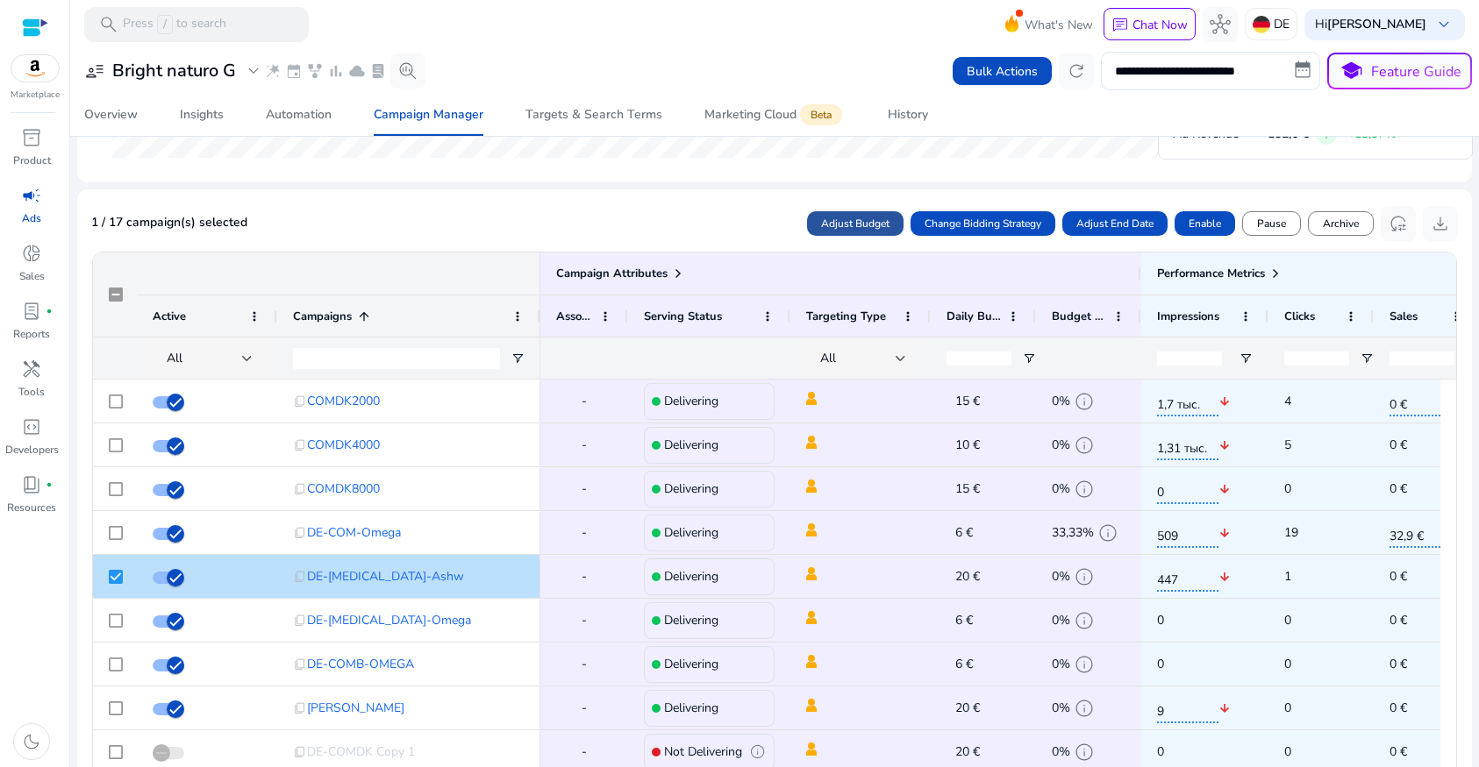
click at [843, 221] on span "Adjust Budget" at bounding box center [855, 224] width 68 height 16
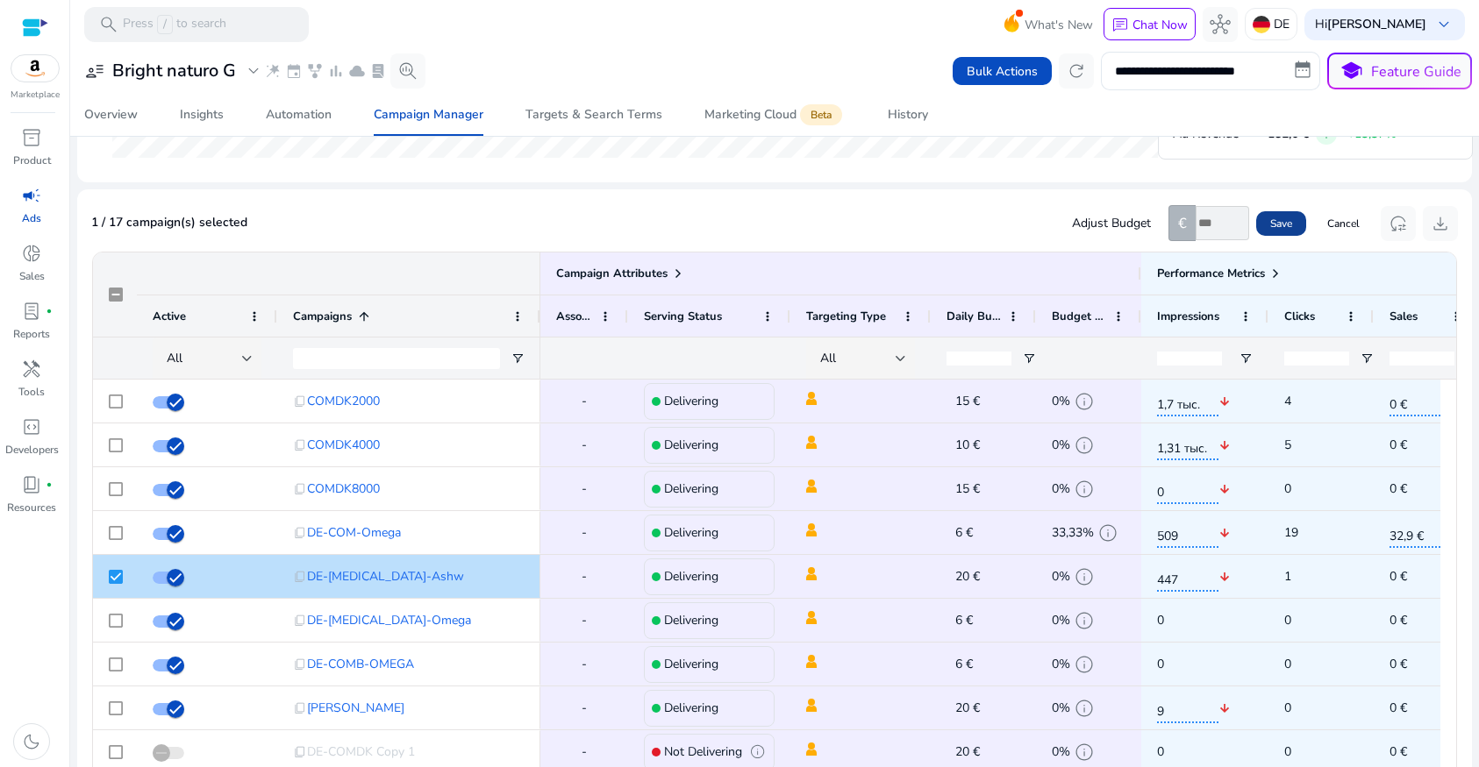
click at [1270, 226] on span "Save" at bounding box center [1281, 224] width 22 height 16
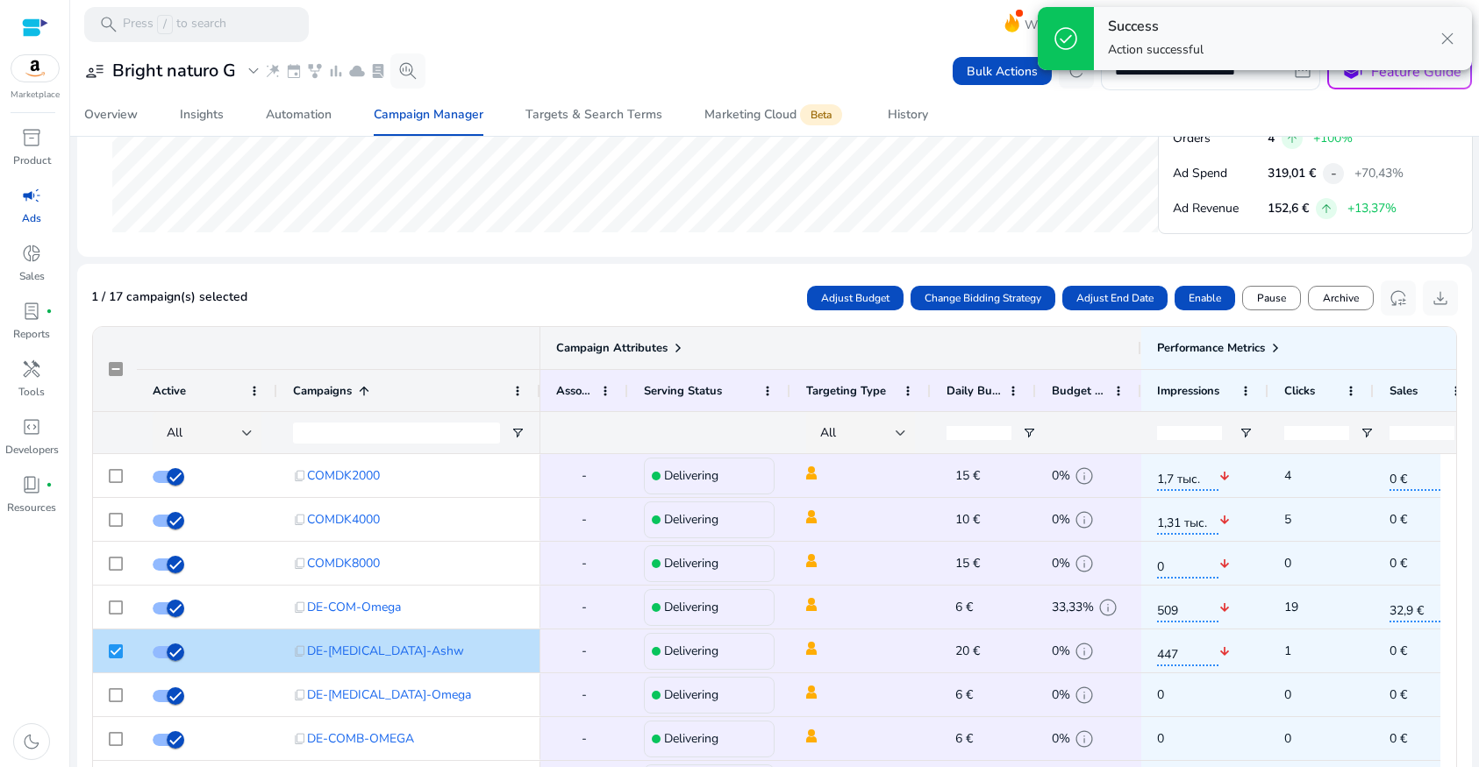
scroll to position [983, 0]
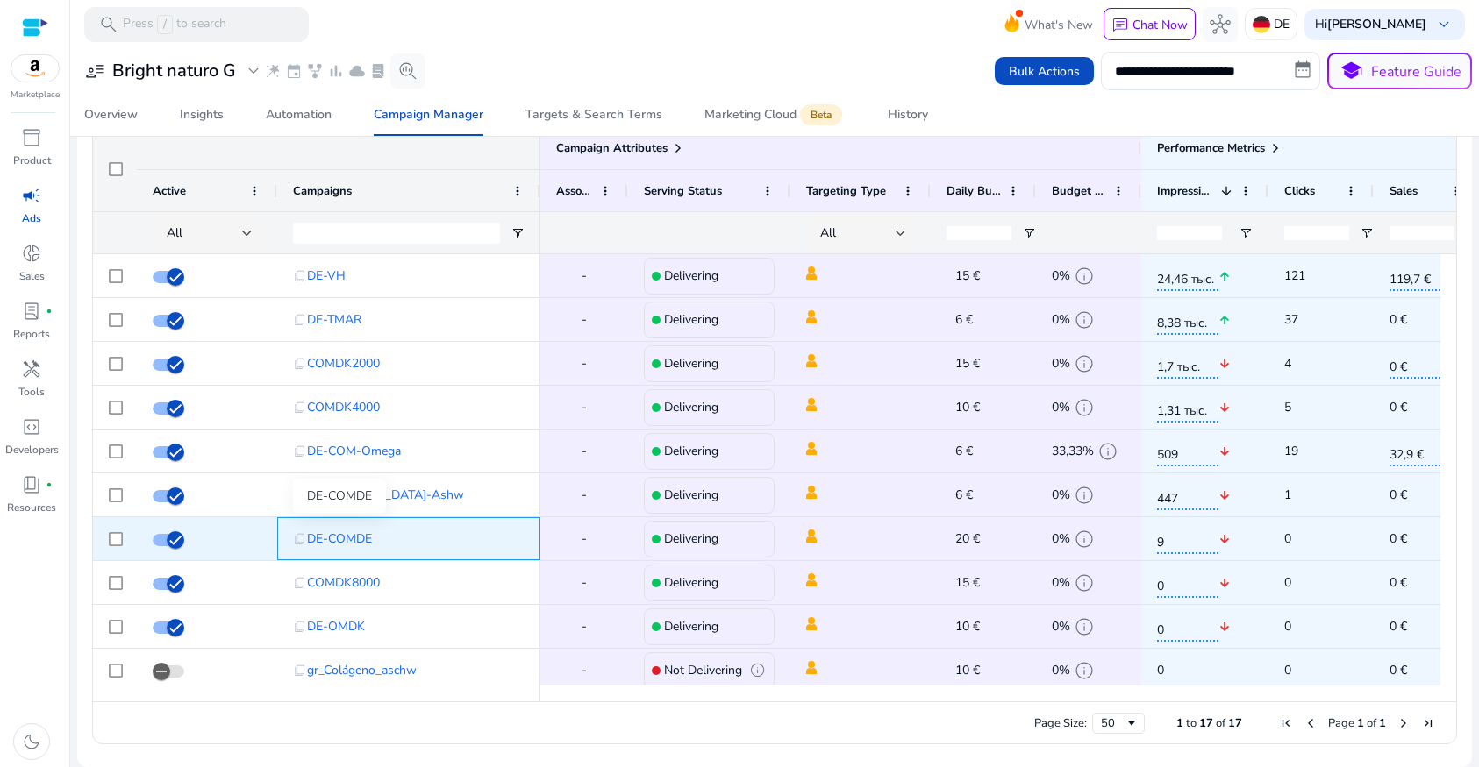
click at [345, 541] on span "DE-COMDE" at bounding box center [339, 539] width 65 height 36
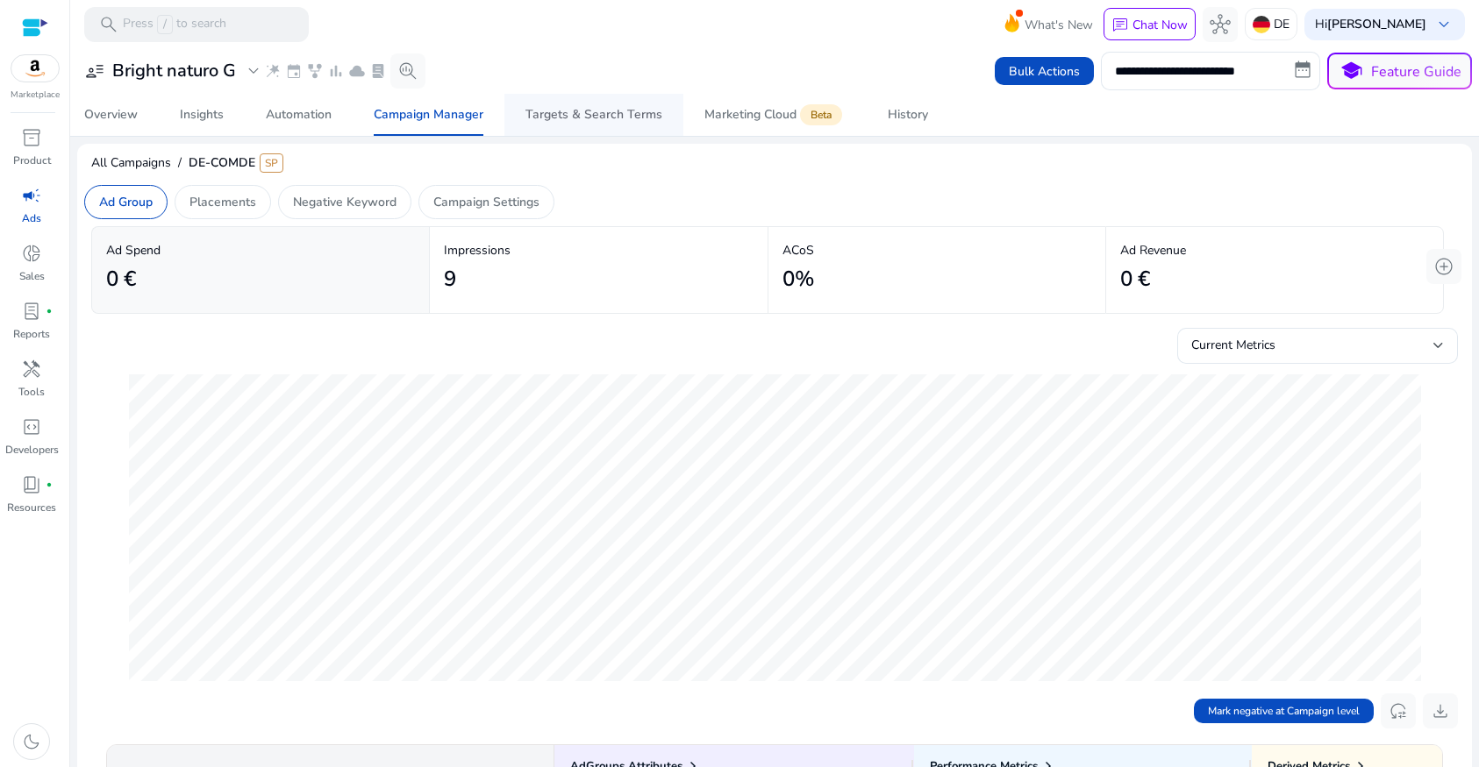
click at [584, 123] on span "Targets & Search Terms" at bounding box center [593, 115] width 137 height 42
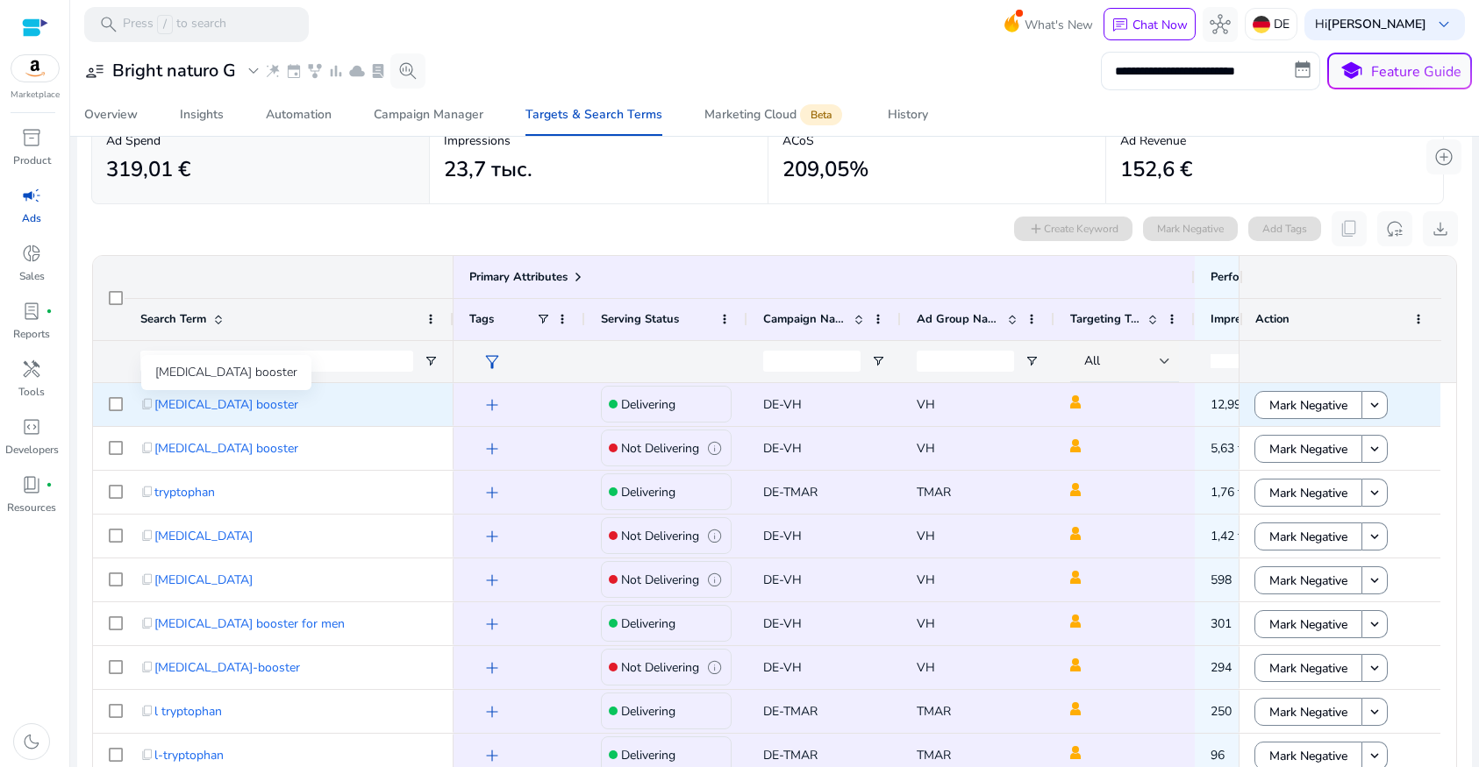
scroll to position [83, 0]
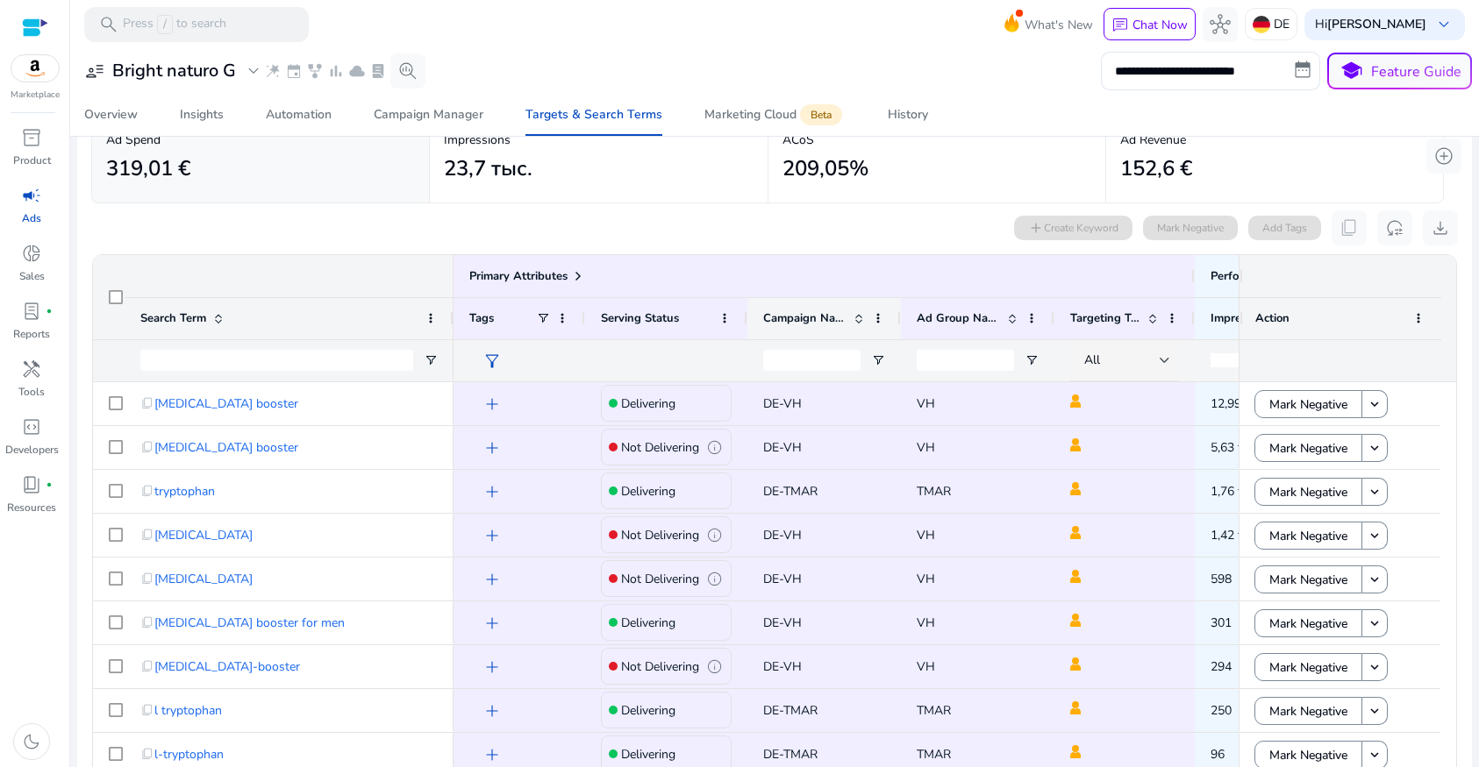
click at [845, 323] on span "Campaign Name" at bounding box center [804, 318] width 83 height 16
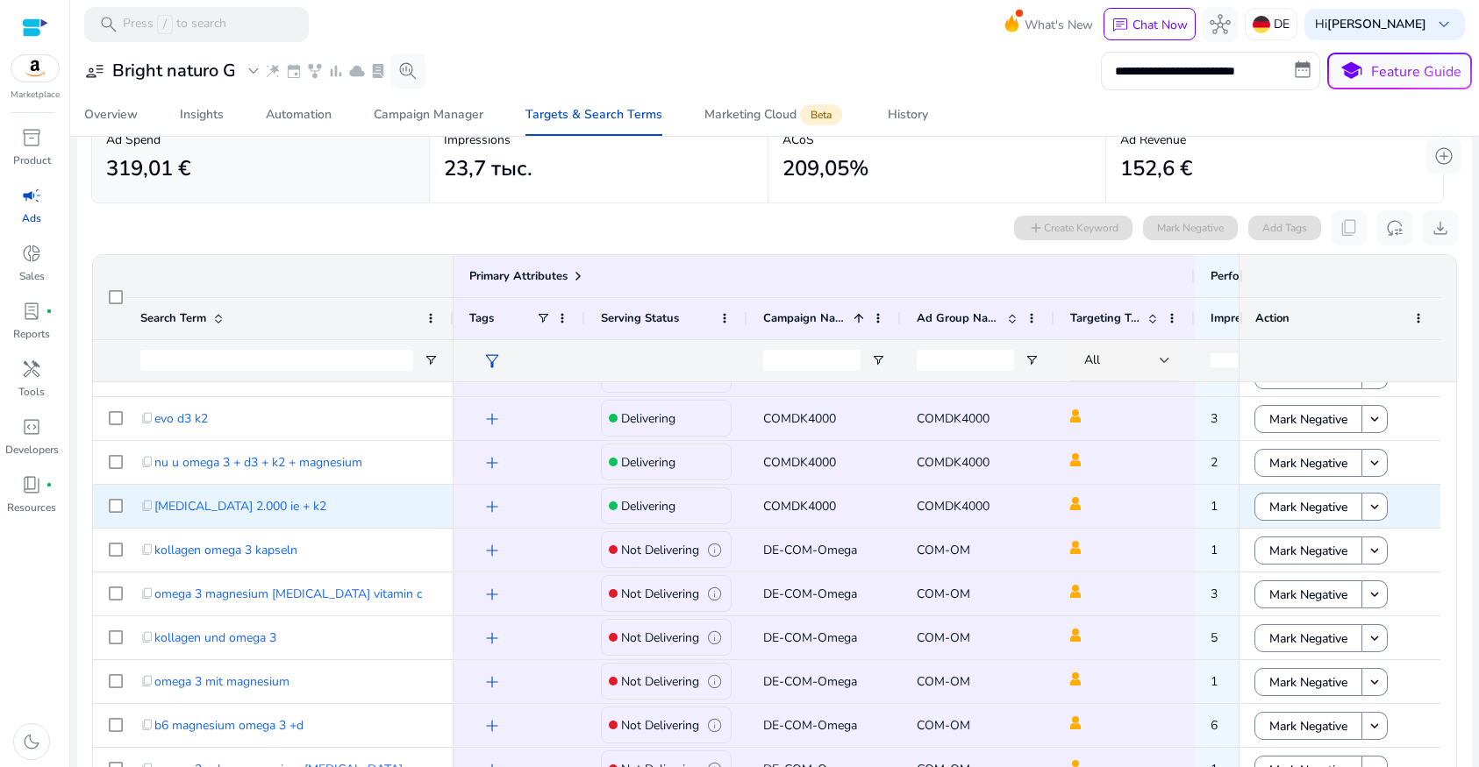
scroll to position [0, 0]
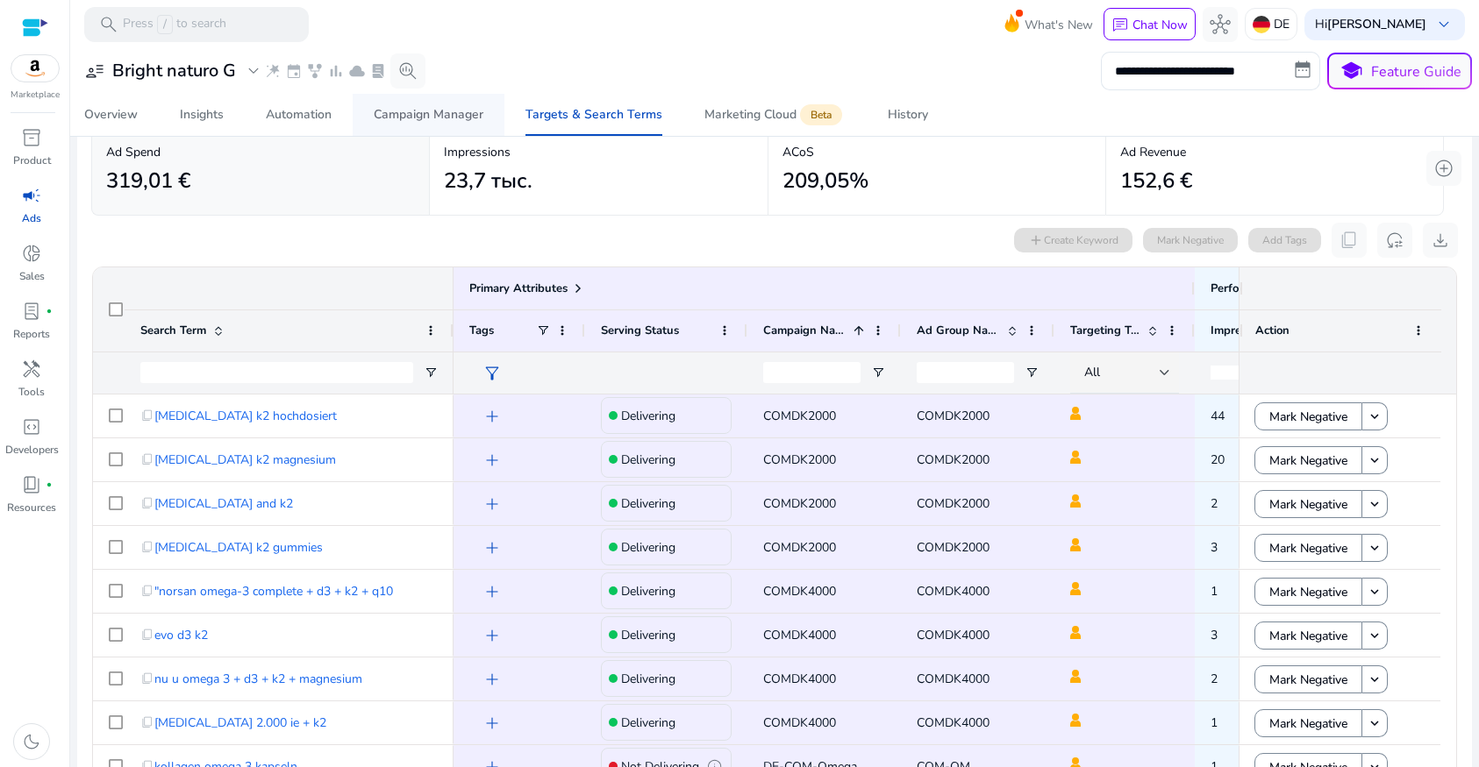
click at [403, 120] on div "Campaign Manager" at bounding box center [429, 115] width 110 height 12
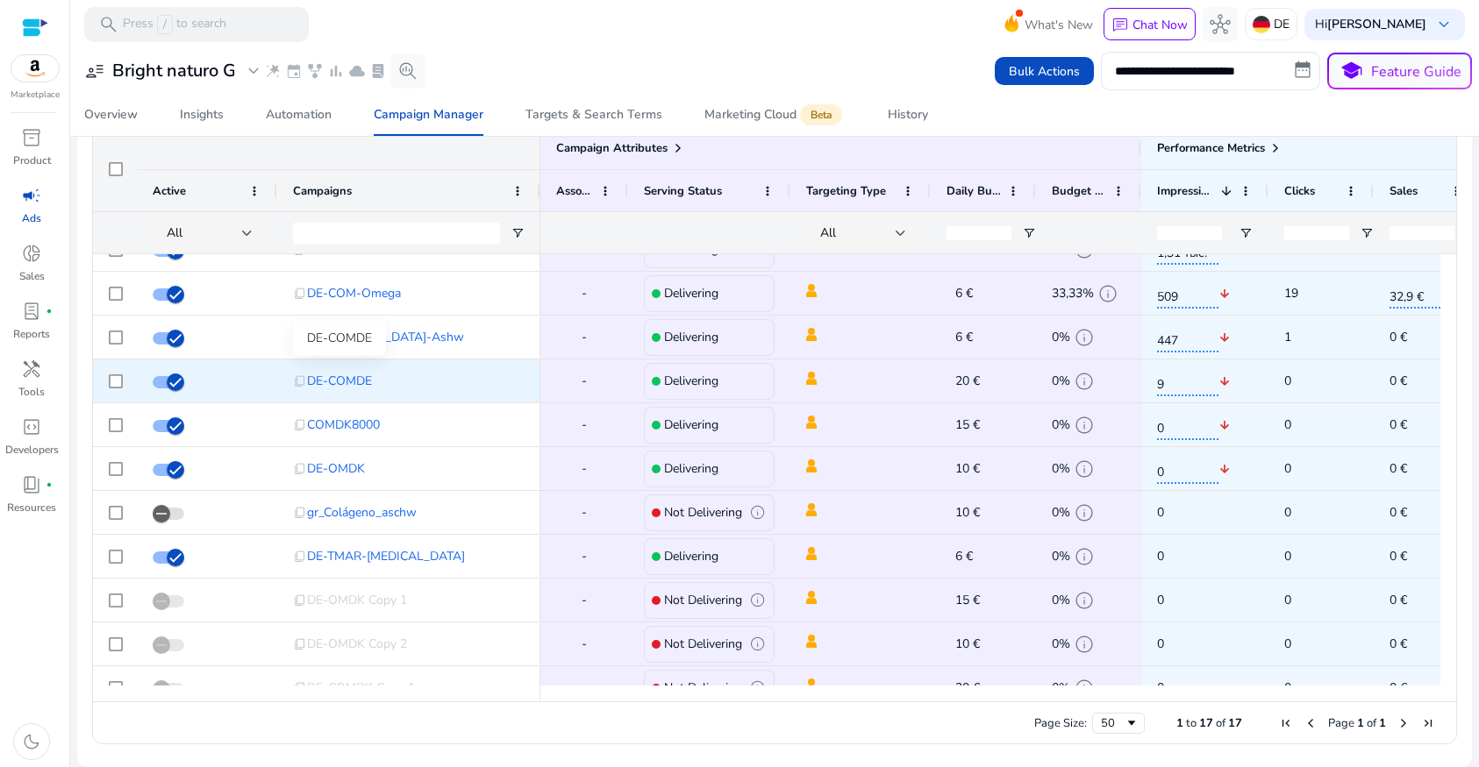
click at [333, 382] on span "DE-COMDE" at bounding box center [339, 381] width 65 height 36
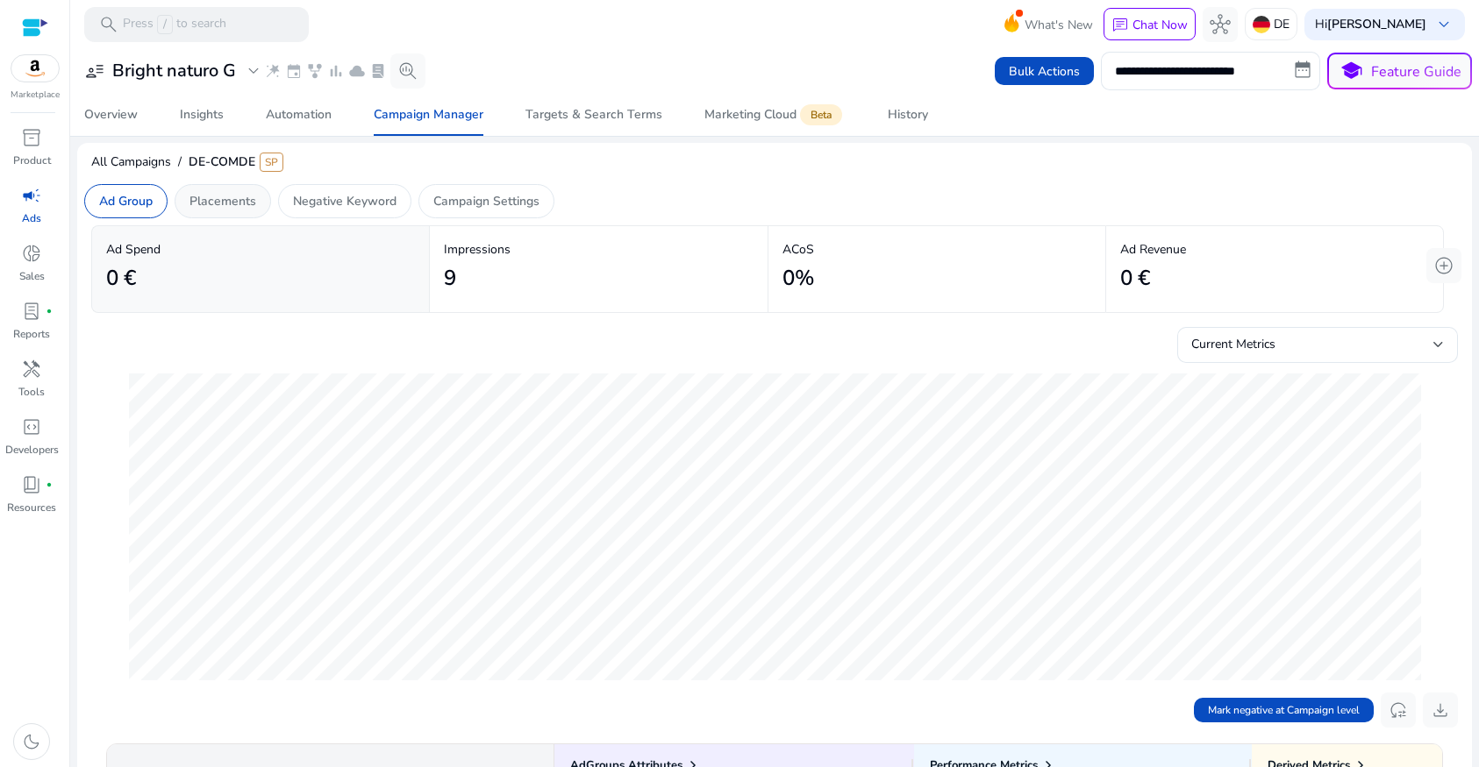
click at [246, 202] on p "Placements" at bounding box center [222, 201] width 67 height 18
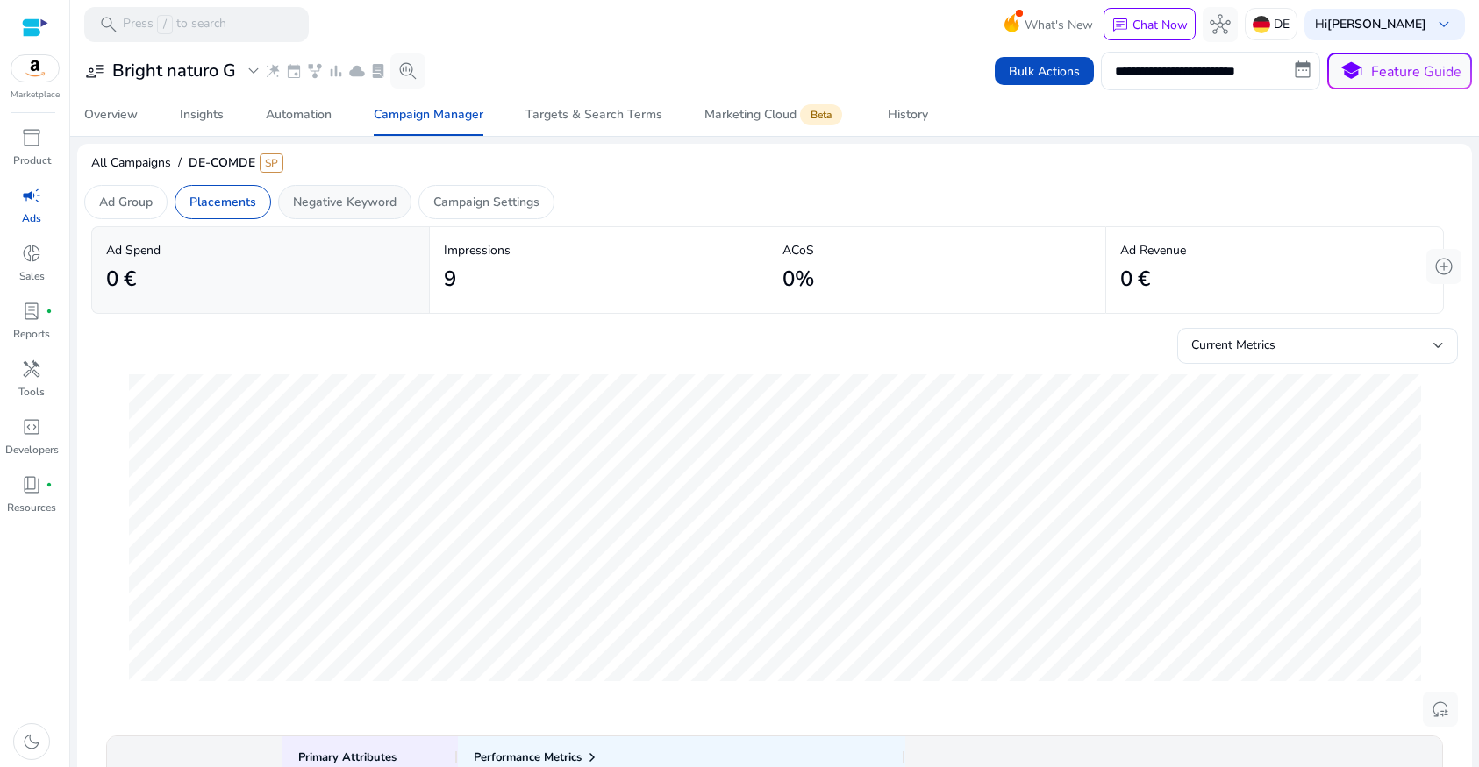
click at [360, 204] on p "Negative Keyword" at bounding box center [344, 202] width 103 height 18
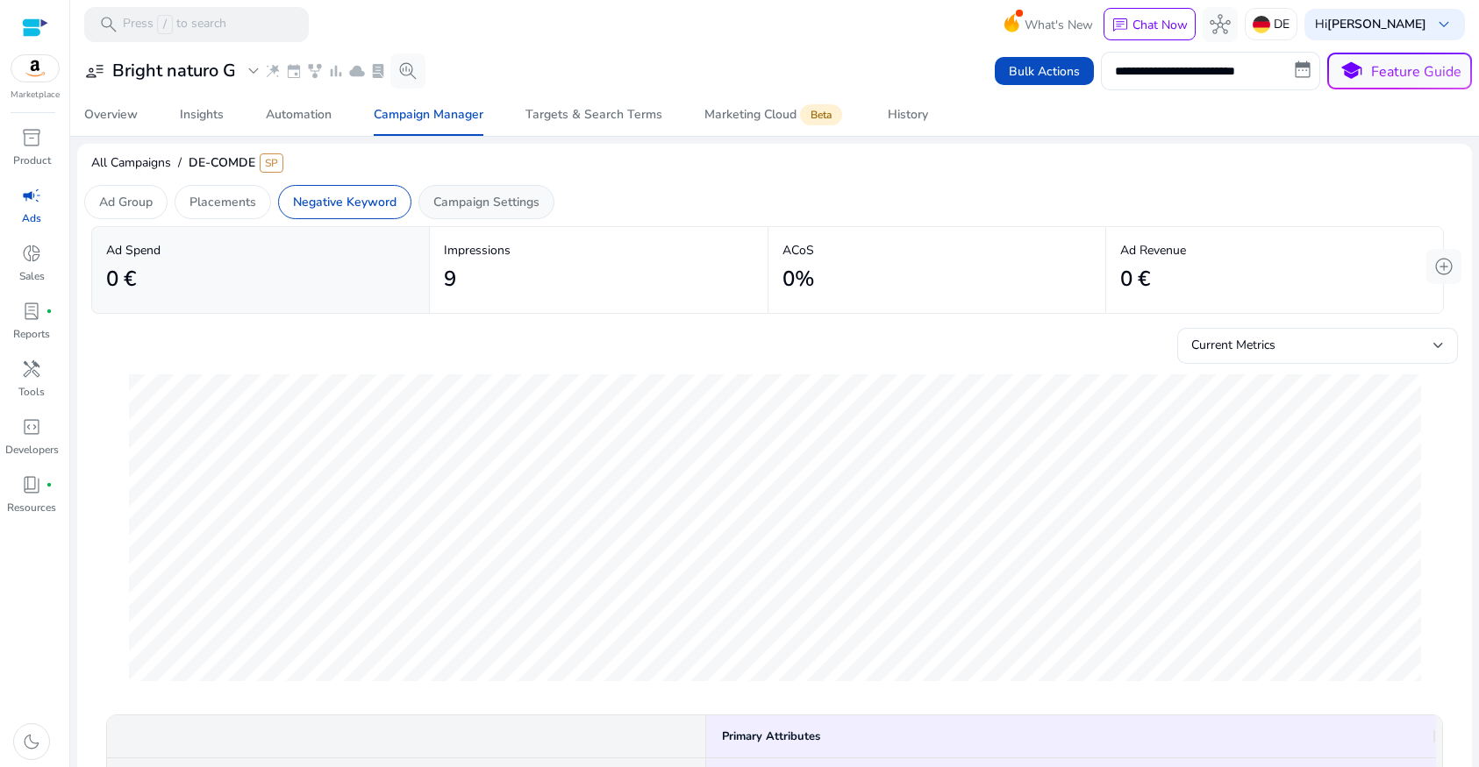
click at [466, 206] on p "Campaign Settings" at bounding box center [486, 202] width 106 height 18
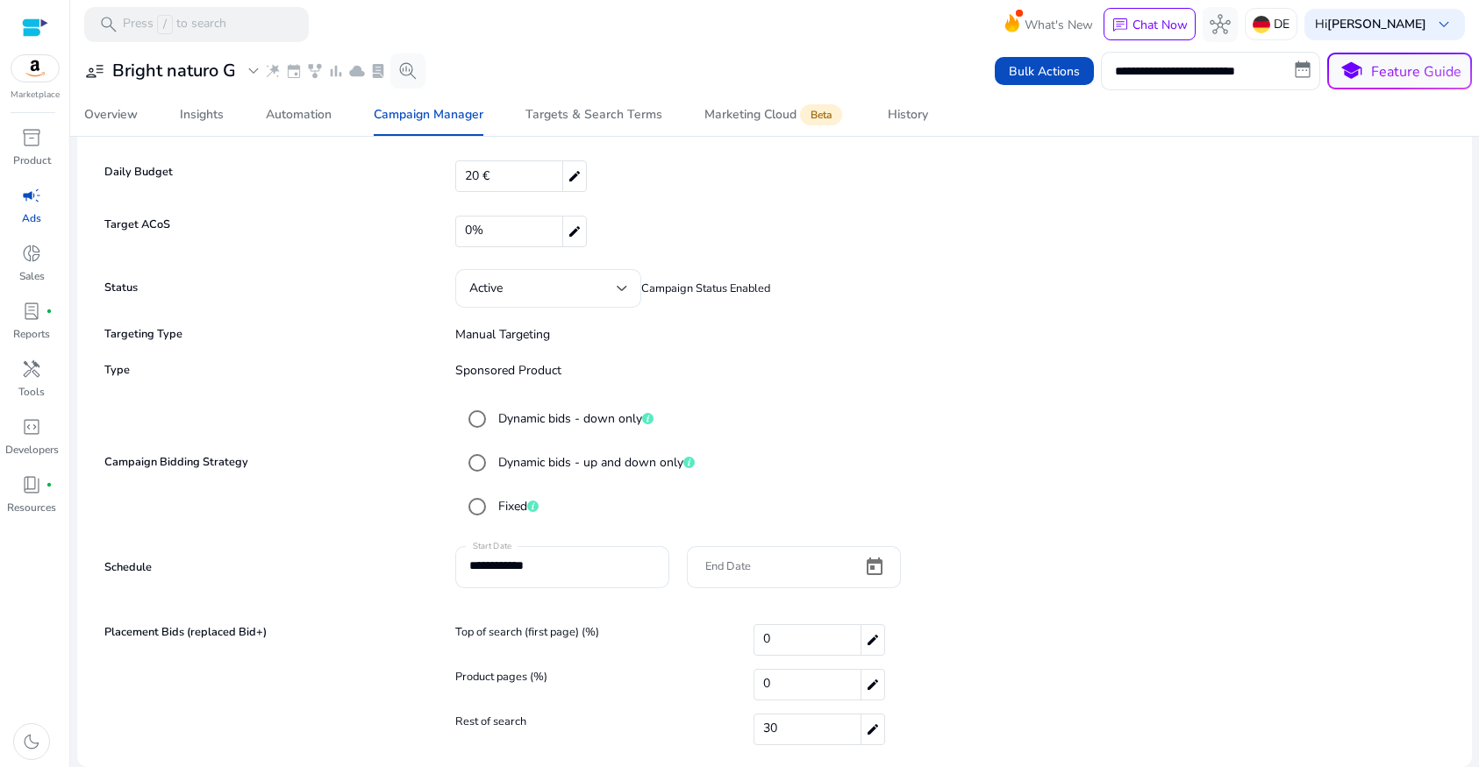
click at [478, 178] on span "20 €" at bounding box center [477, 176] width 25 height 27
drag, startPoint x: 496, startPoint y: 174, endPoint x: 466, endPoint y: 182, distance: 30.8
click at [470, 175] on input "**" at bounding box center [939, 176] width 938 height 28
click at [636, 185] on input "*" at bounding box center [939, 176] width 938 height 28
type input "*"
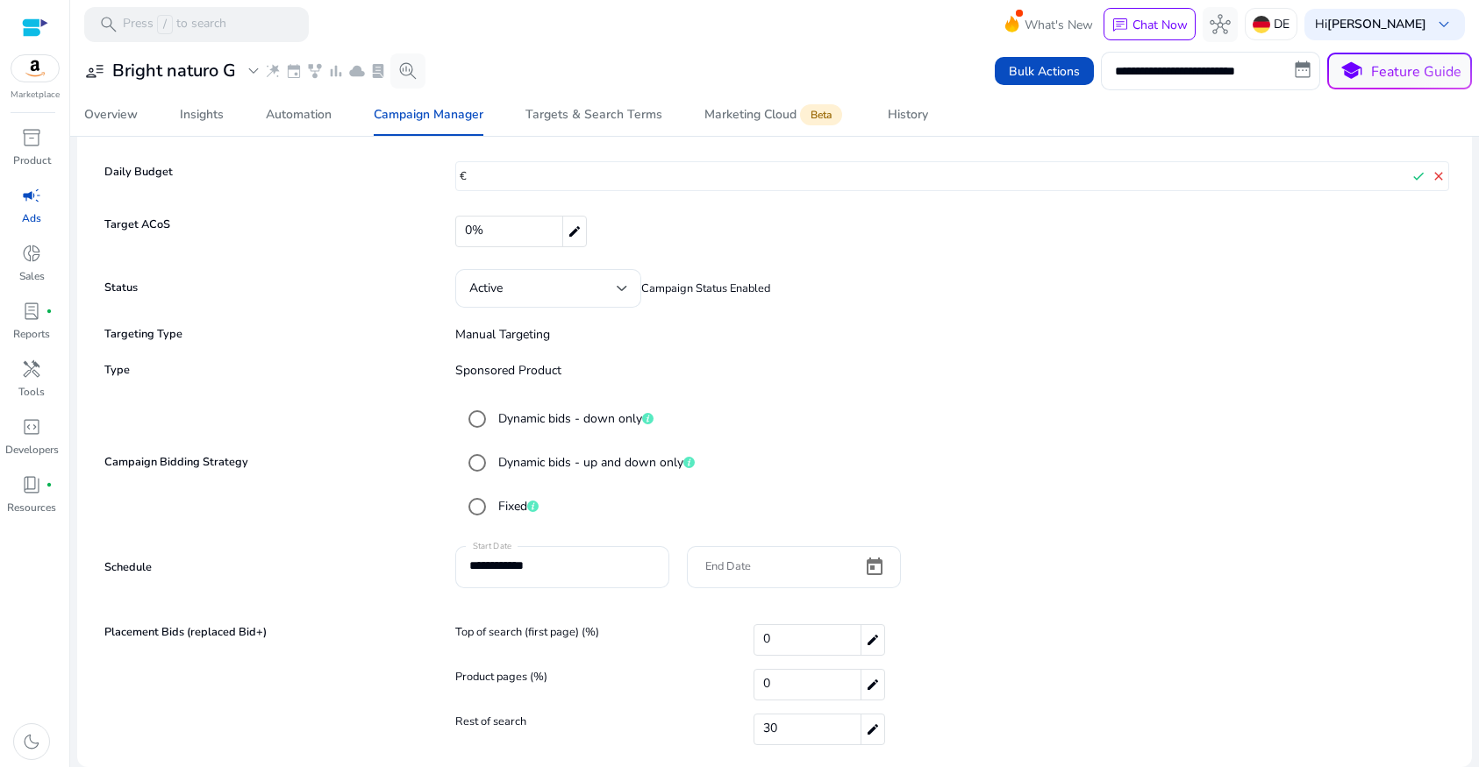
click at [646, 218] on div "0% edit" at bounding box center [952, 232] width 995 height 32
click at [1414, 177] on mat-icon "check" at bounding box center [1418, 176] width 20 height 26
click at [796, 730] on div "30 edit" at bounding box center [819, 730] width 132 height 32
drag, startPoint x: 786, startPoint y: 731, endPoint x: 755, endPoint y: 731, distance: 30.7
click at [755, 731] on input "**" at bounding box center [883, 731] width 258 height 28
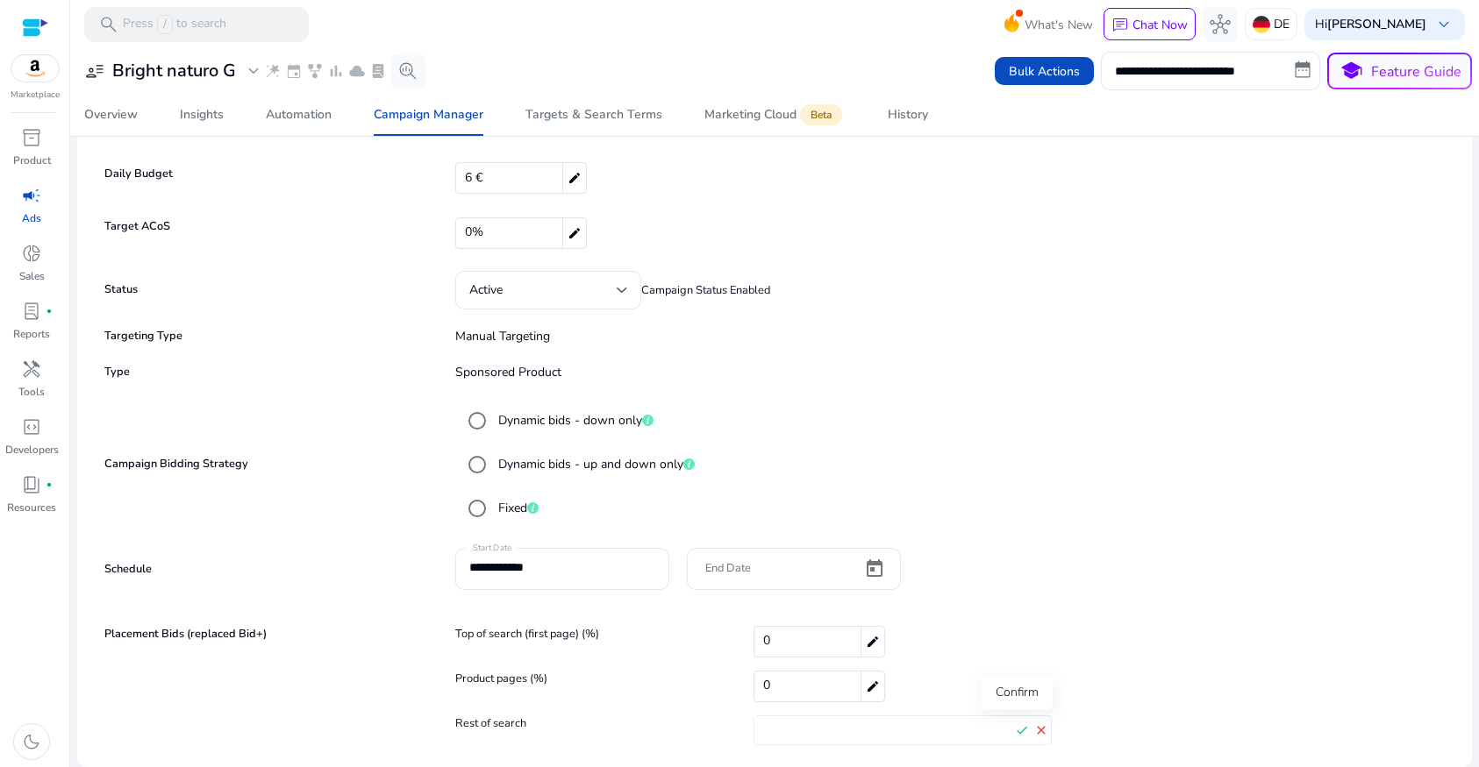
type input "*"
click at [1016, 731] on mat-icon "check" at bounding box center [1021, 730] width 19 height 26
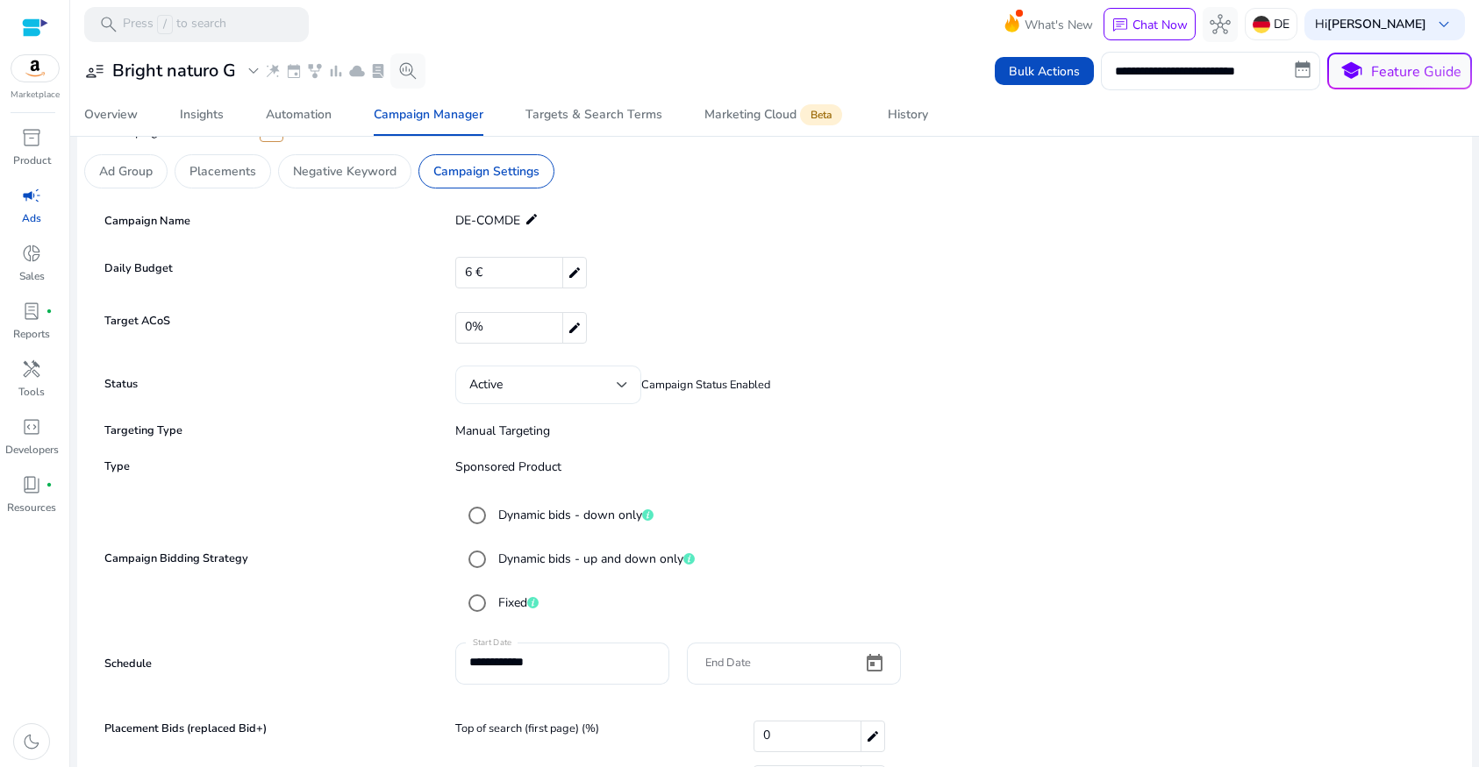
scroll to position [11, 0]
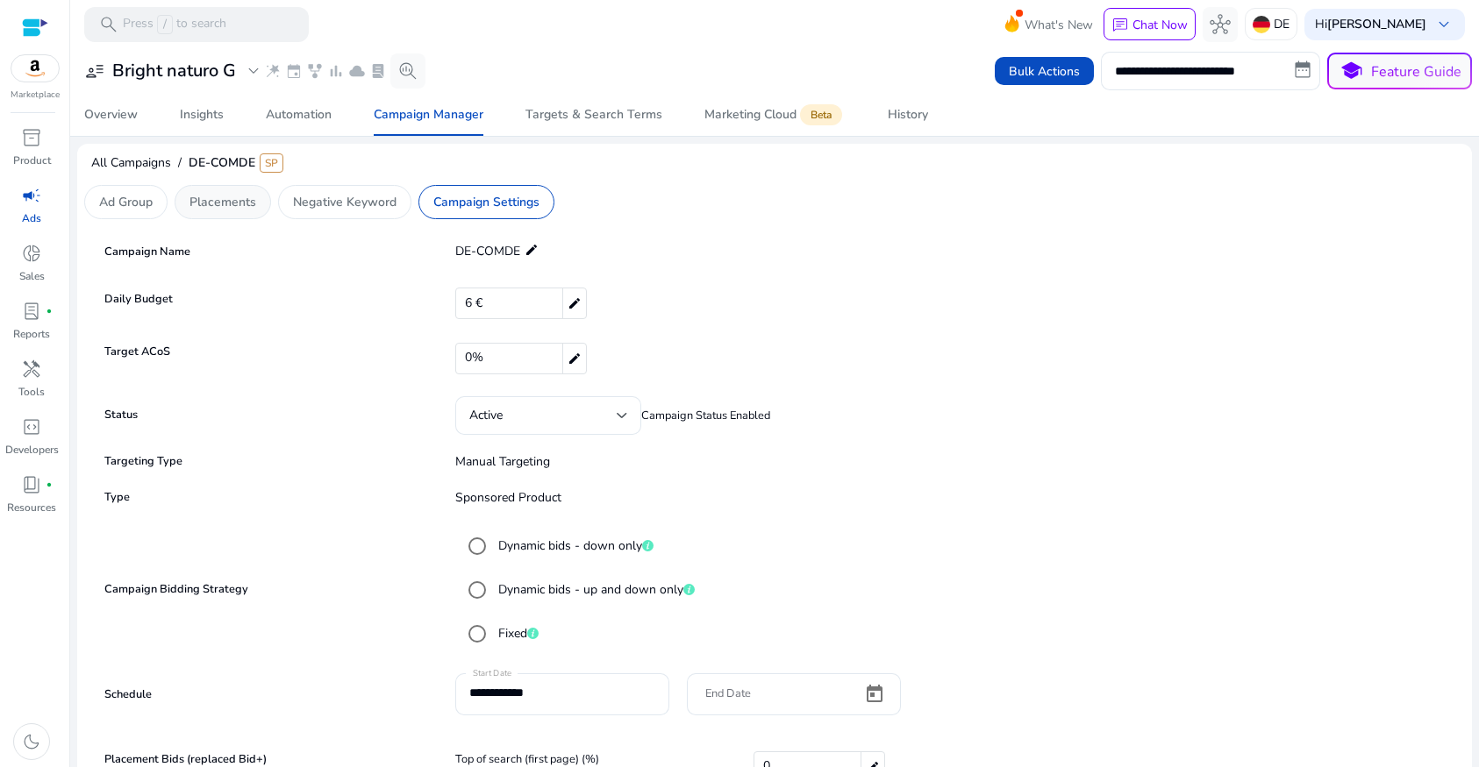
click at [231, 207] on p "Placements" at bounding box center [222, 202] width 67 height 18
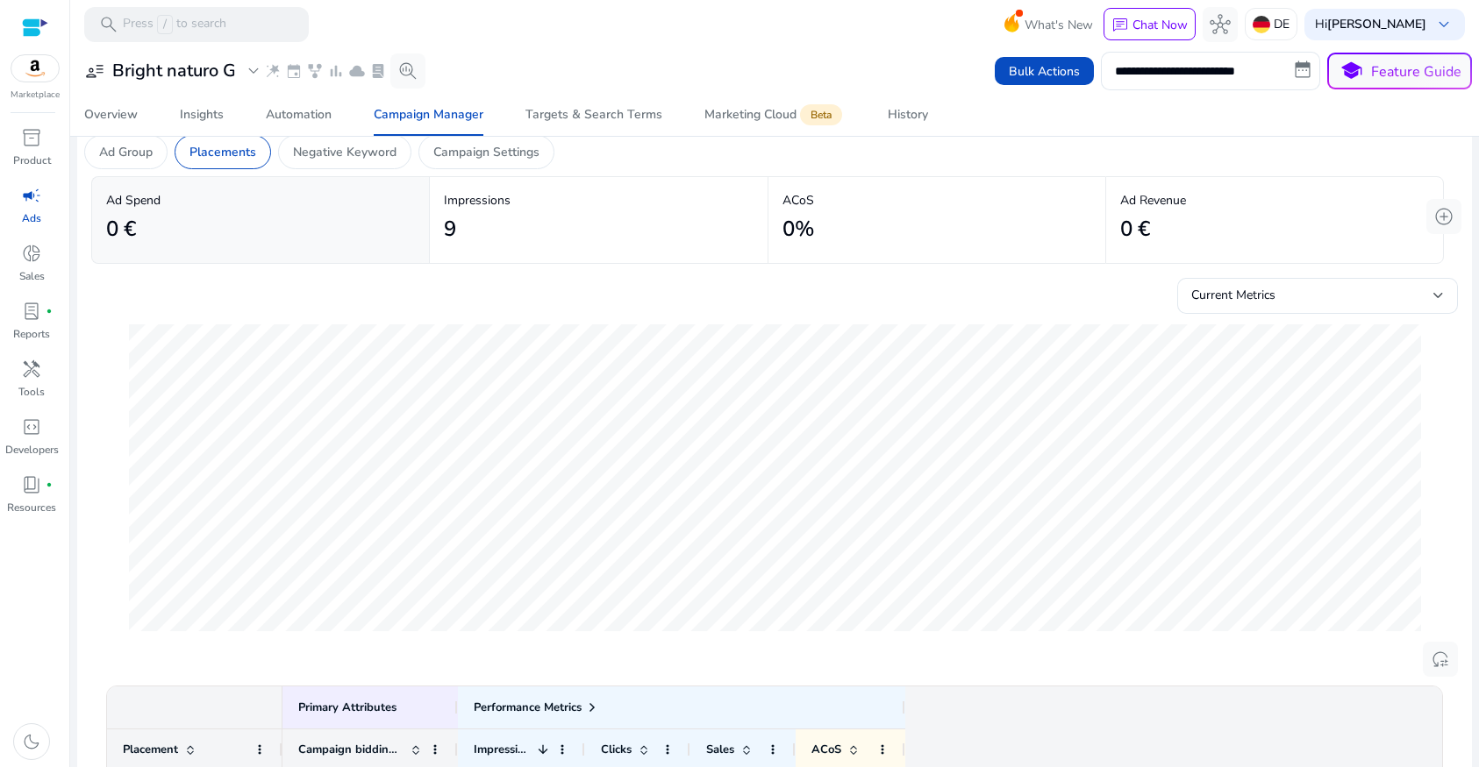
scroll to position [0, 0]
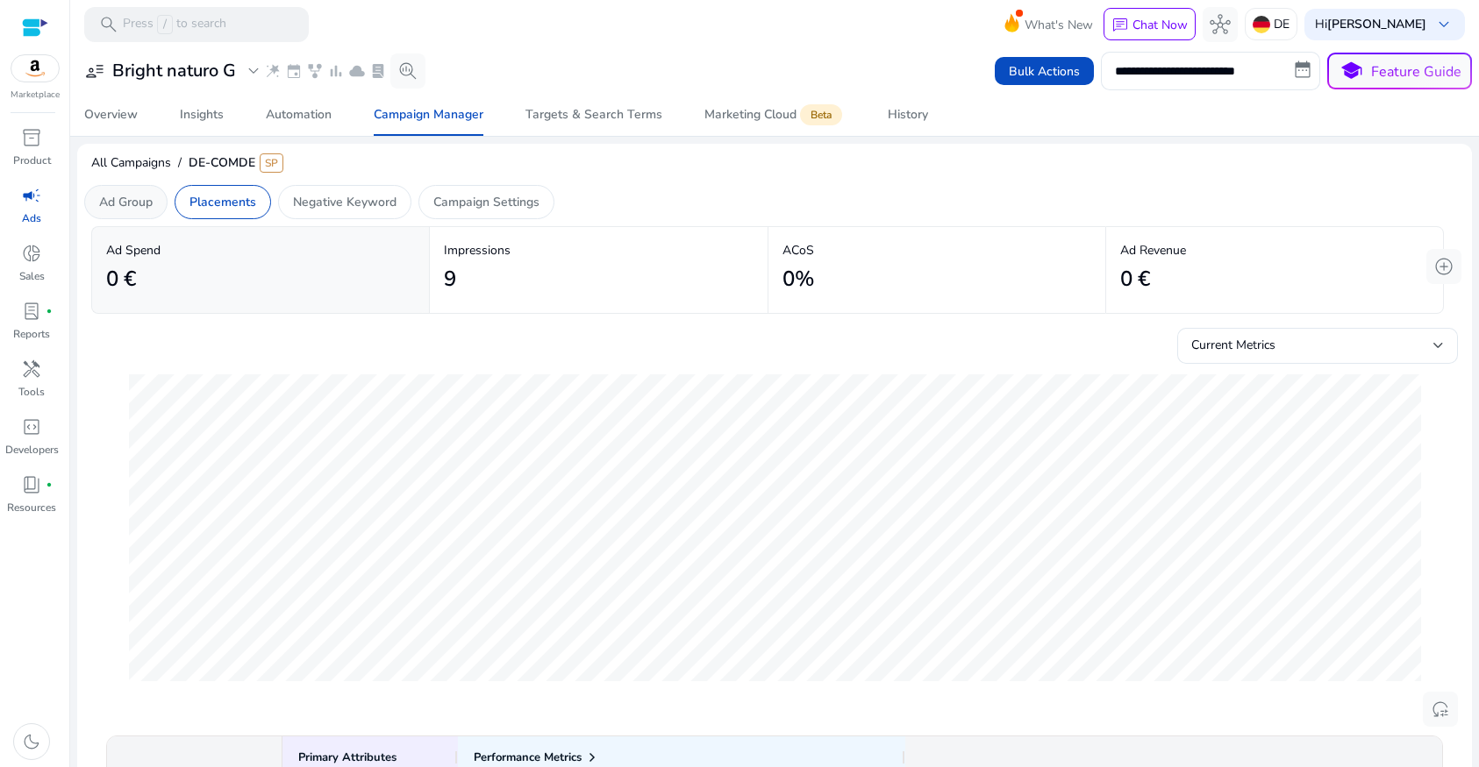
click at [136, 211] on div "Ad Group" at bounding box center [125, 202] width 83 height 34
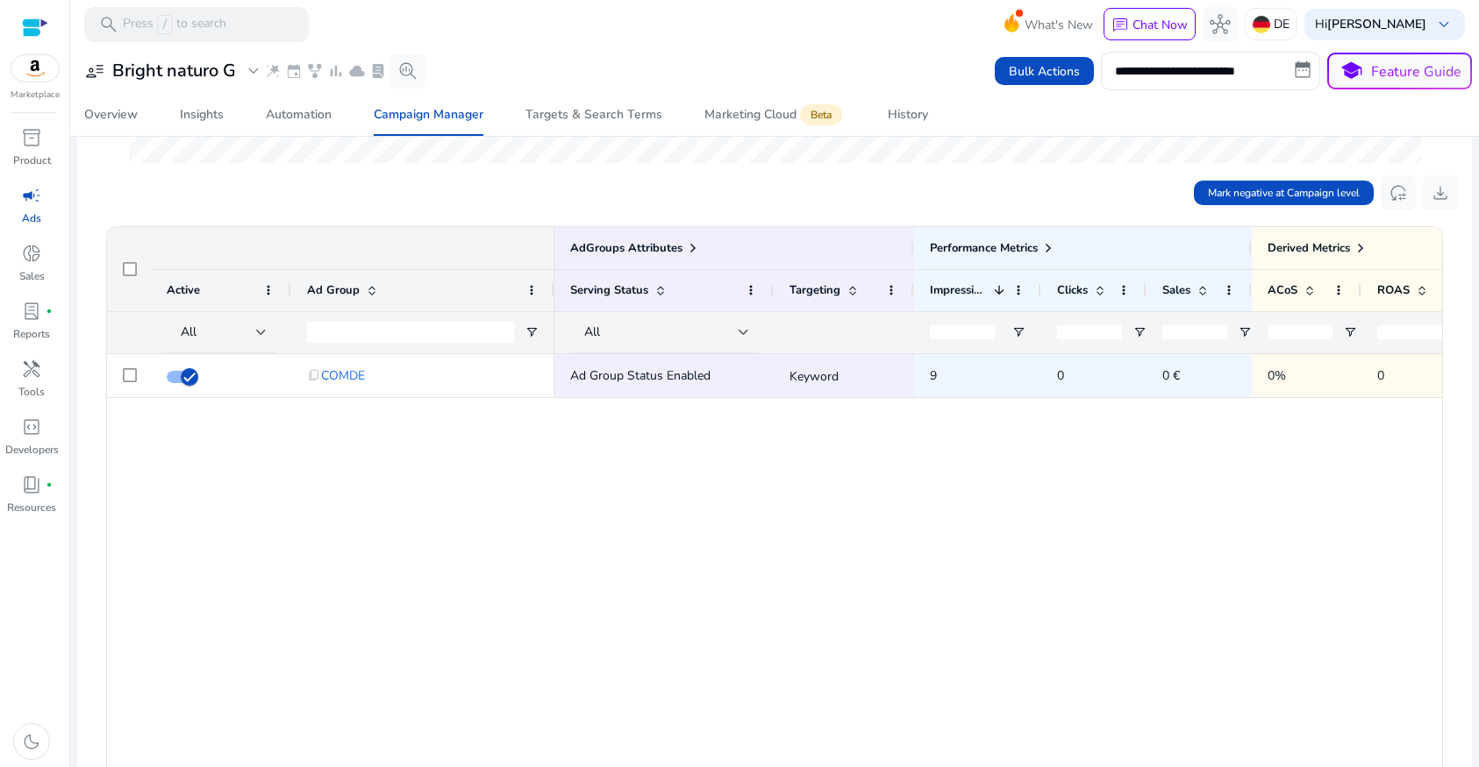
scroll to position [520, 0]
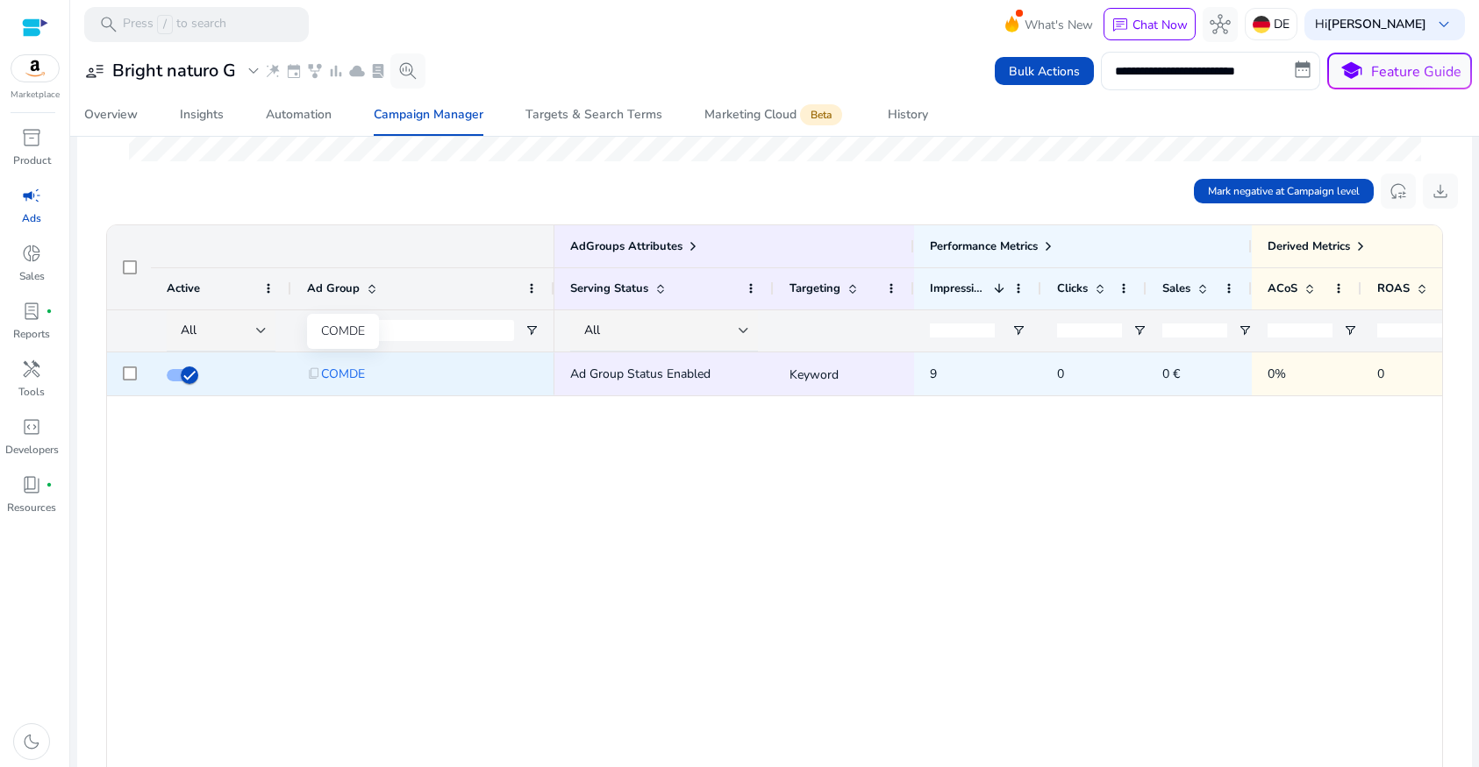
click at [331, 371] on span "COMDE" at bounding box center [343, 374] width 44 height 36
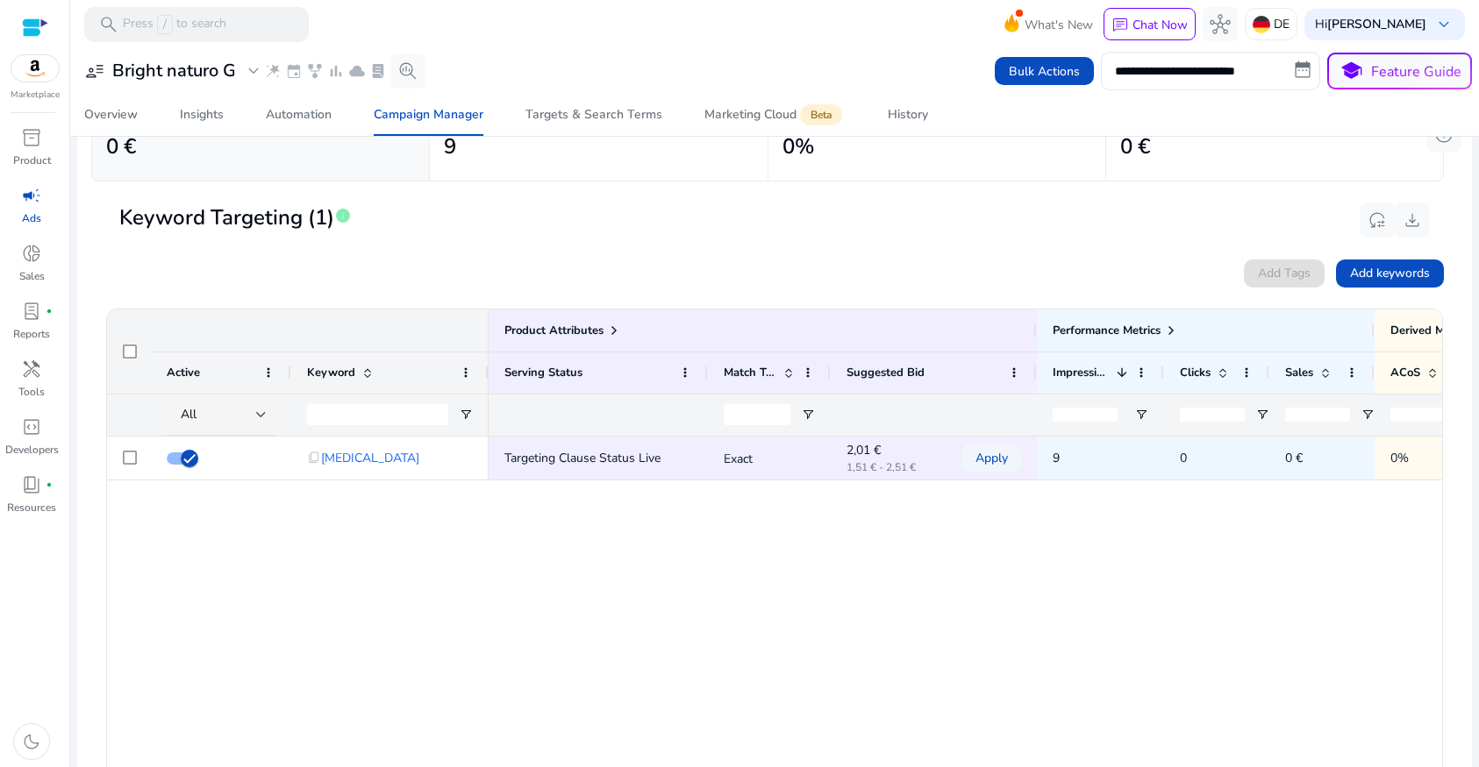
scroll to position [143, 0]
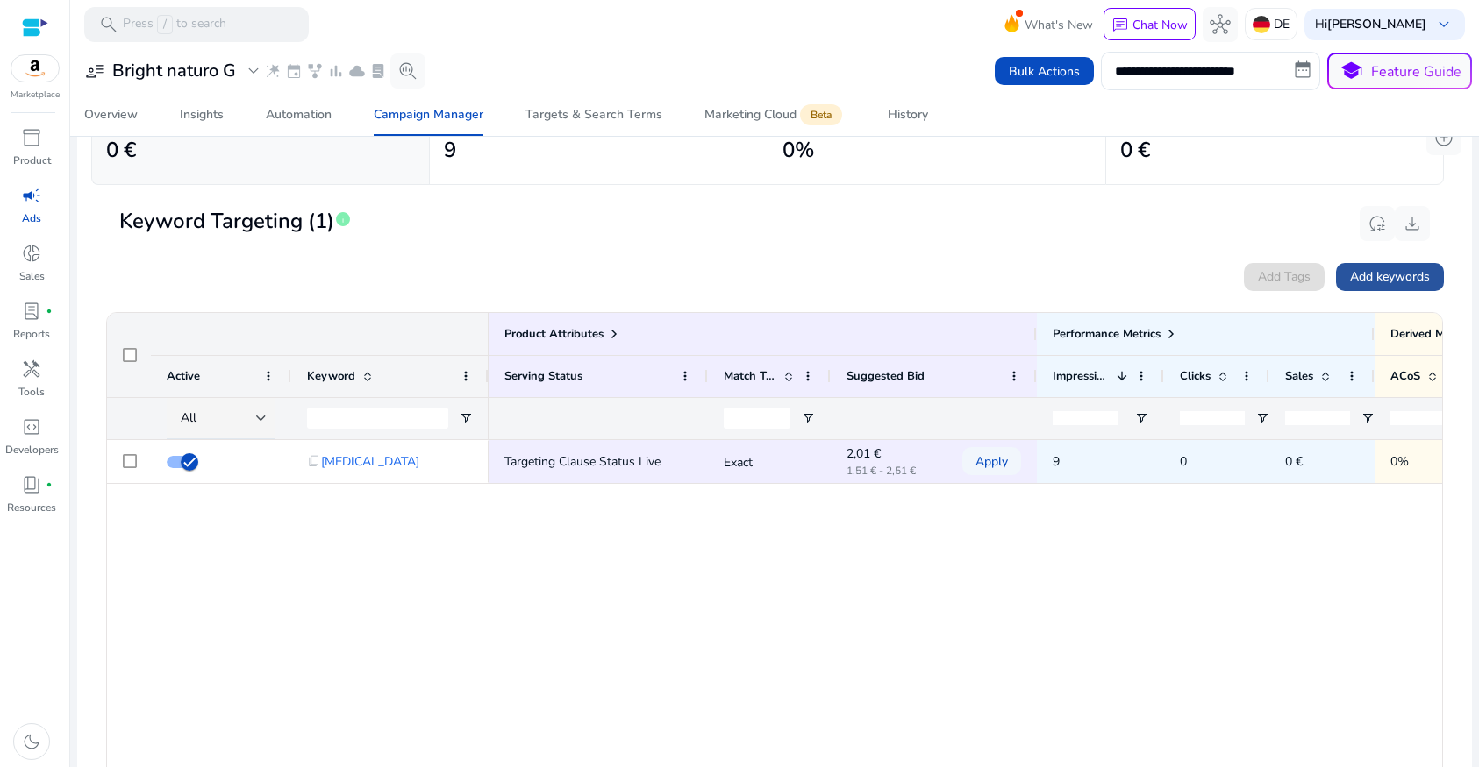
click at [1352, 287] on span at bounding box center [1390, 277] width 108 height 42
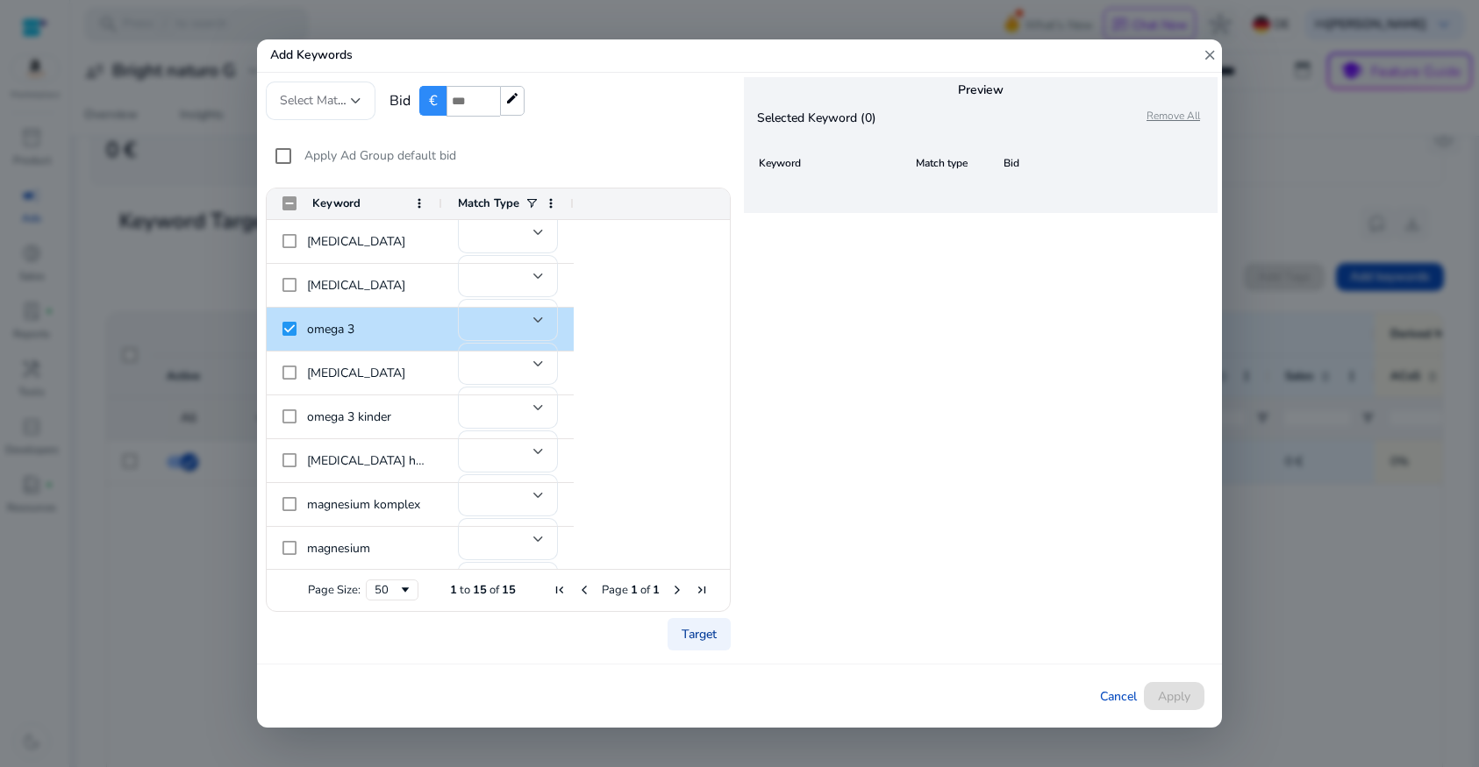
click at [707, 639] on link "Target" at bounding box center [698, 634] width 63 height 32
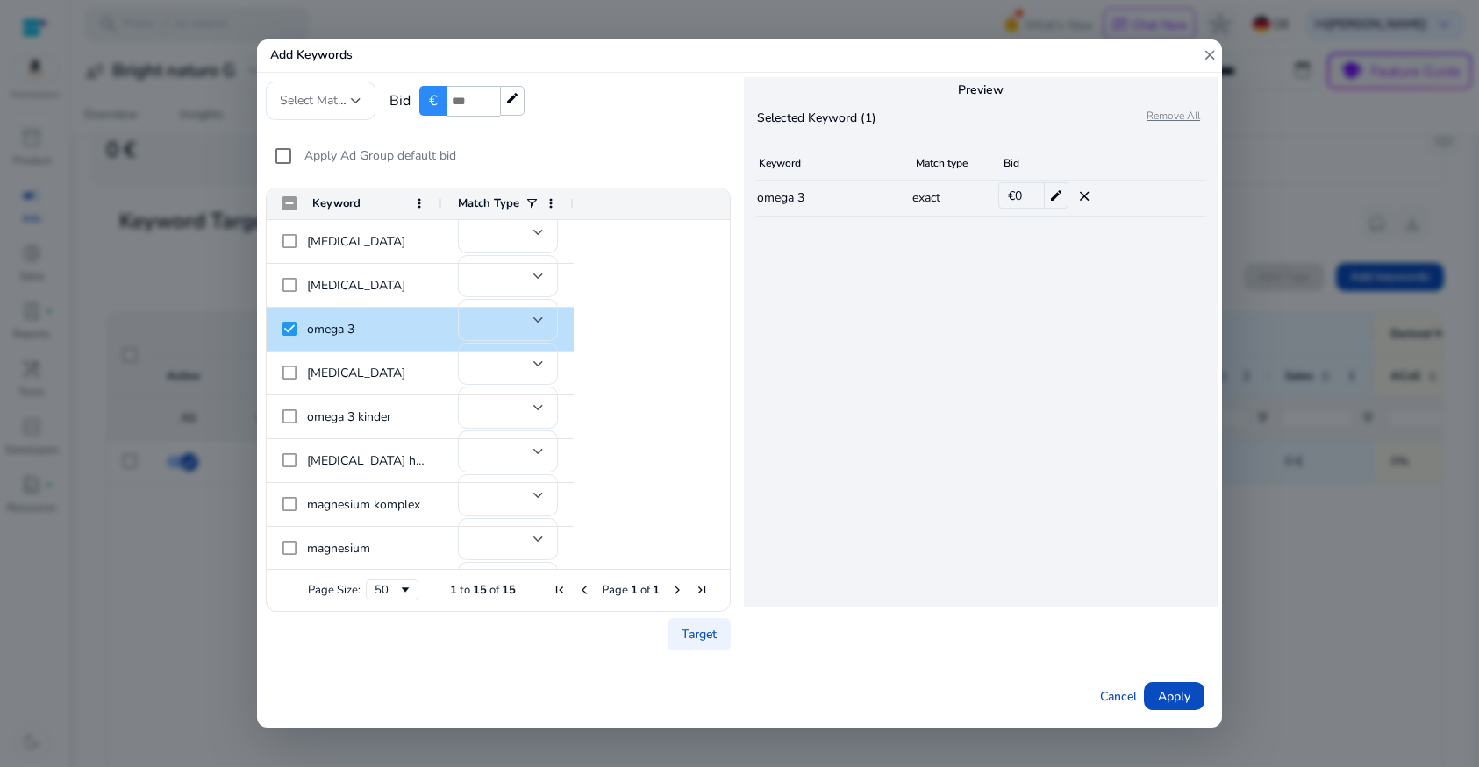
click at [930, 195] on p "exact" at bounding box center [954, 198] width 84 height 14
click at [539, 323] on div at bounding box center [538, 320] width 11 height 7
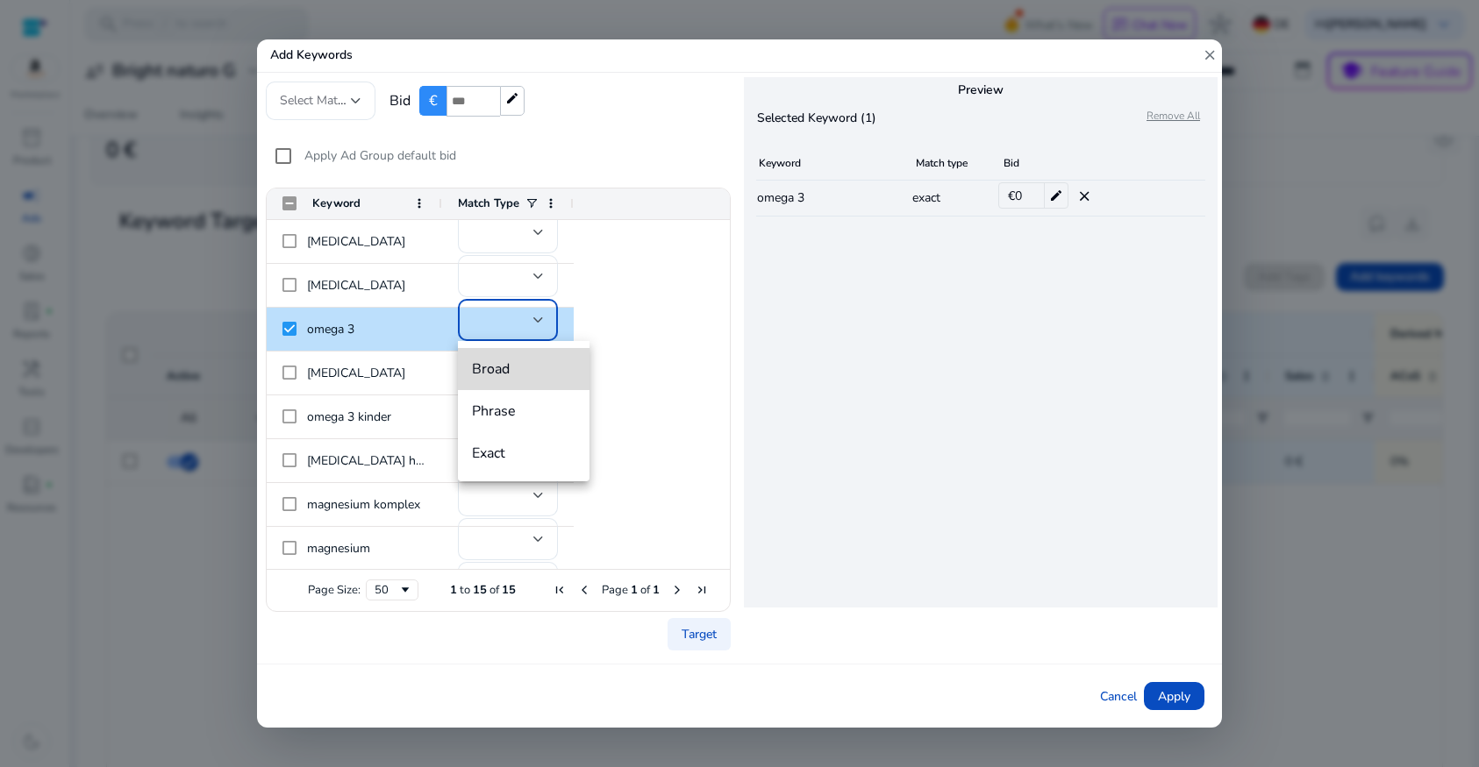
click at [512, 370] on span "Broad" at bounding box center [523, 369] width 103 height 19
click at [693, 637] on link "Target" at bounding box center [698, 634] width 63 height 32
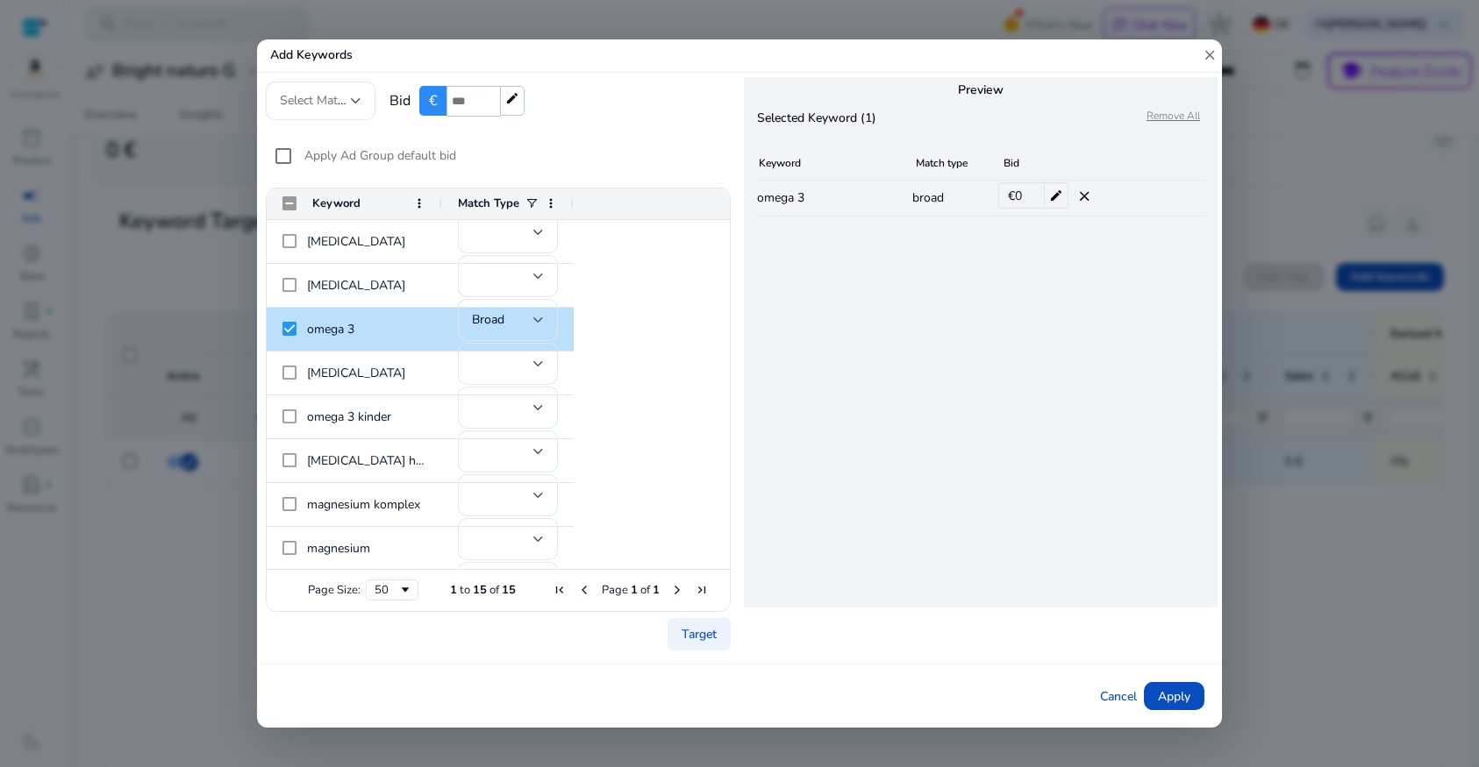
click at [1028, 194] on div "€ 0 edit" at bounding box center [1033, 195] width 70 height 26
click at [1055, 200] on mat-icon "edit" at bounding box center [1056, 195] width 24 height 25
click at [1014, 199] on input "*" at bounding box center [1011, 197] width 27 height 30
click at [1001, 198] on input "*" at bounding box center [1011, 197] width 27 height 30
type input "*"
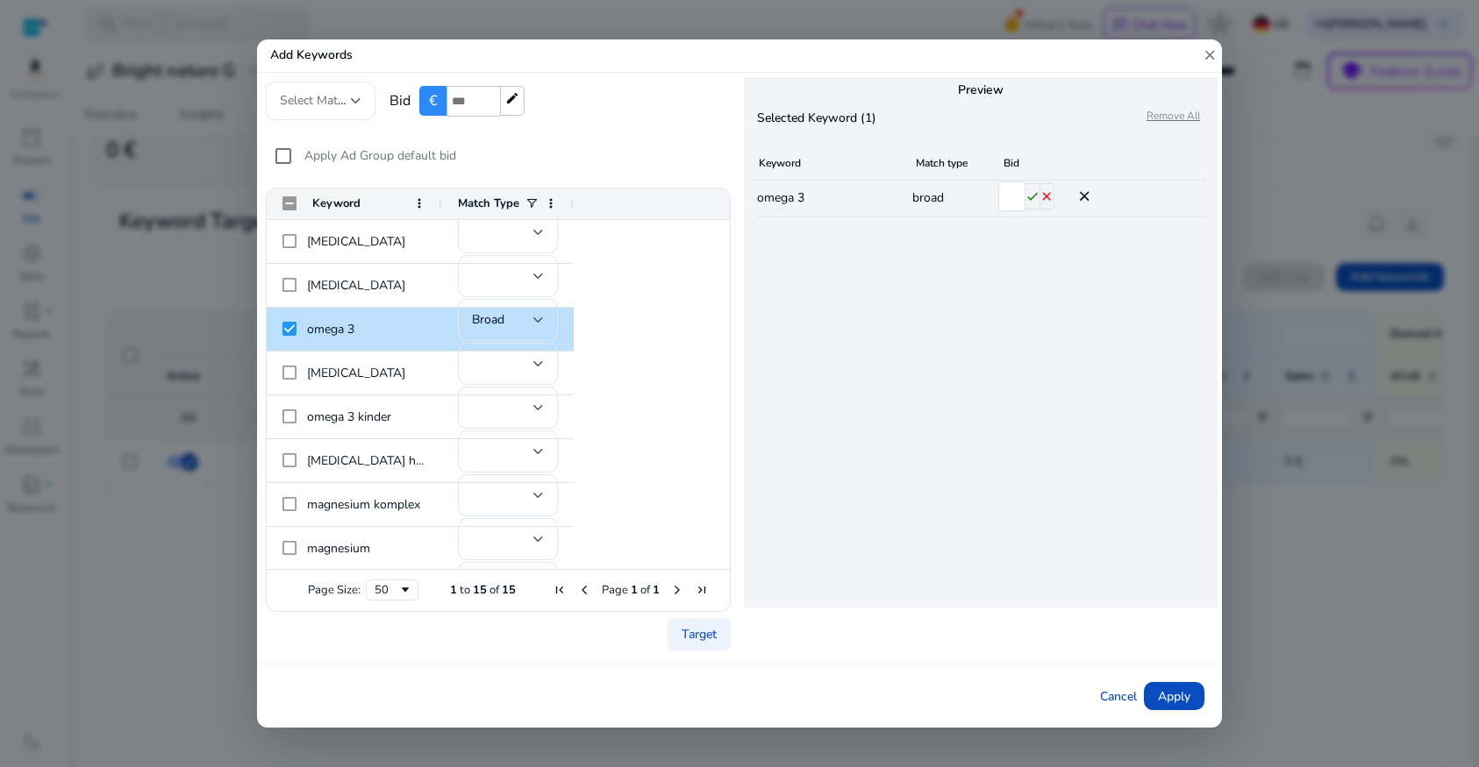
click at [1034, 201] on mat-icon "check" at bounding box center [1032, 196] width 14 height 26
click at [1174, 692] on span "Apply" at bounding box center [1174, 697] width 32 height 18
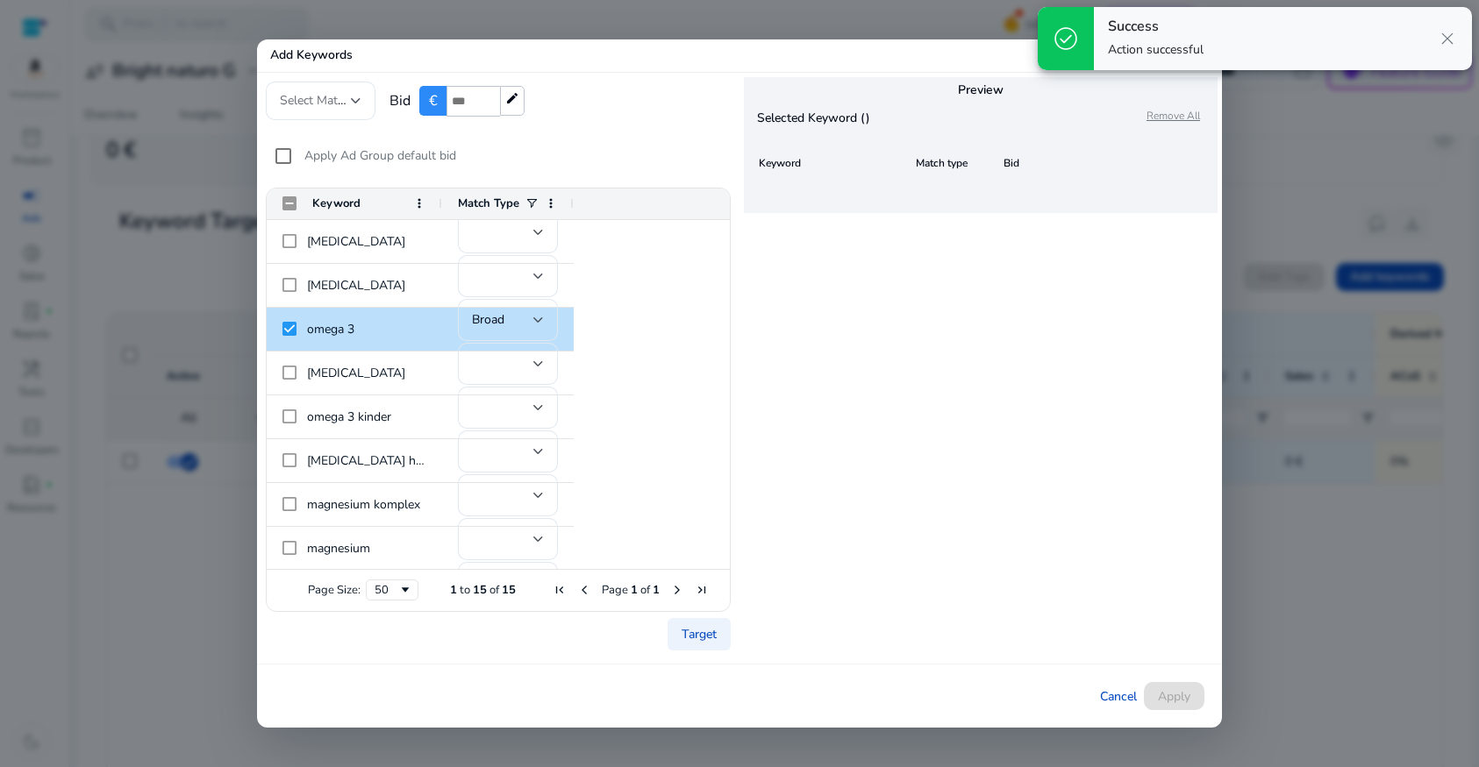
click at [1438, 46] on span "close" at bounding box center [1447, 38] width 21 height 21
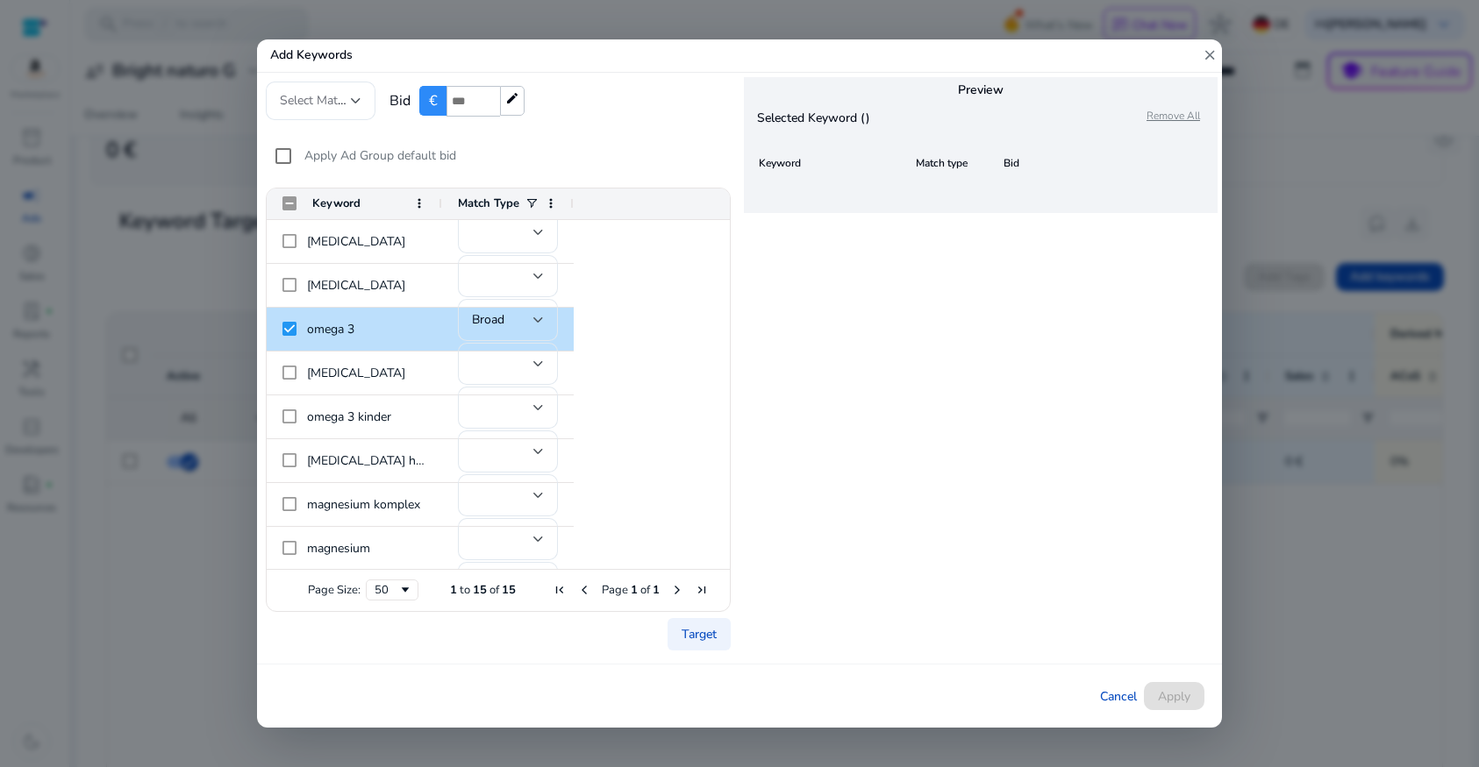
click at [1212, 51] on mat-icon "close" at bounding box center [1210, 55] width 16 height 32
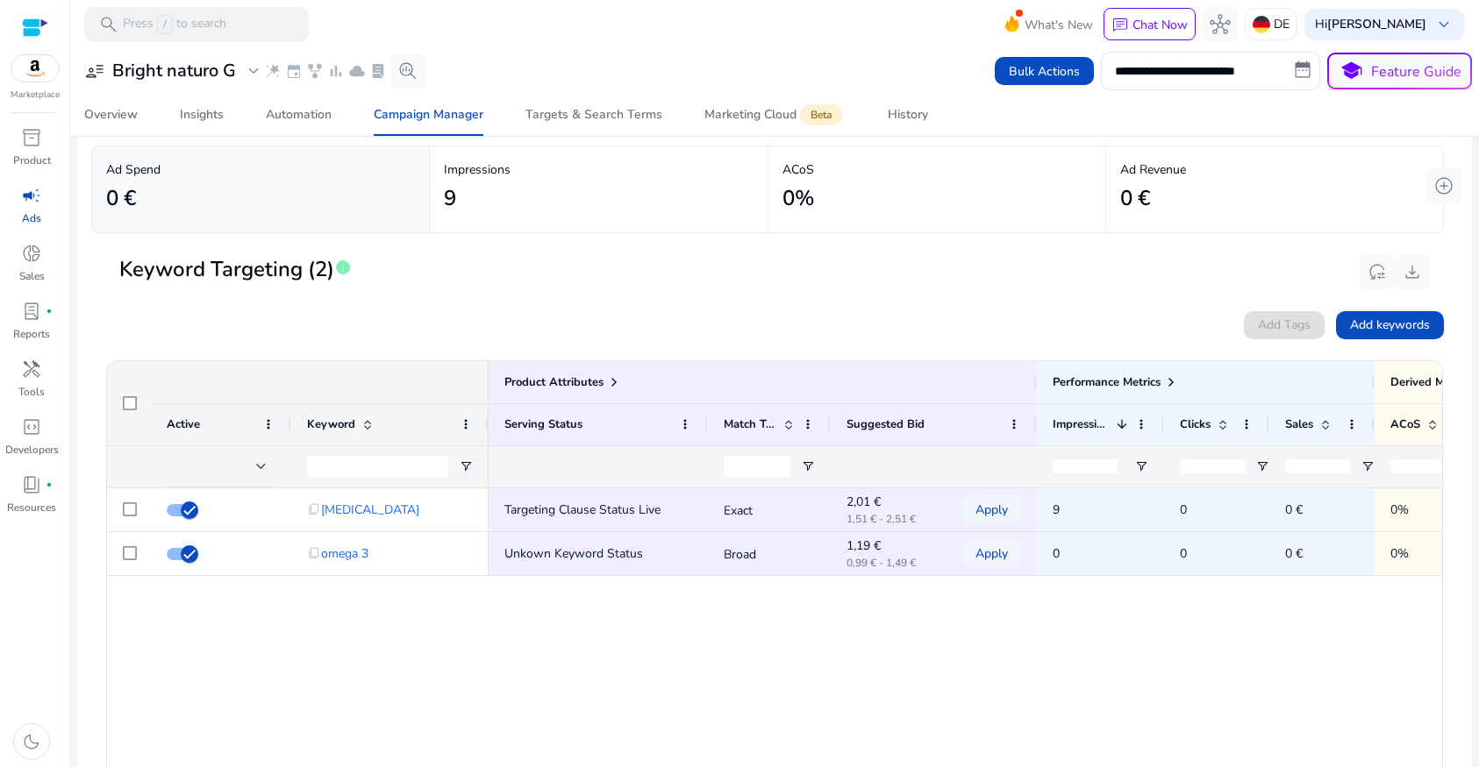
scroll to position [99, 0]
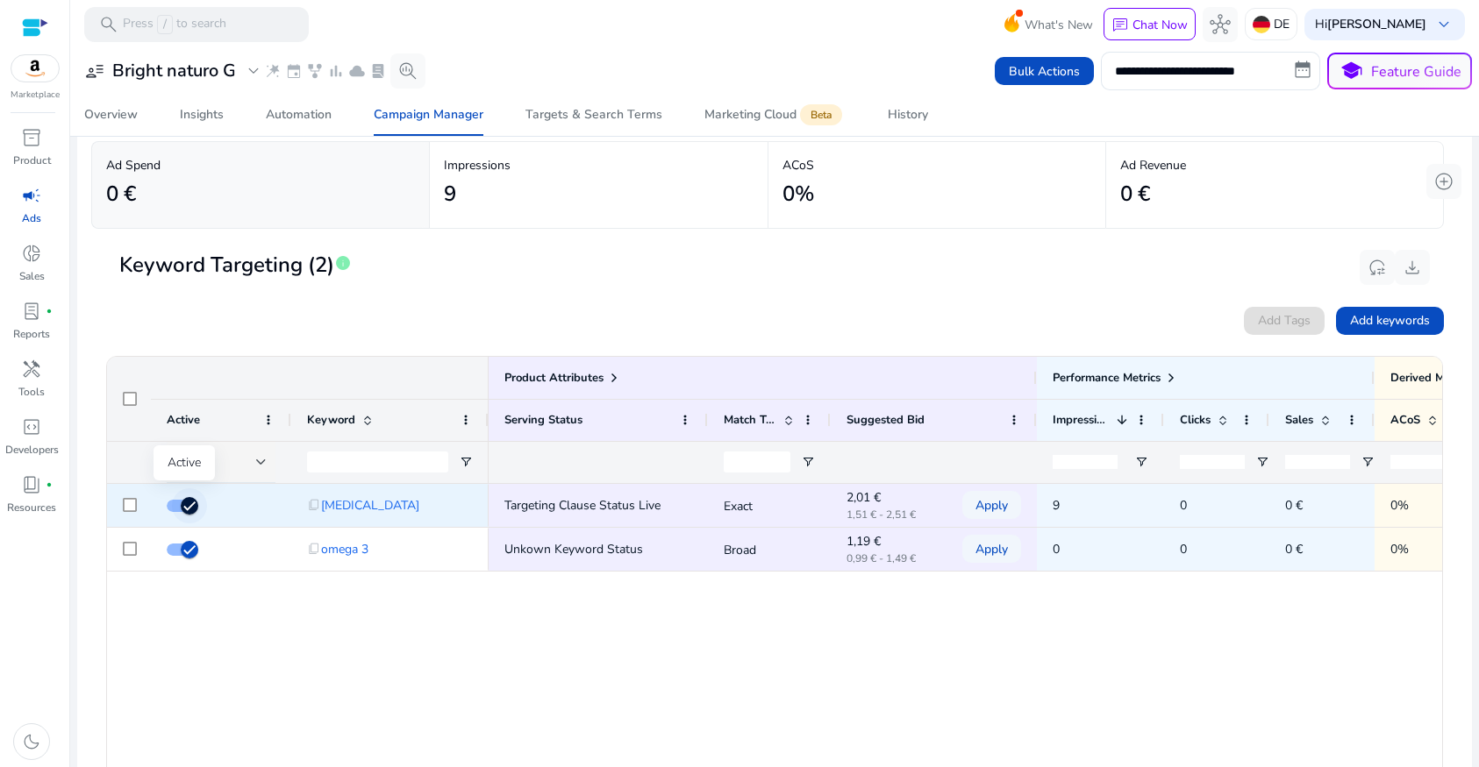
click at [182, 510] on icon "button" at bounding box center [190, 506] width 16 height 16
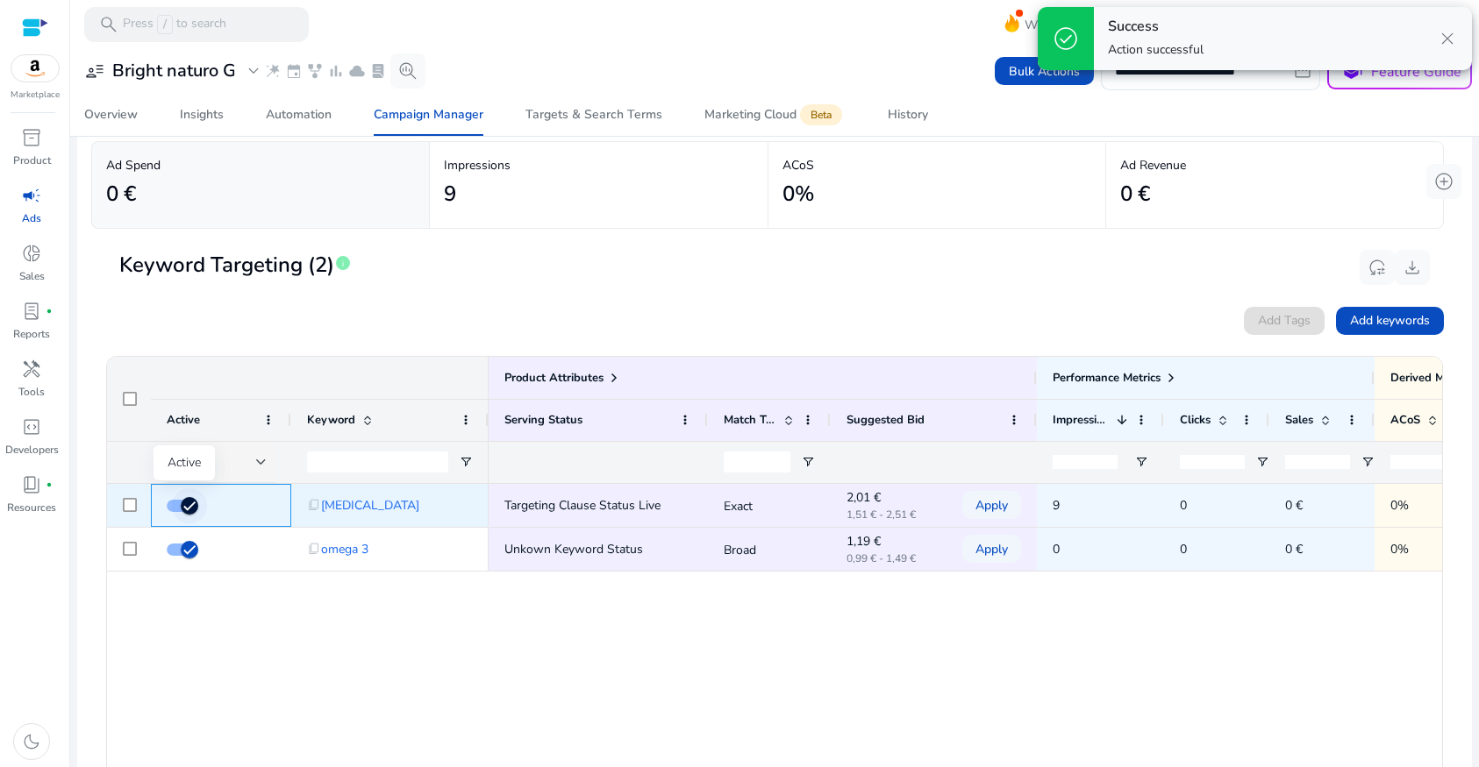
click at [182, 504] on icon "button" at bounding box center [190, 506] width 16 height 16
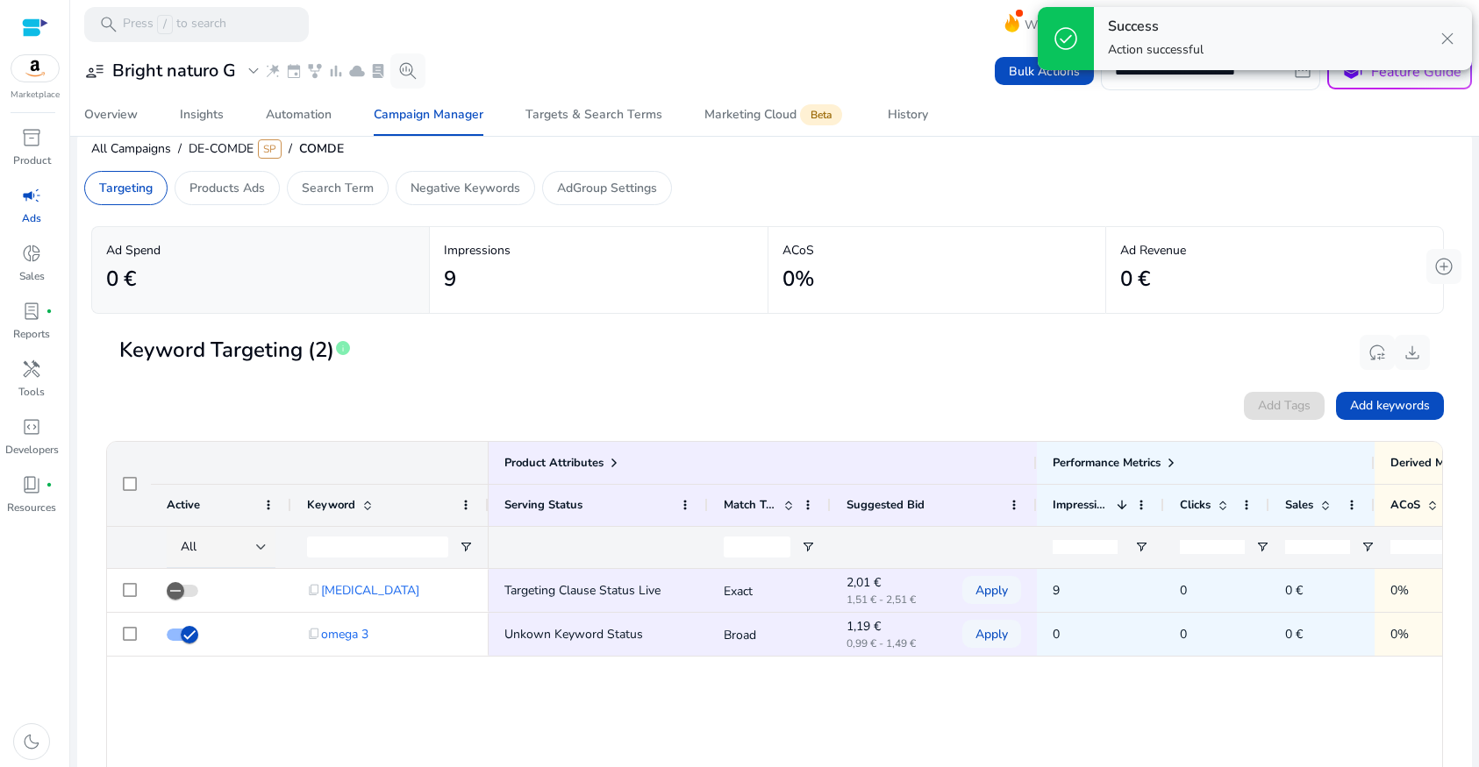
scroll to position [0, 0]
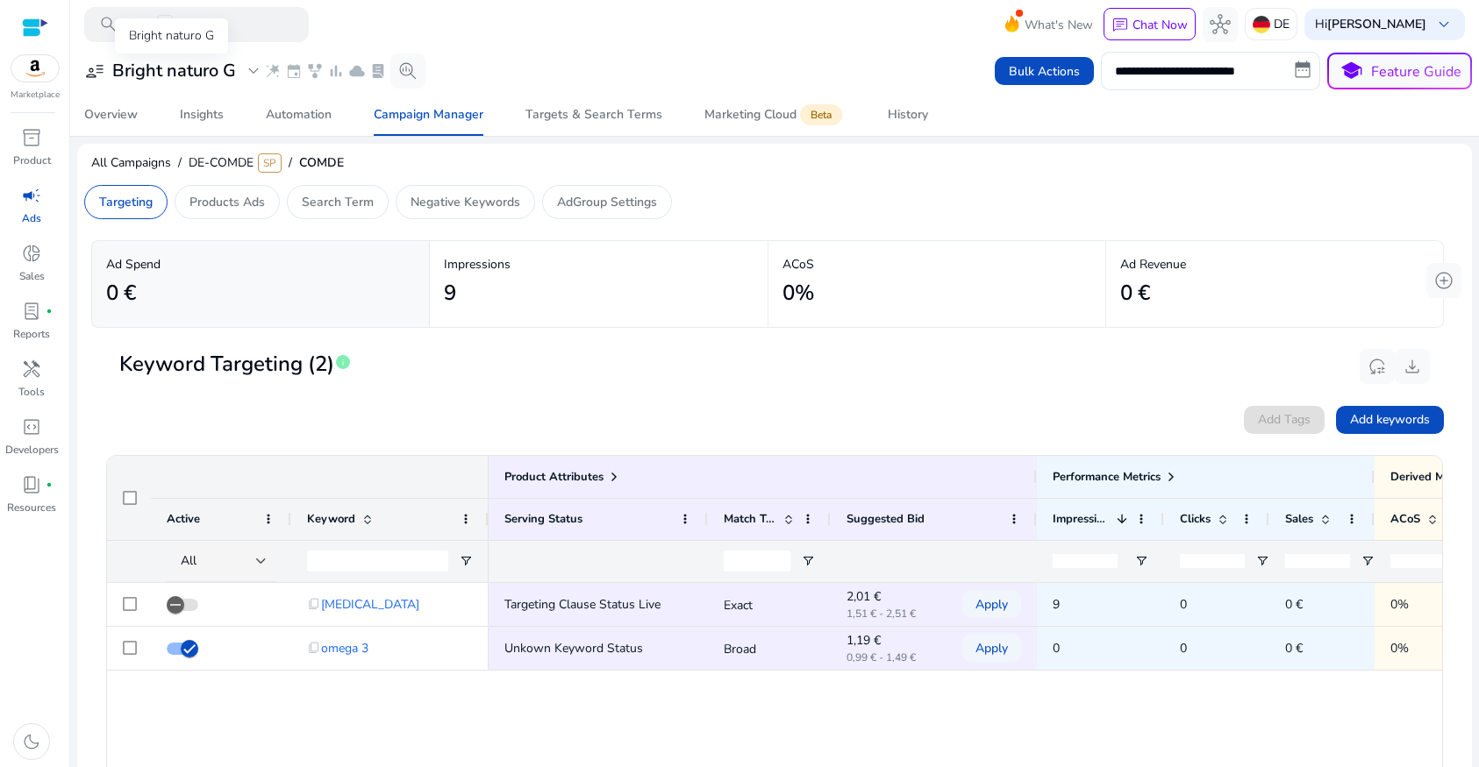
click at [182, 74] on h3 "Bright naturo G" at bounding box center [174, 71] width 124 height 21
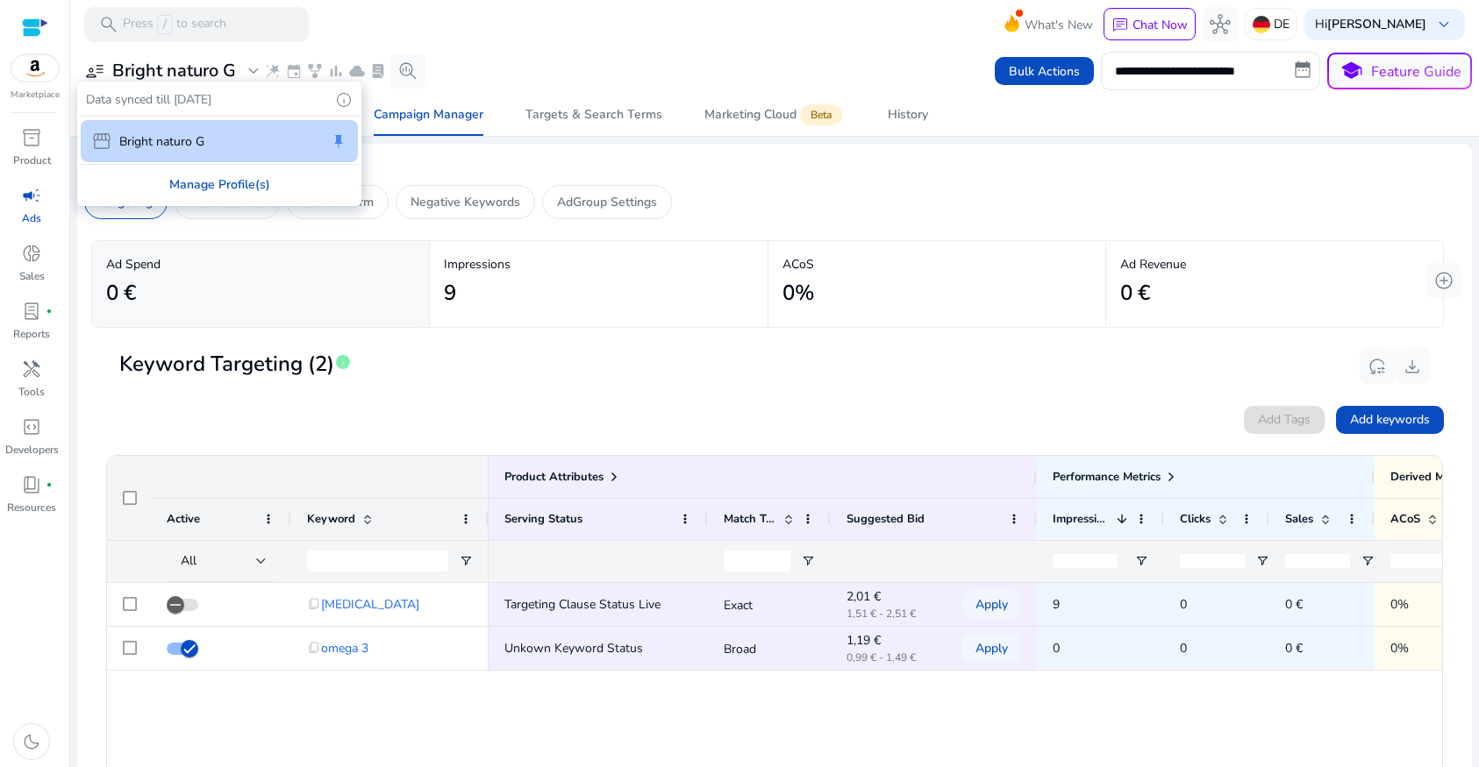
click at [198, 186] on div "Manage Profile(s)" at bounding box center [219, 184] width 281 height 39
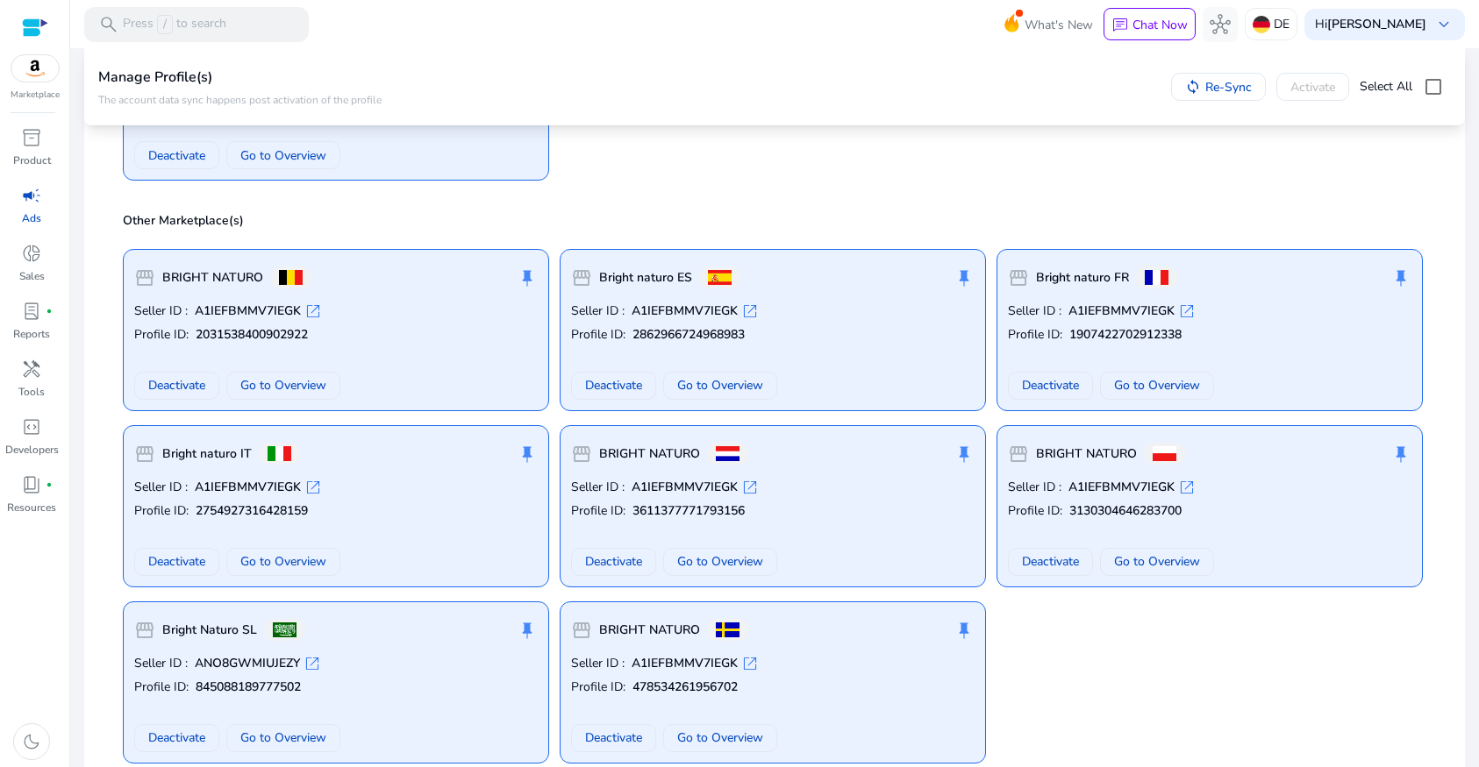
scroll to position [519, 0]
click at [753, 395] on span at bounding box center [720, 384] width 112 height 42
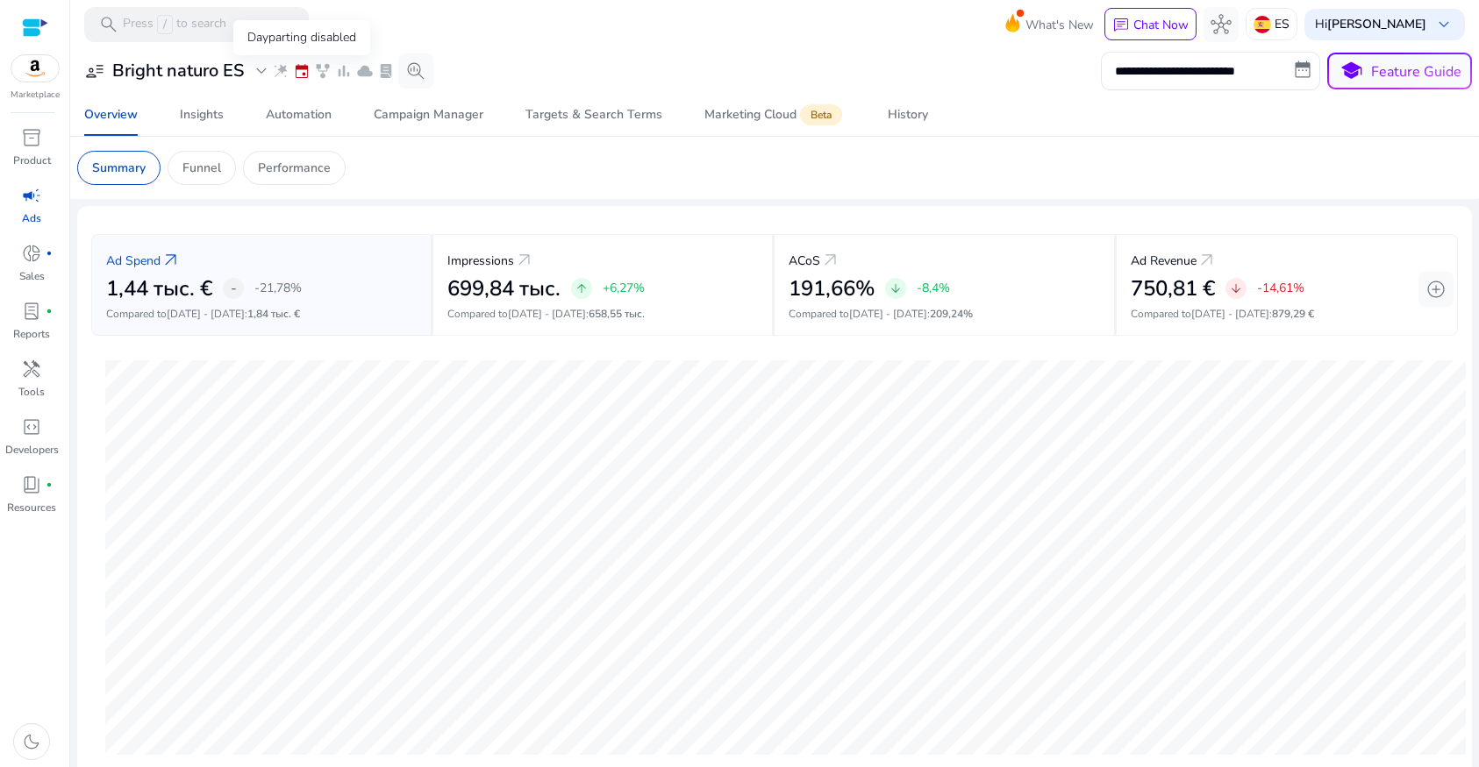
click at [304, 70] on span "event" at bounding box center [302, 71] width 18 height 18
click at [174, 76] on h3 "Bright naturo ES" at bounding box center [178, 71] width 132 height 21
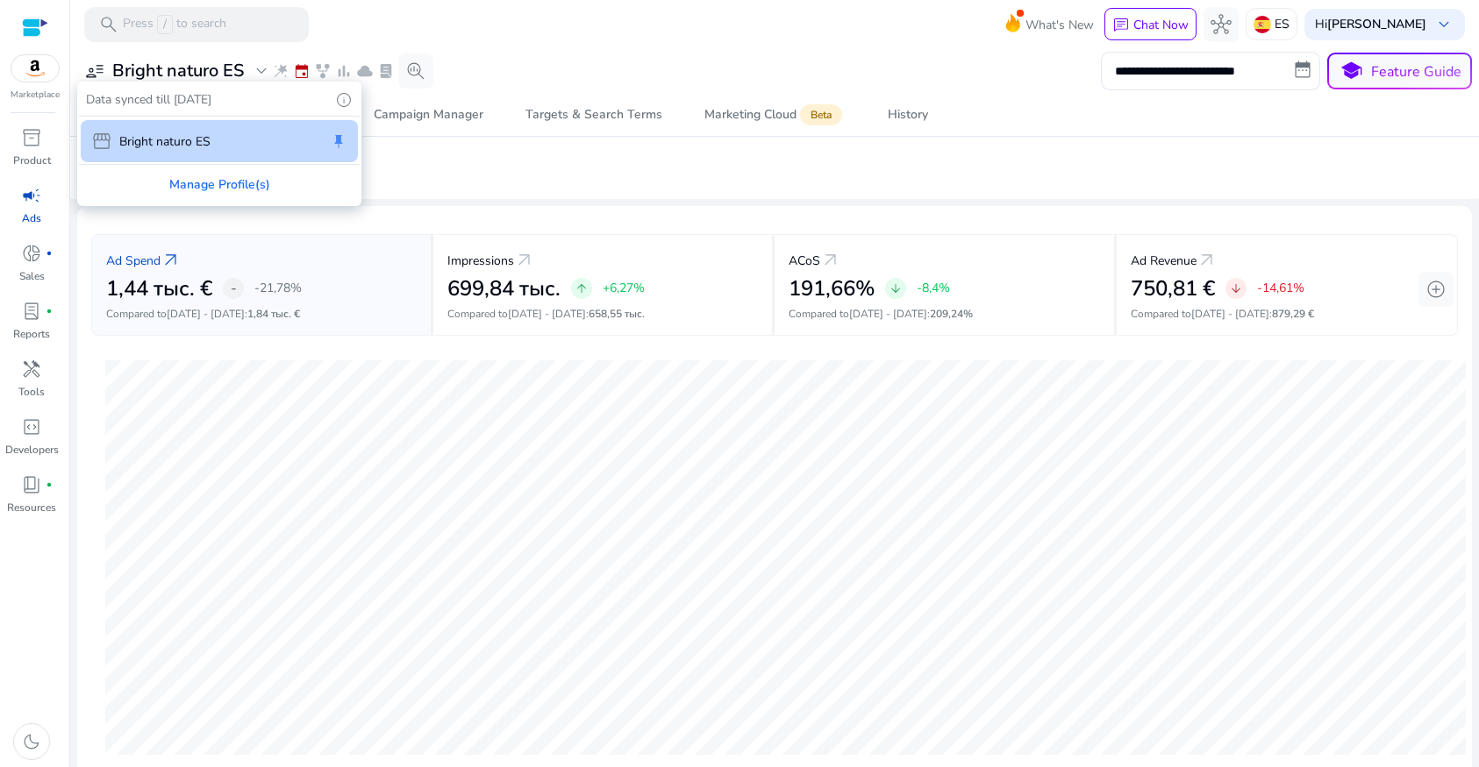
click at [168, 184] on div "Manage Profile(s)" at bounding box center [219, 184] width 281 height 39
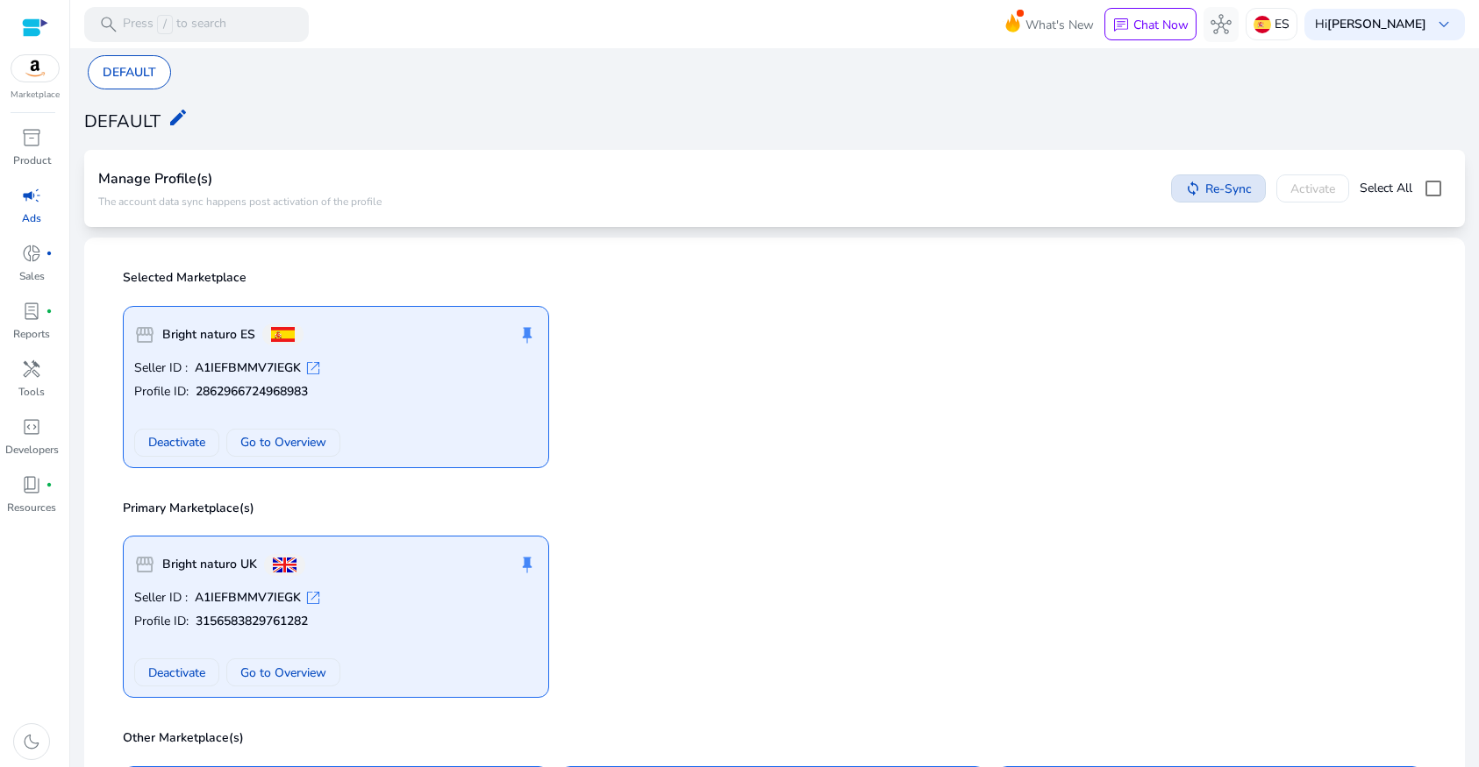
click at [1214, 189] on span "Re-Sync" at bounding box center [1228, 189] width 46 height 18
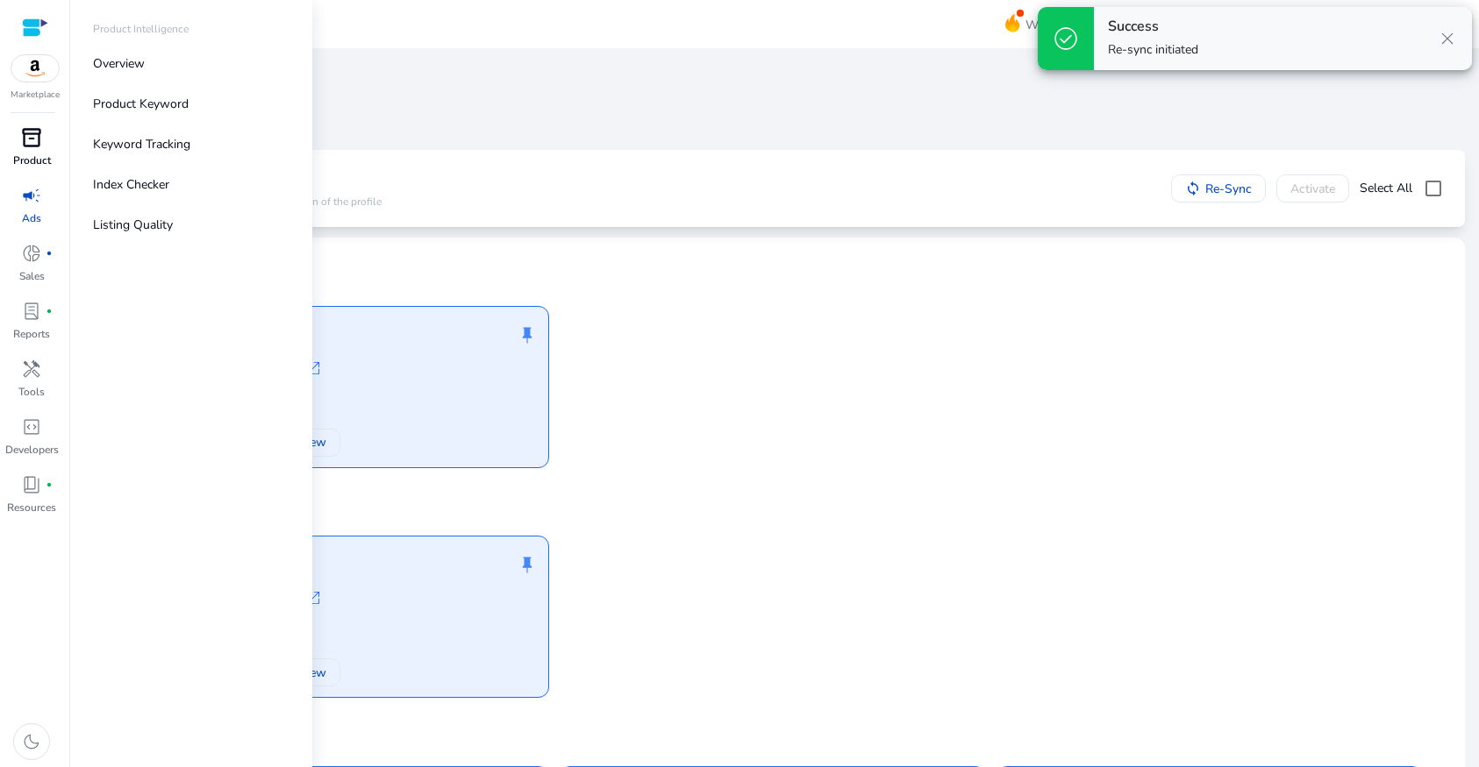
click at [27, 145] on span "inventory_2" at bounding box center [31, 137] width 21 height 21
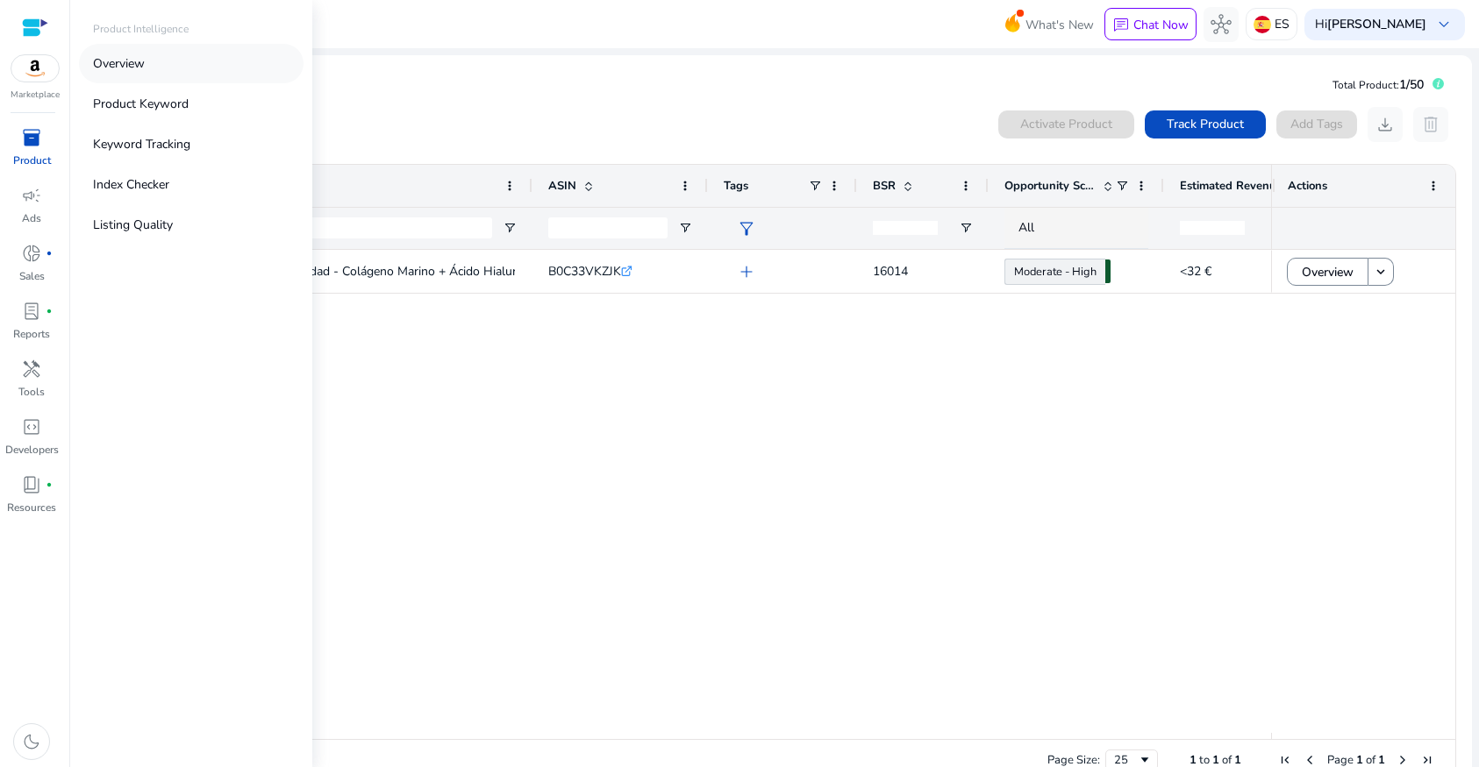
click at [107, 60] on p "Overview" at bounding box center [119, 63] width 52 height 18
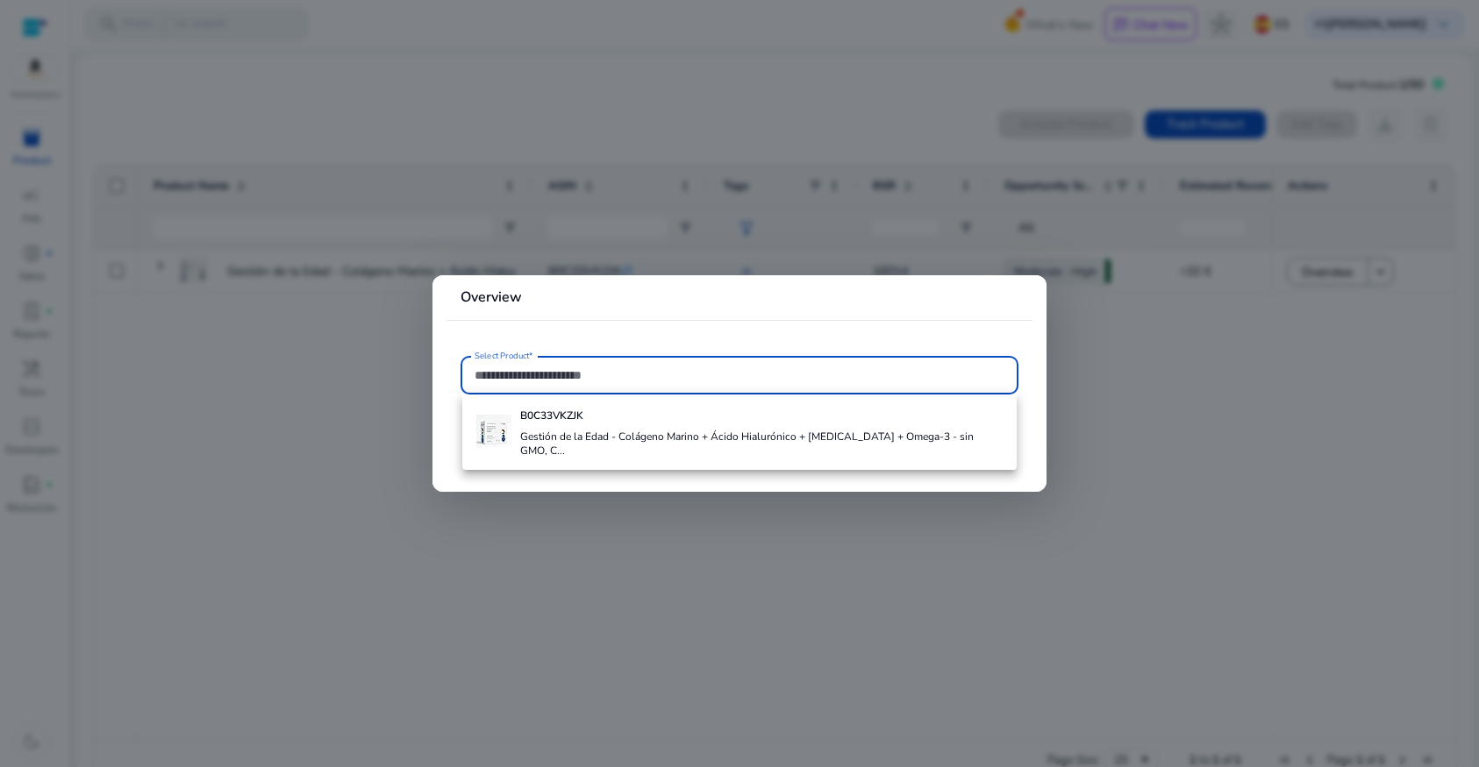
click at [350, 414] on div at bounding box center [739, 383] width 1479 height 767
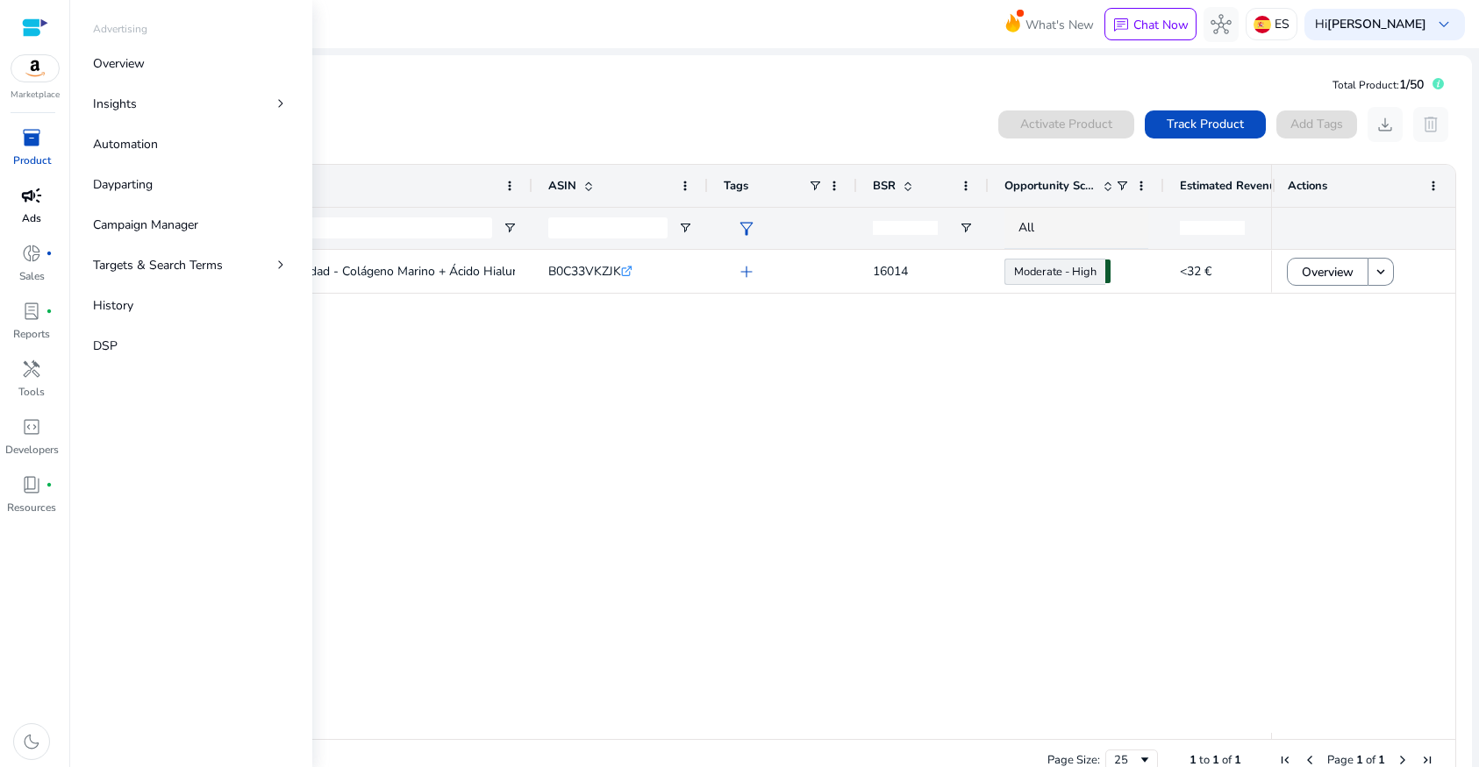
click at [30, 185] on span "campaign" at bounding box center [31, 195] width 21 height 21
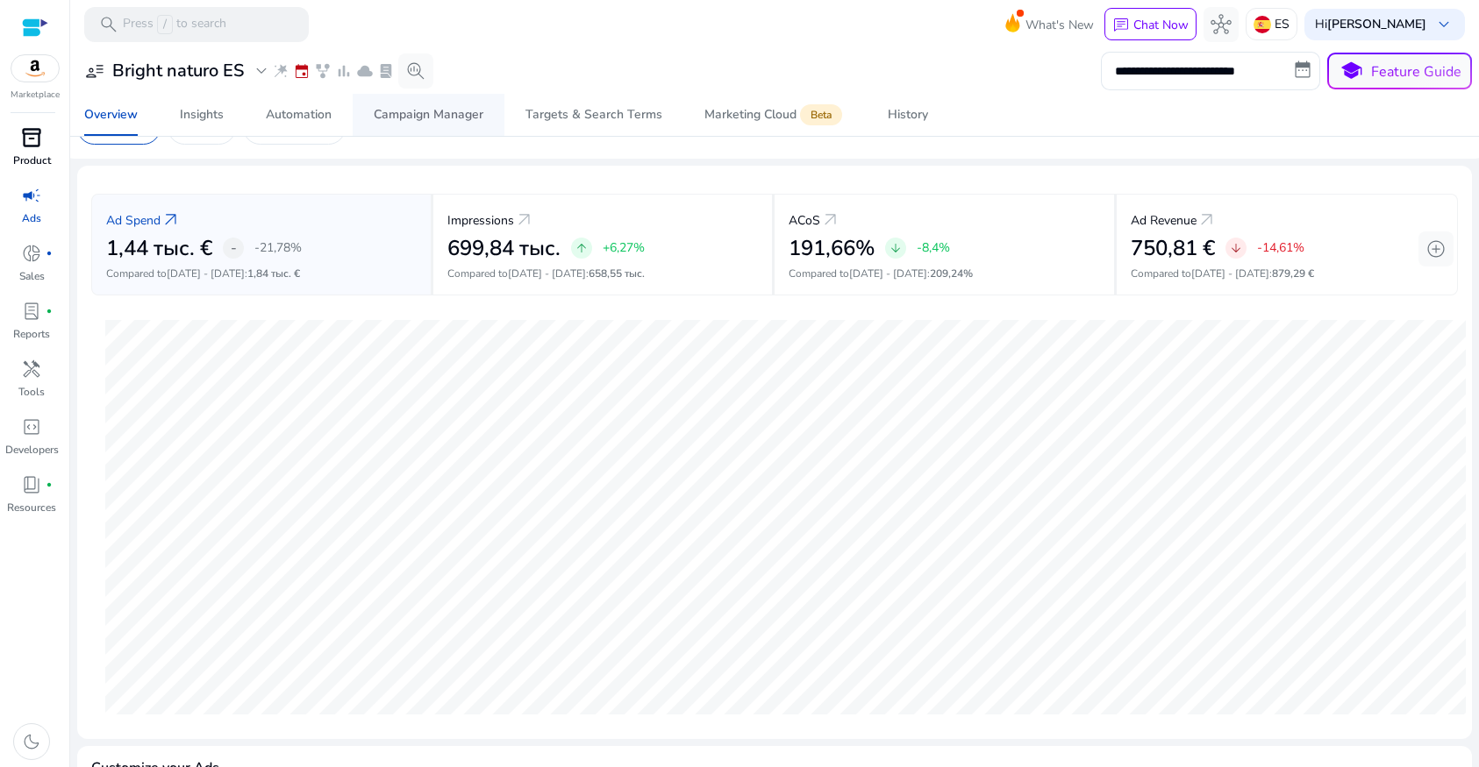
scroll to position [34, 0]
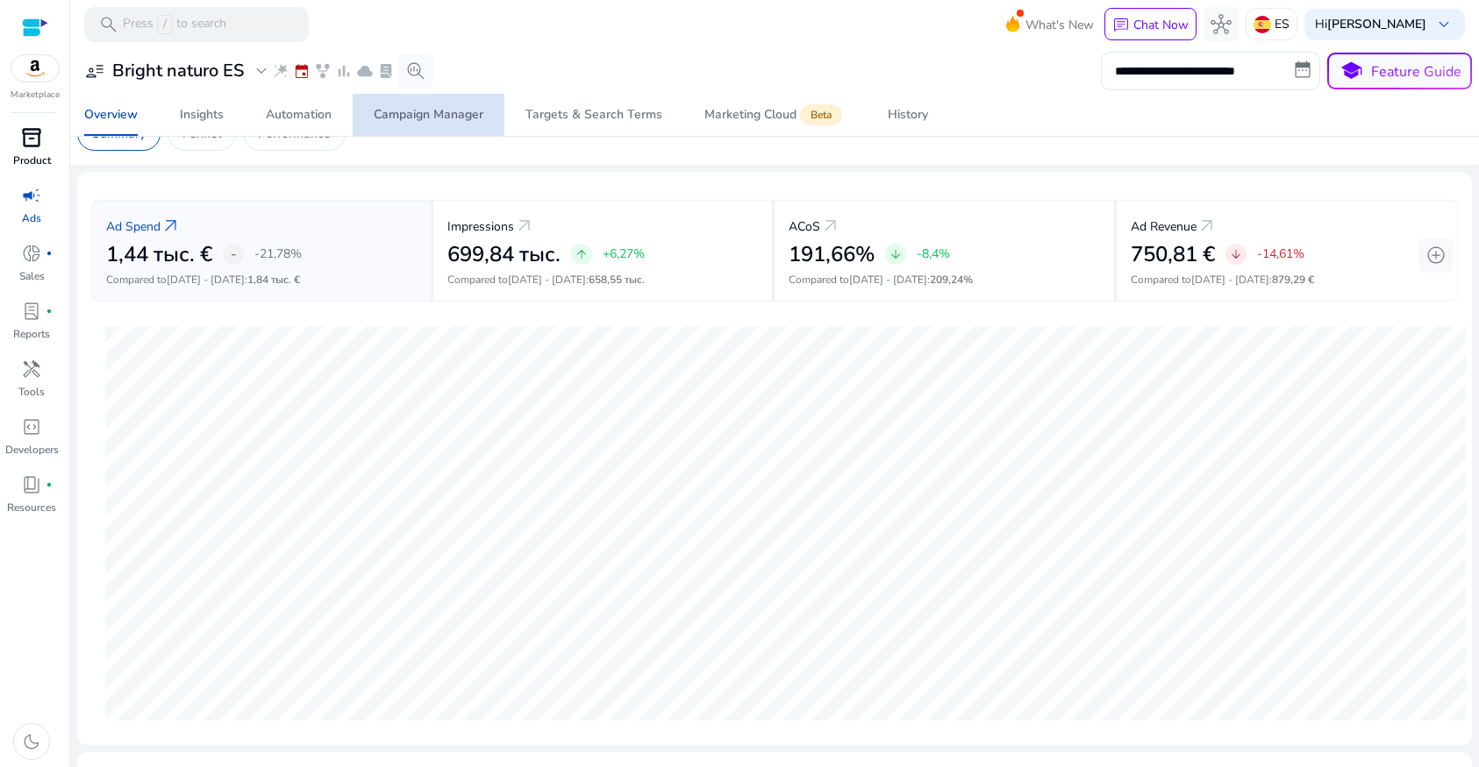
click at [413, 114] on div "Campaign Manager" at bounding box center [429, 115] width 110 height 12
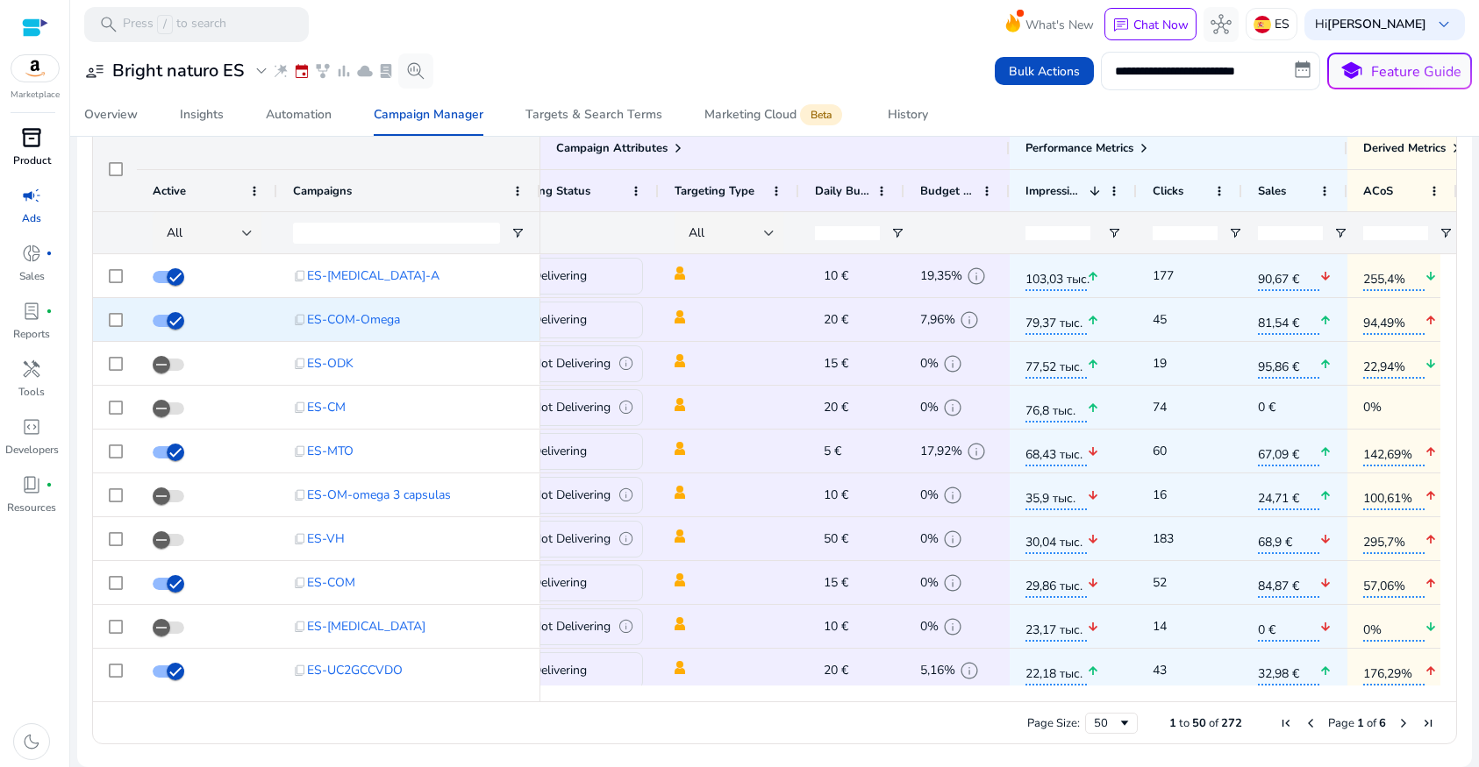
scroll to position [0, 183]
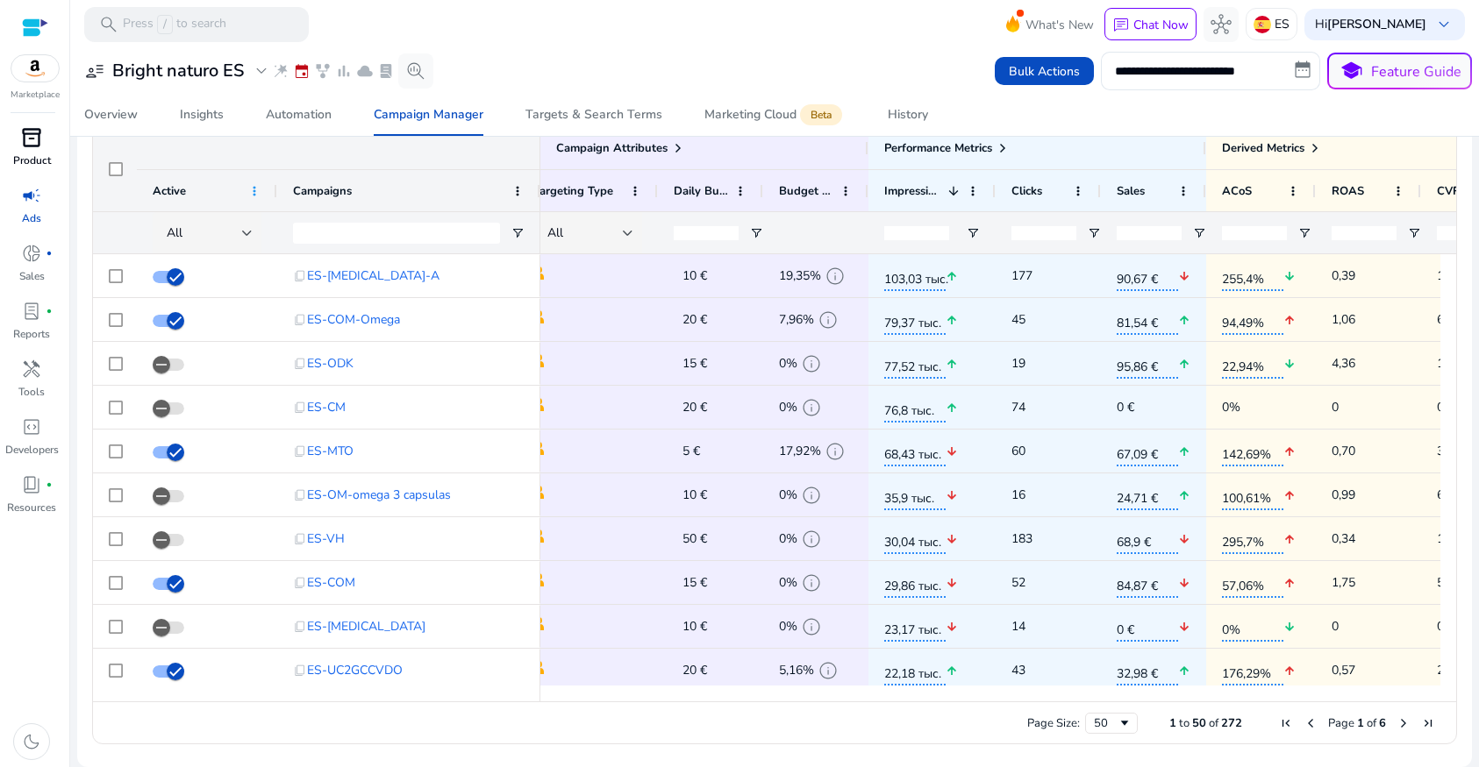
click at [254, 196] on span at bounding box center [254, 191] width 14 height 14
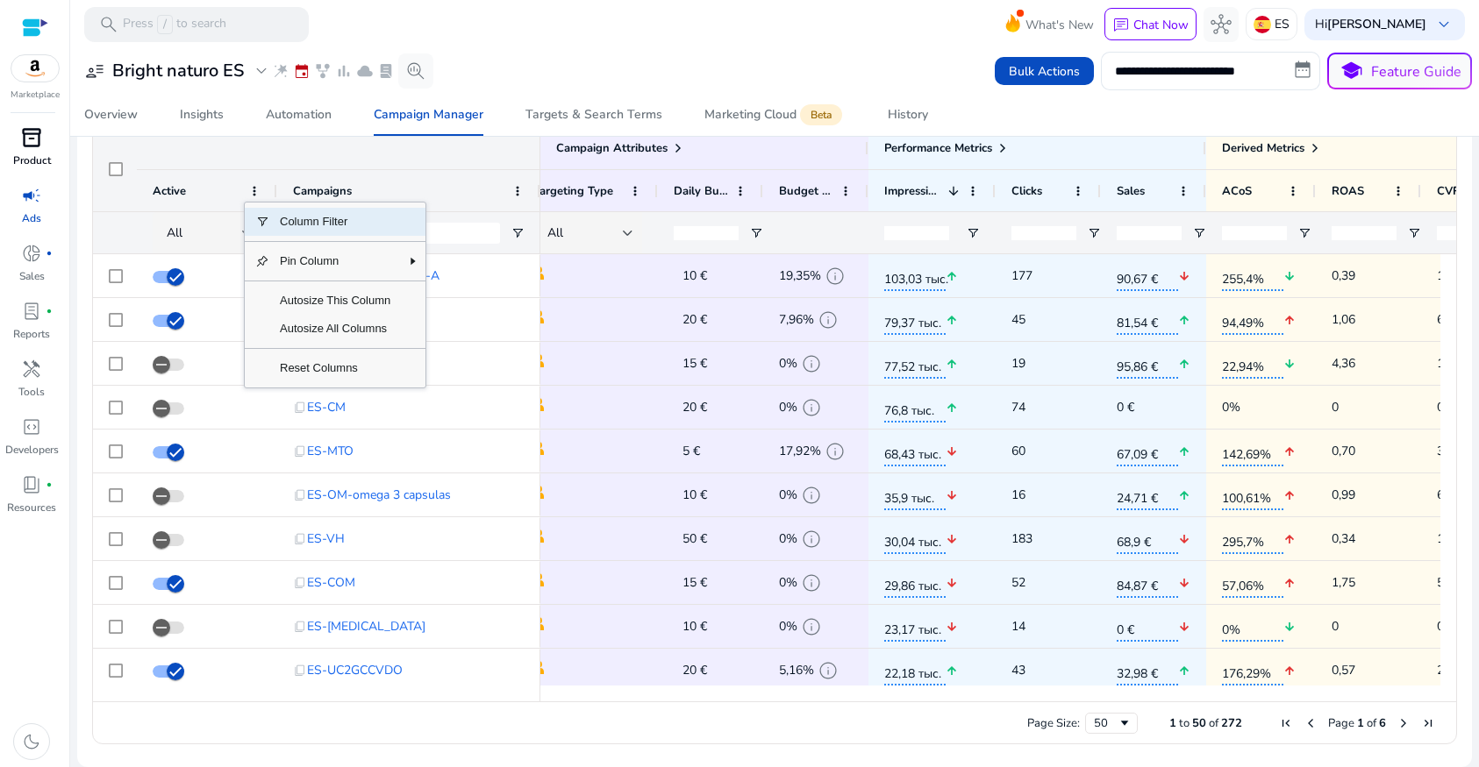
click at [292, 230] on span "Column Filter" at bounding box center [335, 222] width 132 height 28
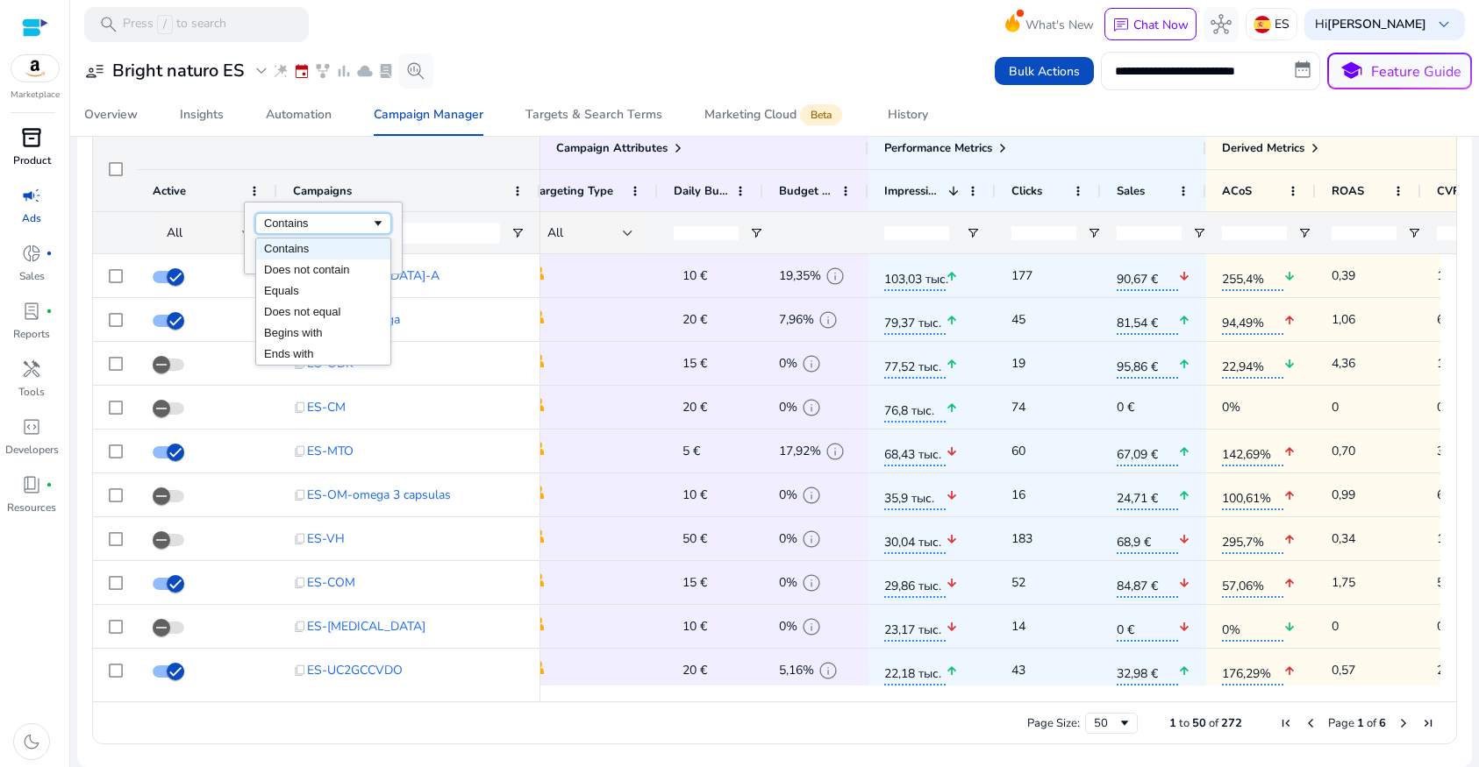
click at [308, 222] on div "Contains" at bounding box center [317, 223] width 107 height 13
click at [305, 258] on input "Filter Value" at bounding box center [323, 252] width 136 height 21
click at [306, 257] on input "Filter Value" at bounding box center [323, 252] width 136 height 21
click at [182, 239] on span "All" at bounding box center [175, 233] width 16 height 17
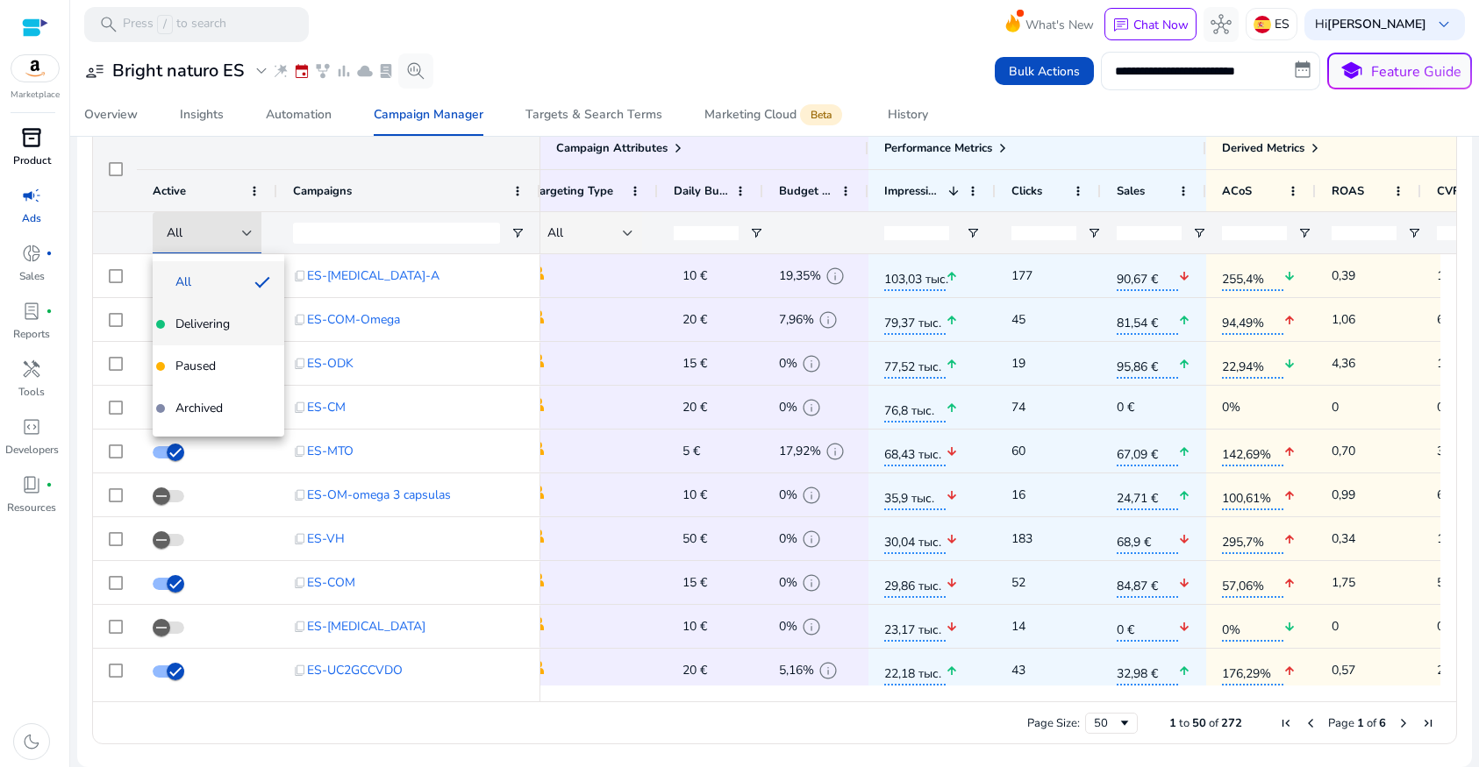
click at [218, 332] on span "Delivering" at bounding box center [202, 325] width 54 height 18
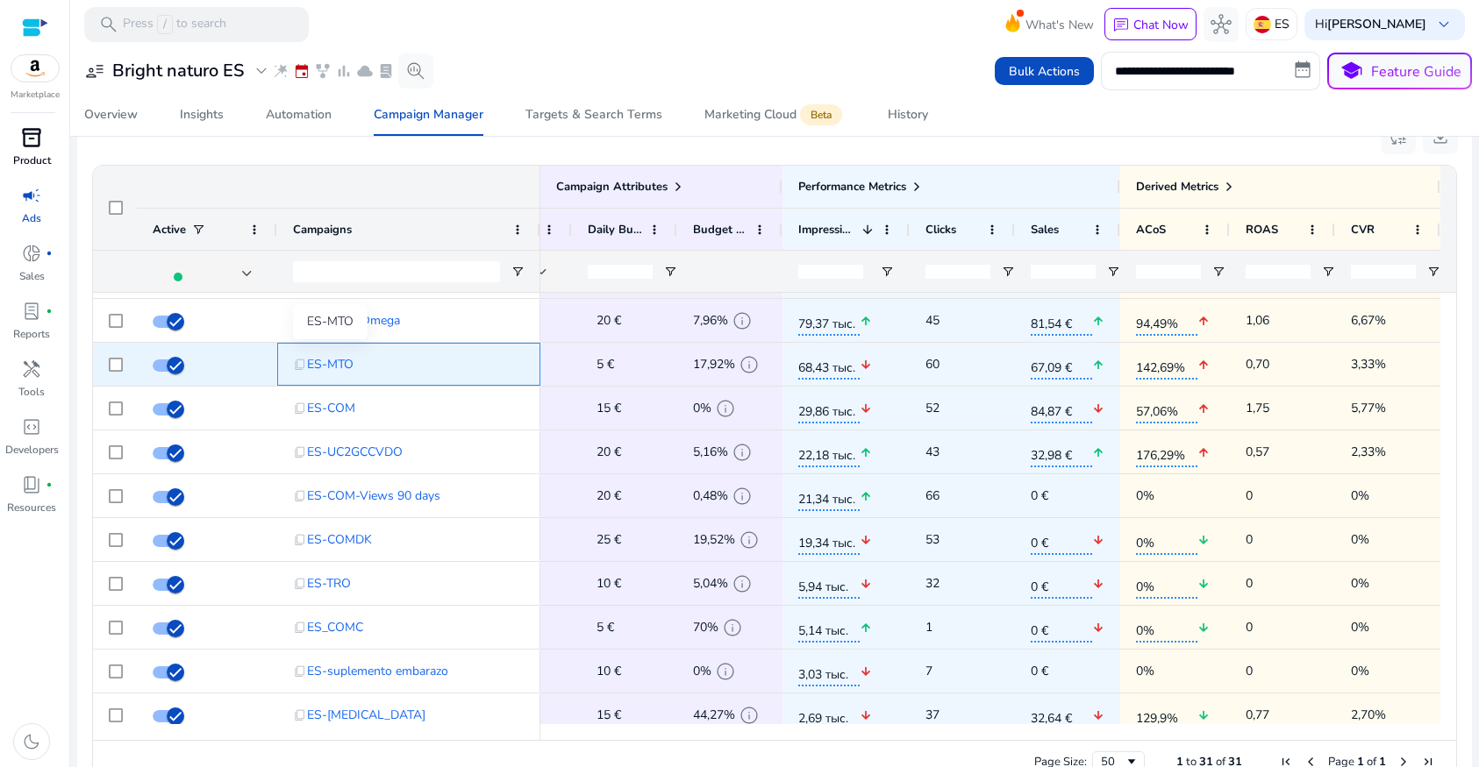
click at [323, 366] on span "ES-MTO" at bounding box center [330, 364] width 46 height 36
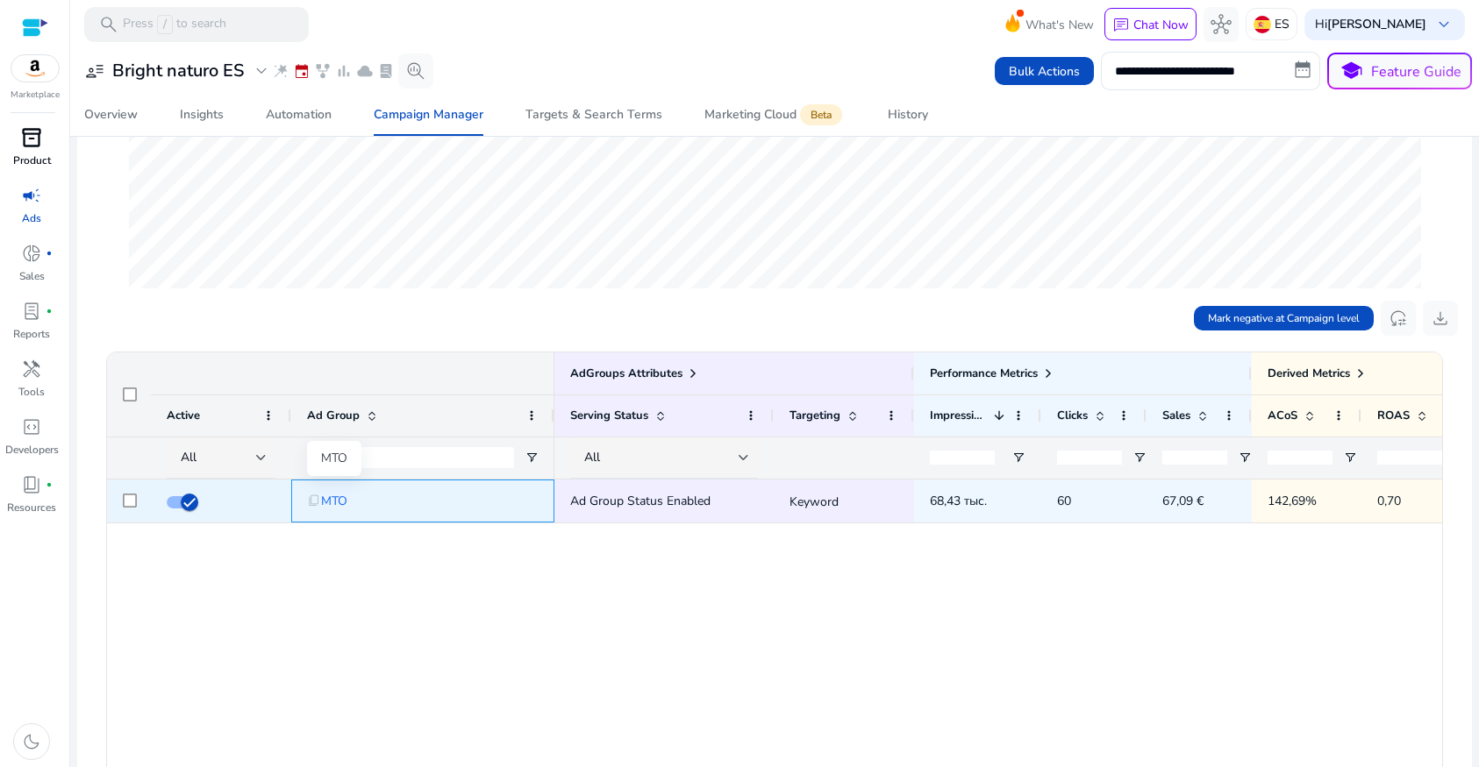
click at [337, 503] on span "MTO" at bounding box center [334, 501] width 26 height 36
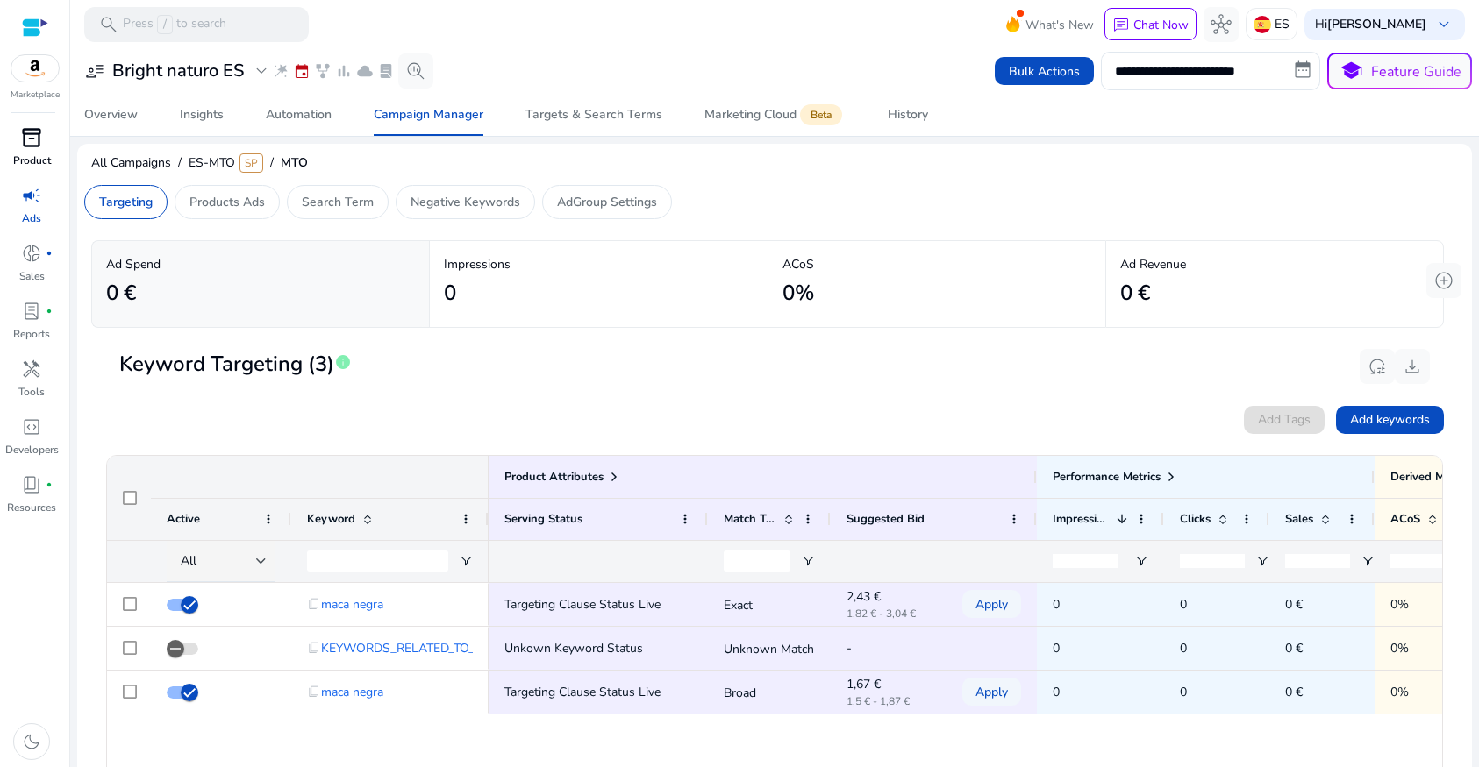
drag, startPoint x: 589, startPoint y: 431, endPoint x: 328, endPoint y: 415, distance: 261.0
click at [584, 431] on div "Add Tags Add keywords" at bounding box center [774, 420] width 1338 height 28
click at [222, 203] on p "Products Ads" at bounding box center [226, 202] width 75 height 18
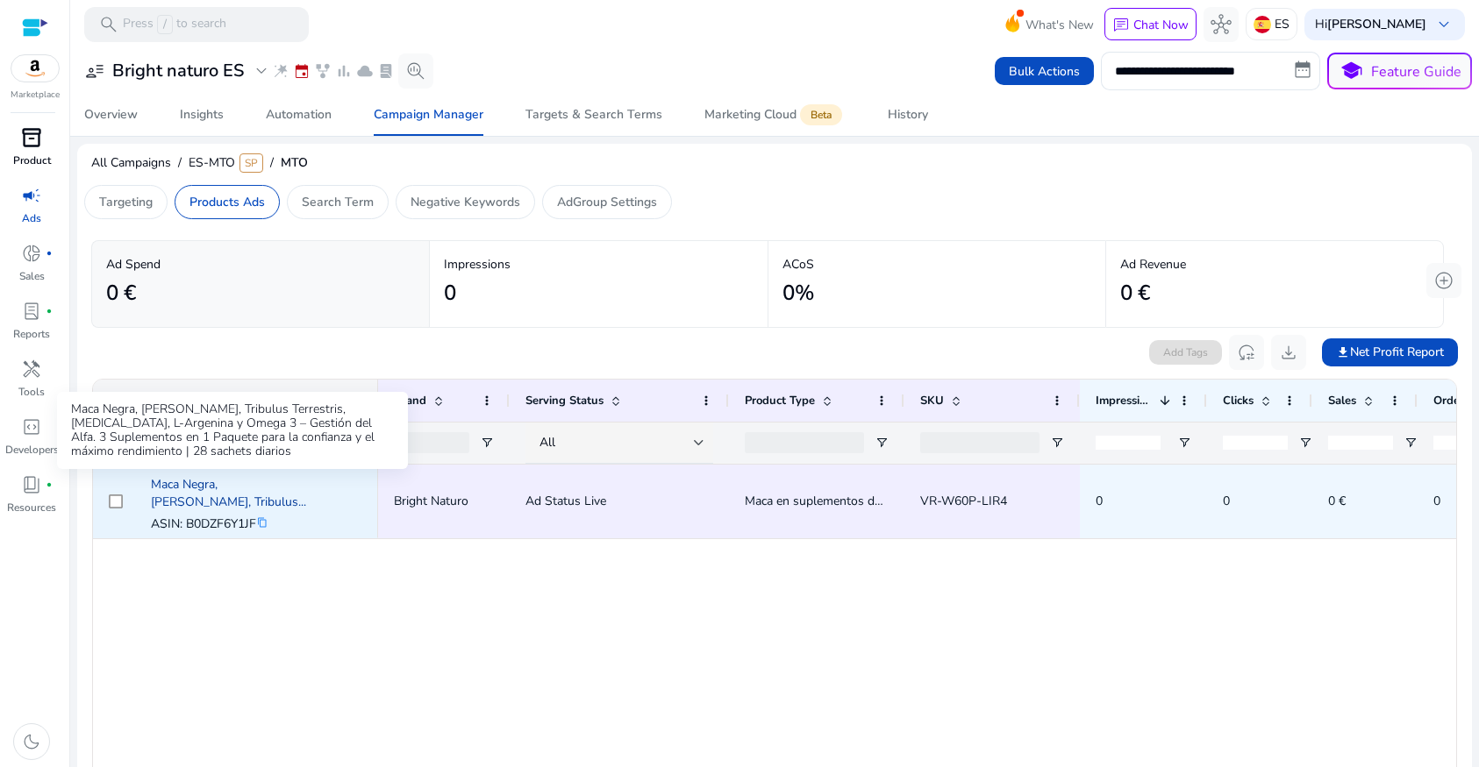
click at [251, 481] on link "Maca Negra, Maca Anadina, Tribulus..." at bounding box center [228, 493] width 155 height 34
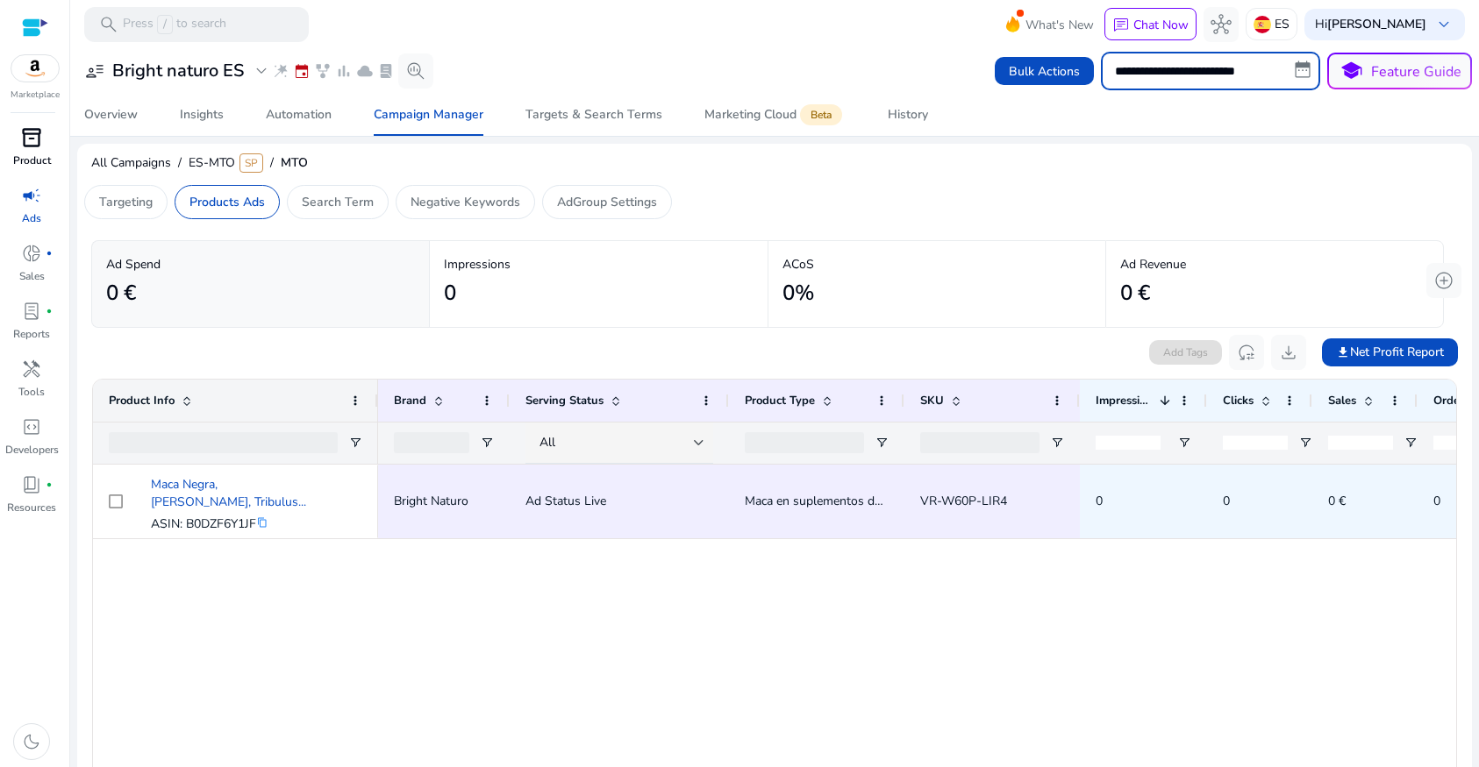
click at [1208, 73] on input "**********" at bounding box center [1210, 71] width 219 height 39
select select "*"
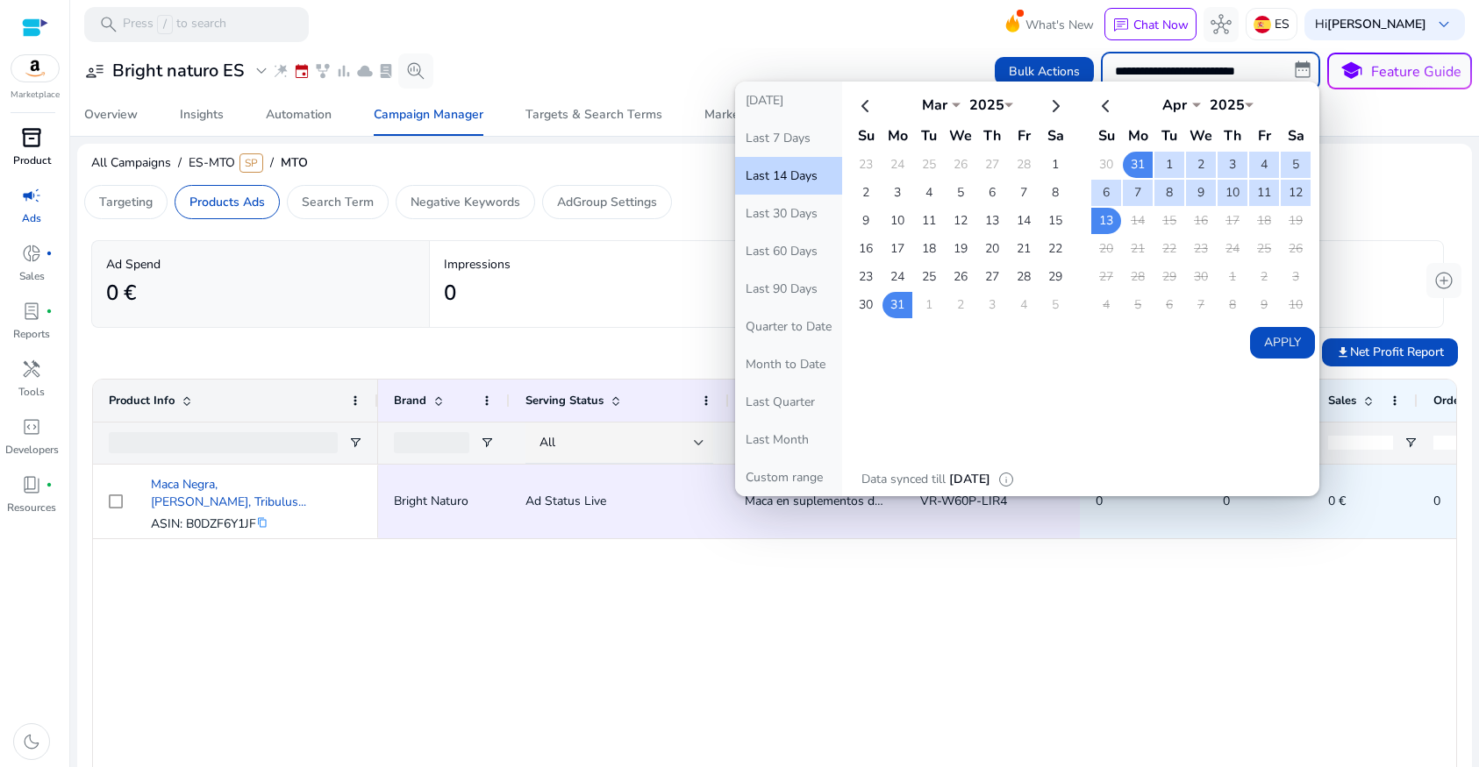
click at [945, 61] on div "**********" at bounding box center [774, 71] width 1395 height 39
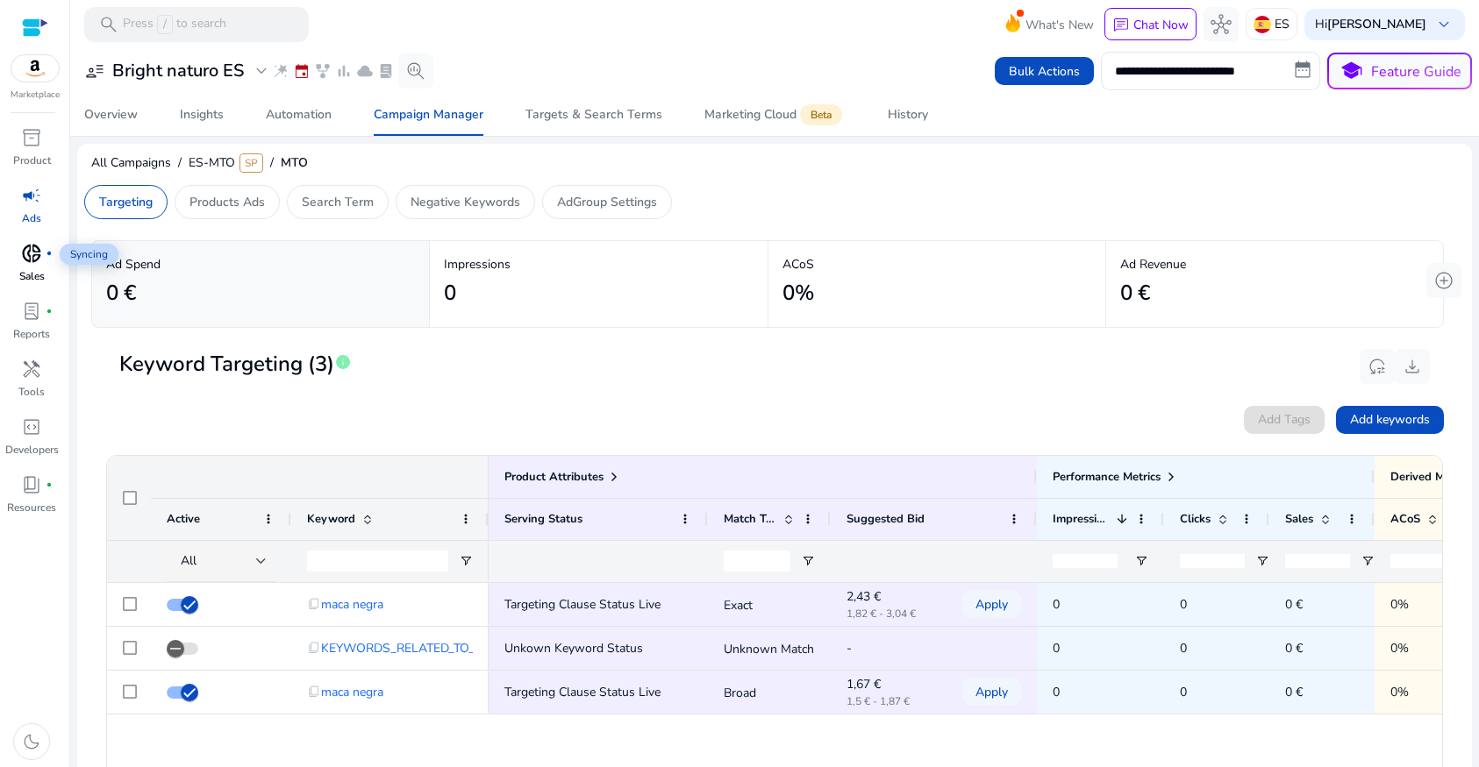
click at [32, 256] on span "donut_small" at bounding box center [31, 253] width 21 height 21
